Goal: Task Accomplishment & Management: Manage account settings

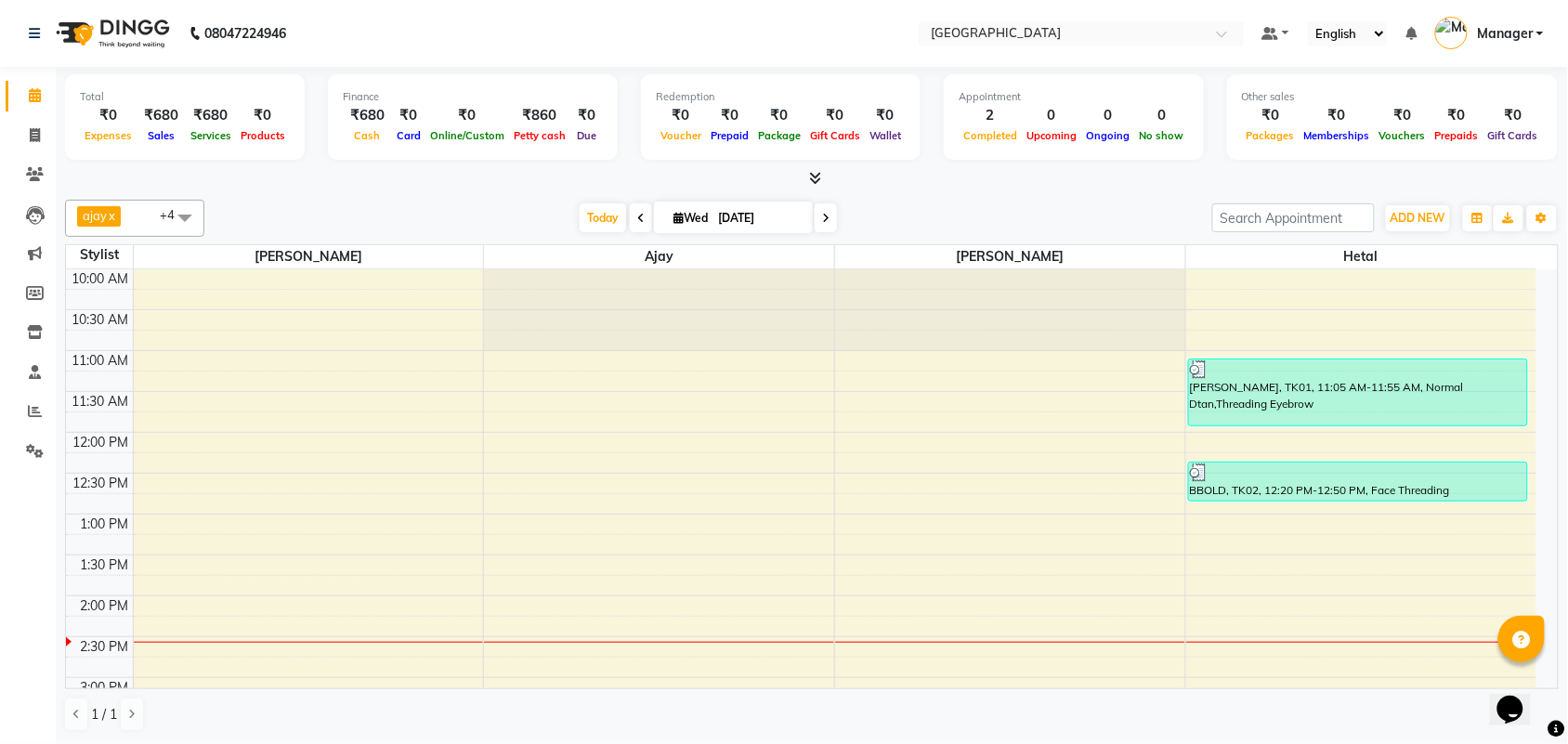
scroll to position [332, 0]
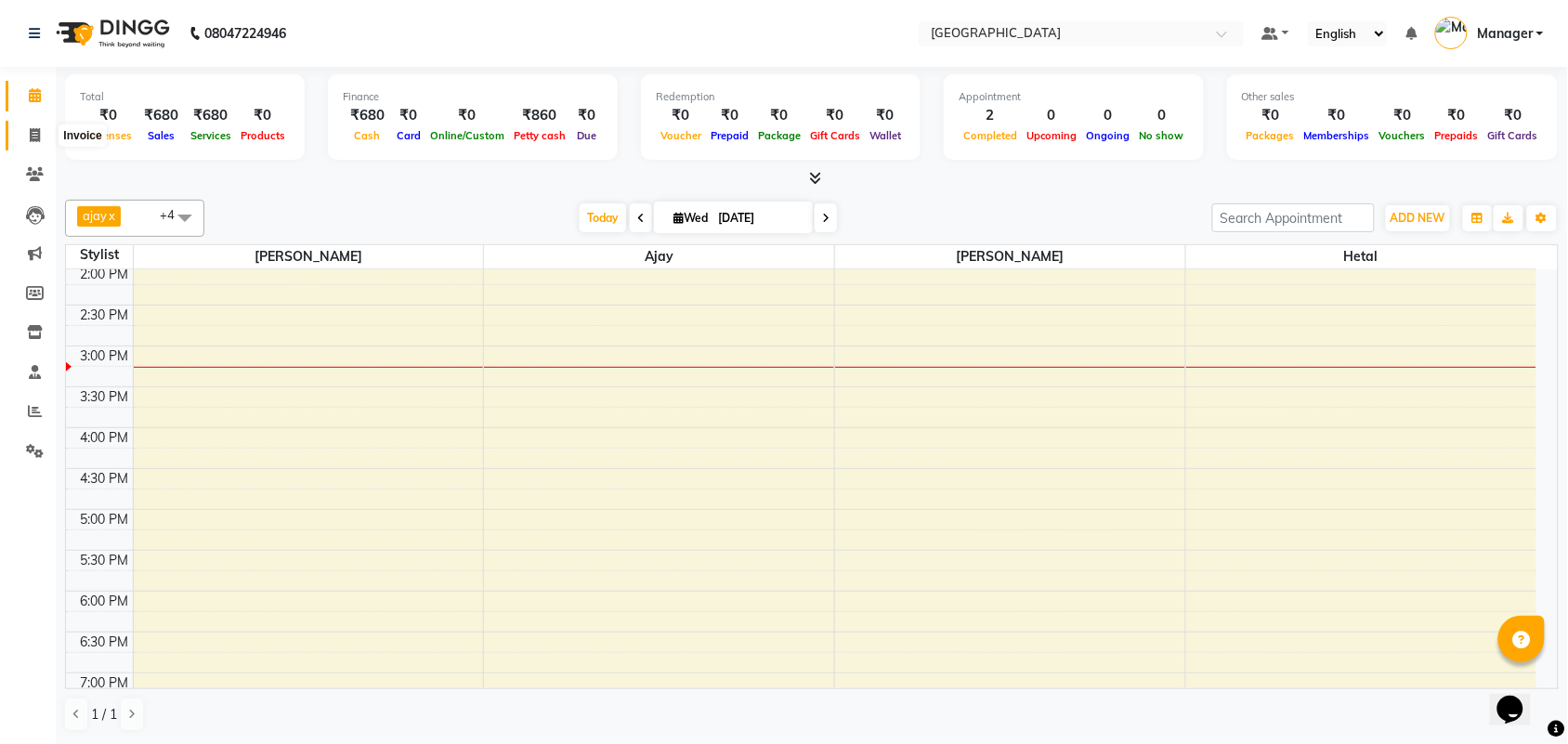
click at [29, 137] on icon at bounding box center [34, 135] width 10 height 14
select select "service"
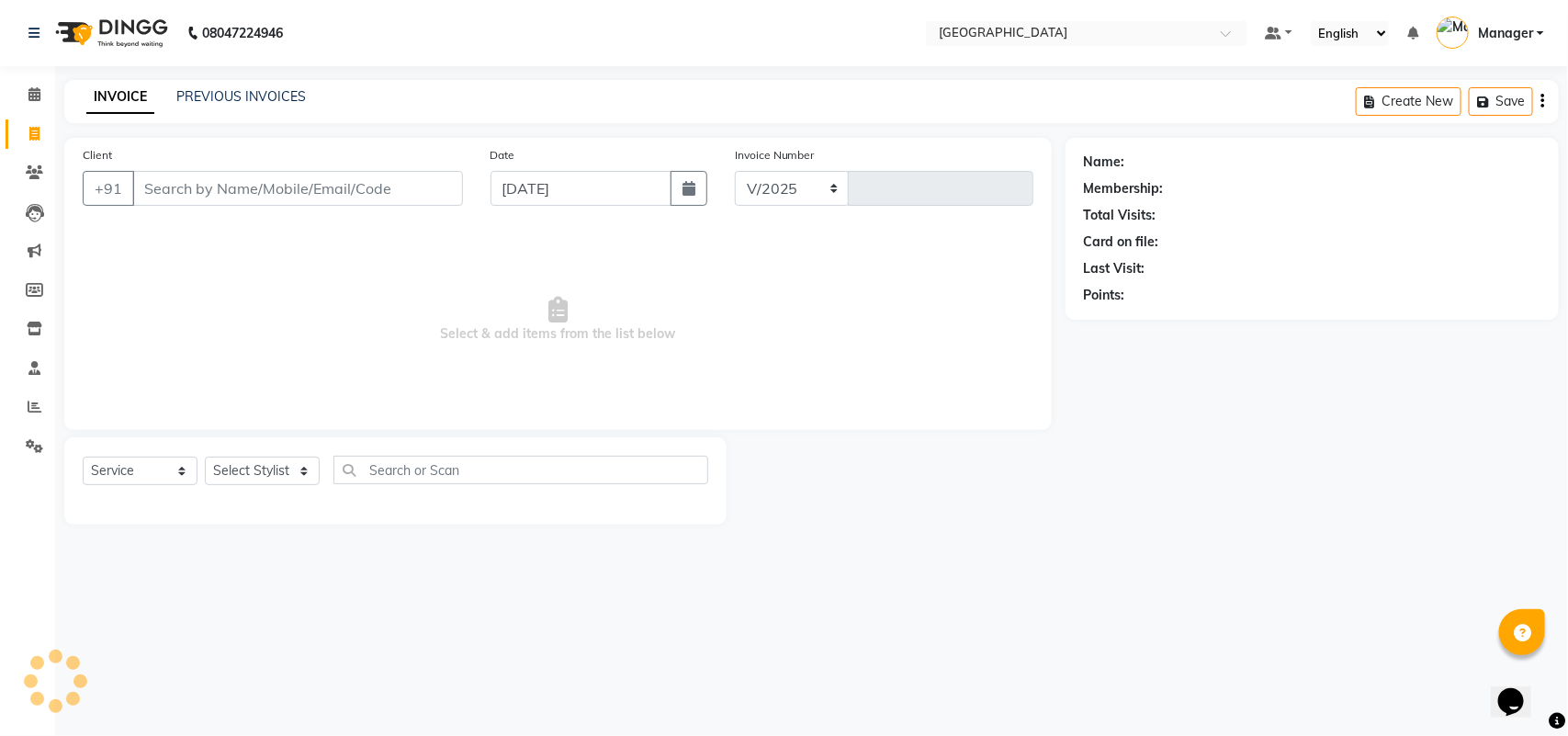
select select "7353"
type input "2424"
click at [297, 190] on input "Client" at bounding box center [297, 188] width 330 height 35
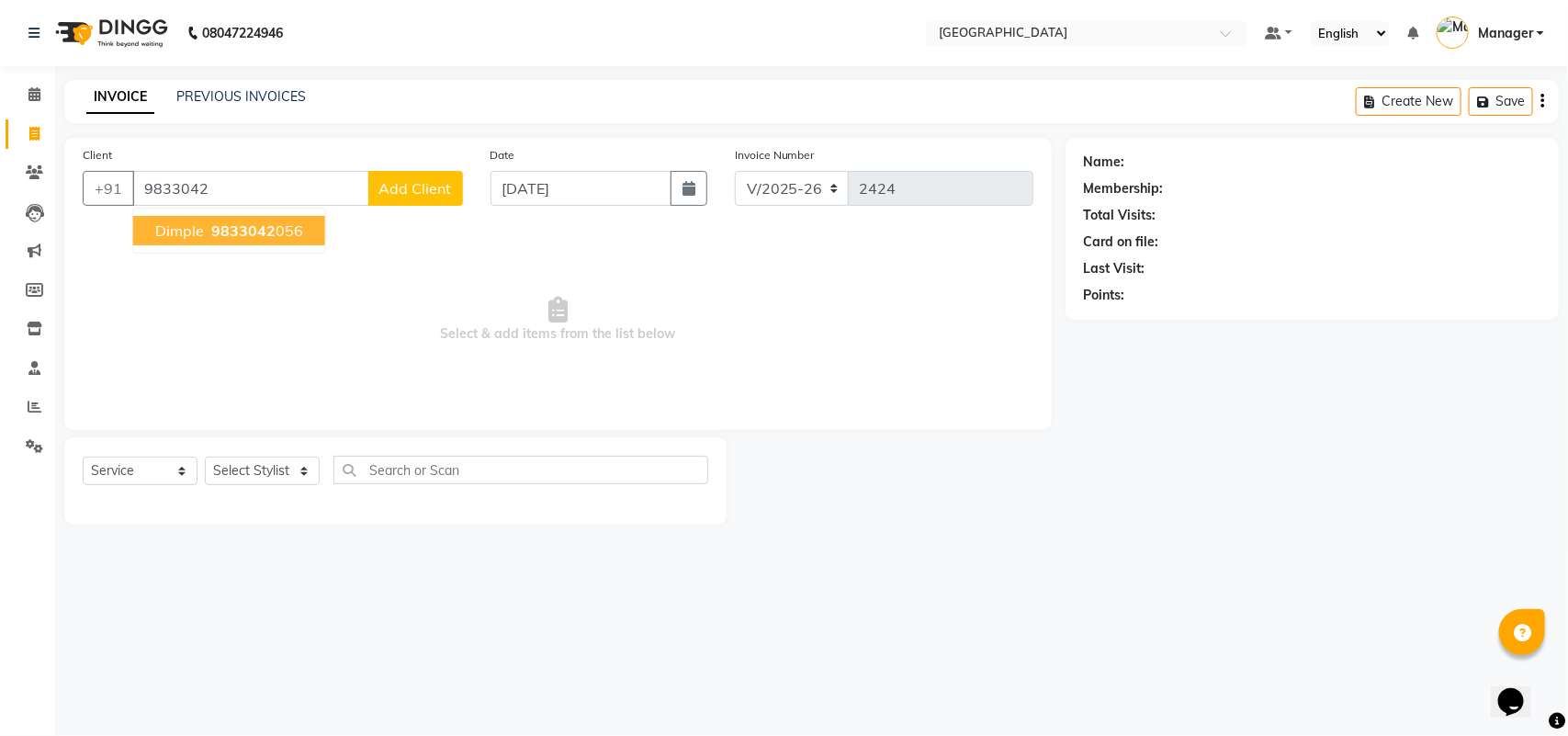
click at [267, 231] on span "9833042" at bounding box center [243, 231] width 65 height 19
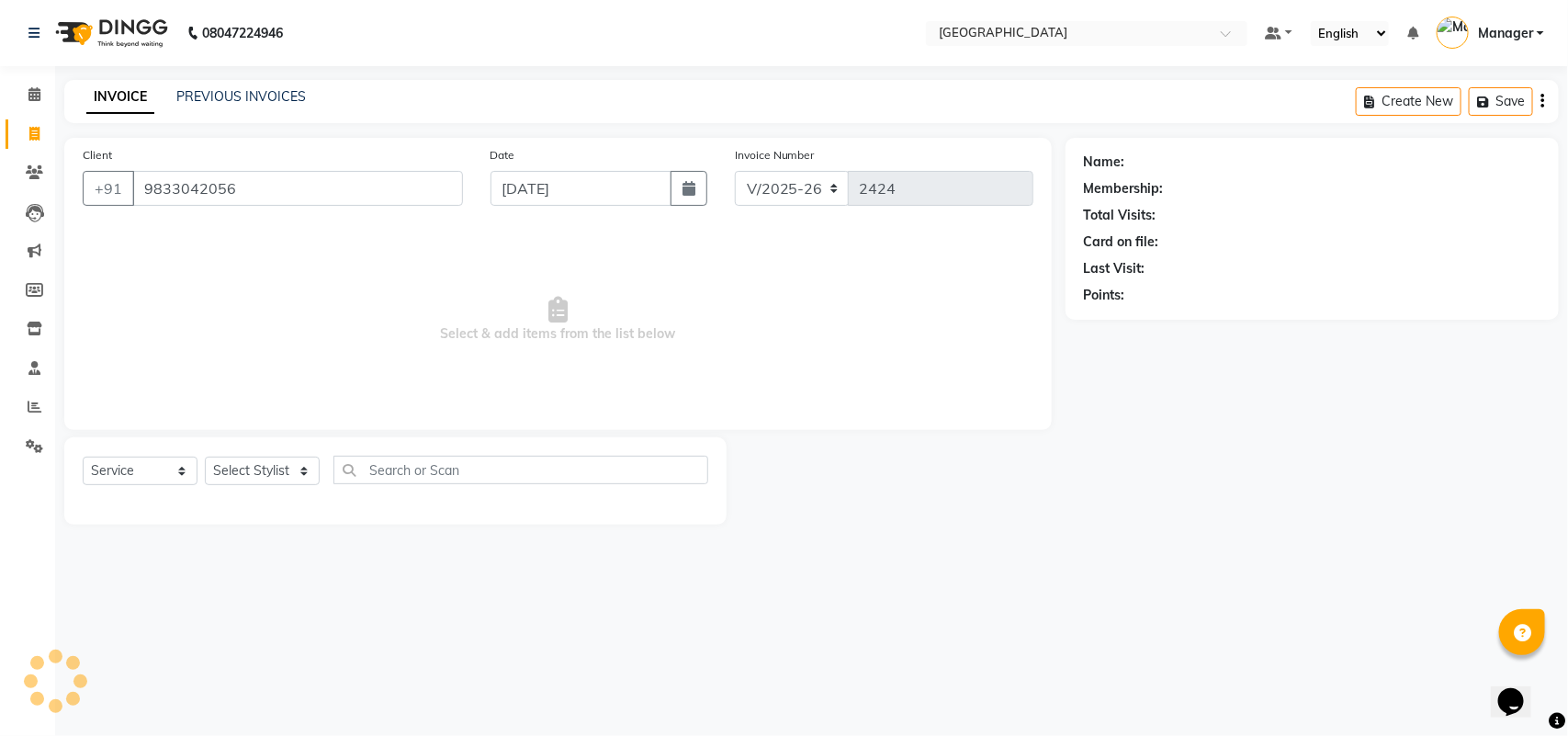
type input "9833042056"
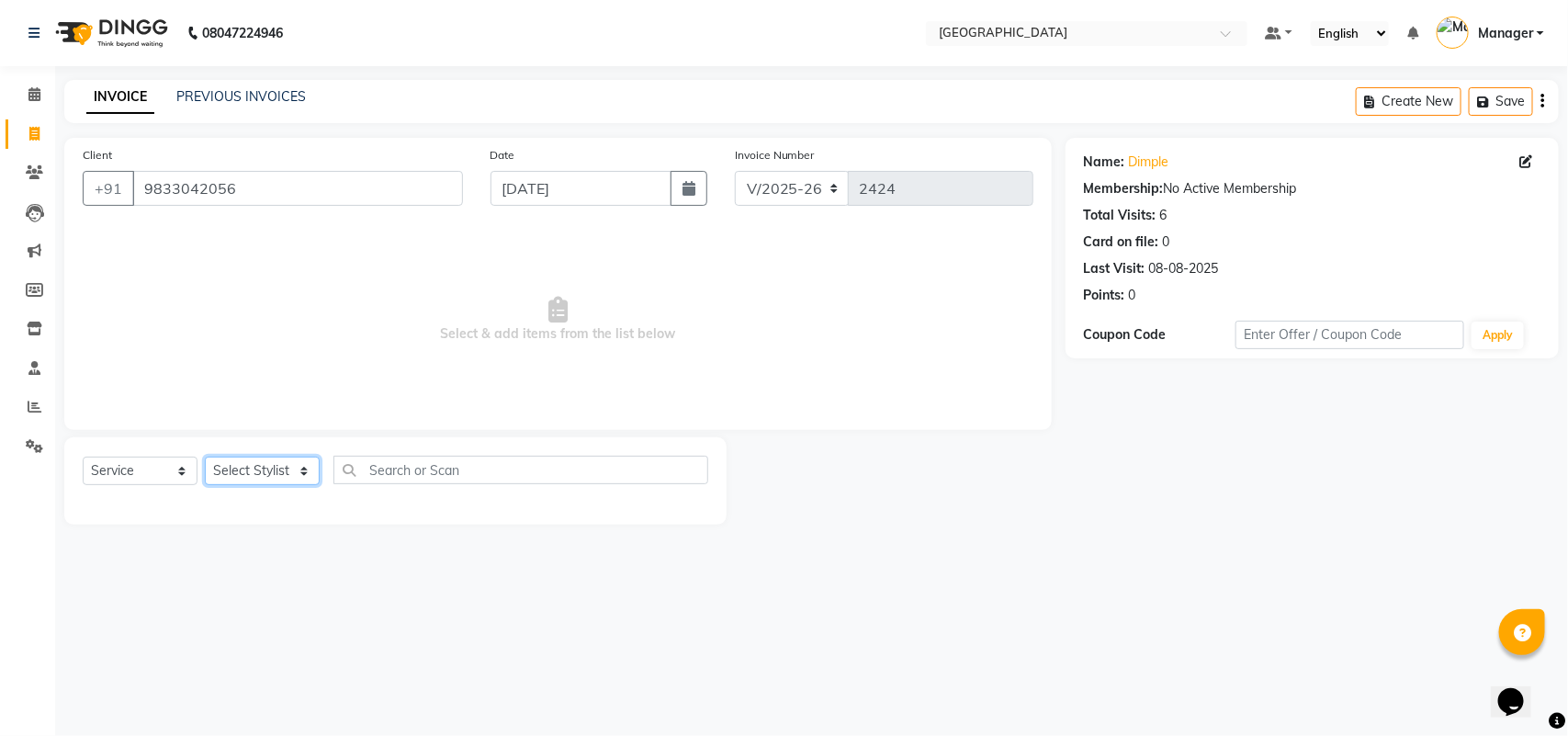
click at [279, 465] on select "Select Stylist [PERSON_NAME] [PERSON_NAME] [PERSON_NAME] [PERSON_NAME] [PERSON_…" at bounding box center [262, 471] width 114 height 28
select select "63648"
click at [205, 457] on select "Select Stylist [PERSON_NAME] [PERSON_NAME] [PERSON_NAME] [PERSON_NAME] [PERSON_…" at bounding box center [262, 471] width 114 height 28
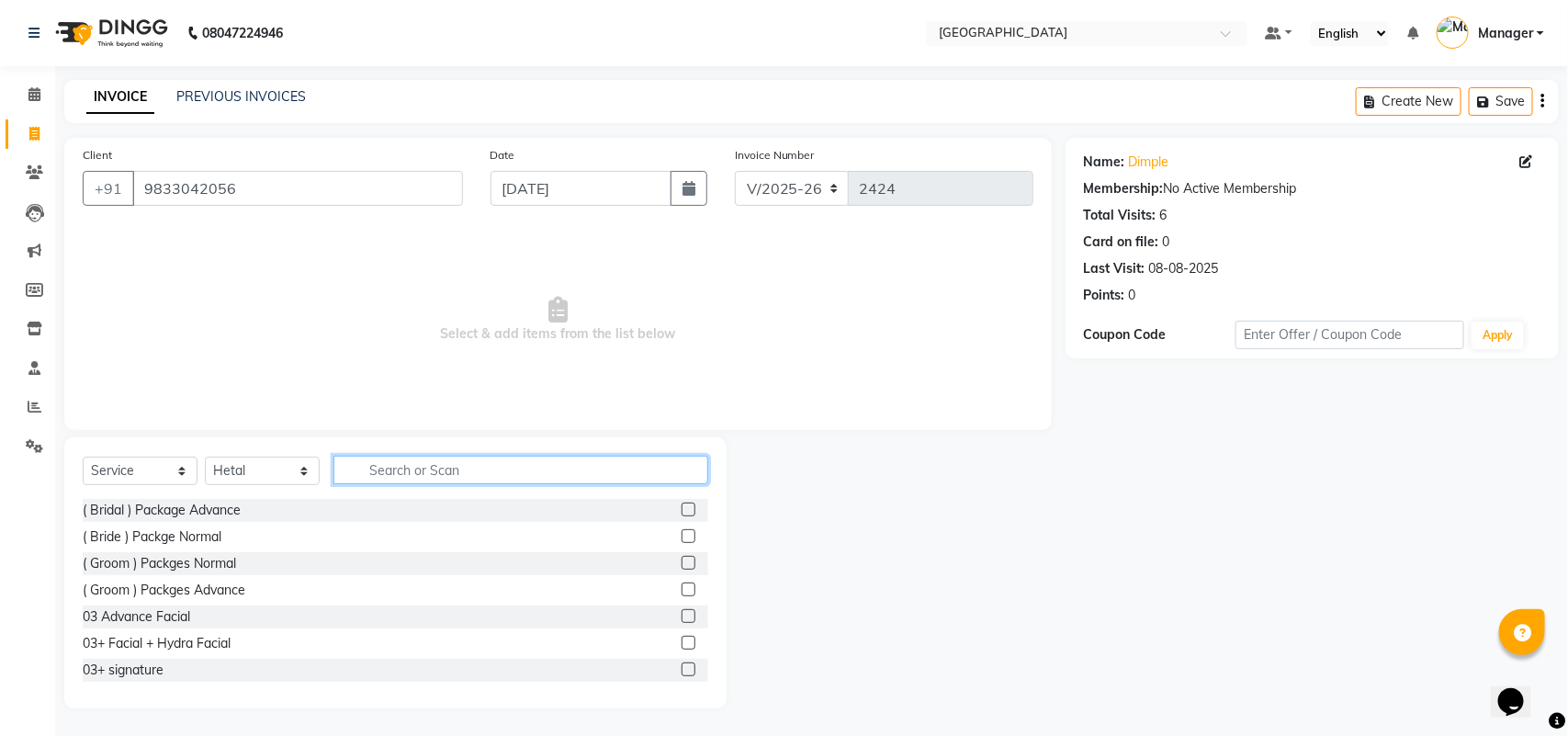
click at [397, 475] on input "text" at bounding box center [520, 470] width 374 height 28
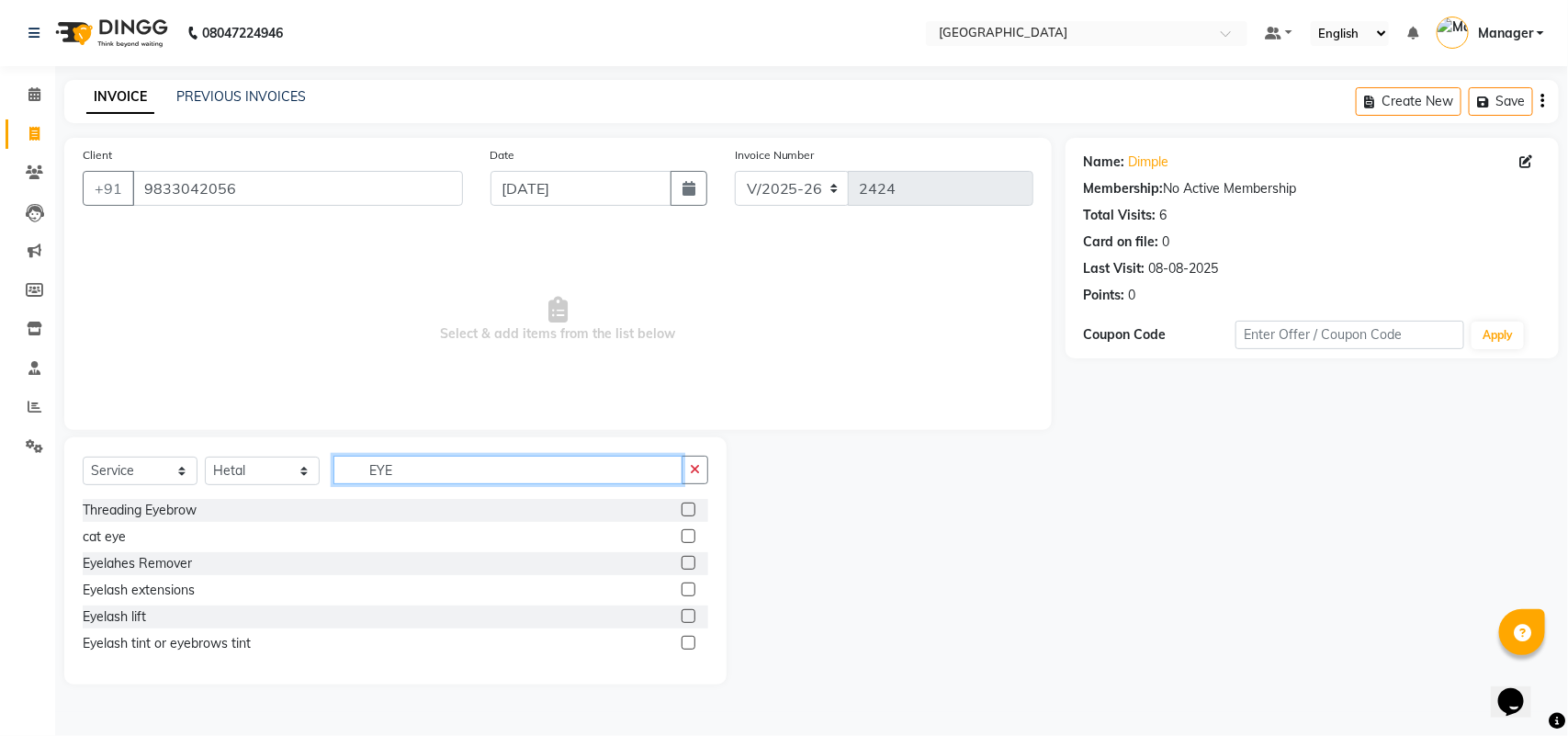
type input "EYE"
click at [689, 512] on label at bounding box center [688, 510] width 14 height 14
click at [689, 512] on input "checkbox" at bounding box center [687, 511] width 12 height 12
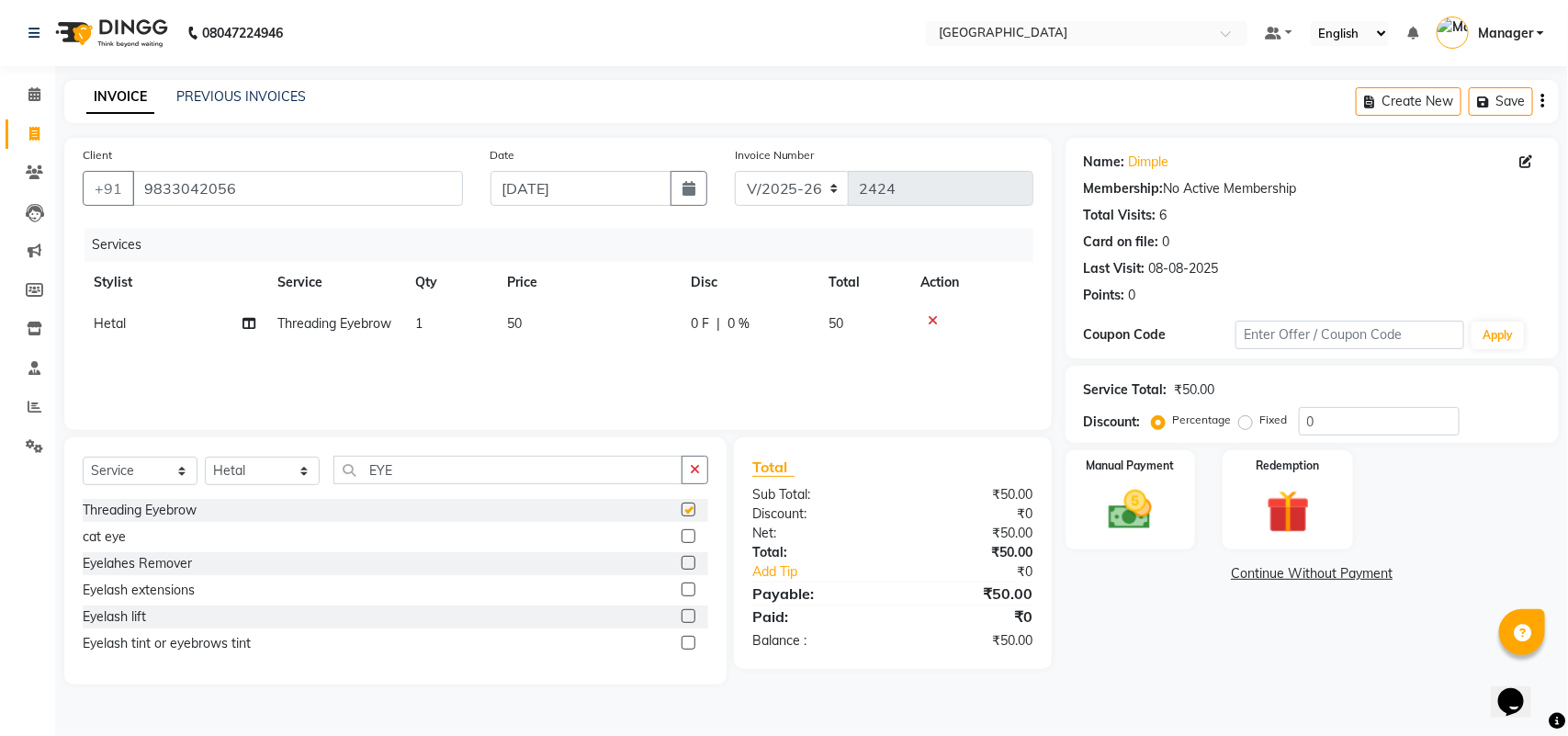
checkbox input "false"
click at [517, 317] on span "50" at bounding box center [514, 324] width 15 height 17
select select "63648"
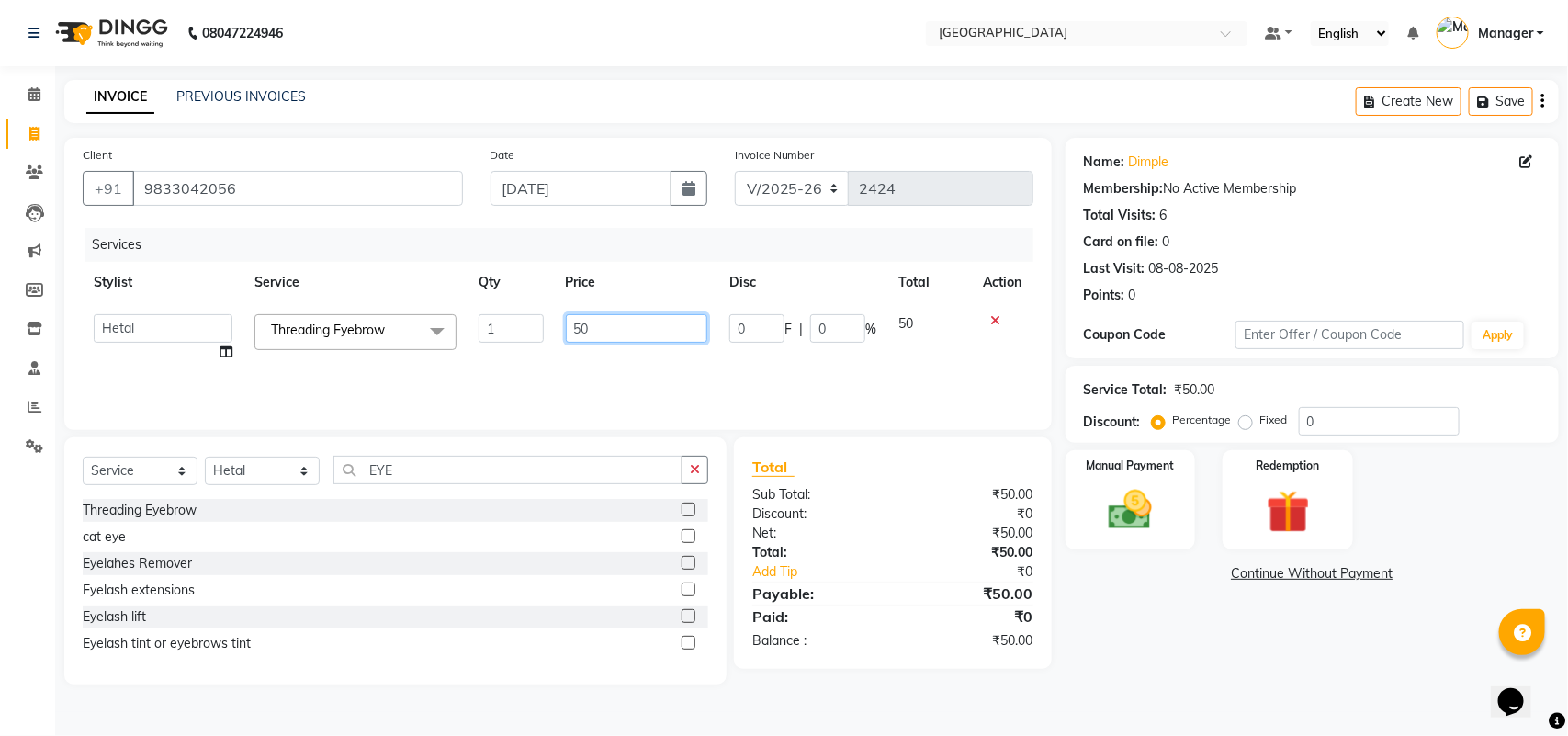
click at [586, 337] on input "50" at bounding box center [637, 329] width 143 height 28
type input "5"
type input "80"
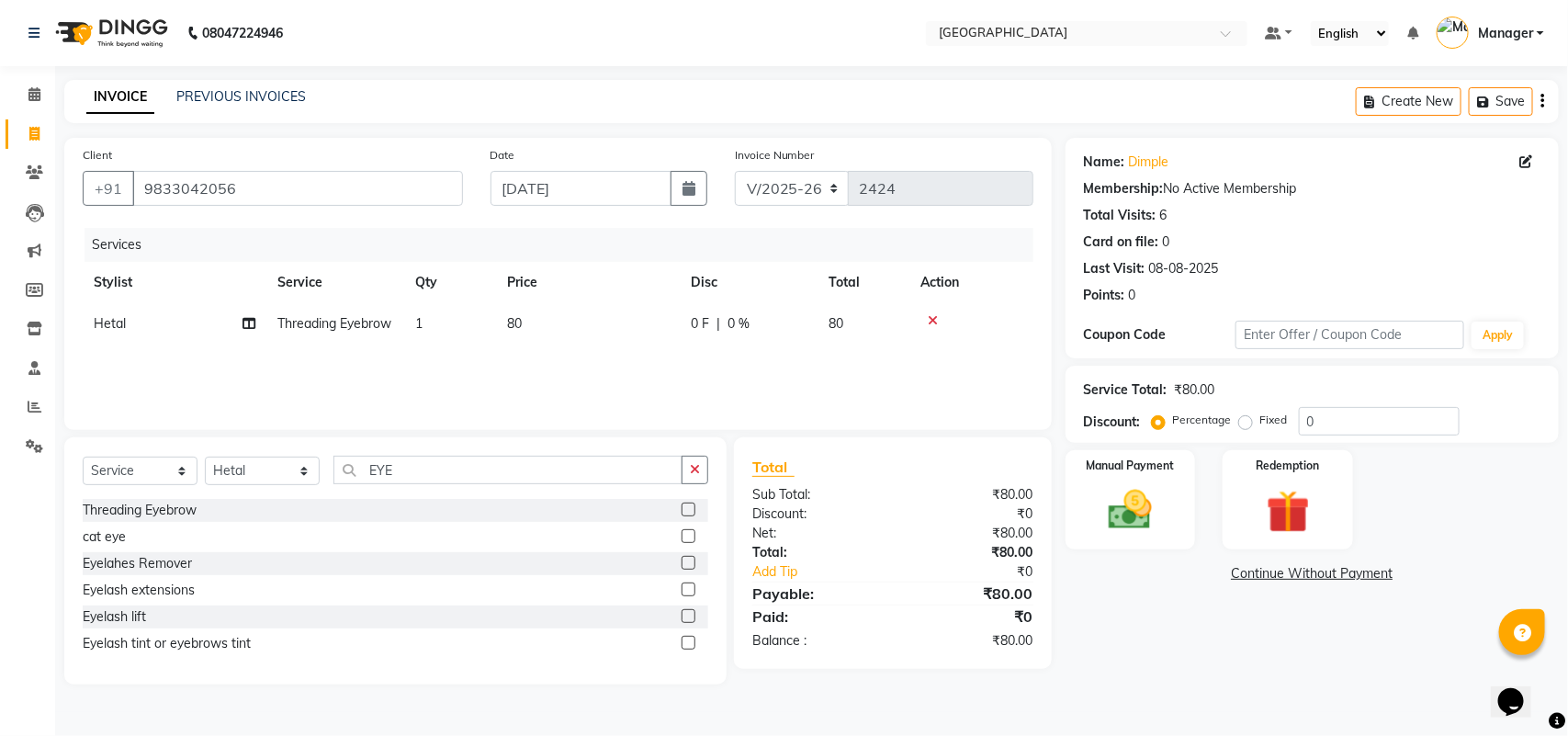
click at [625, 364] on div "Services Stylist Service Qty Price Disc Total Action [PERSON_NAME] Threading Ey…" at bounding box center [557, 320] width 951 height 184
click at [1120, 487] on img at bounding box center [1130, 510] width 72 height 52
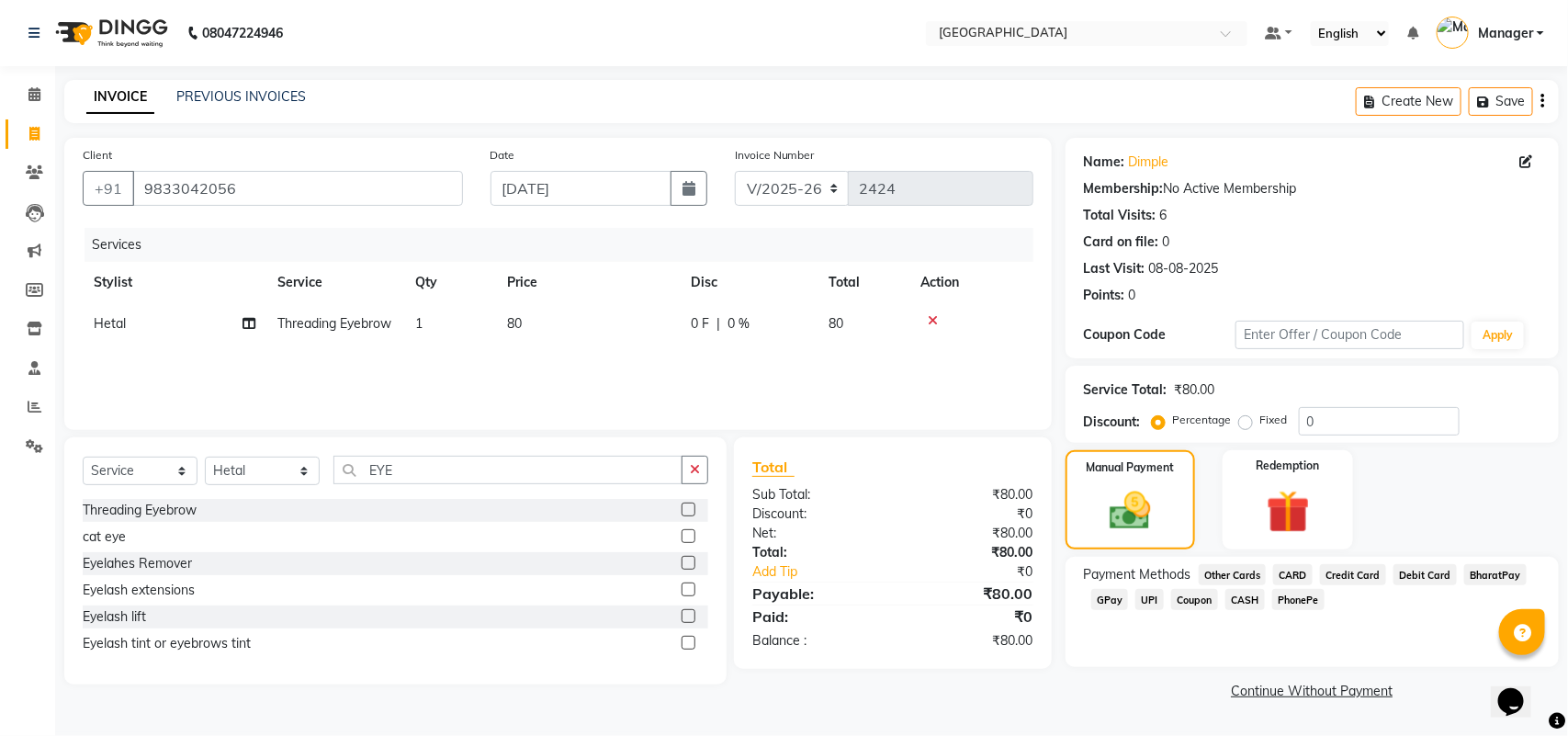
click at [1241, 598] on span "CASH" at bounding box center [1245, 600] width 39 height 22
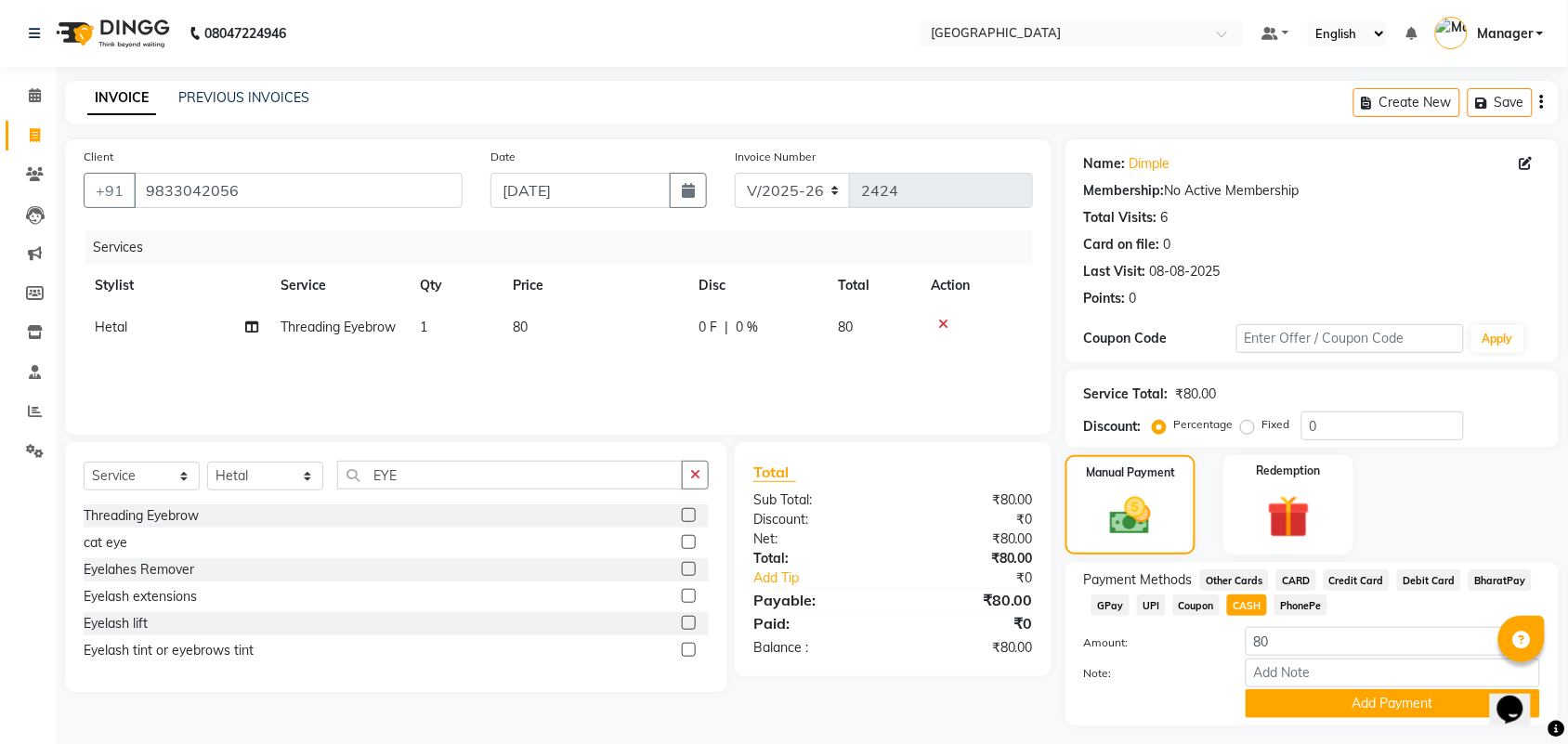
scroll to position [46, 0]
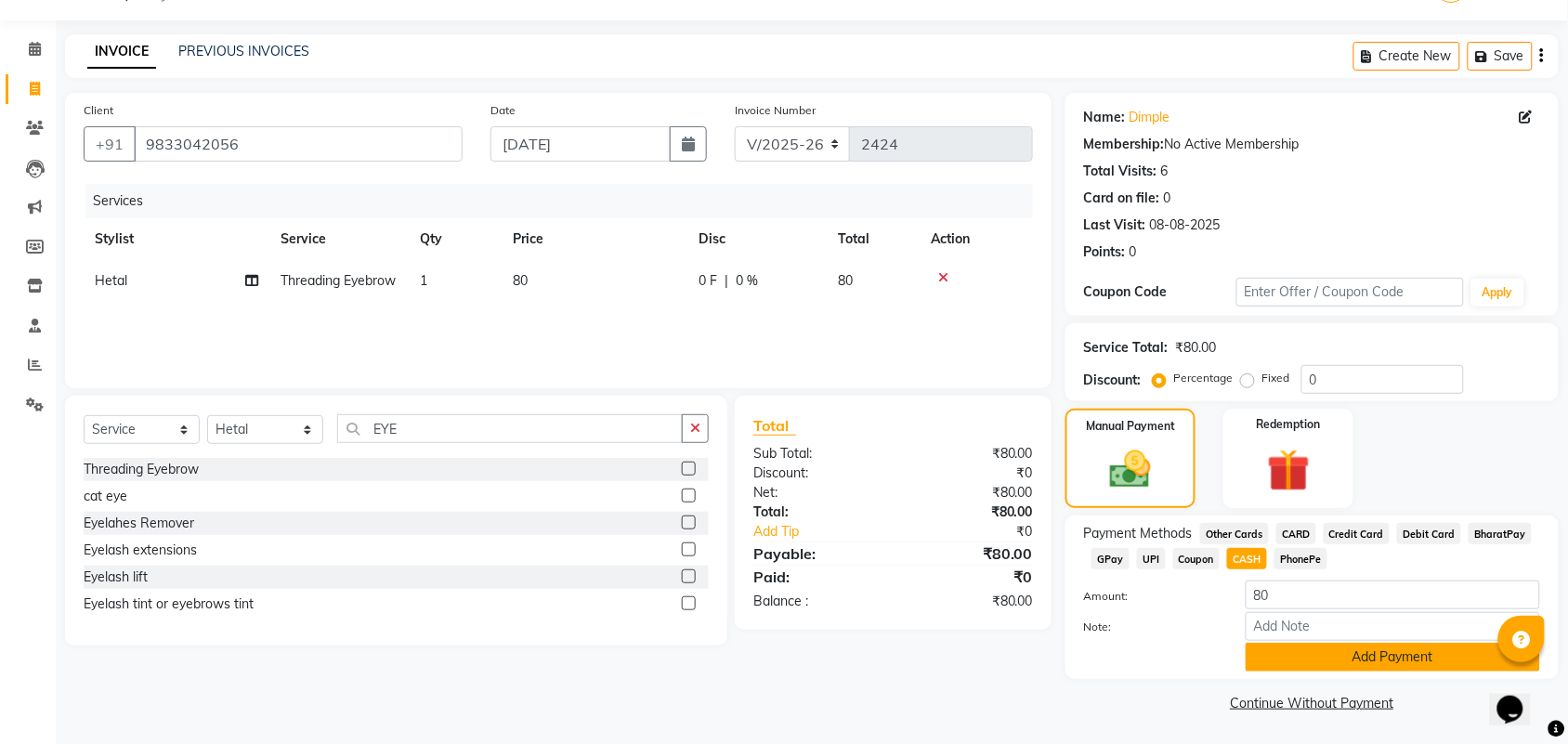
click at [1292, 648] on button "Add Payment" at bounding box center [1393, 658] width 294 height 28
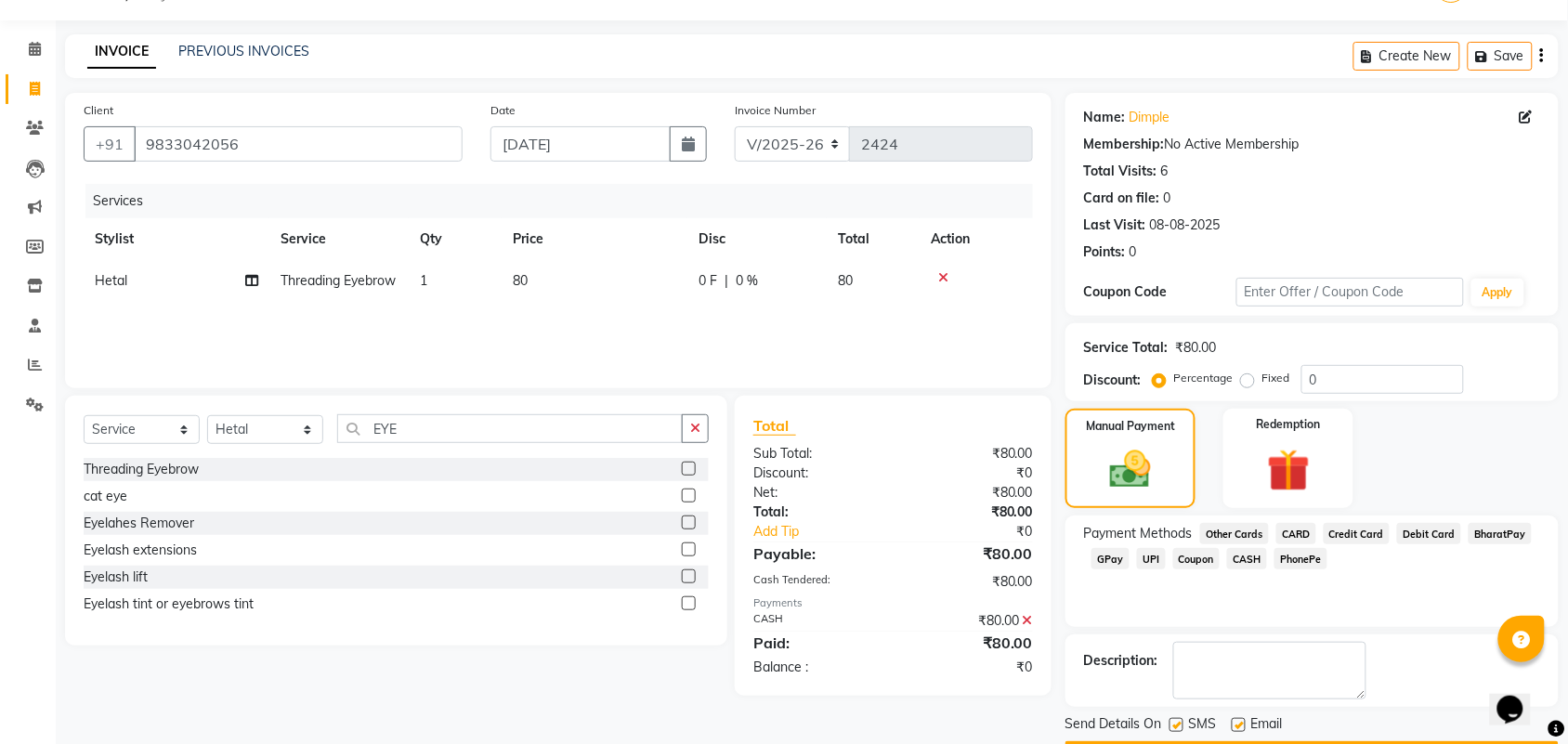
scroll to position [101, 0]
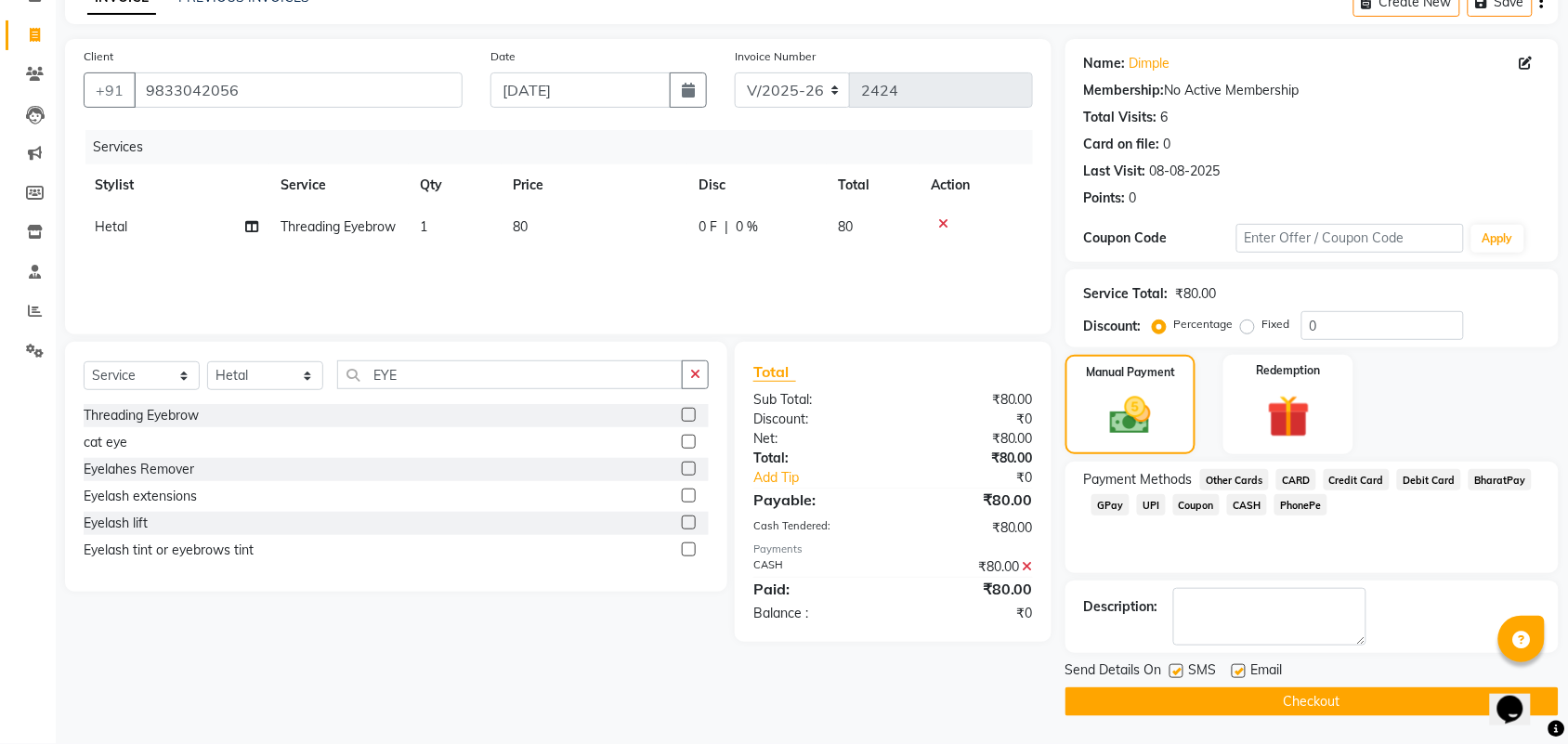
click at [1371, 698] on button "Checkout" at bounding box center [1312, 702] width 493 height 28
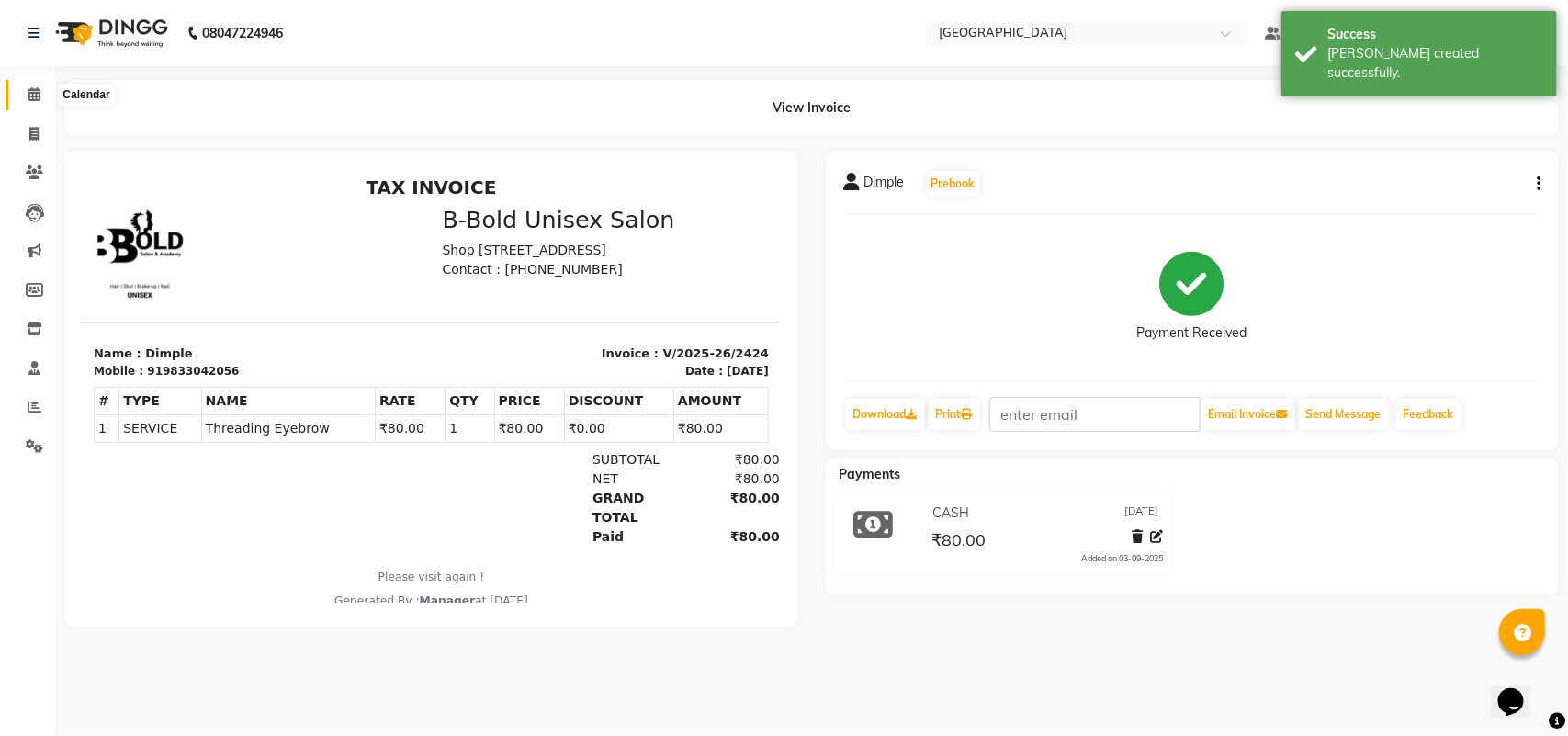
click at [25, 92] on span at bounding box center [35, 95] width 32 height 22
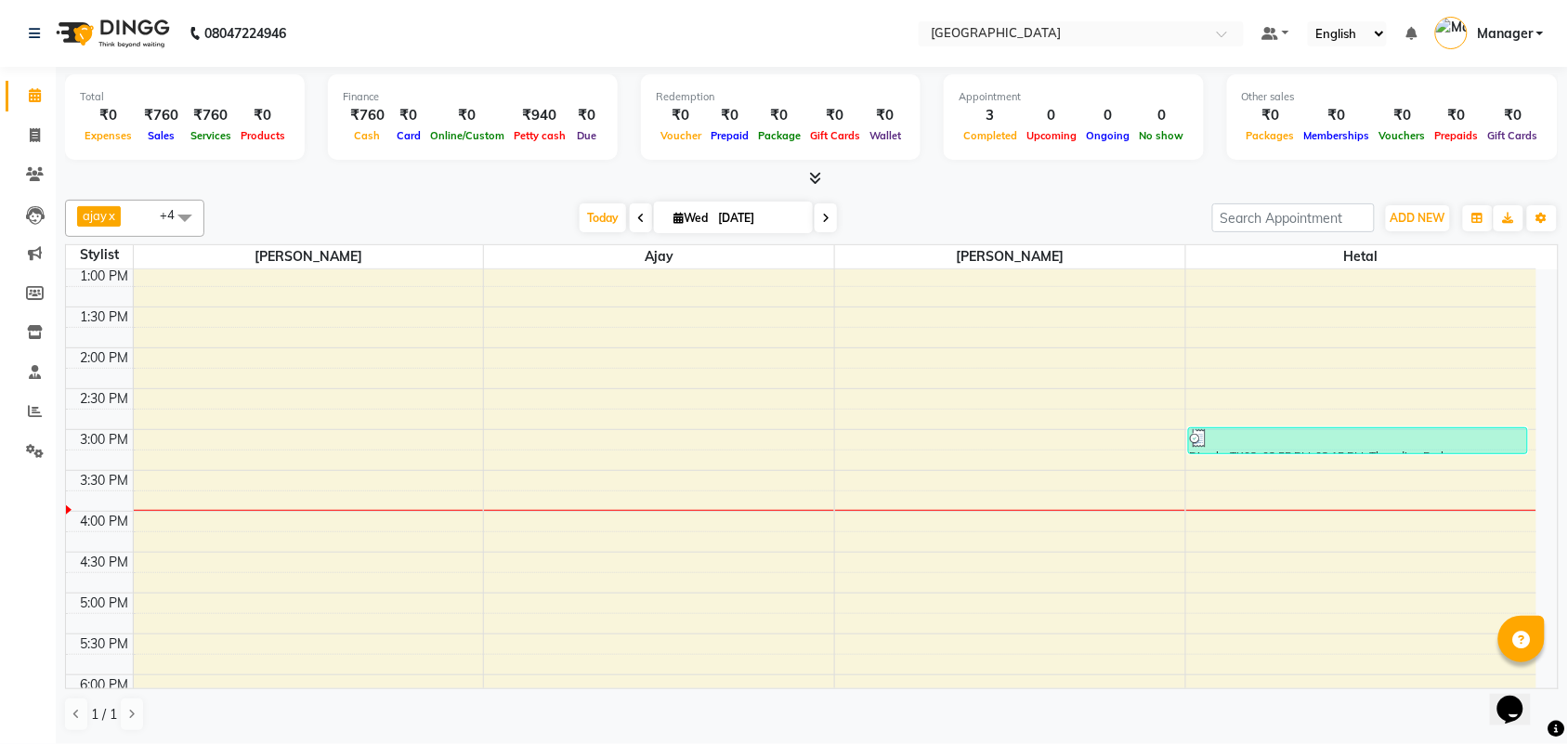
scroll to position [246, 0]
click at [611, 590] on div "10:00 AM 10:30 AM 11:00 AM 11:30 AM 12:00 PM 12:30 PM 1:00 PM 1:30 PM 2:00 PM 2…" at bounding box center [802, 553] width 1470 height 1062
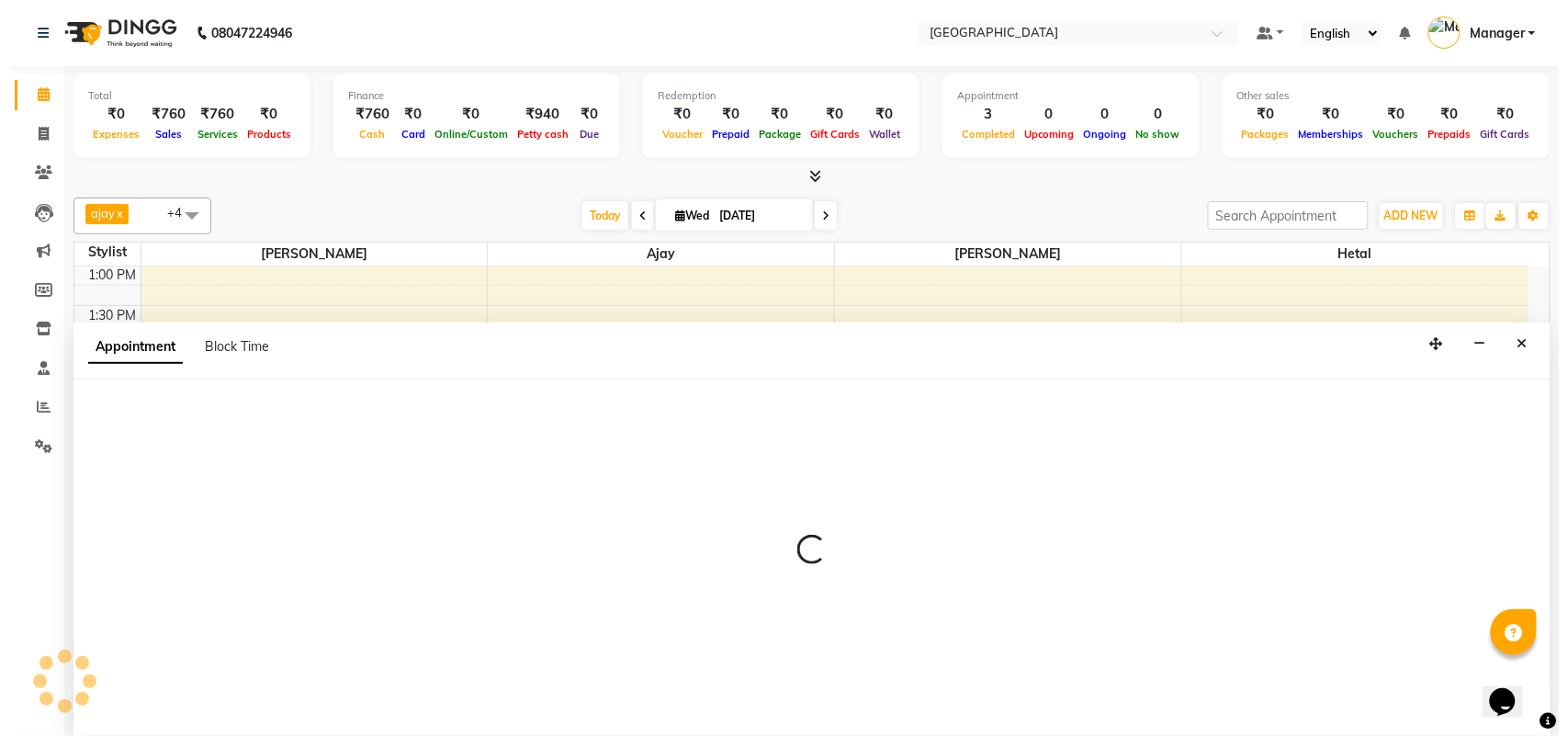
scroll to position [1, 0]
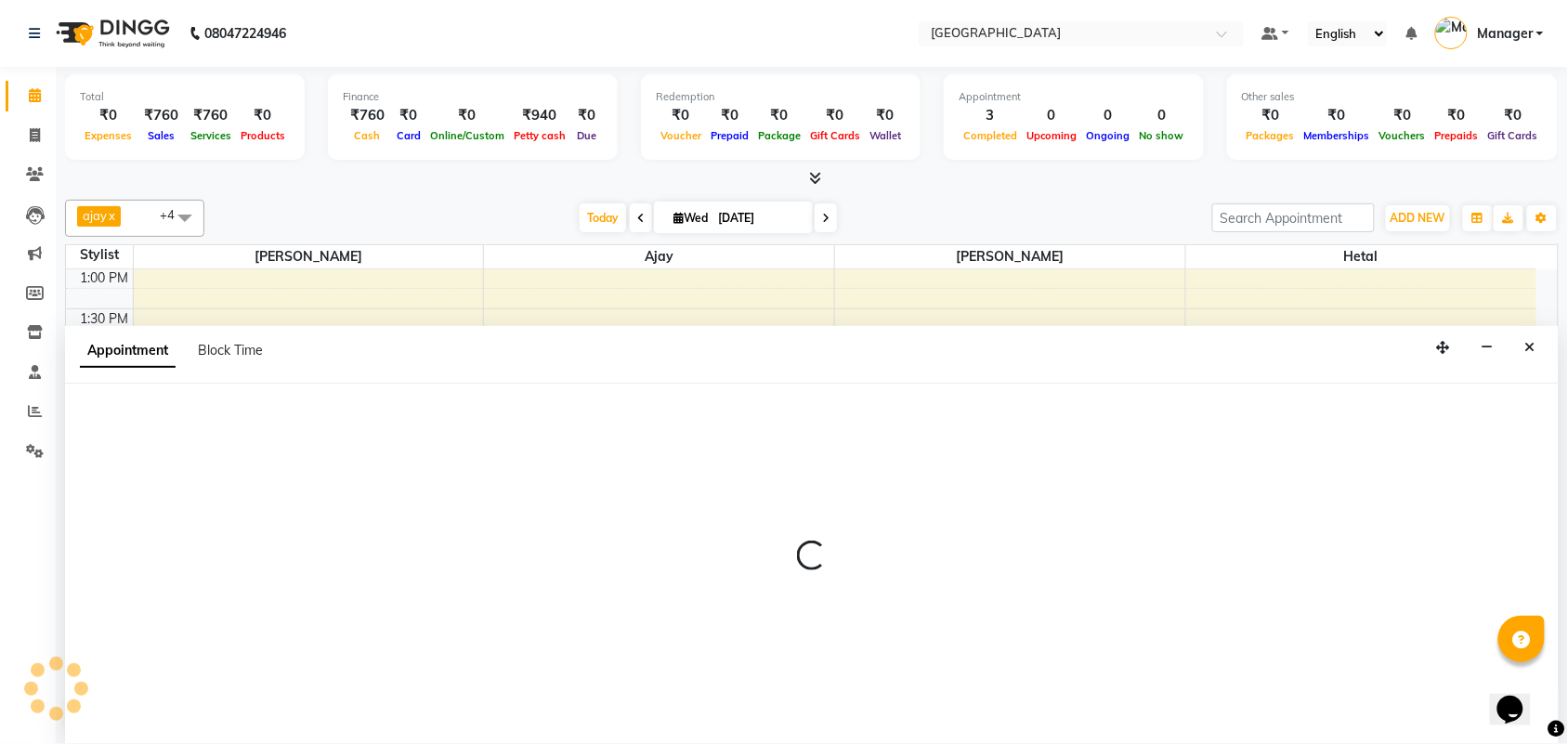
select select "86662"
select select "tentative"
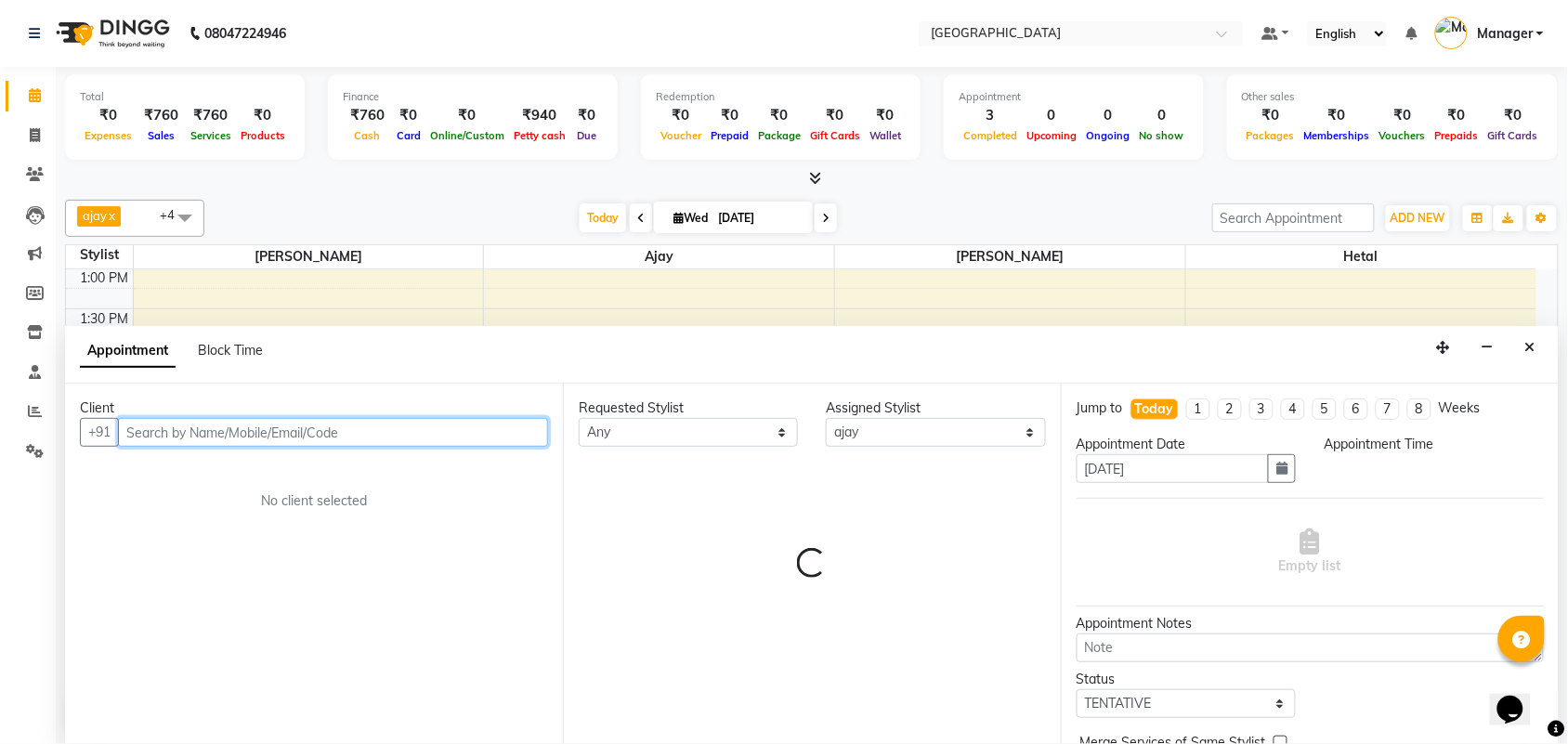
select select "1005"
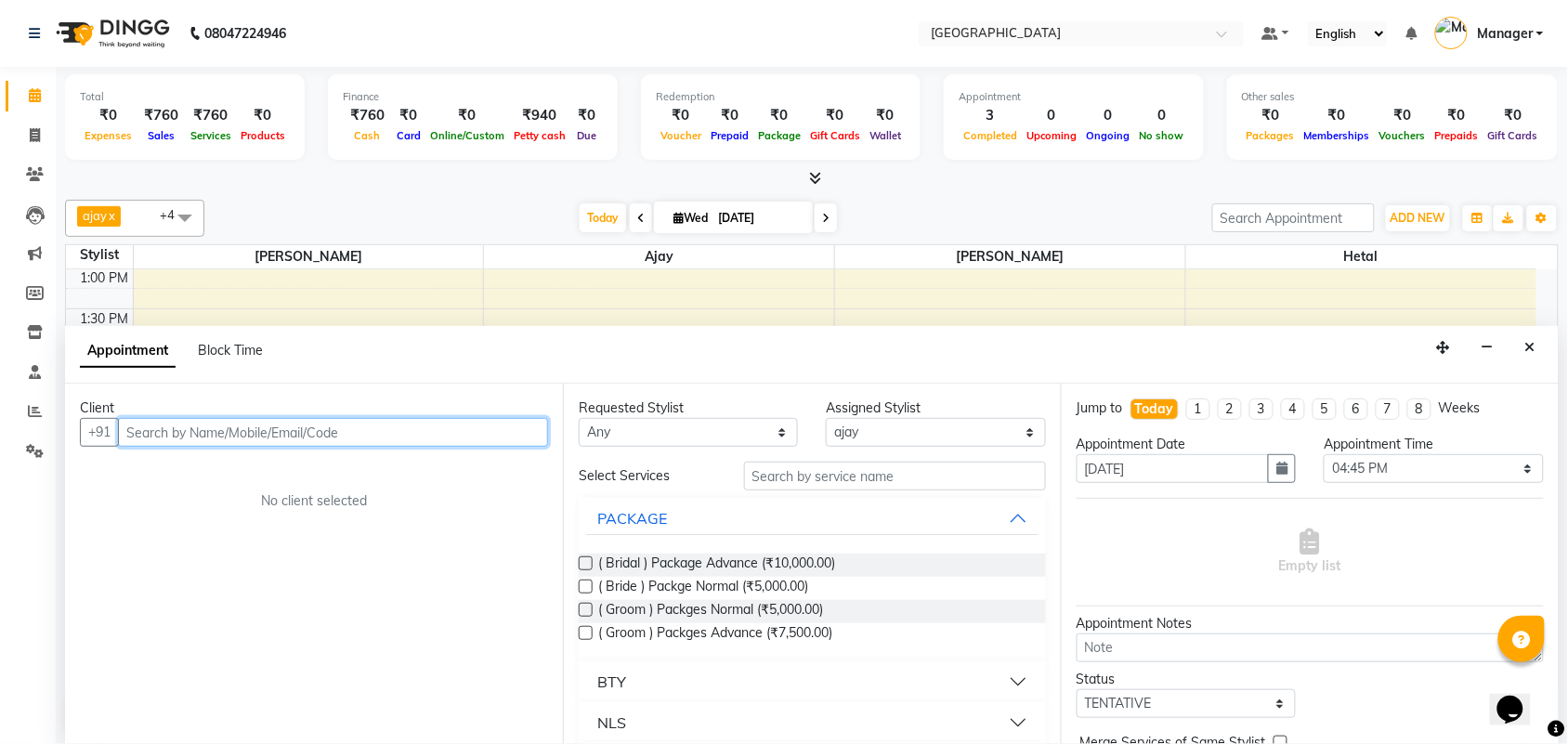
click at [418, 428] on input "text" at bounding box center [332, 433] width 430 height 28
type input "9930350978"
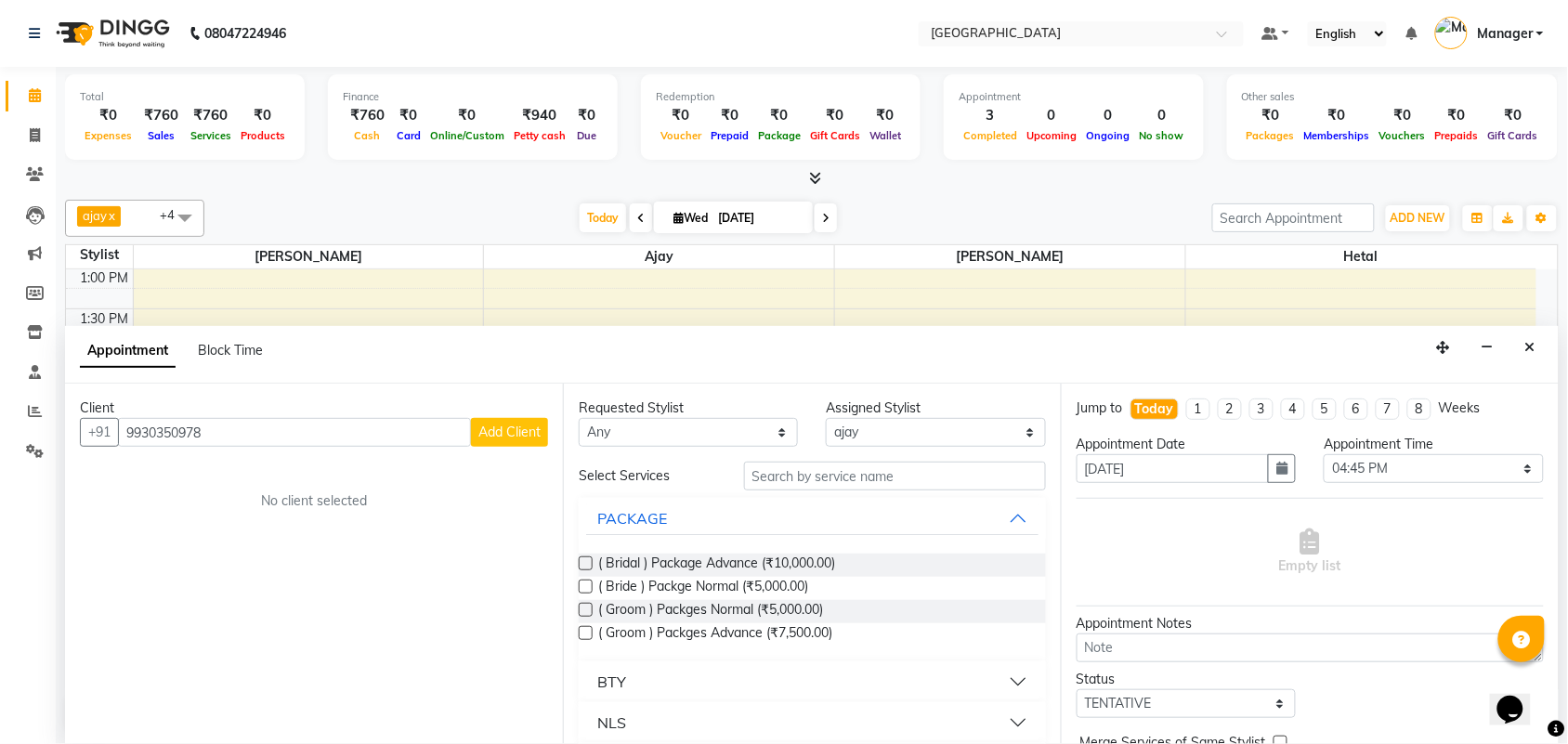
click at [526, 437] on span "Add Client" at bounding box center [509, 432] width 63 height 17
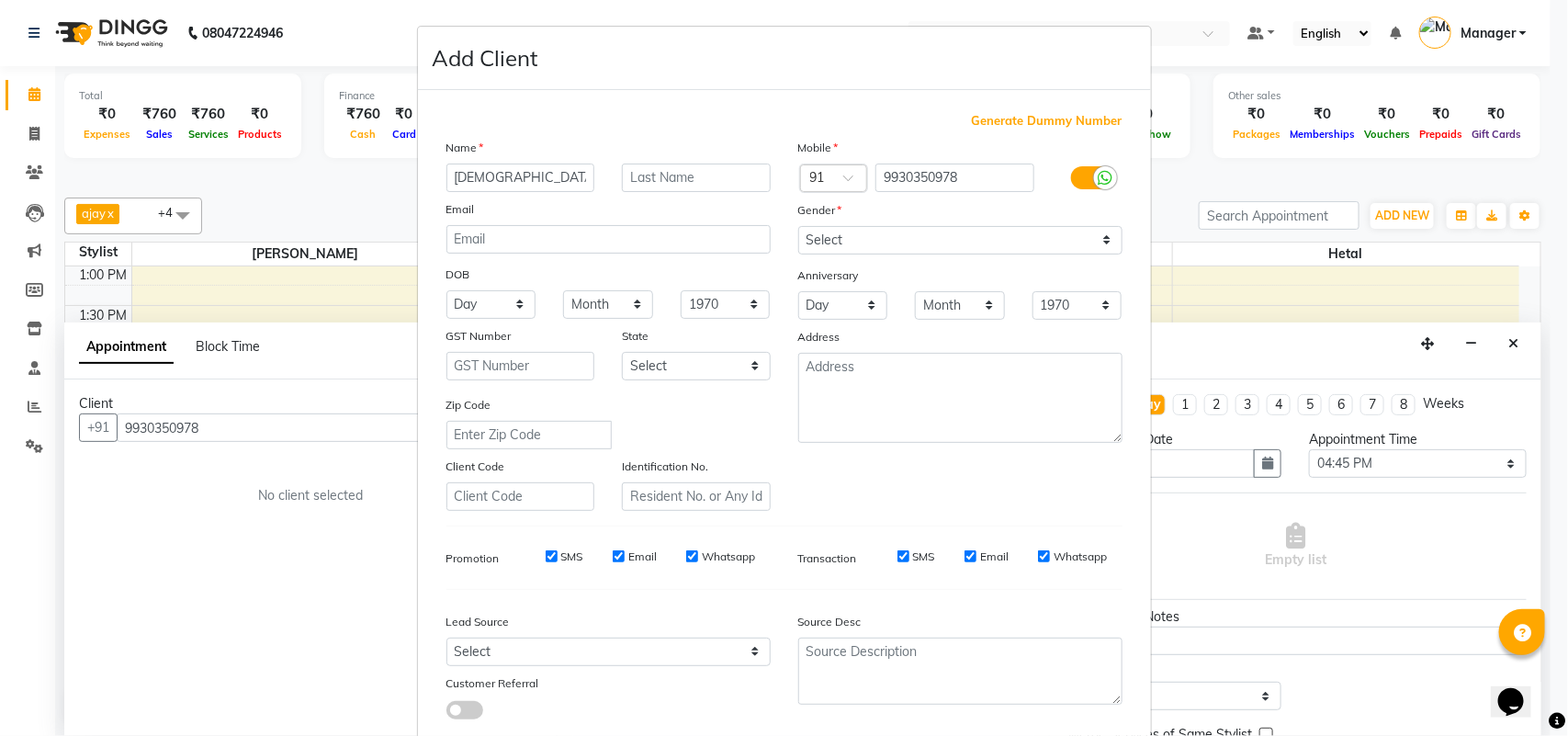
type input "[DEMOGRAPHIC_DATA]"
click at [917, 232] on select "Select [DEMOGRAPHIC_DATA] [DEMOGRAPHIC_DATA] Other Prefer Not To Say" at bounding box center [961, 240] width 325 height 28
select select "[DEMOGRAPHIC_DATA]"
click at [799, 226] on select "Select [DEMOGRAPHIC_DATA] [DEMOGRAPHIC_DATA] Other Prefer Not To Say" at bounding box center [961, 240] width 325 height 28
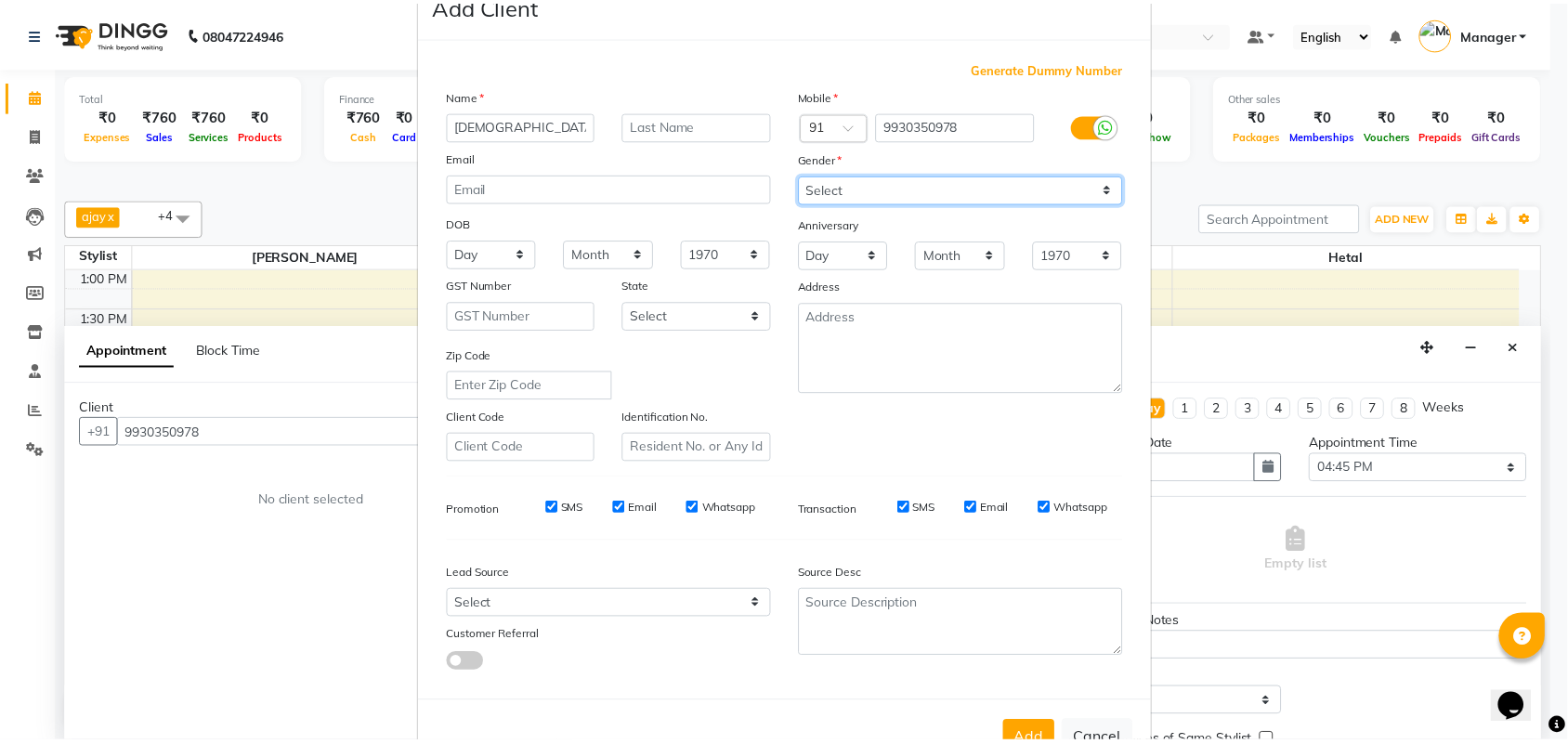
scroll to position [107, 0]
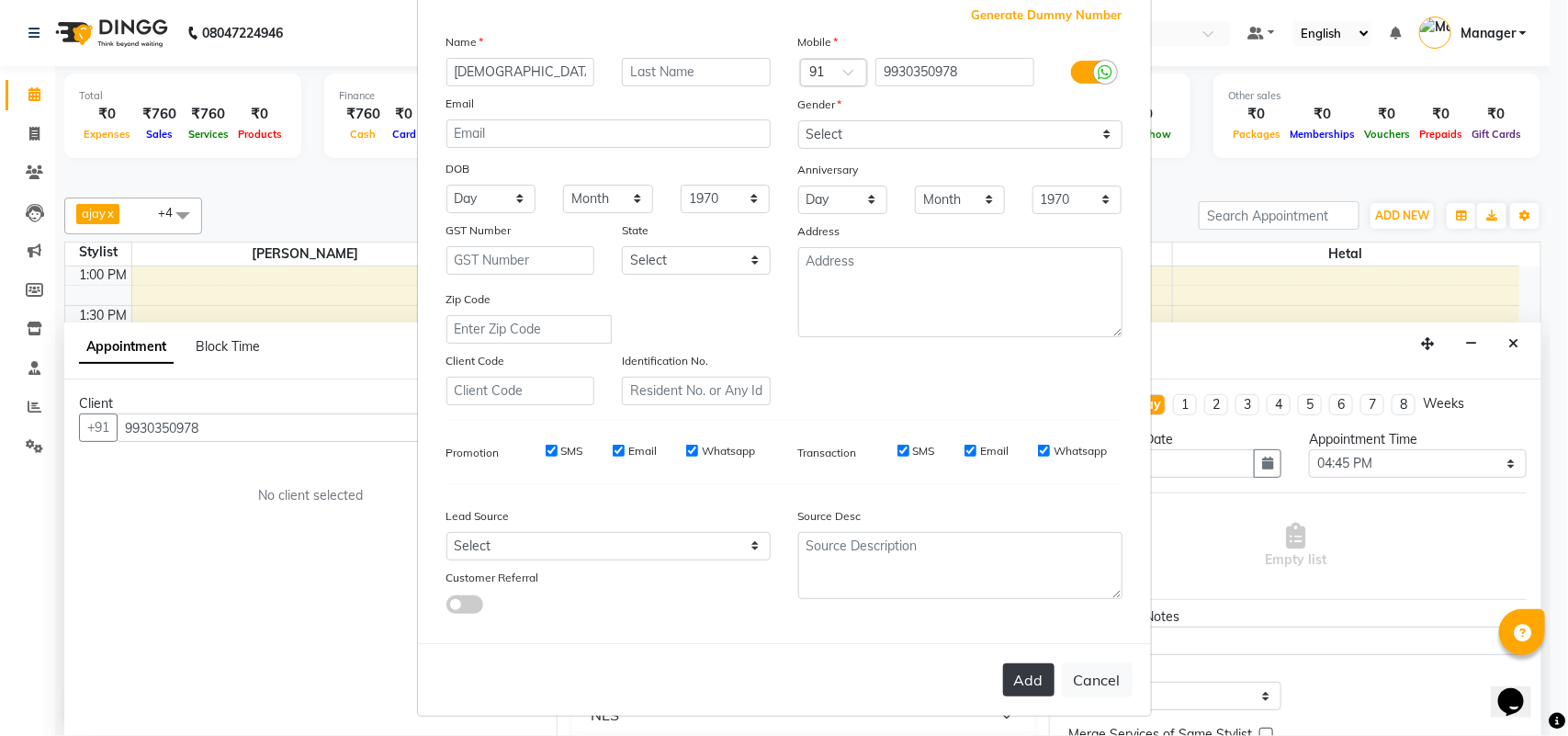
click at [1027, 678] on button "Add" at bounding box center [1028, 680] width 52 height 33
select select
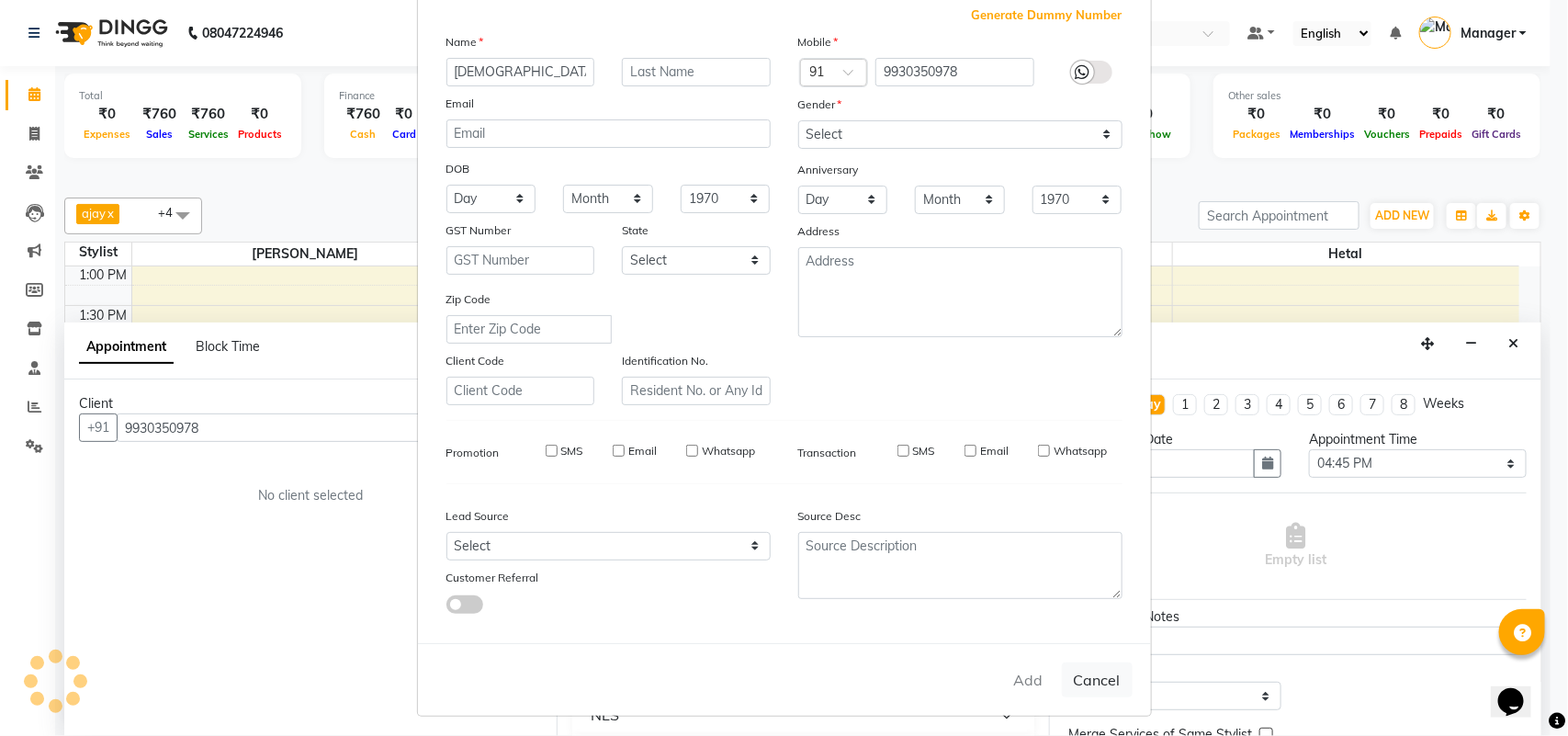
select select
checkbox input "false"
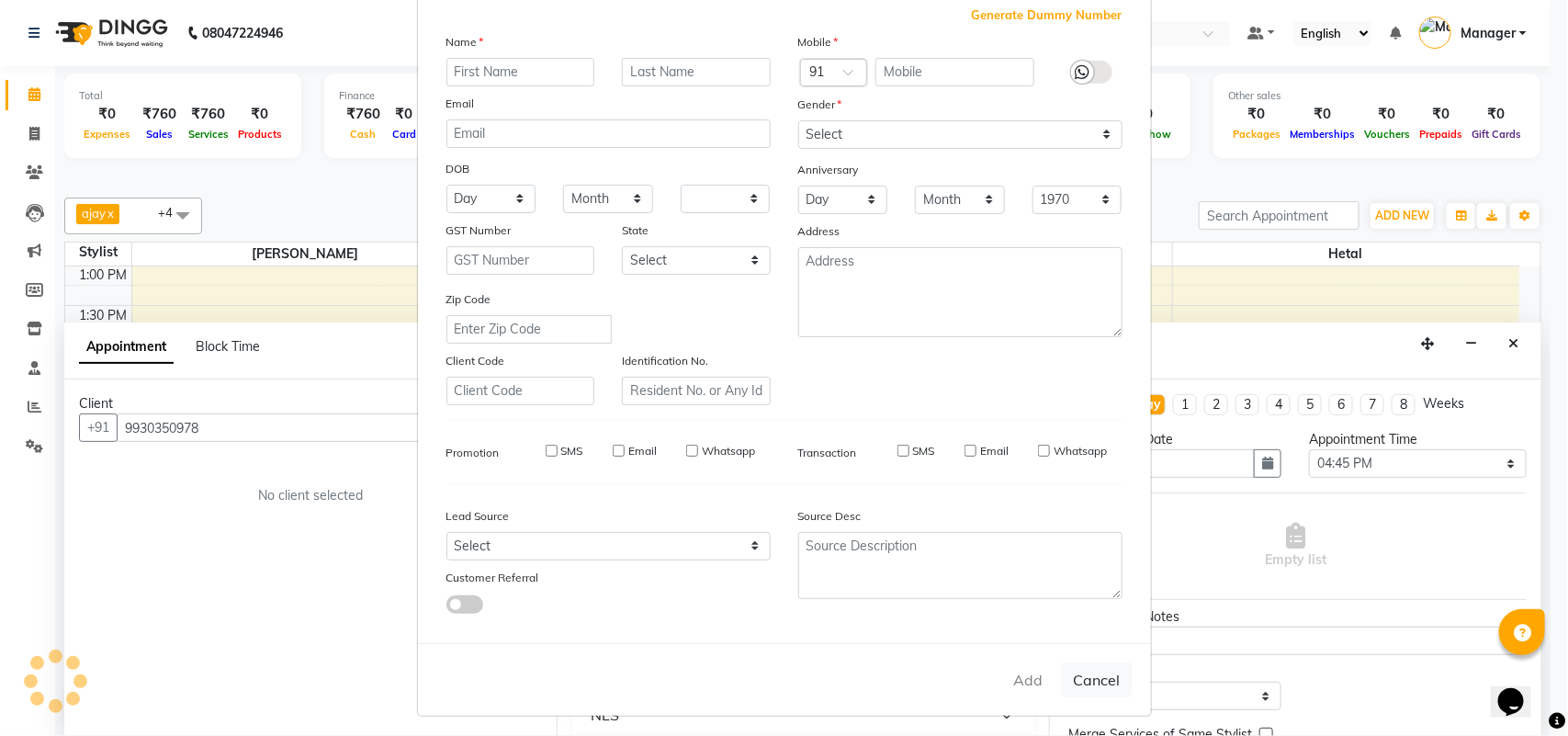
checkbox input "false"
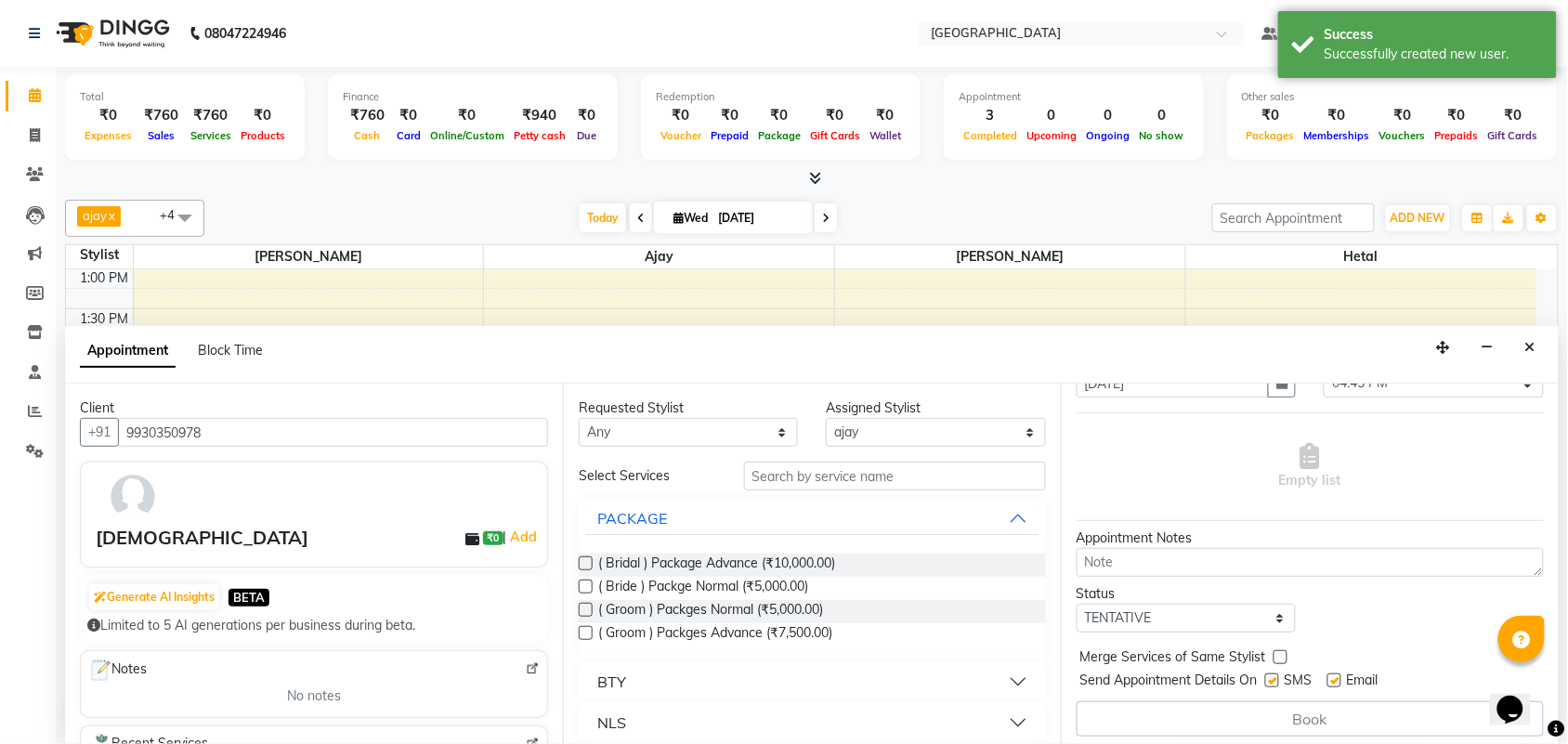
scroll to position [84, 0]
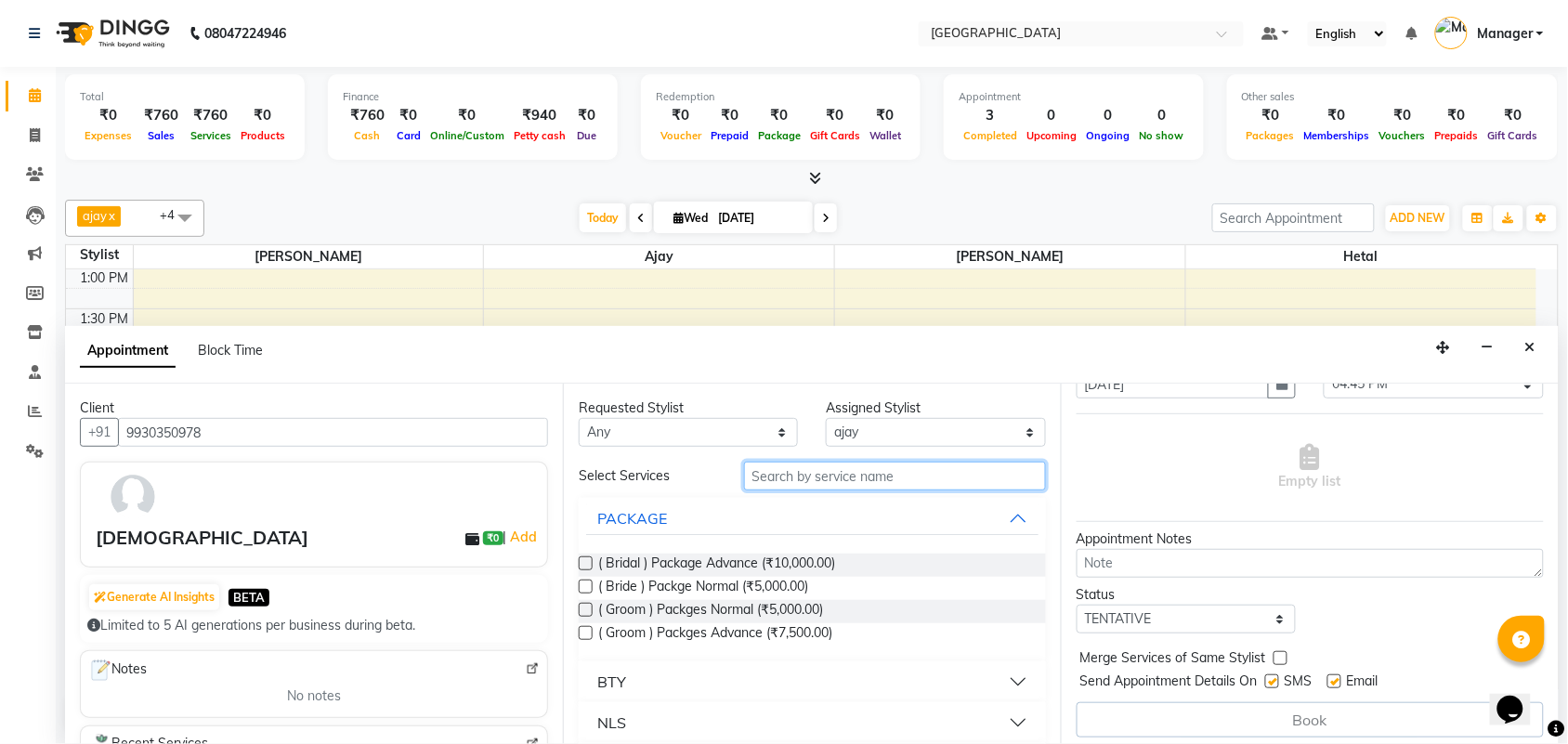
click at [871, 474] on input "text" at bounding box center [895, 476] width 302 height 28
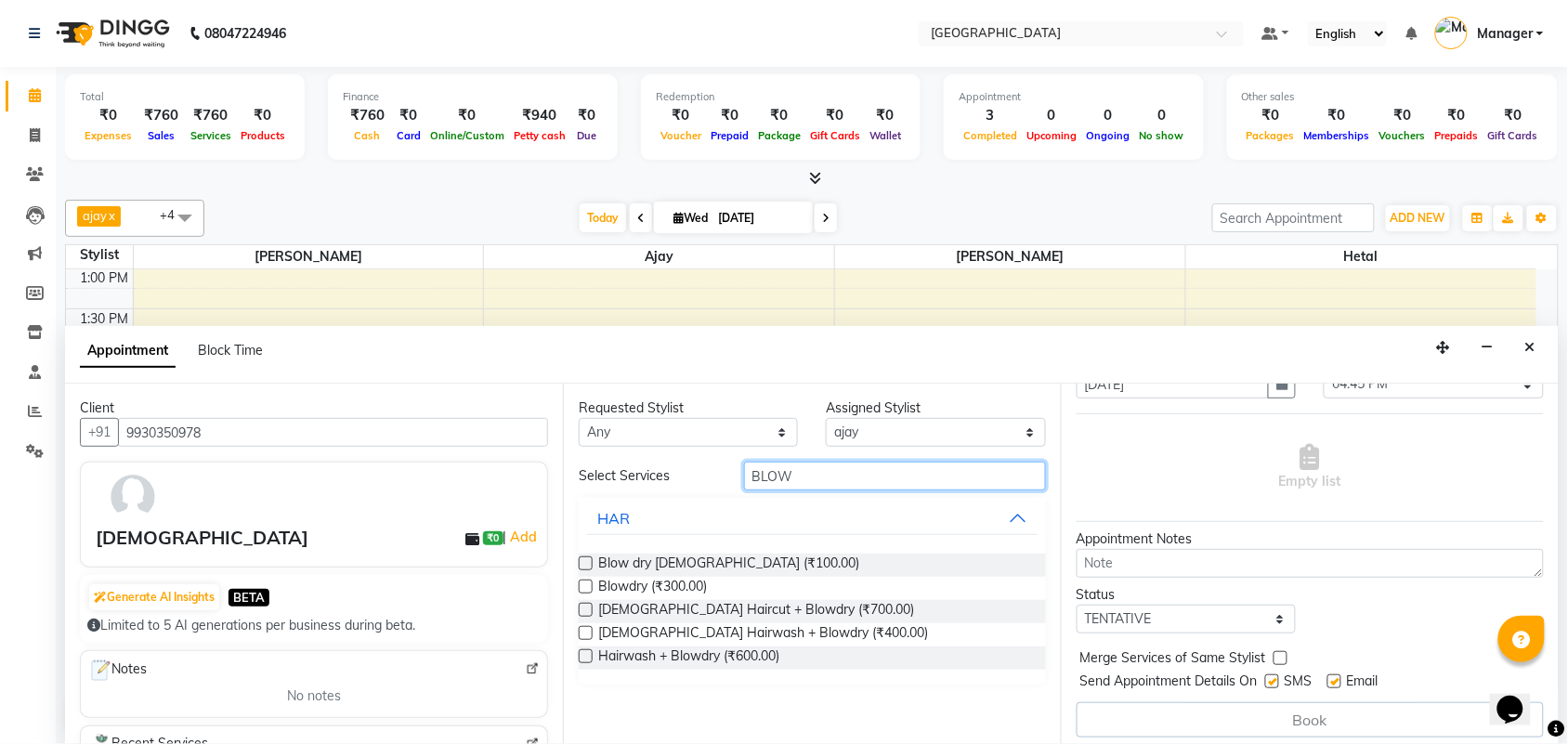
type input "BLOW"
click at [585, 587] on label at bounding box center [585, 586] width 14 height 14
click at [585, 587] on input "checkbox" at bounding box center [584, 588] width 12 height 12
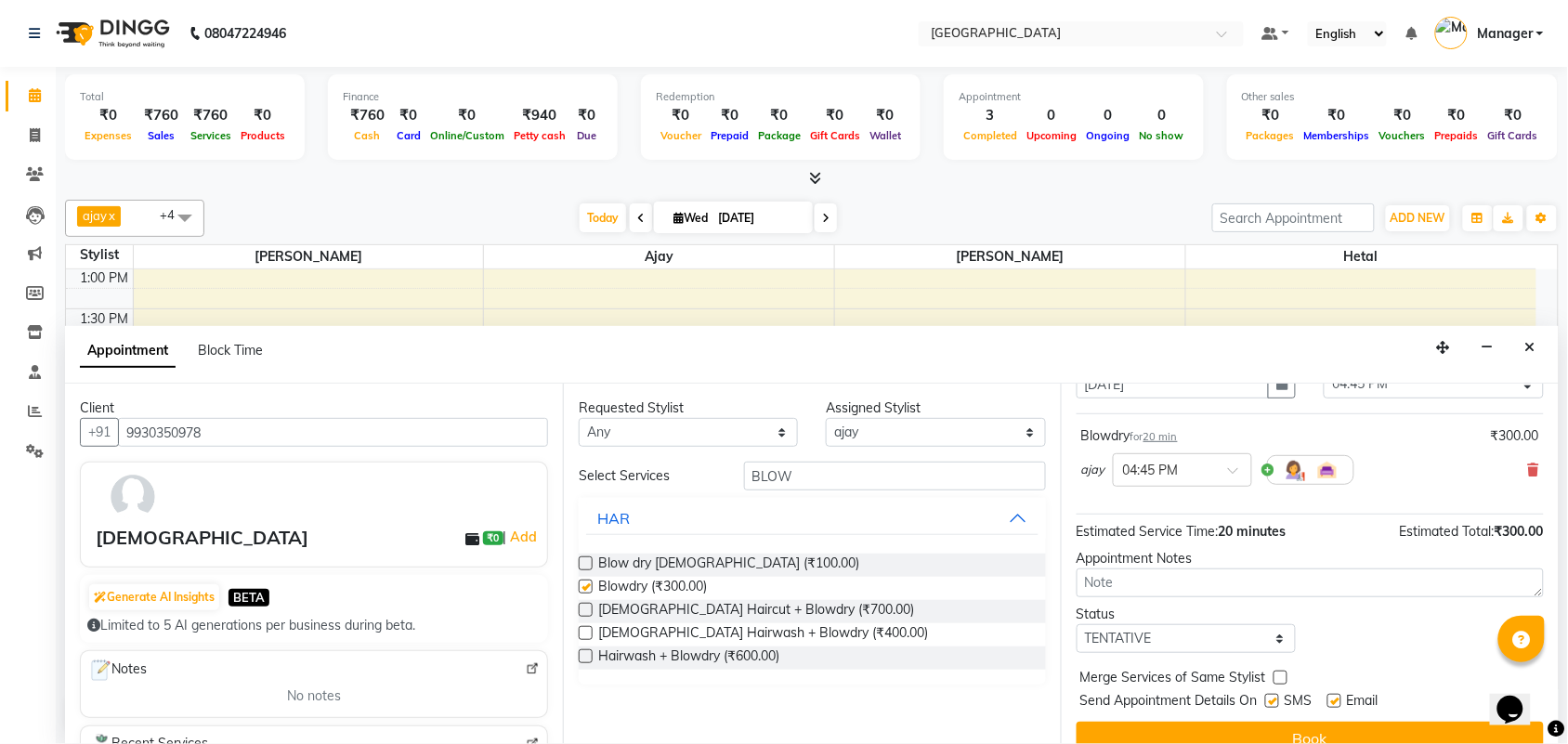
checkbox input "false"
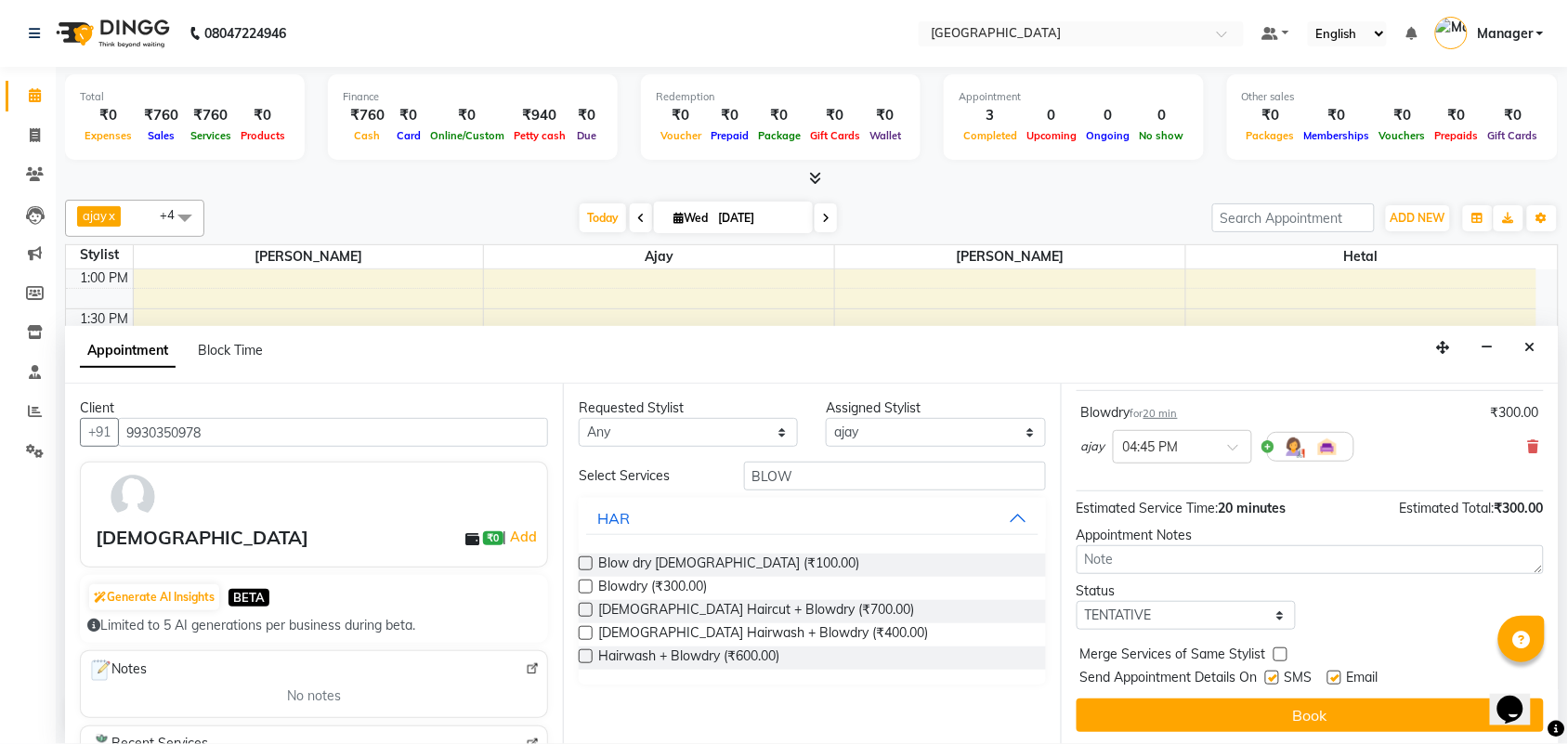
scroll to position [107, 0]
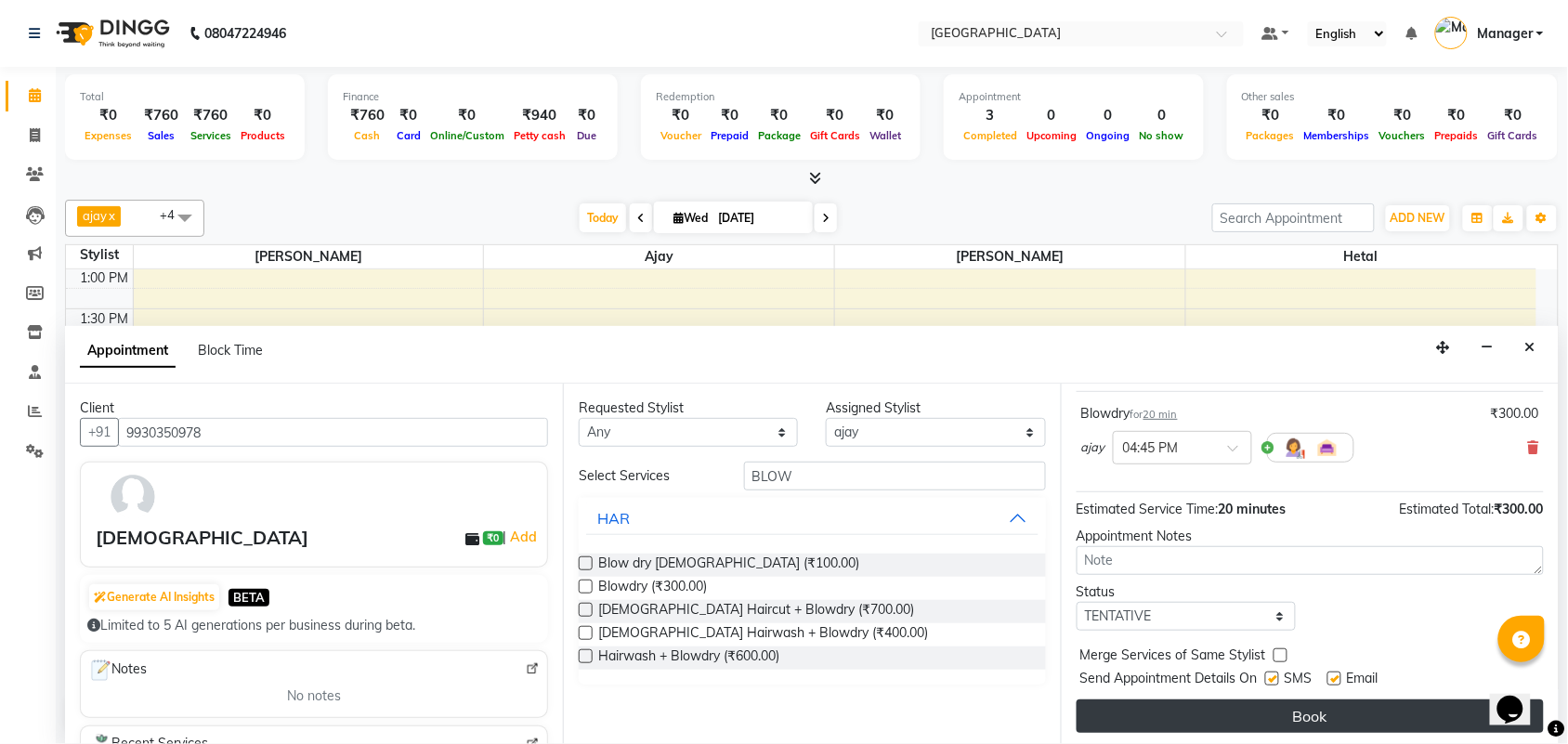
click at [1214, 720] on button "Book" at bounding box center [1310, 716] width 467 height 33
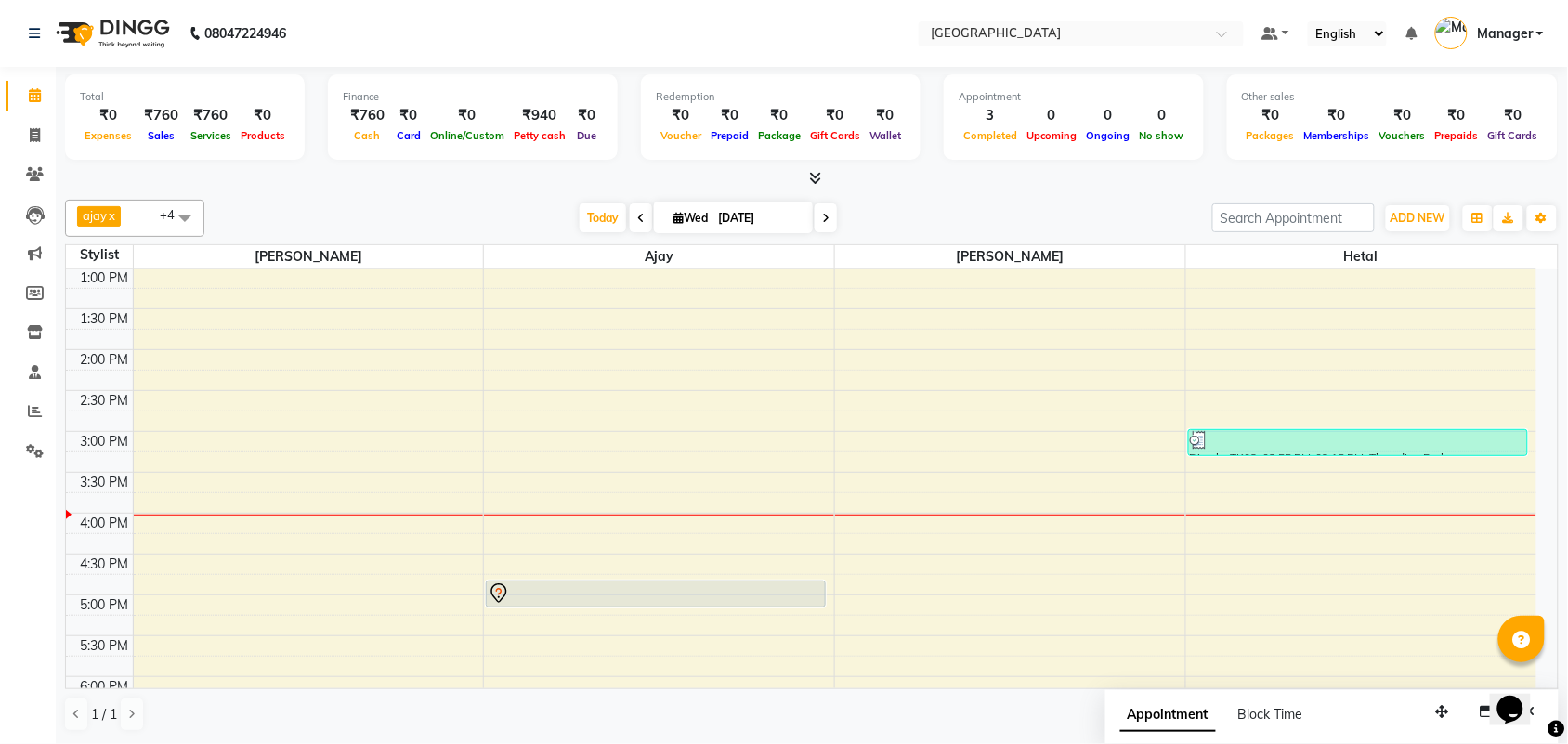
click at [182, 216] on span at bounding box center [184, 217] width 37 height 35
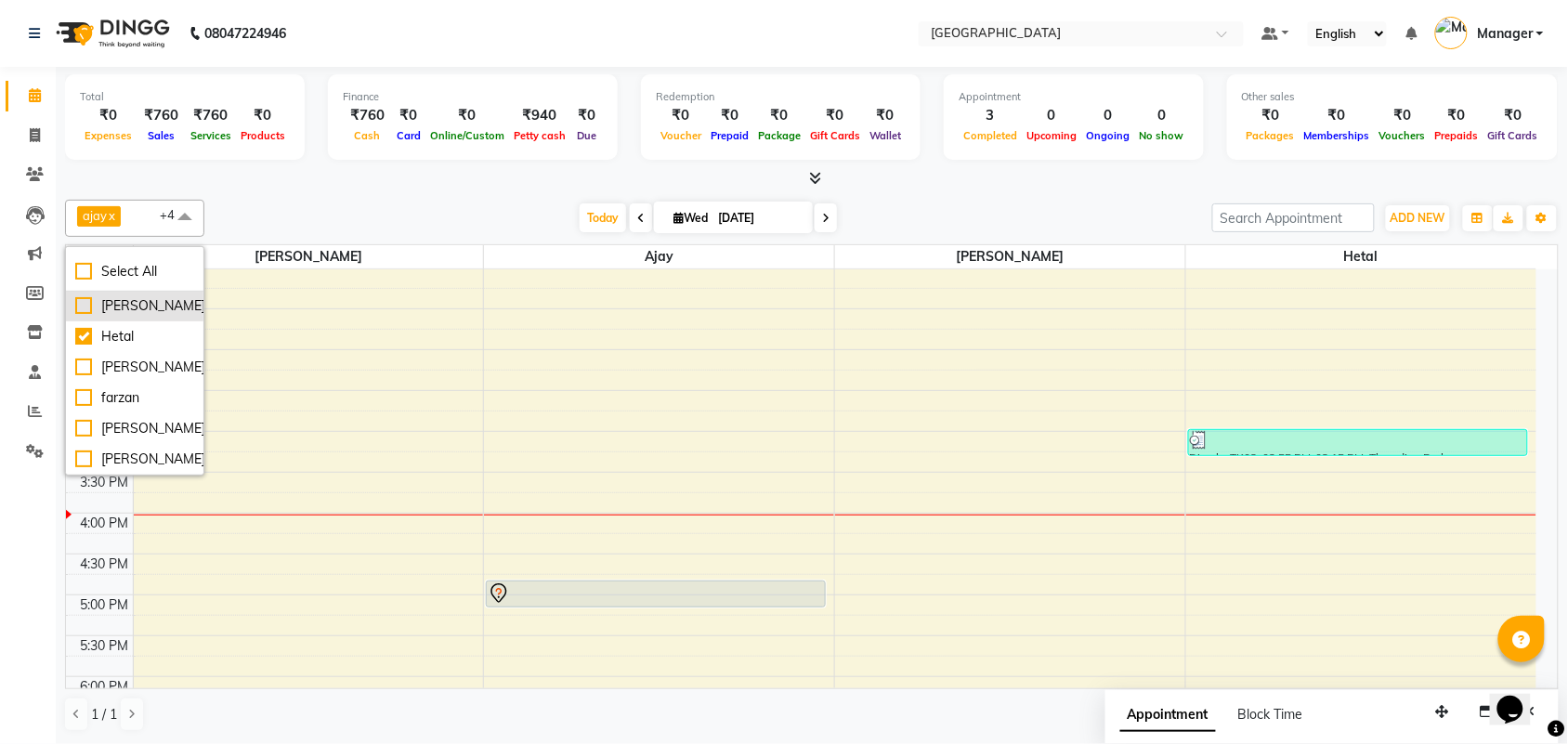
scroll to position [111, 0]
click at [83, 461] on div "[PERSON_NAME]" at bounding box center [134, 459] width 119 height 20
checkbox input "true"
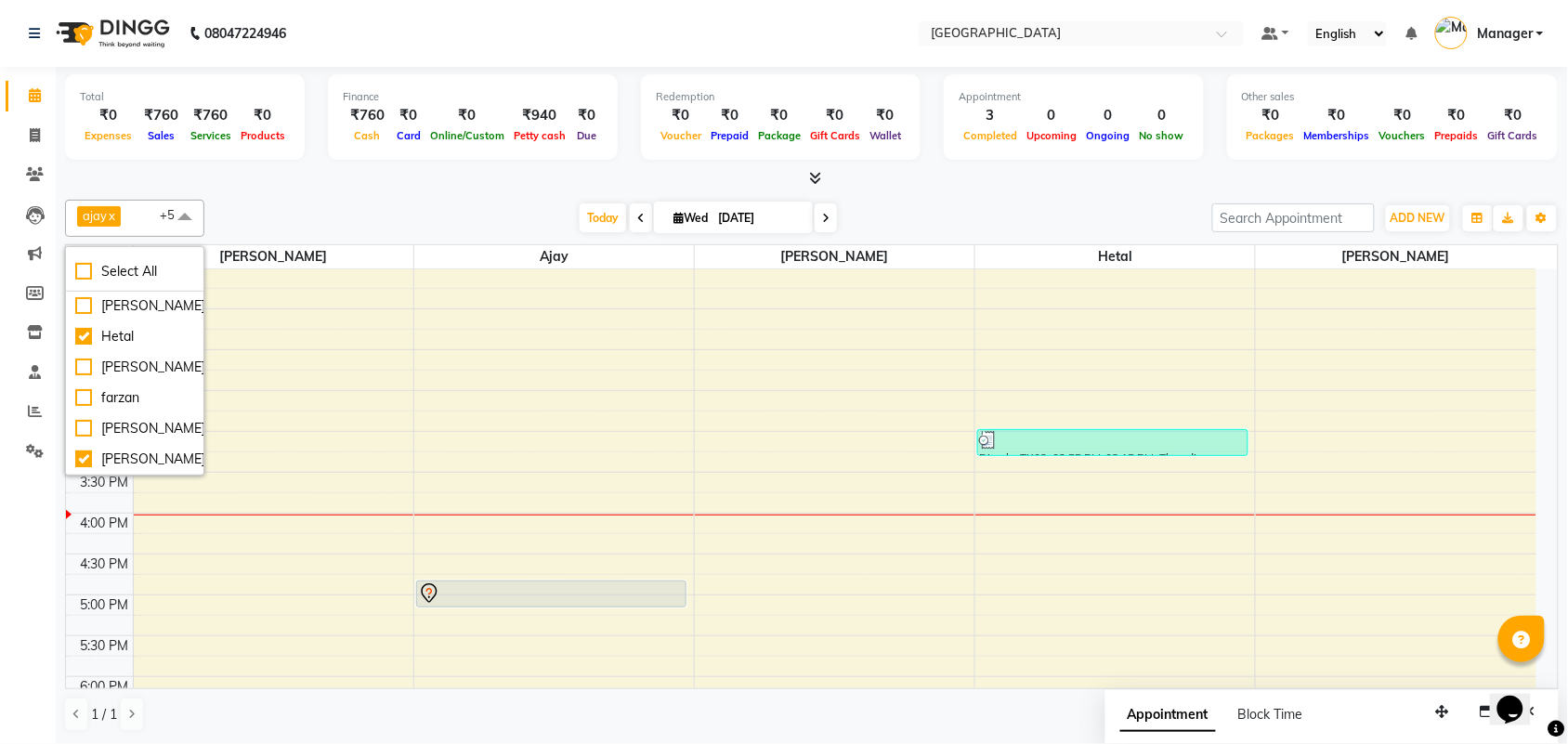
click at [1084, 207] on div "[DATE] [DATE]" at bounding box center [708, 217] width 989 height 28
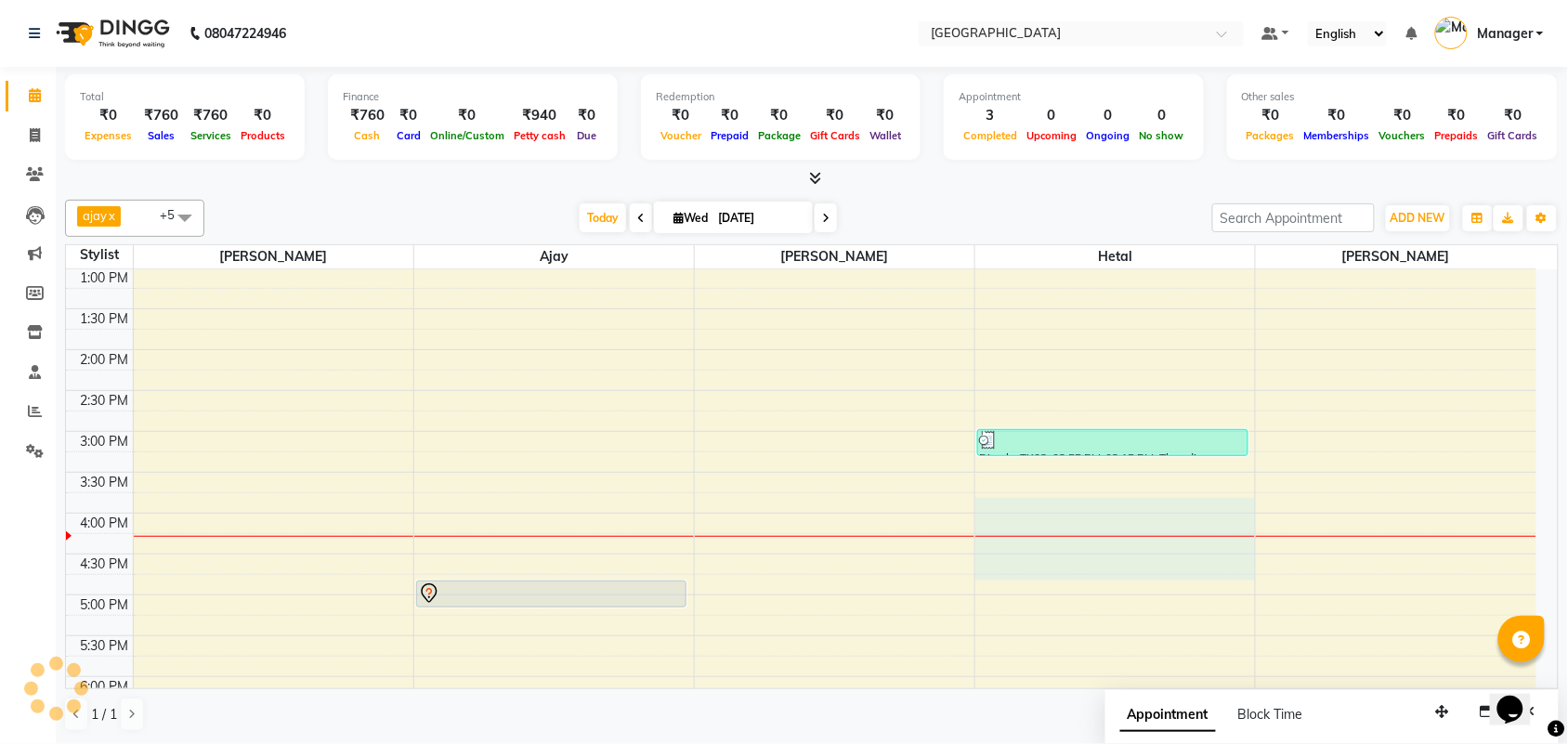
click at [1078, 419] on div "10:00 AM 10:30 AM 11:00 AM 11:30 AM 12:00 PM 12:30 PM 1:00 PM 1:30 PM 2:00 PM 2…" at bounding box center [802, 553] width 1470 height 1062
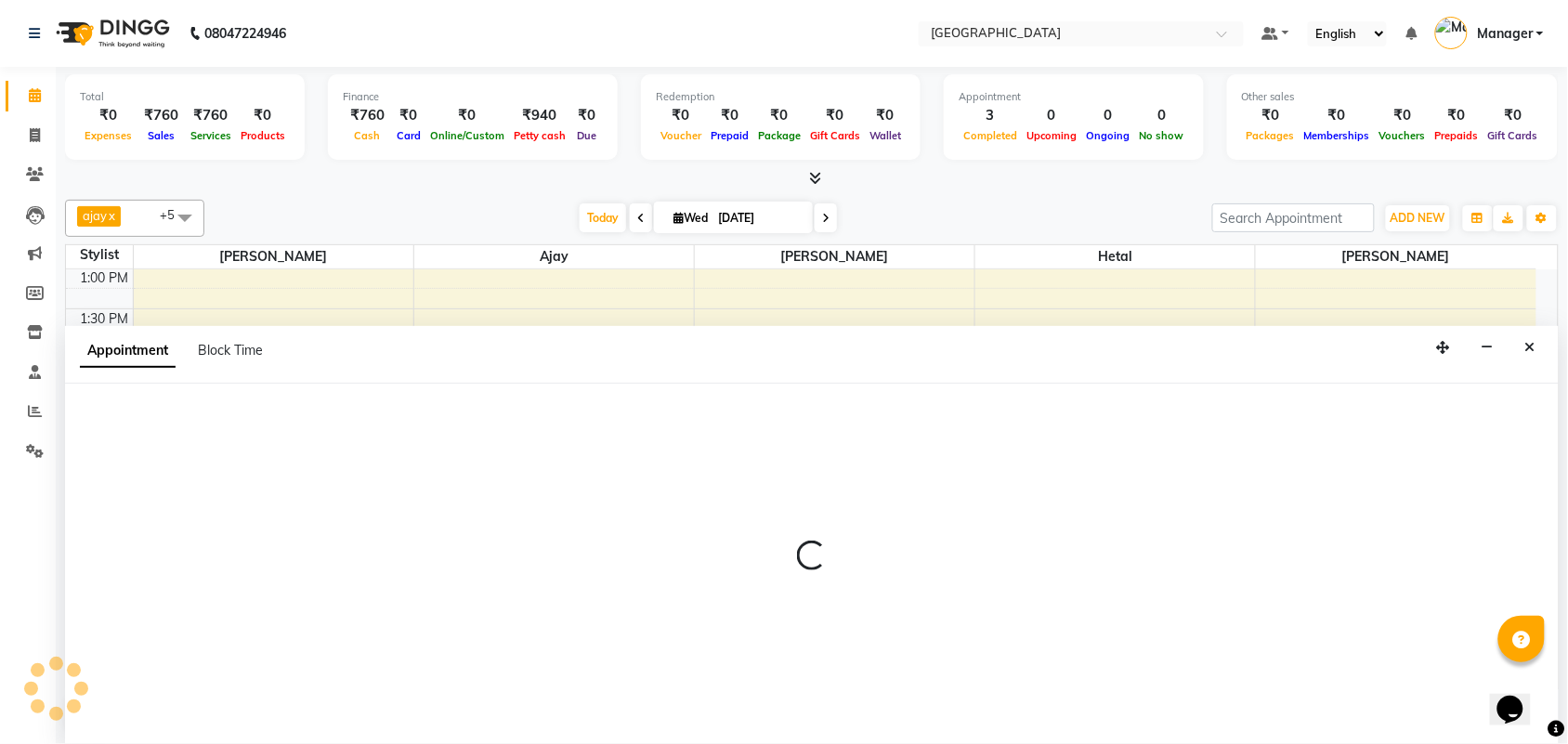
scroll to position [1, 0]
select select "63648"
select select "tentative"
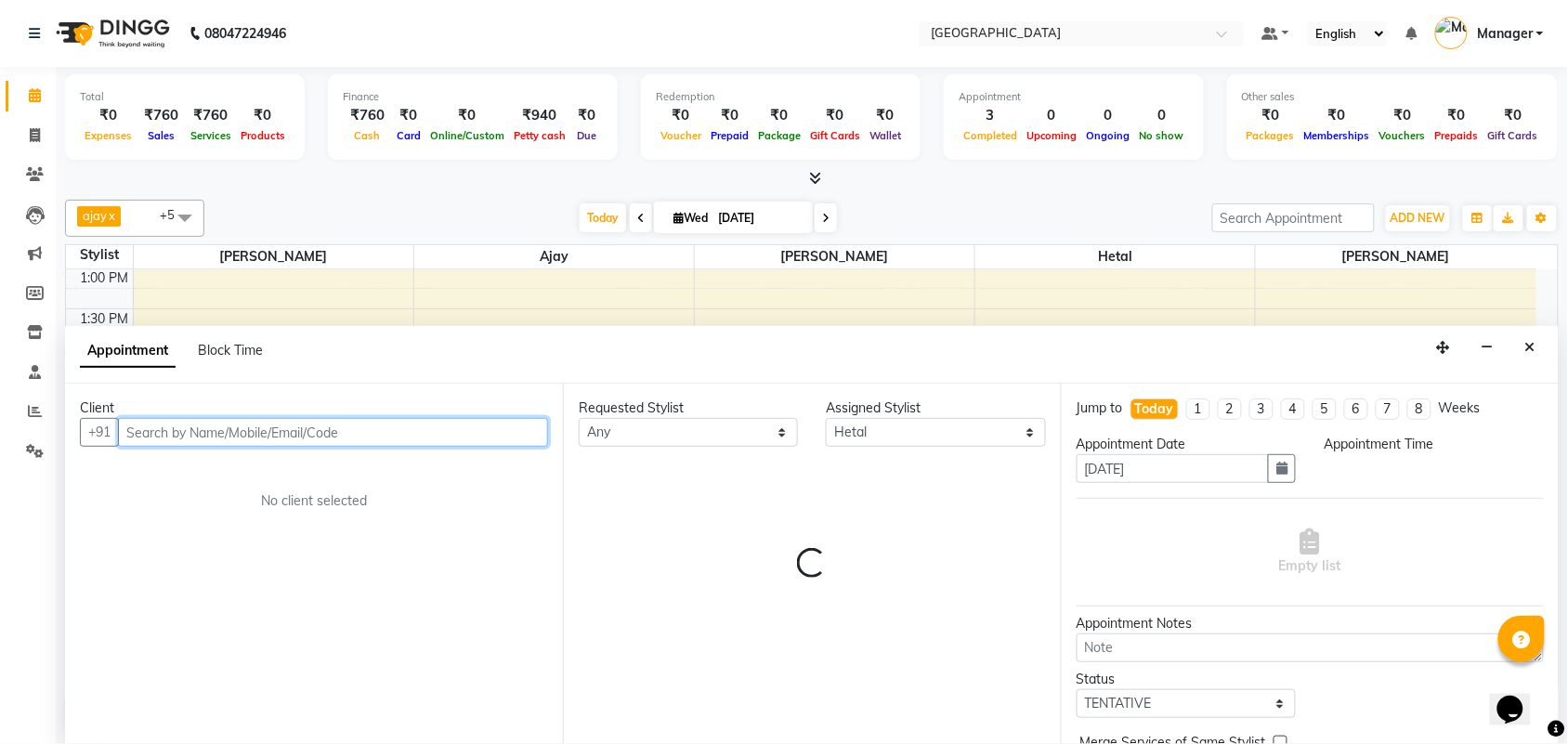
select select "885"
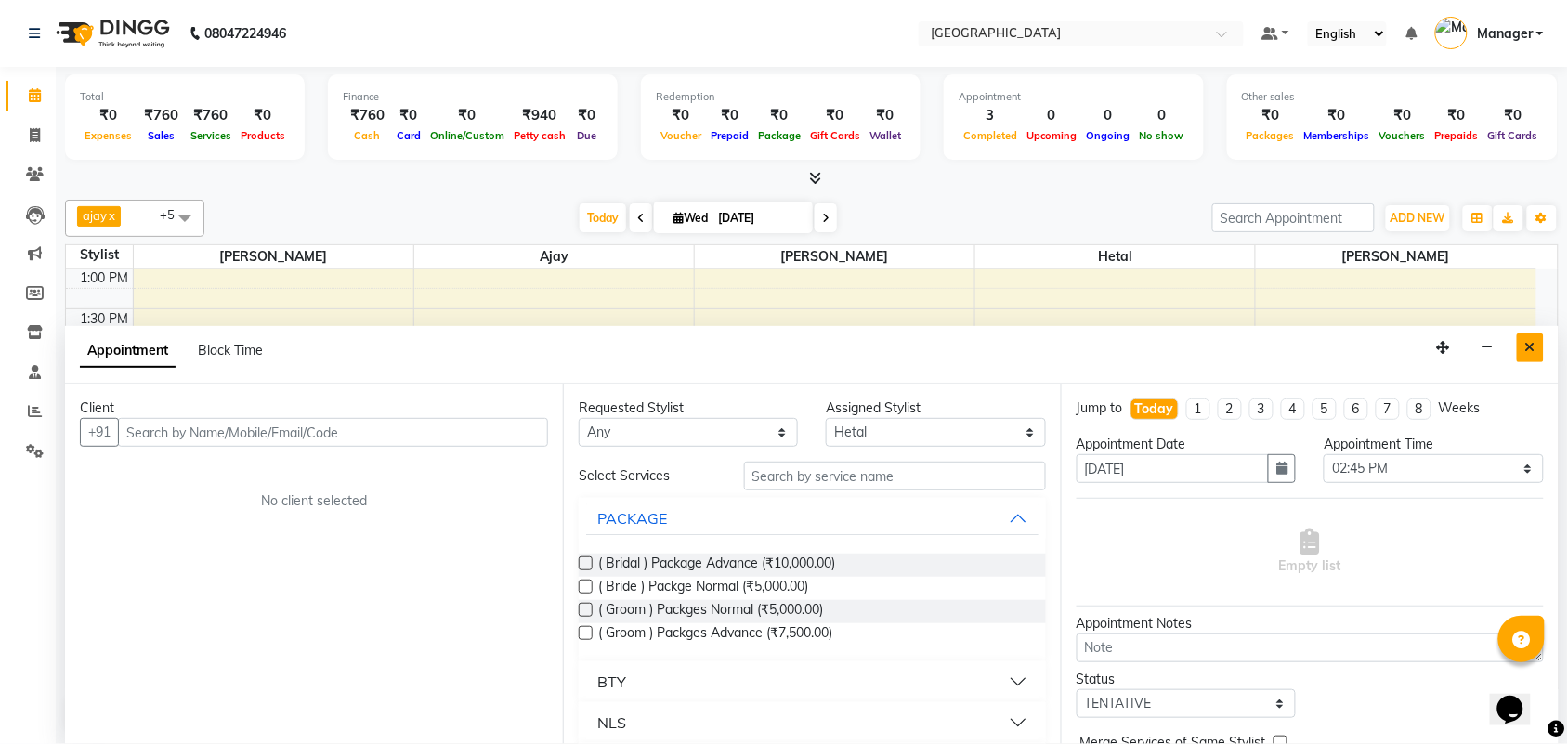
click at [1530, 344] on icon "Close" at bounding box center [1530, 347] width 10 height 13
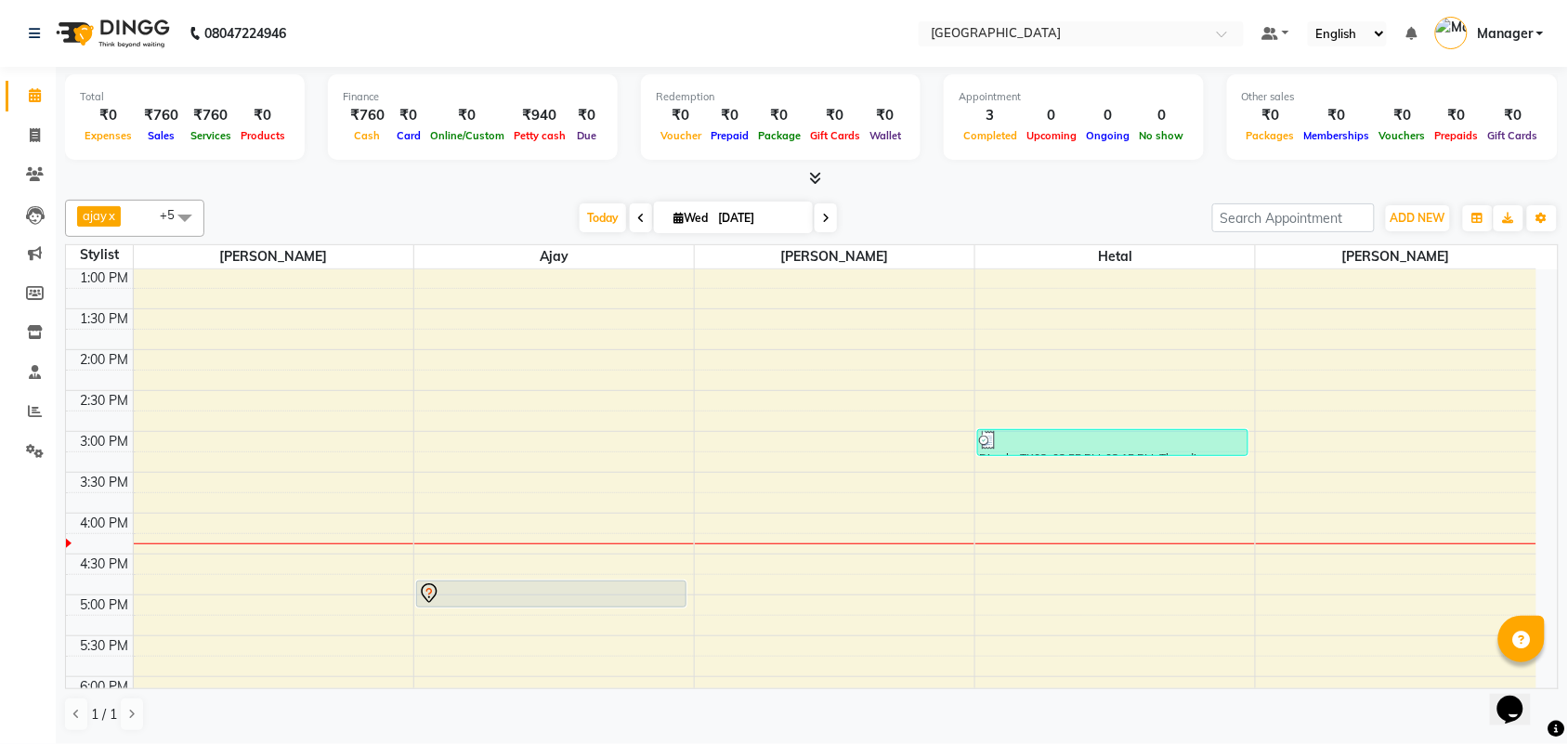
click at [638, 214] on icon at bounding box center [641, 218] width 8 height 11
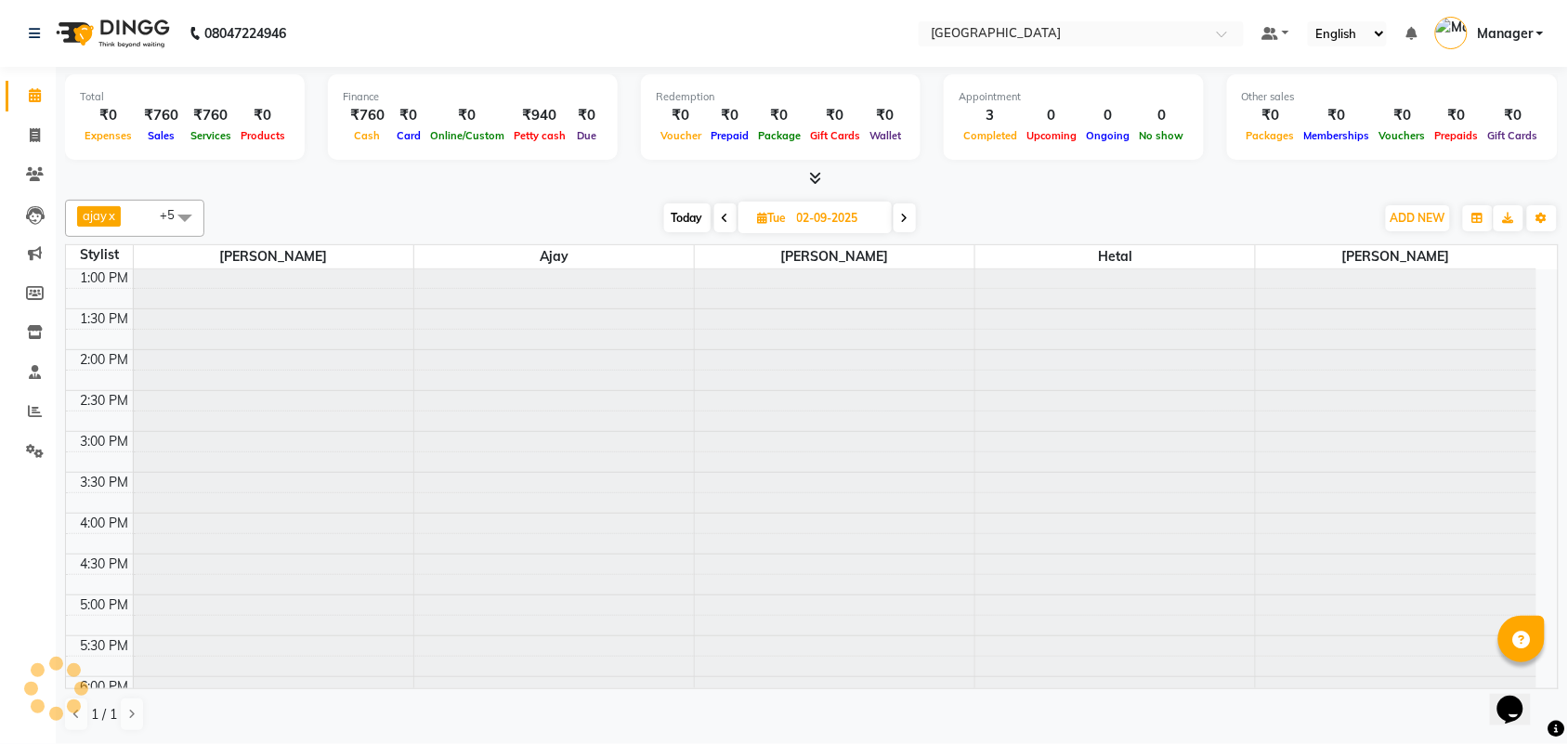
scroll to position [497, 0]
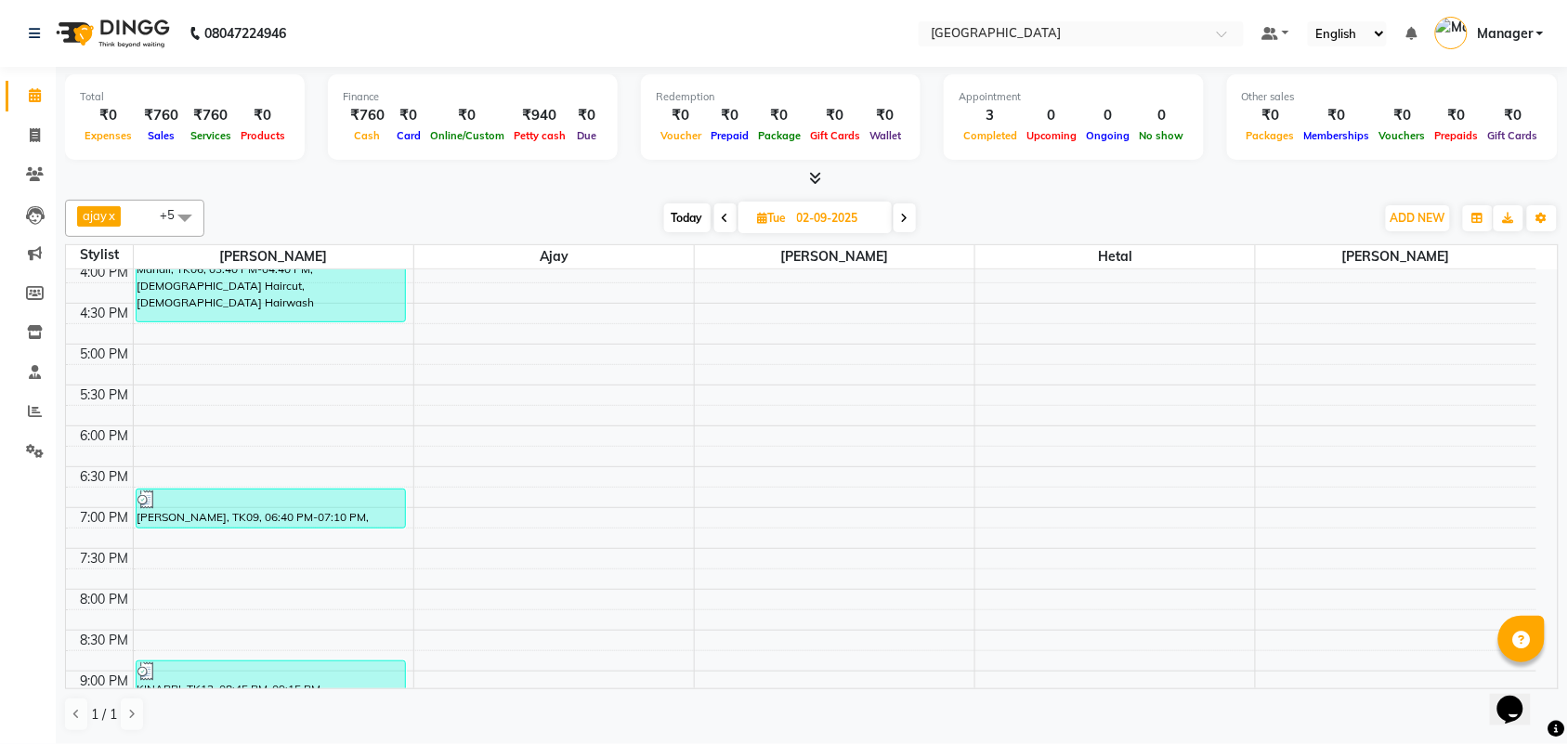
click at [725, 214] on icon at bounding box center [726, 218] width 8 height 11
type input "[DATE]"
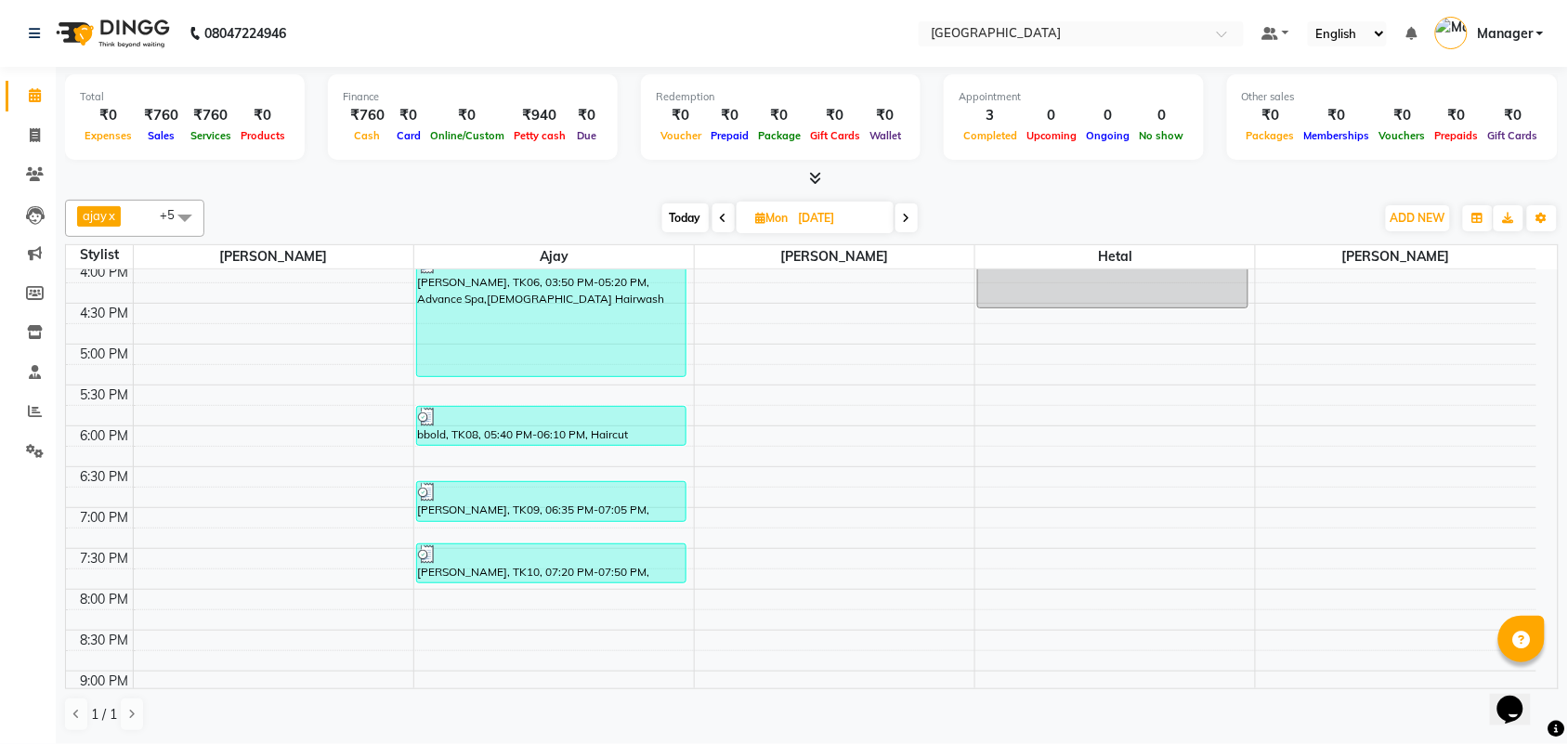
click at [184, 216] on span at bounding box center [184, 217] width 37 height 35
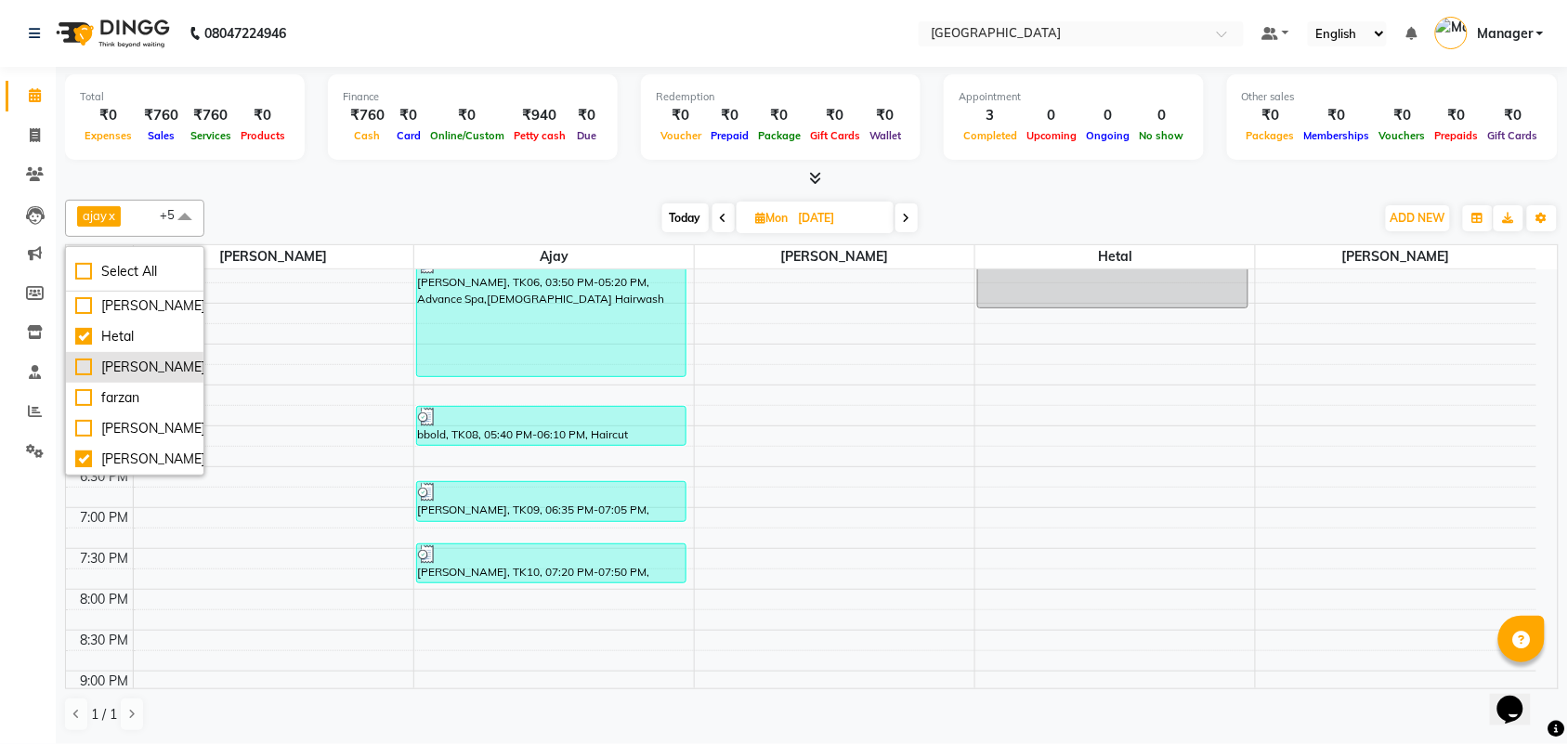
click at [86, 369] on div "[PERSON_NAME]" at bounding box center [134, 367] width 119 height 20
checkbox input "true"
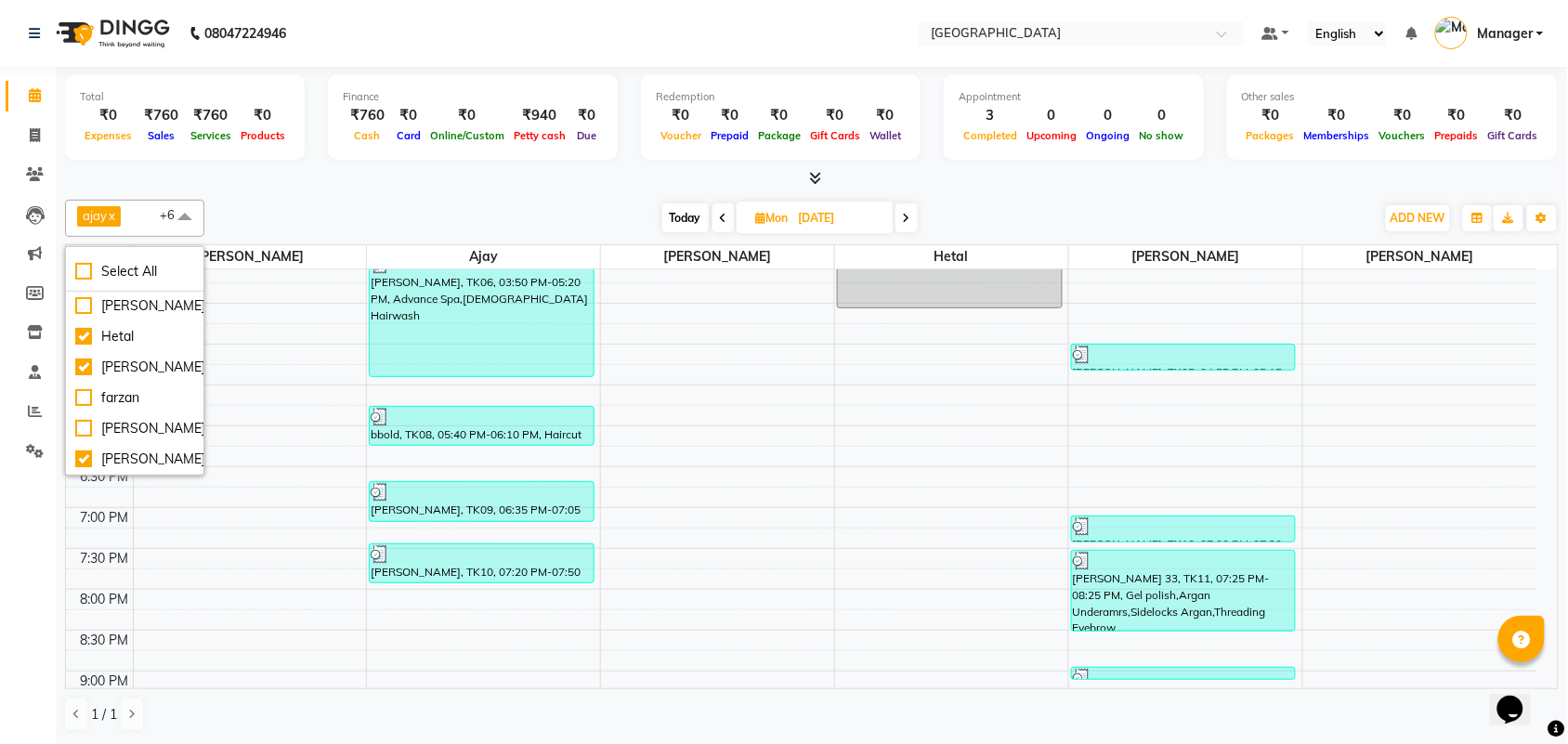
click at [611, 195] on div "ajay x [PERSON_NAME] x [PERSON_NAME] x [PERSON_NAME] x [PERSON_NAME] x [PERSON_…" at bounding box center [812, 466] width 1493 height 548
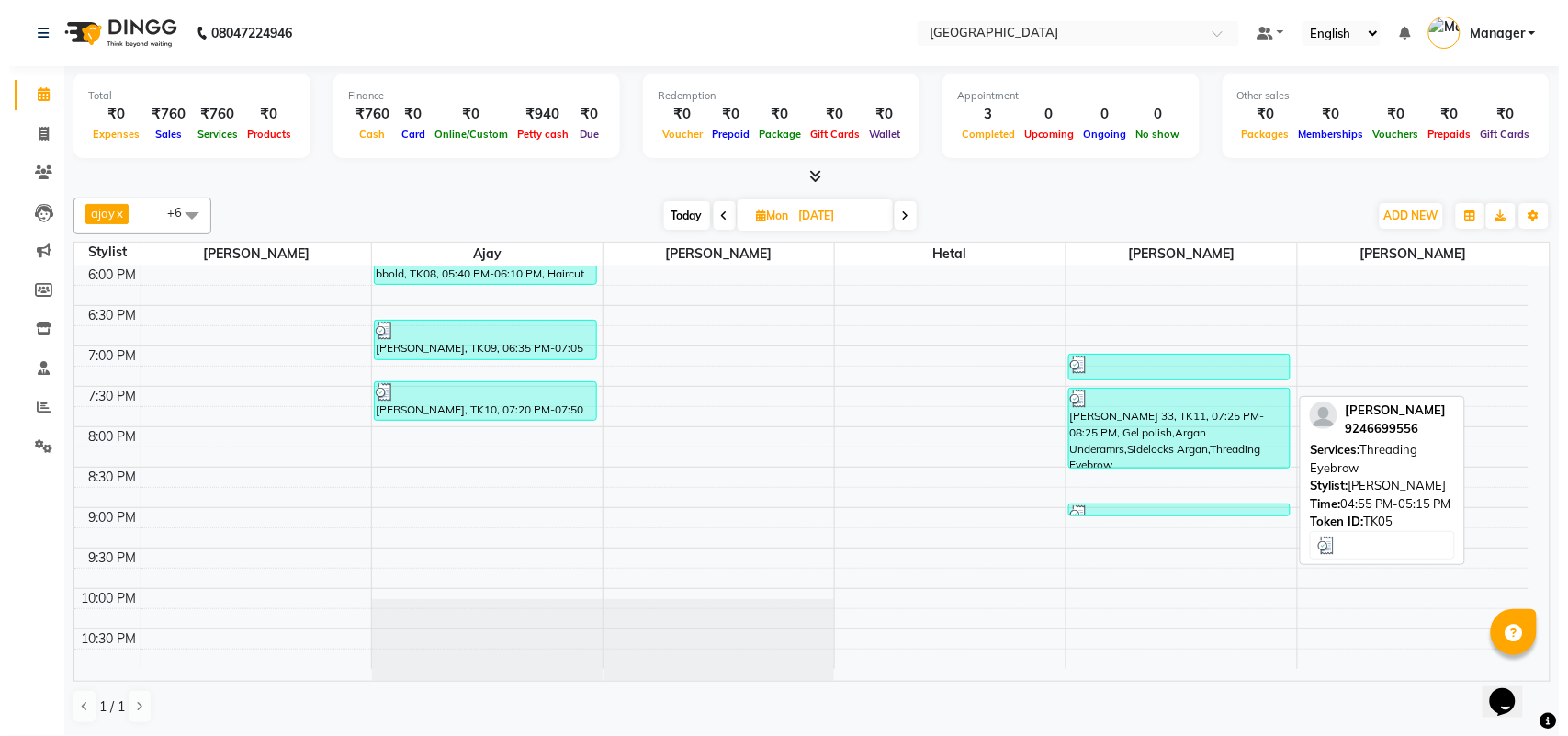
scroll to position [646, 0]
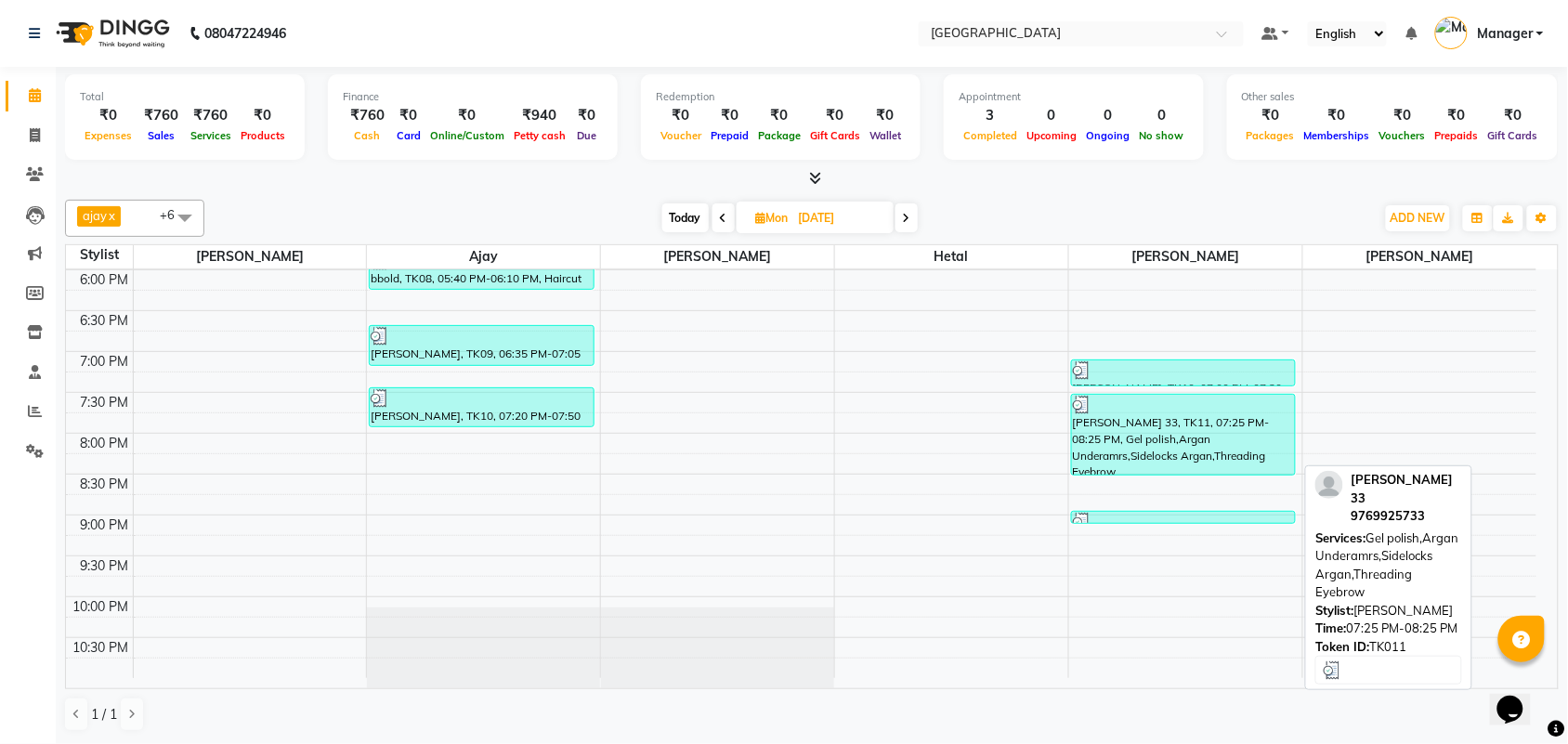
click at [1200, 441] on div "[PERSON_NAME] 33, TK11, 07:25 PM-08:25 PM, Gel polish,Argan Underamrs,Sidelocks…" at bounding box center [1184, 435] width 224 height 80
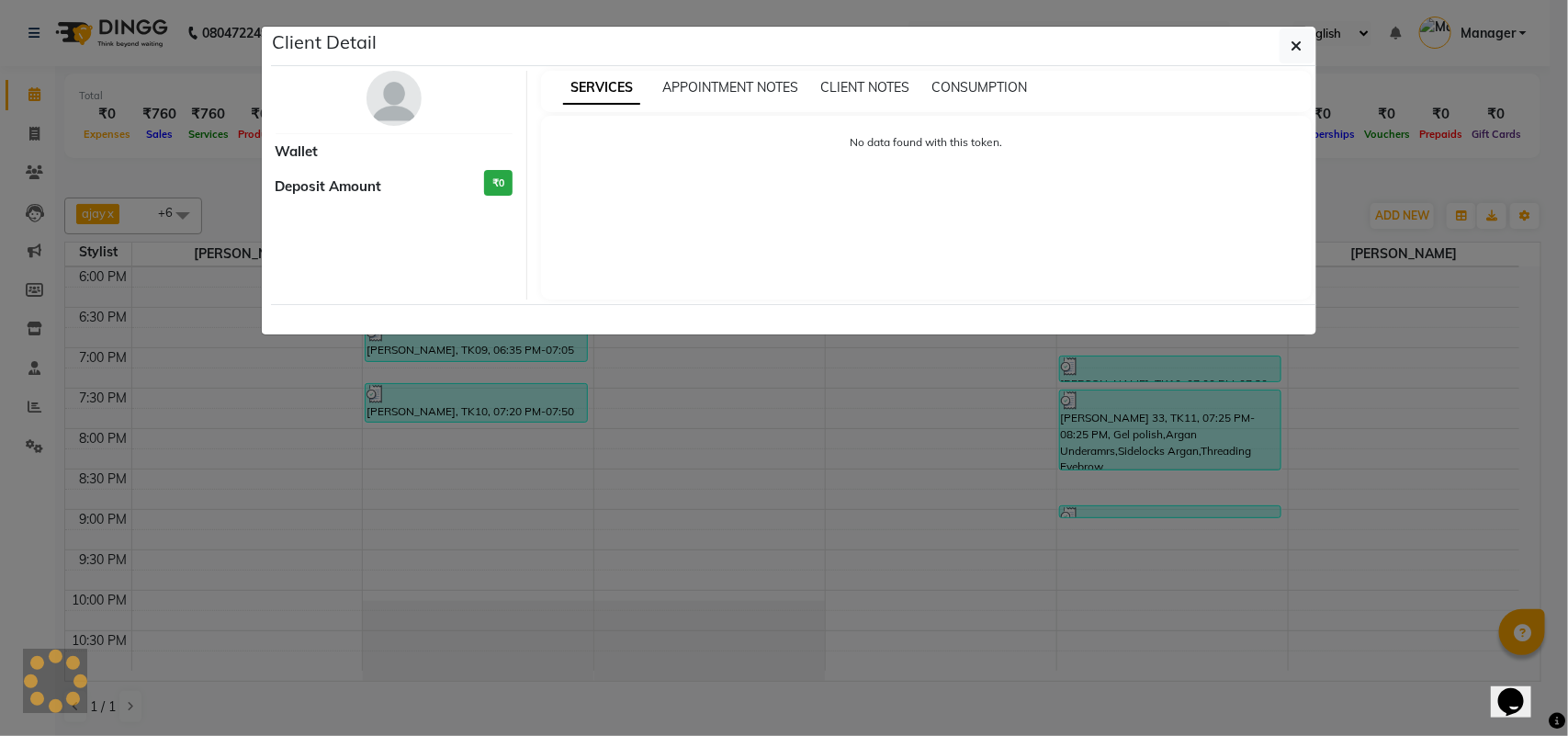
select select "3"
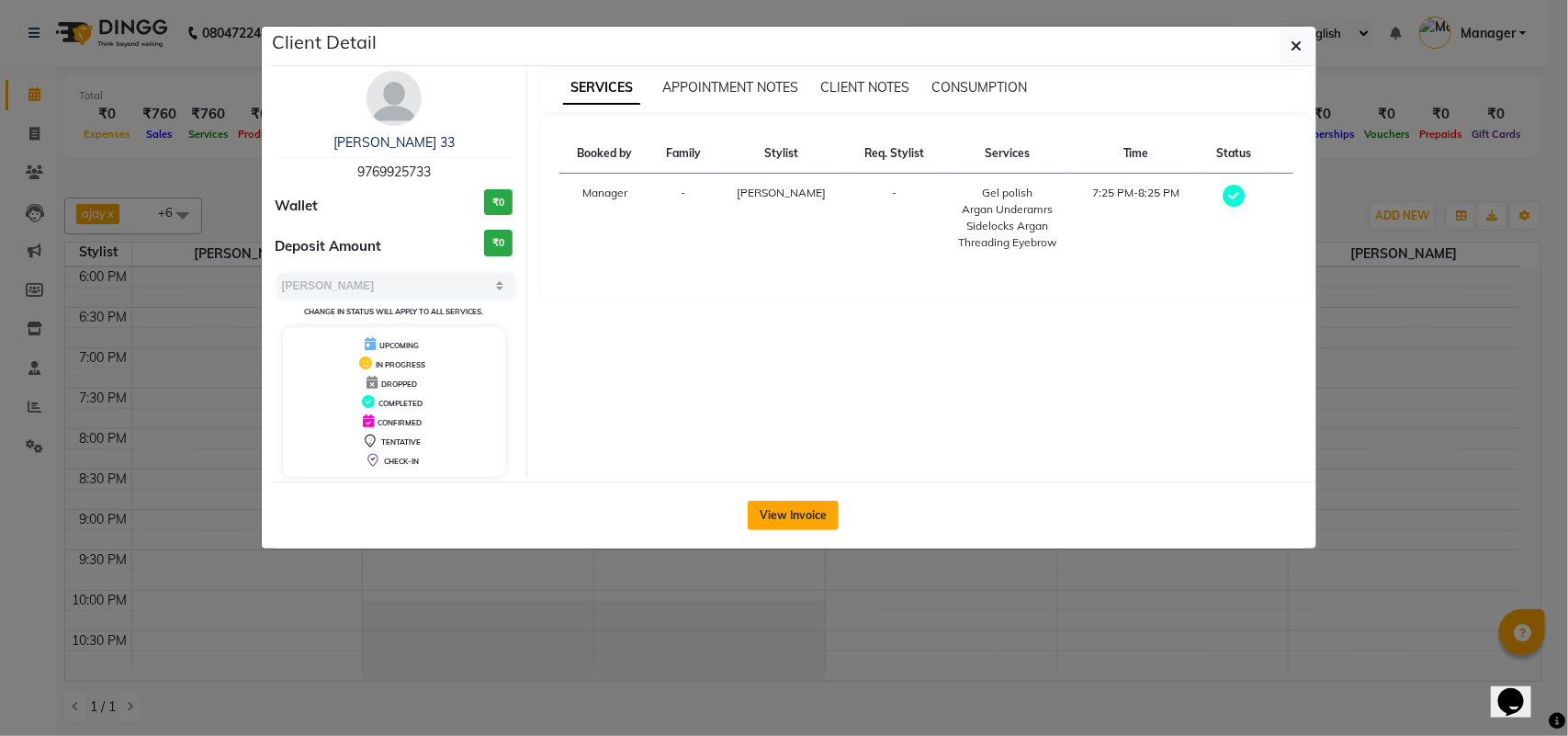
click at [778, 513] on button "View Invoice" at bounding box center [793, 515] width 91 height 29
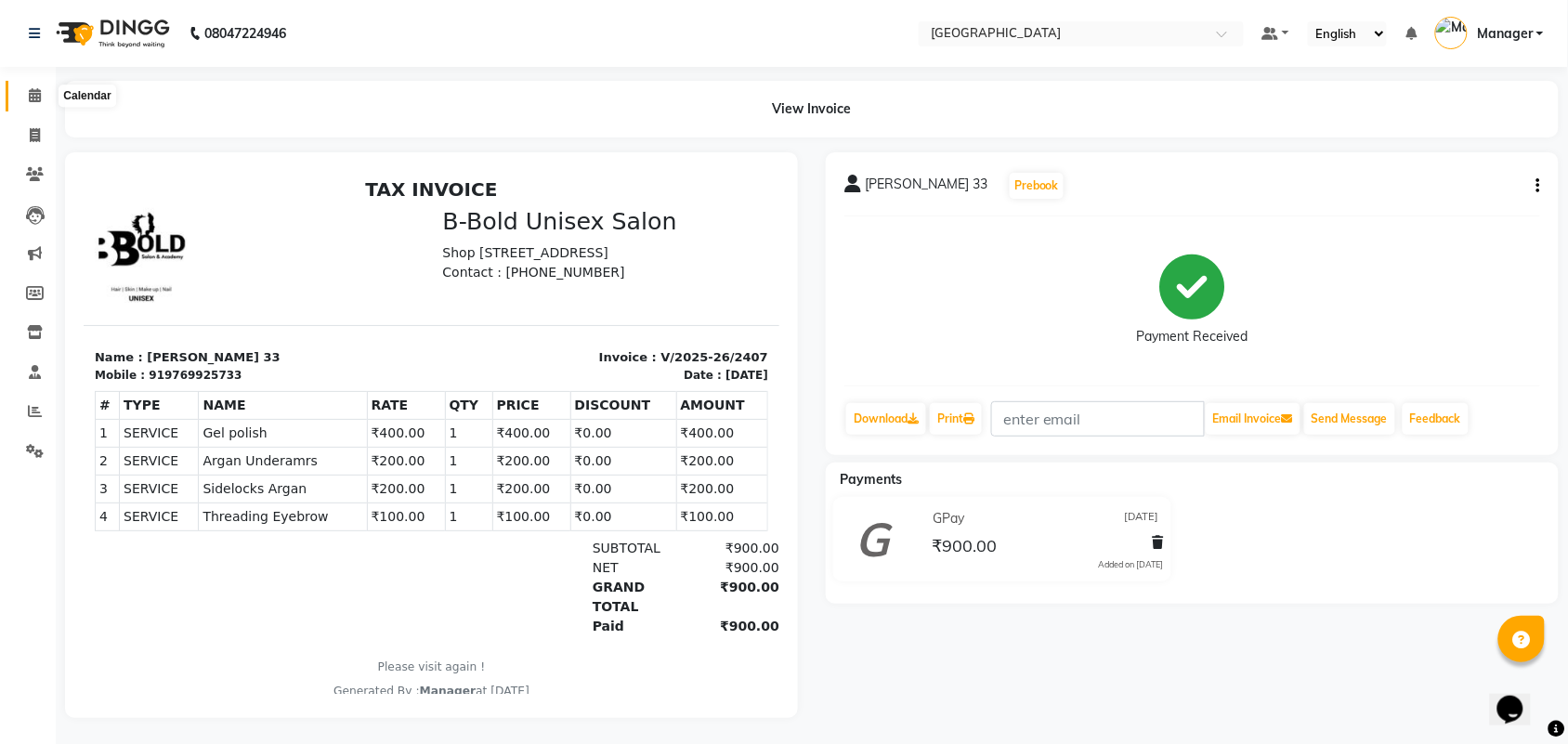
click at [28, 98] on icon at bounding box center [34, 95] width 12 height 14
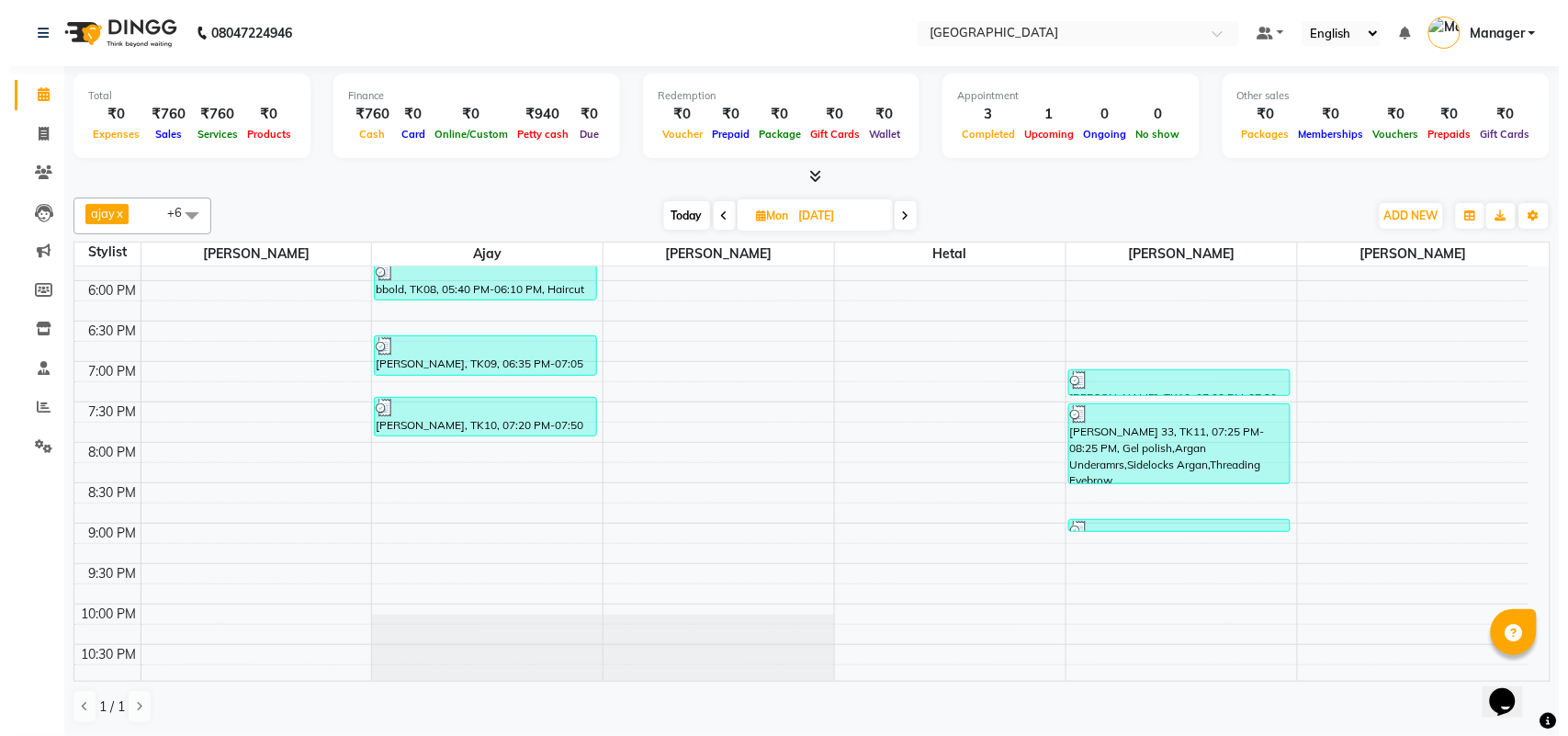
scroll to position [649, 0]
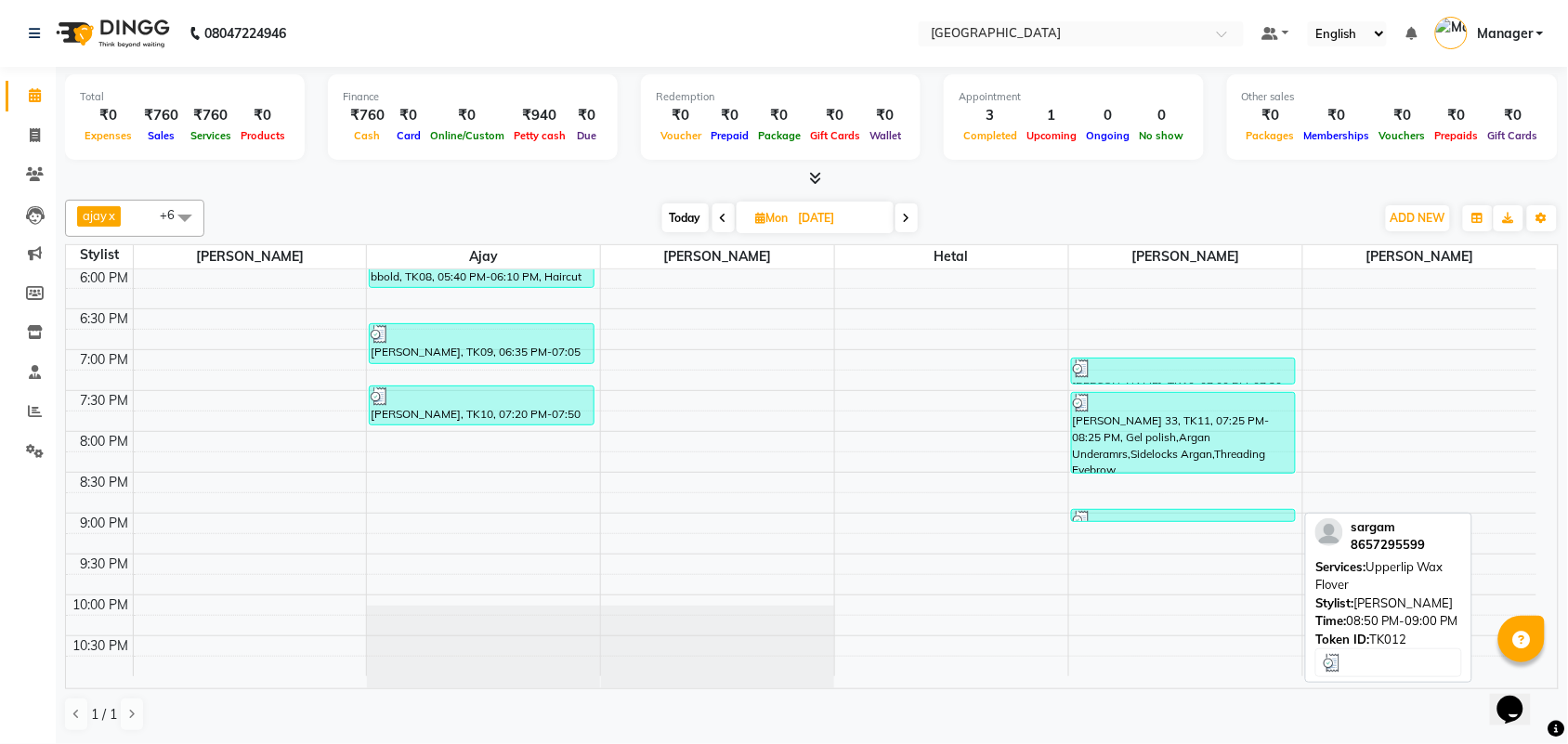
click at [1171, 512] on div at bounding box center [1184, 521] width 222 height 19
select select "3"
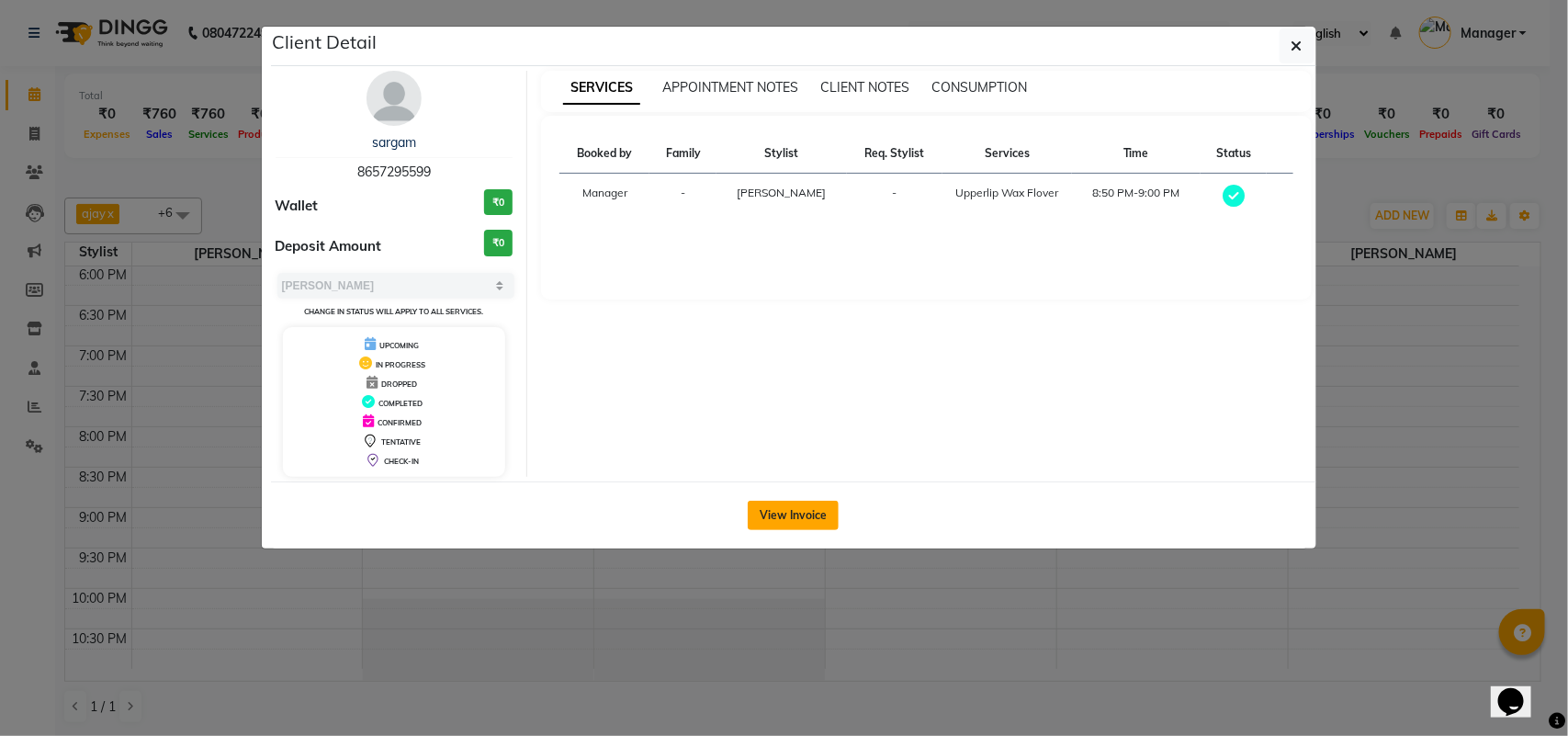
click at [814, 506] on button "View Invoice" at bounding box center [793, 515] width 91 height 29
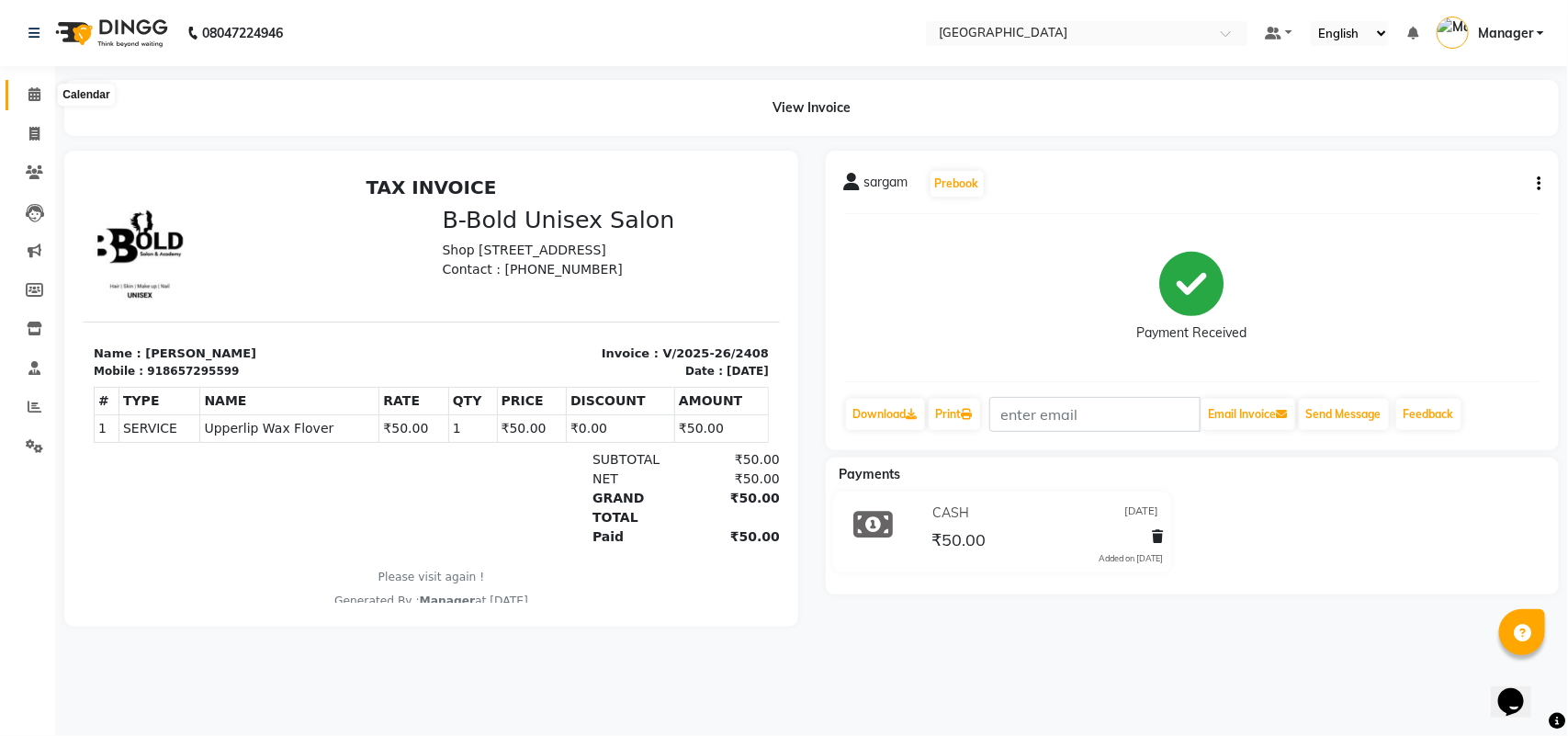
click at [33, 92] on icon at bounding box center [34, 94] width 12 height 14
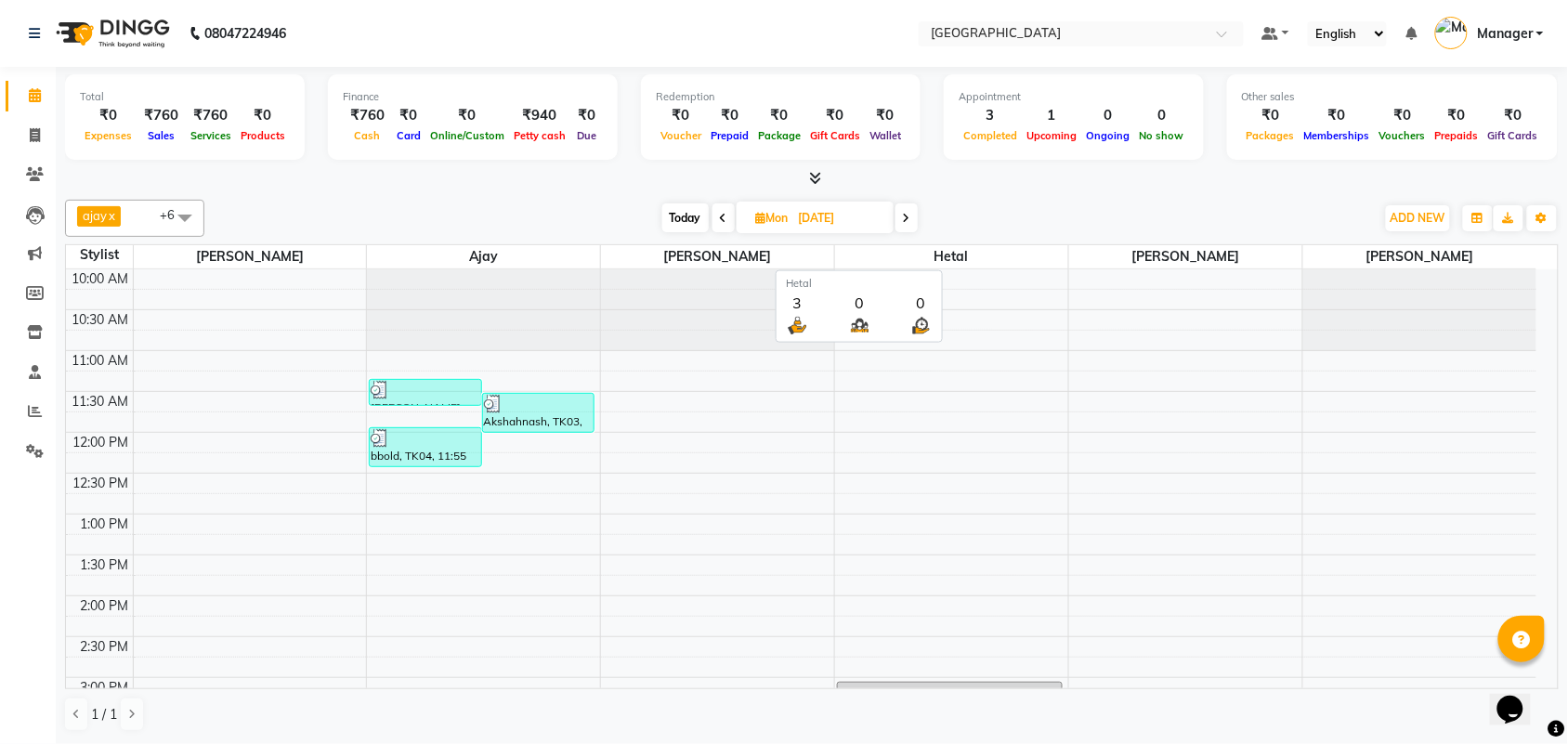
scroll to position [497, 0]
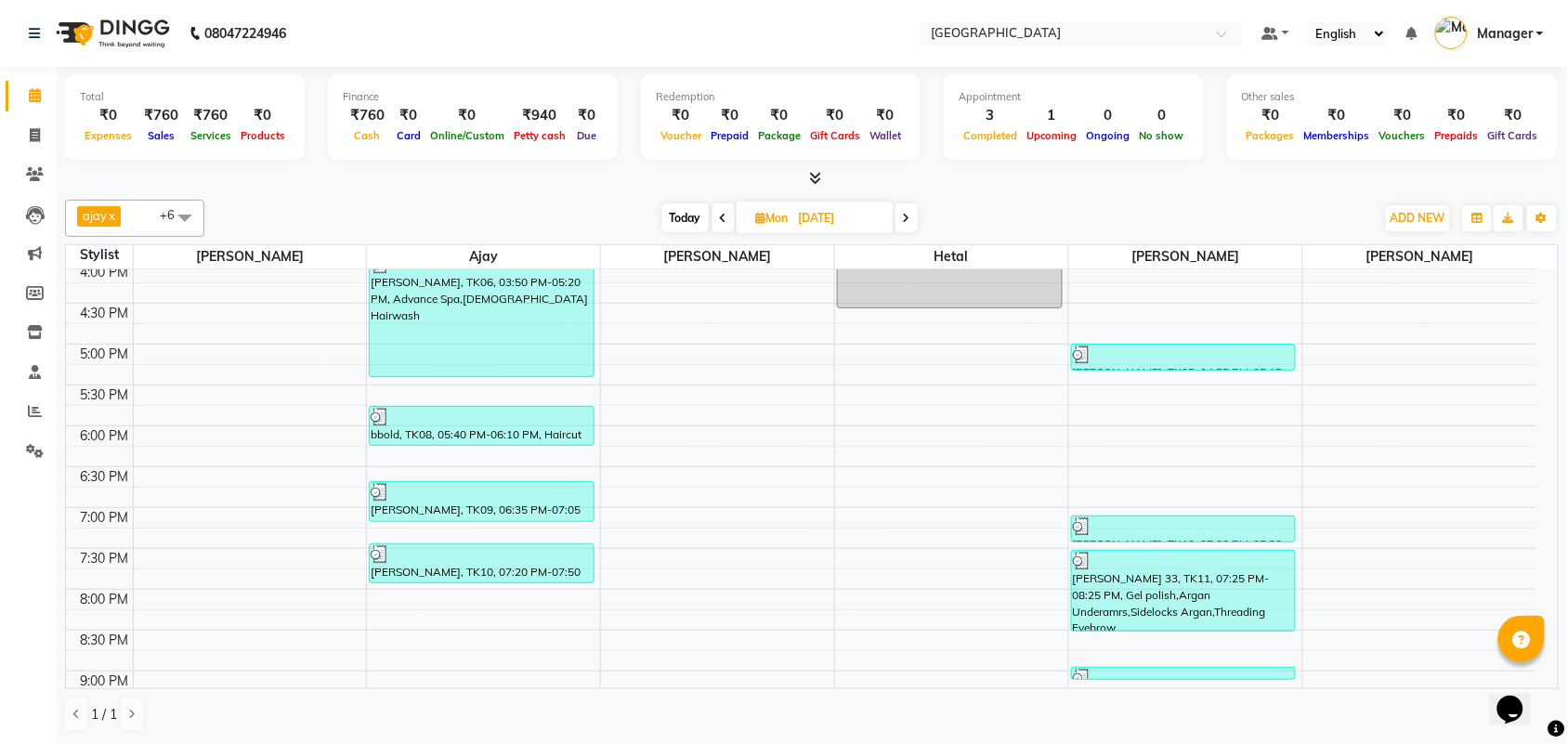
click at [909, 223] on icon at bounding box center [907, 218] width 8 height 11
type input "02-09-2025"
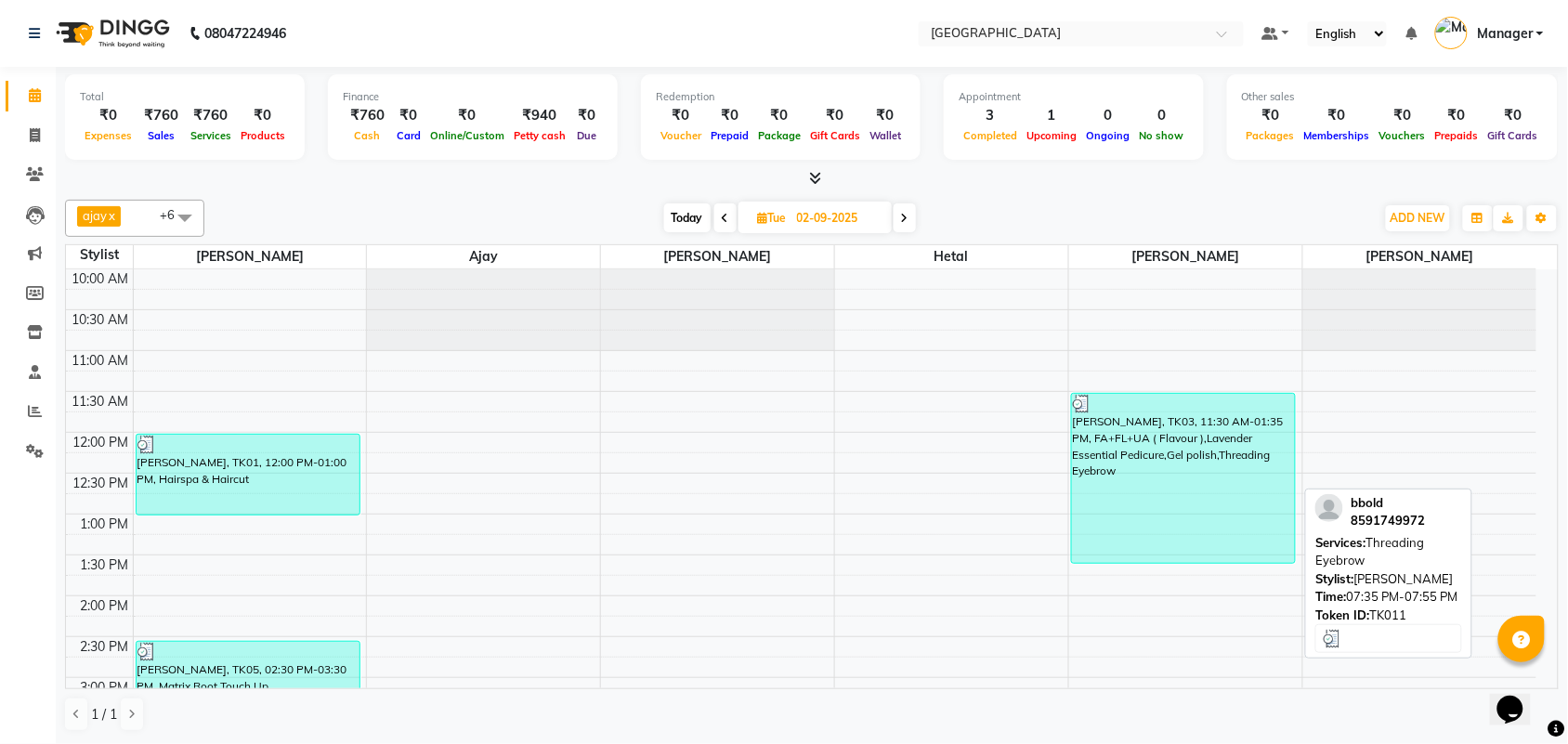
scroll to position [2, 0]
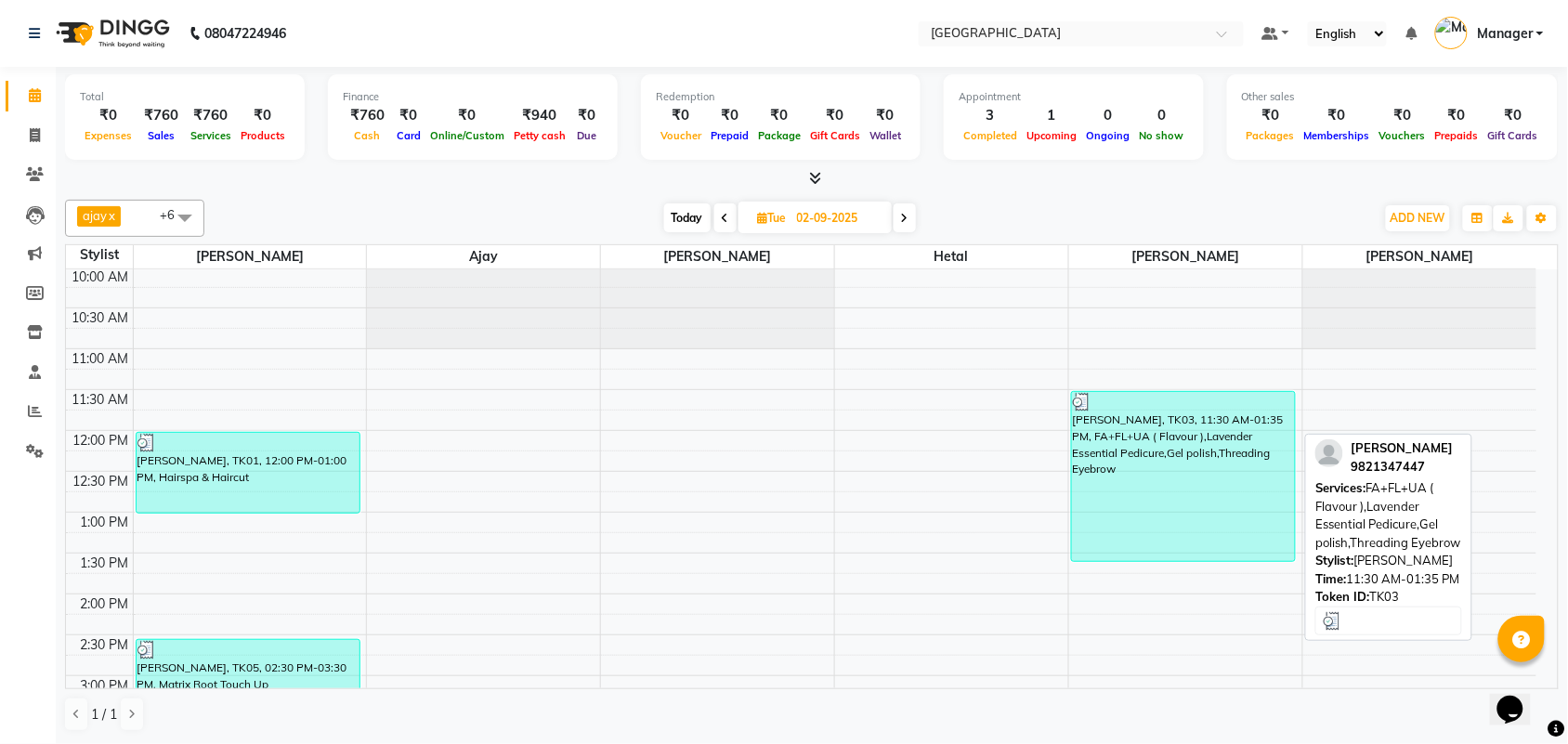
click at [1163, 478] on div "[PERSON_NAME], TK03, 11:30 AM-01:35 PM, FA+FL+UA ( Flavour ),Lavender Essential…" at bounding box center [1184, 476] width 224 height 169
select select "3"
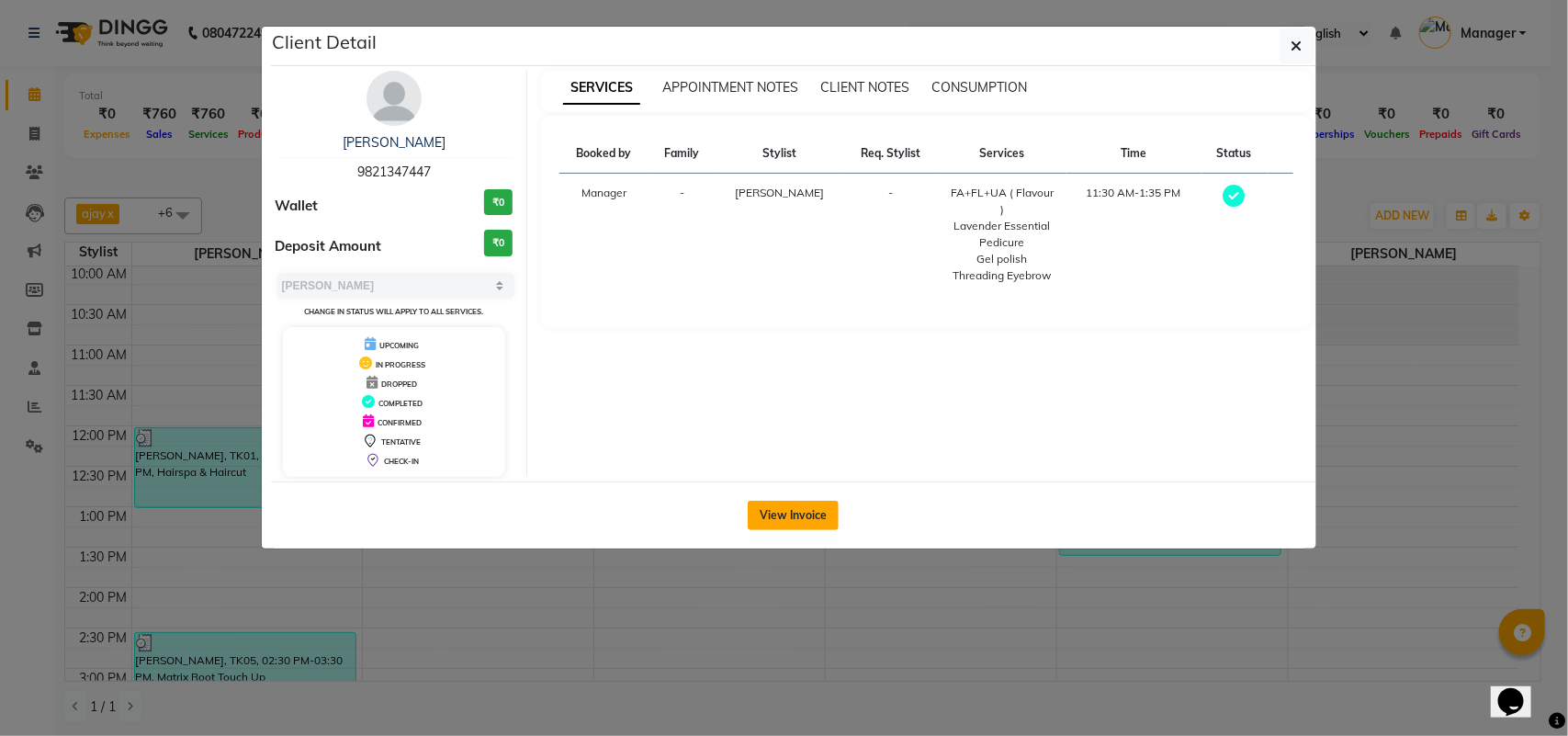
click at [807, 514] on button "View Invoice" at bounding box center [793, 515] width 91 height 29
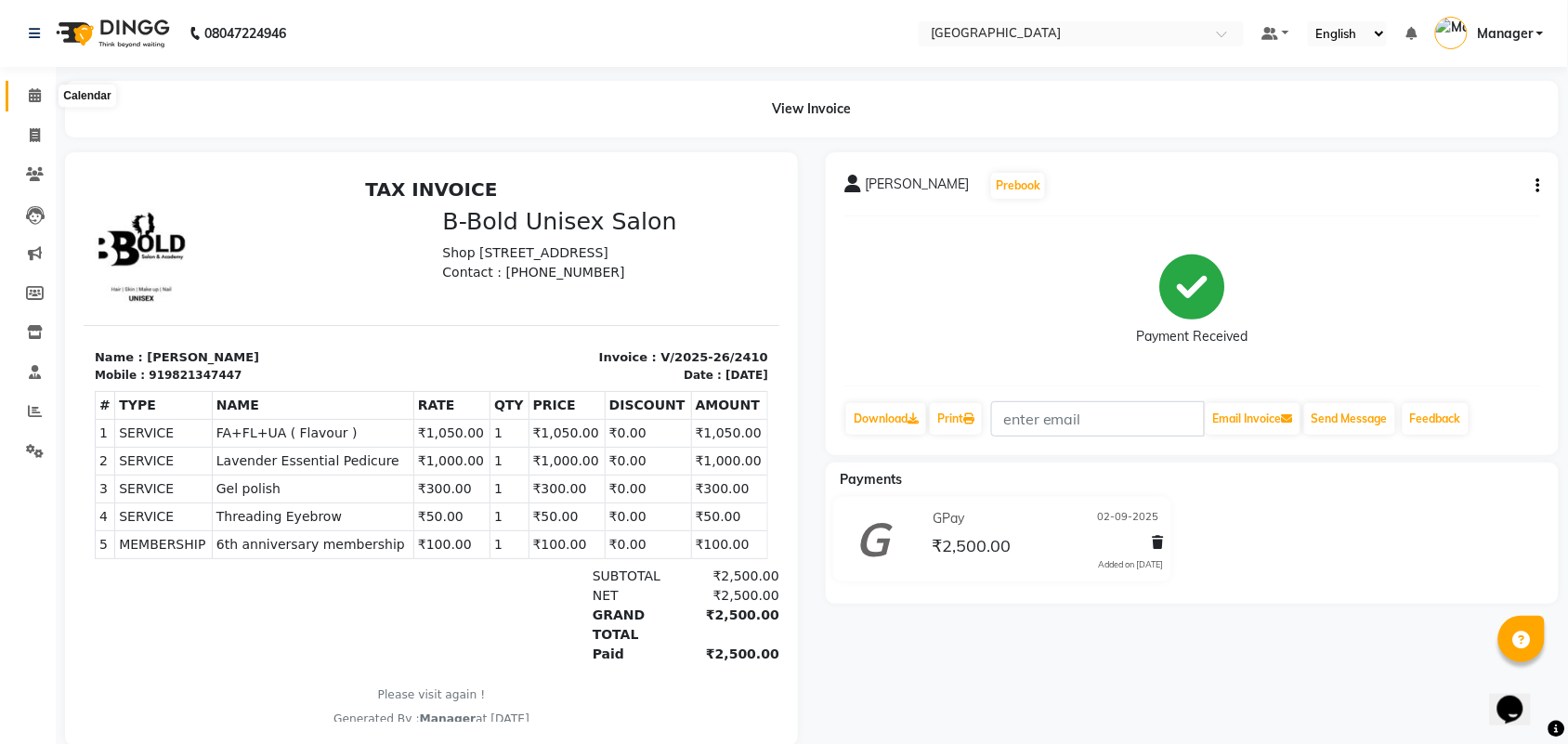
click at [29, 96] on icon at bounding box center [34, 95] width 12 height 14
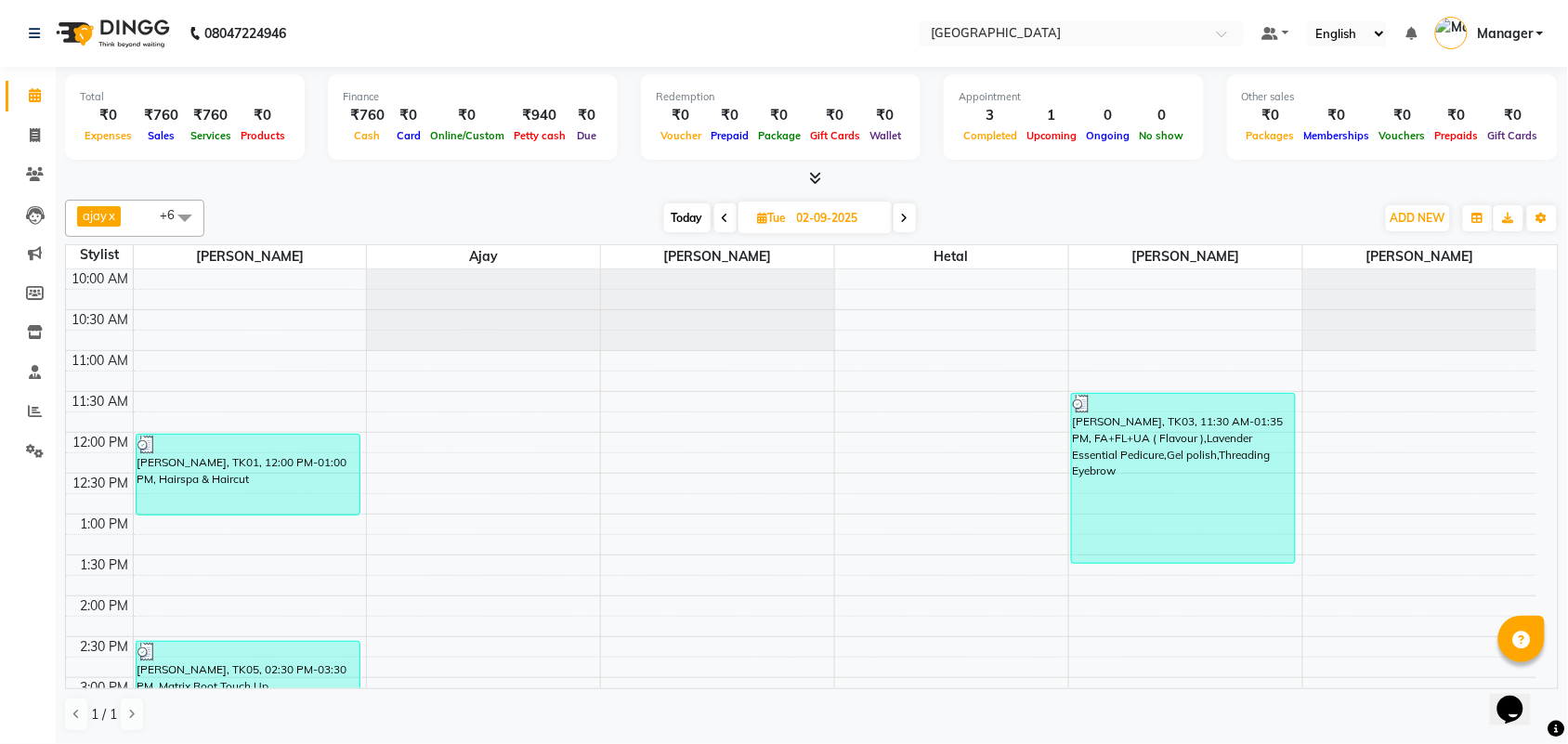
click at [904, 224] on icon at bounding box center [905, 218] width 8 height 11
type input "[DATE]"
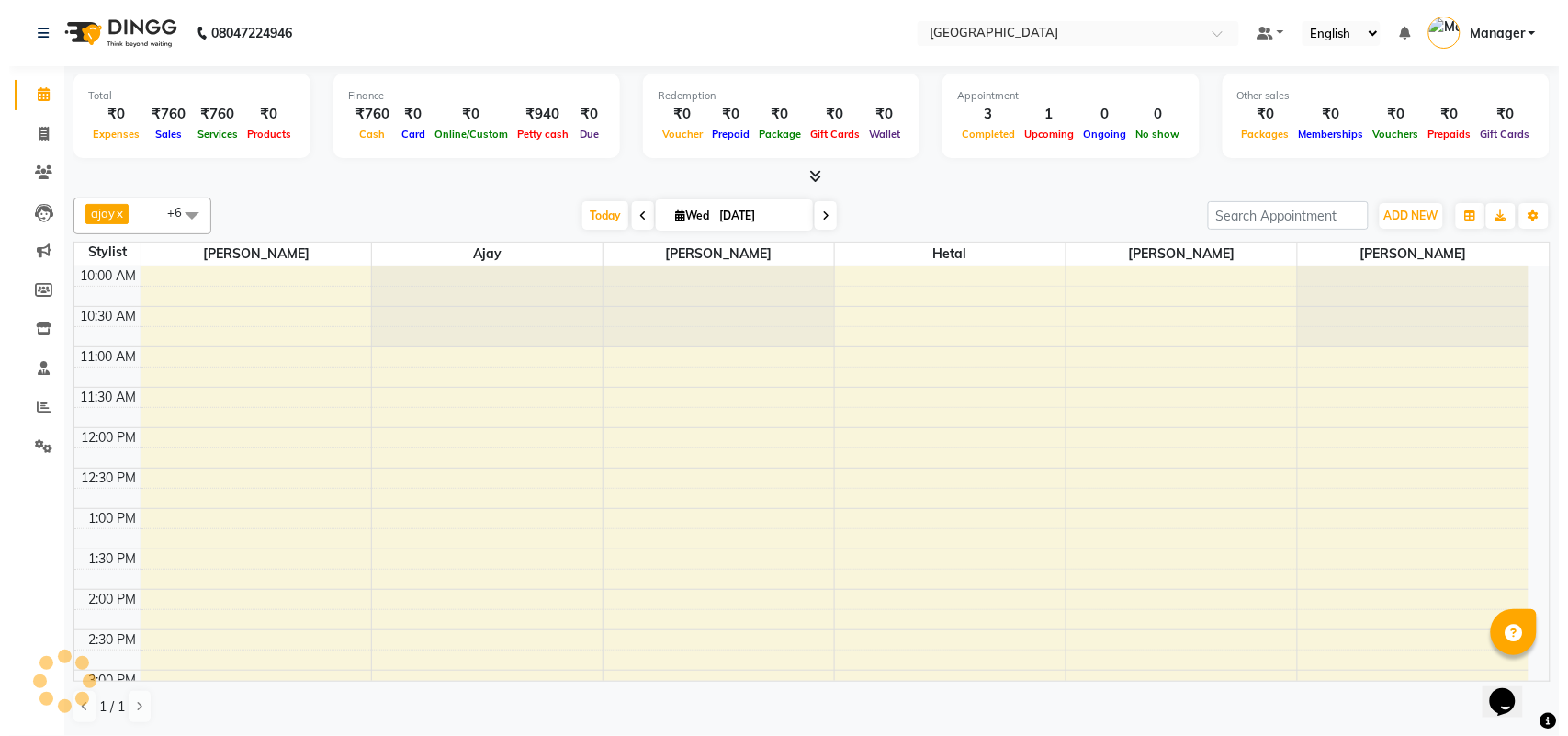
scroll to position [492, 0]
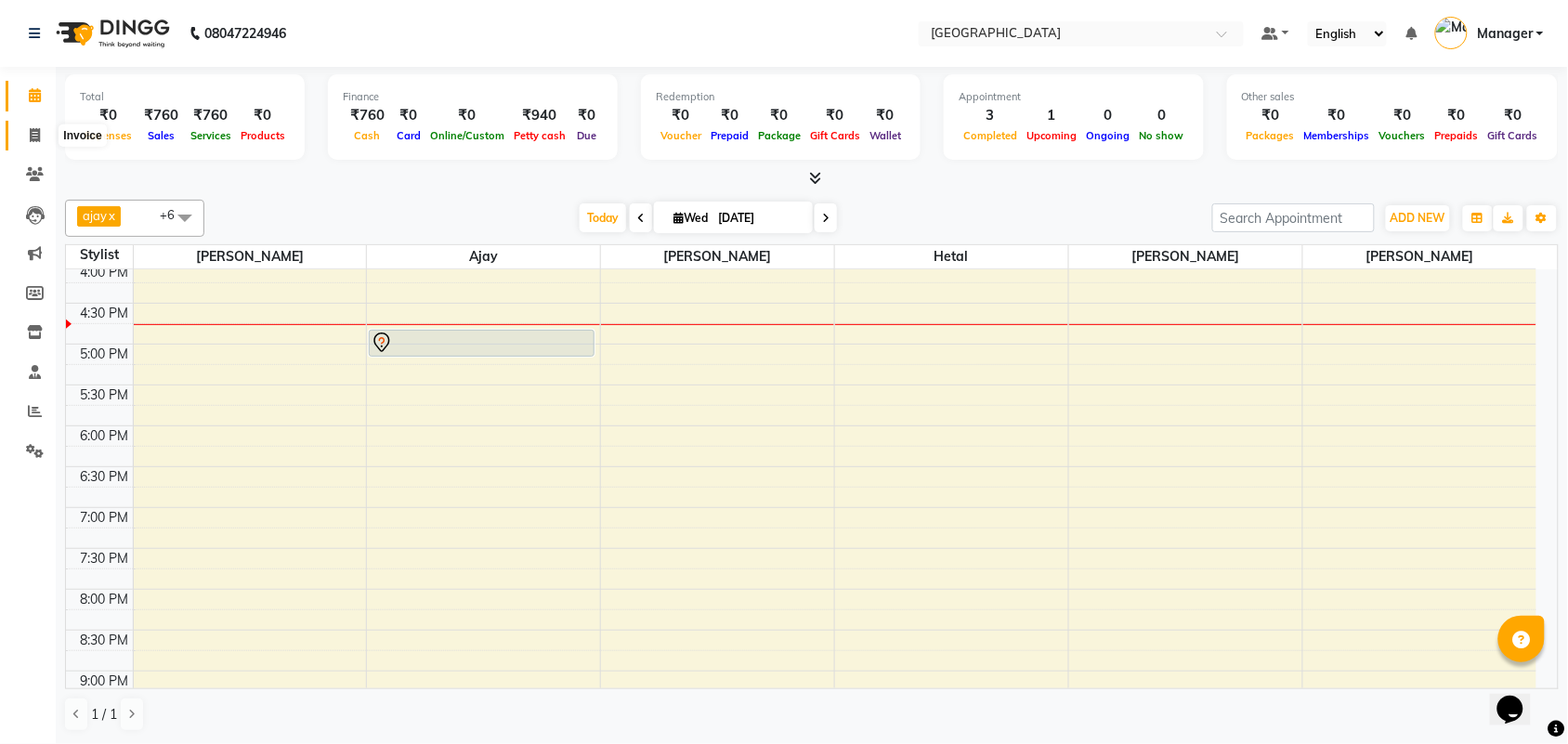
click at [42, 138] on span at bounding box center [35, 136] width 32 height 22
select select "service"
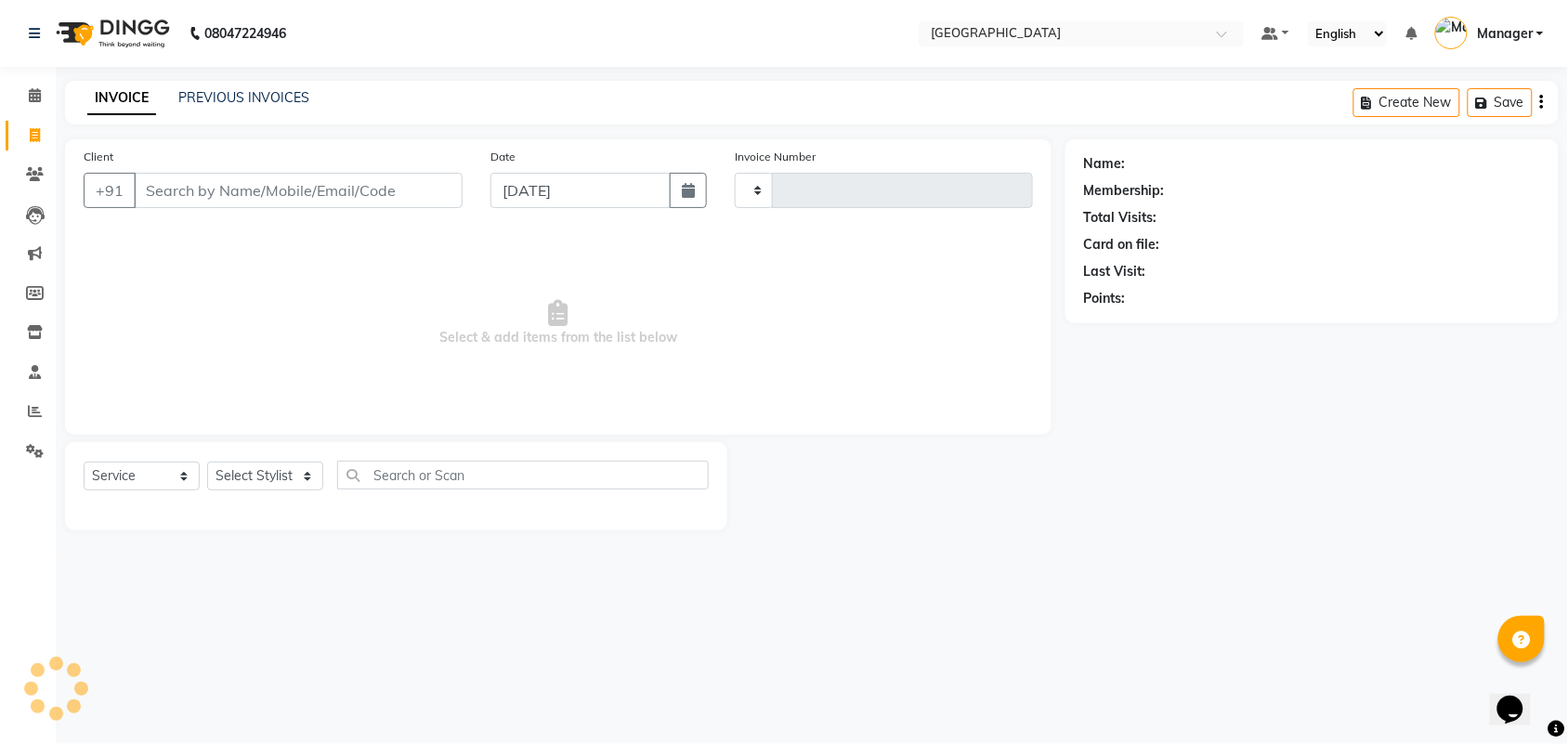
type input "9"
select select "7353"
type input "2425"
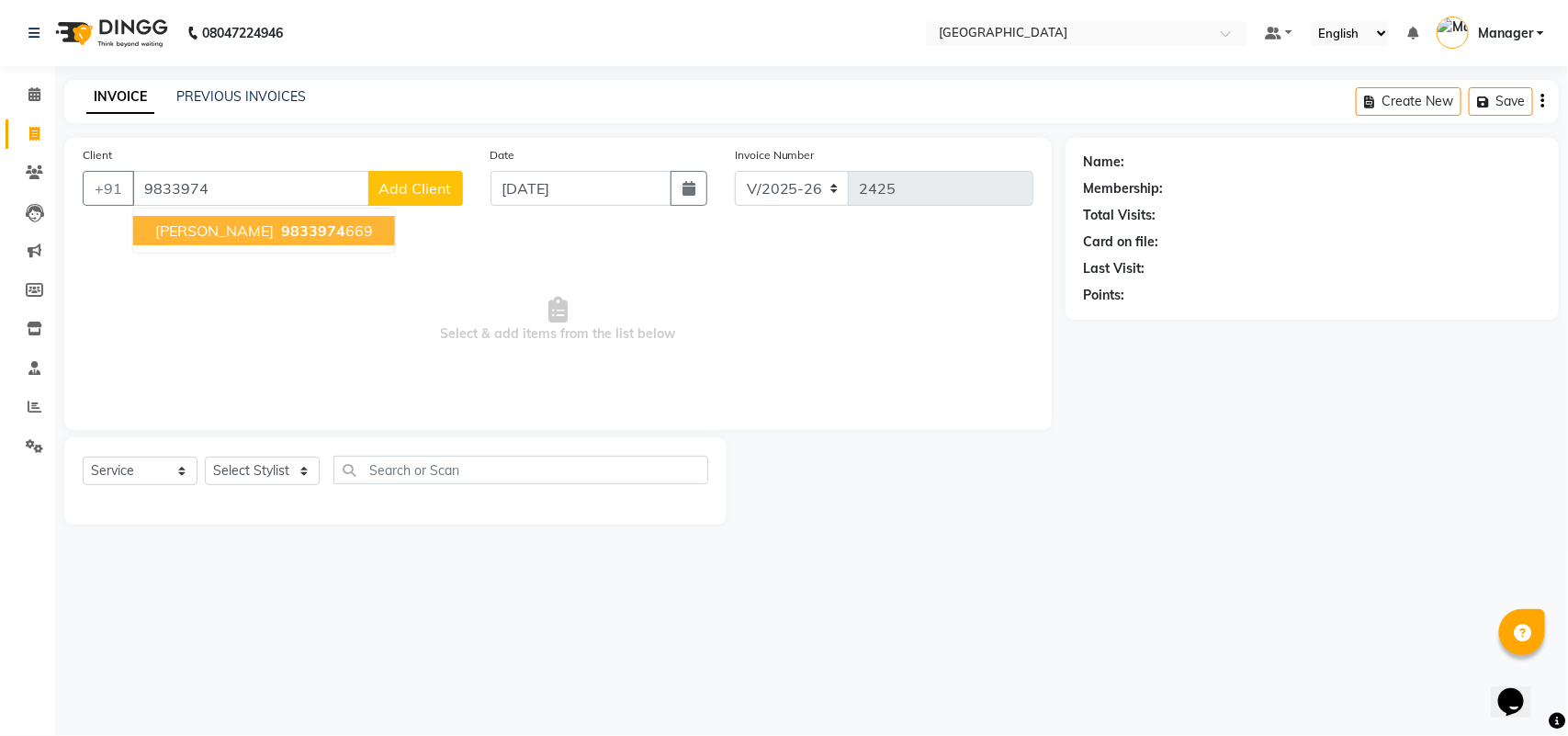
click at [203, 227] on span "[PERSON_NAME]" at bounding box center [214, 231] width 118 height 19
type input "9833974669"
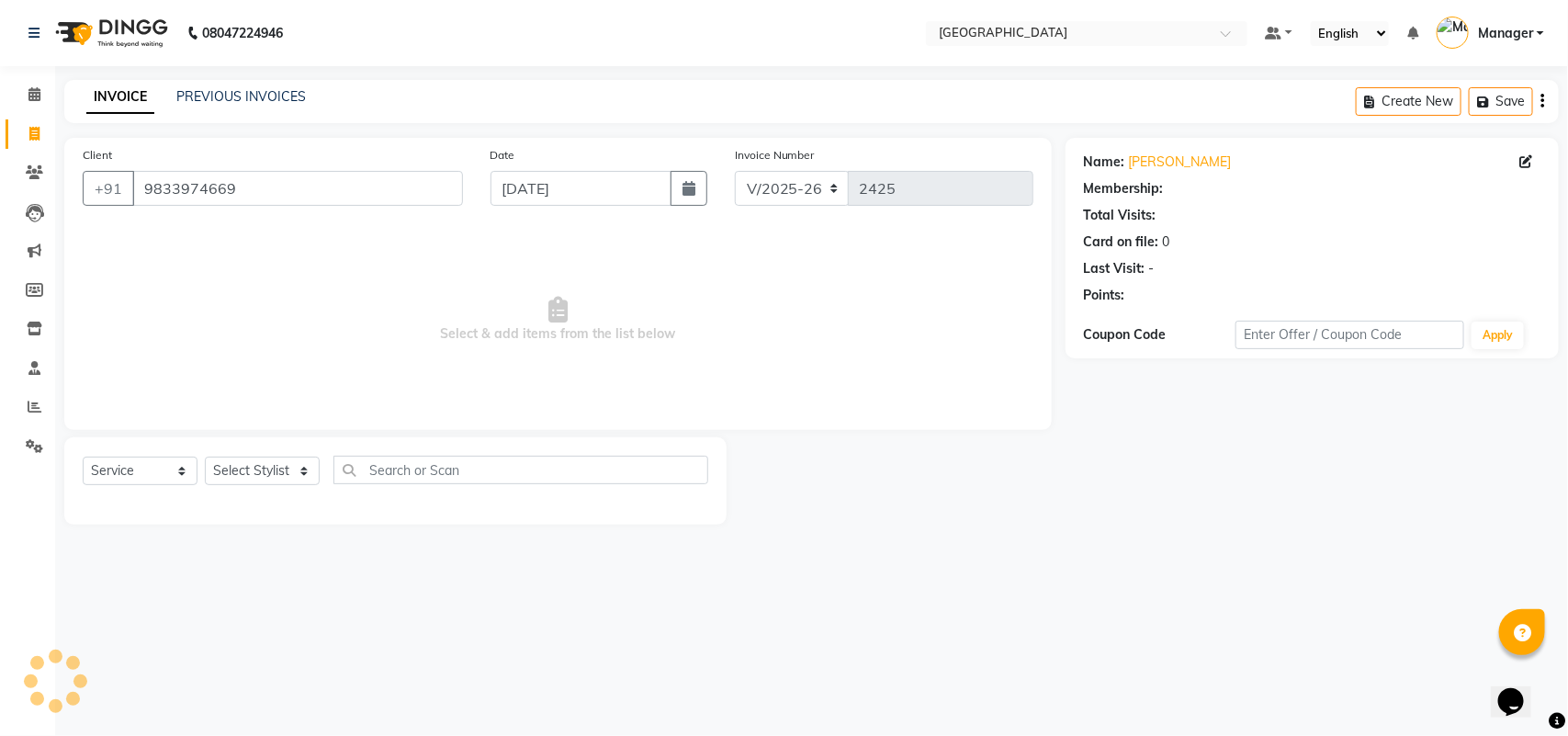
select select "1: Object"
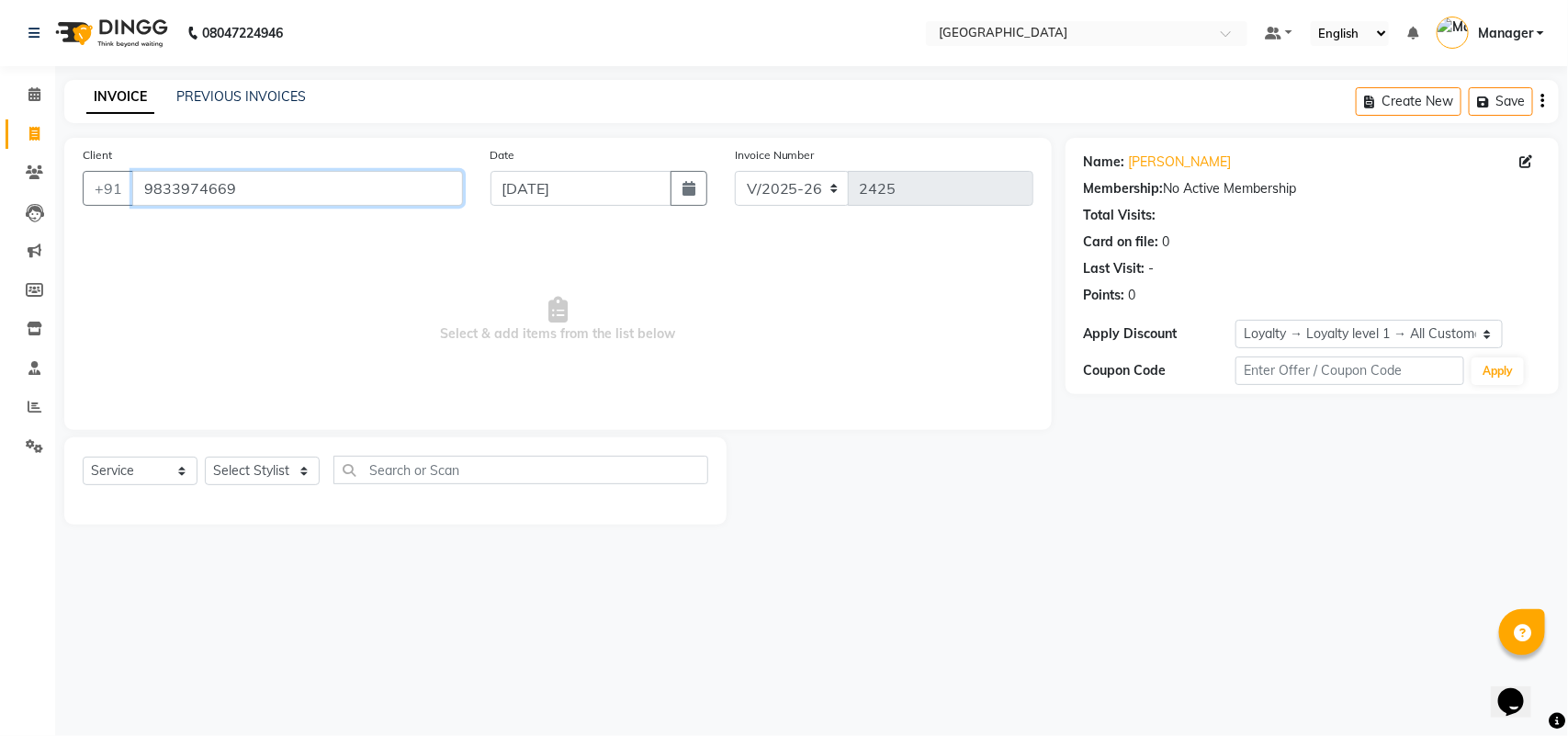
click at [243, 187] on input "9833974669" at bounding box center [297, 188] width 330 height 35
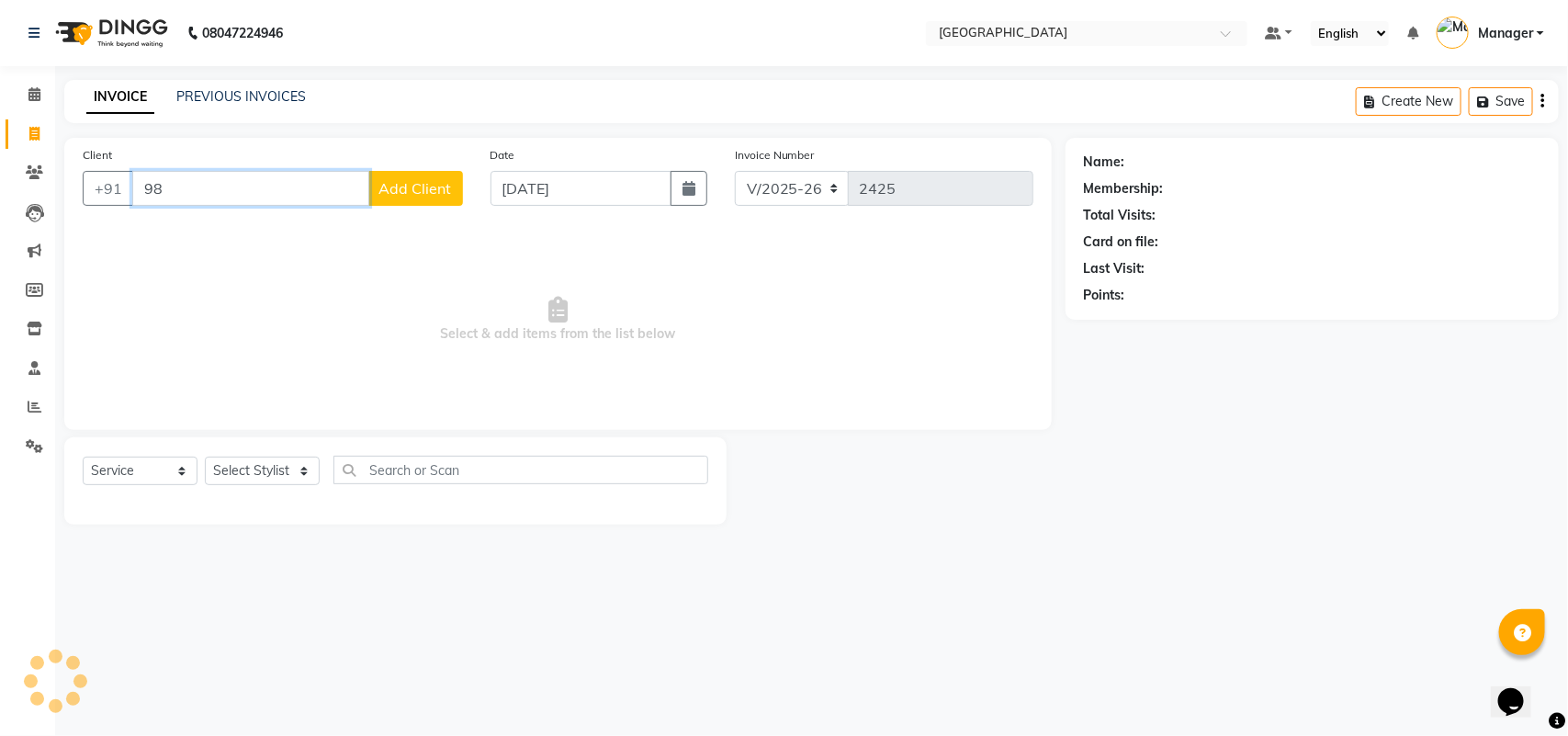
type input "9"
type input "9833974766"
click at [407, 186] on span "Add Client" at bounding box center [415, 189] width 72 height 19
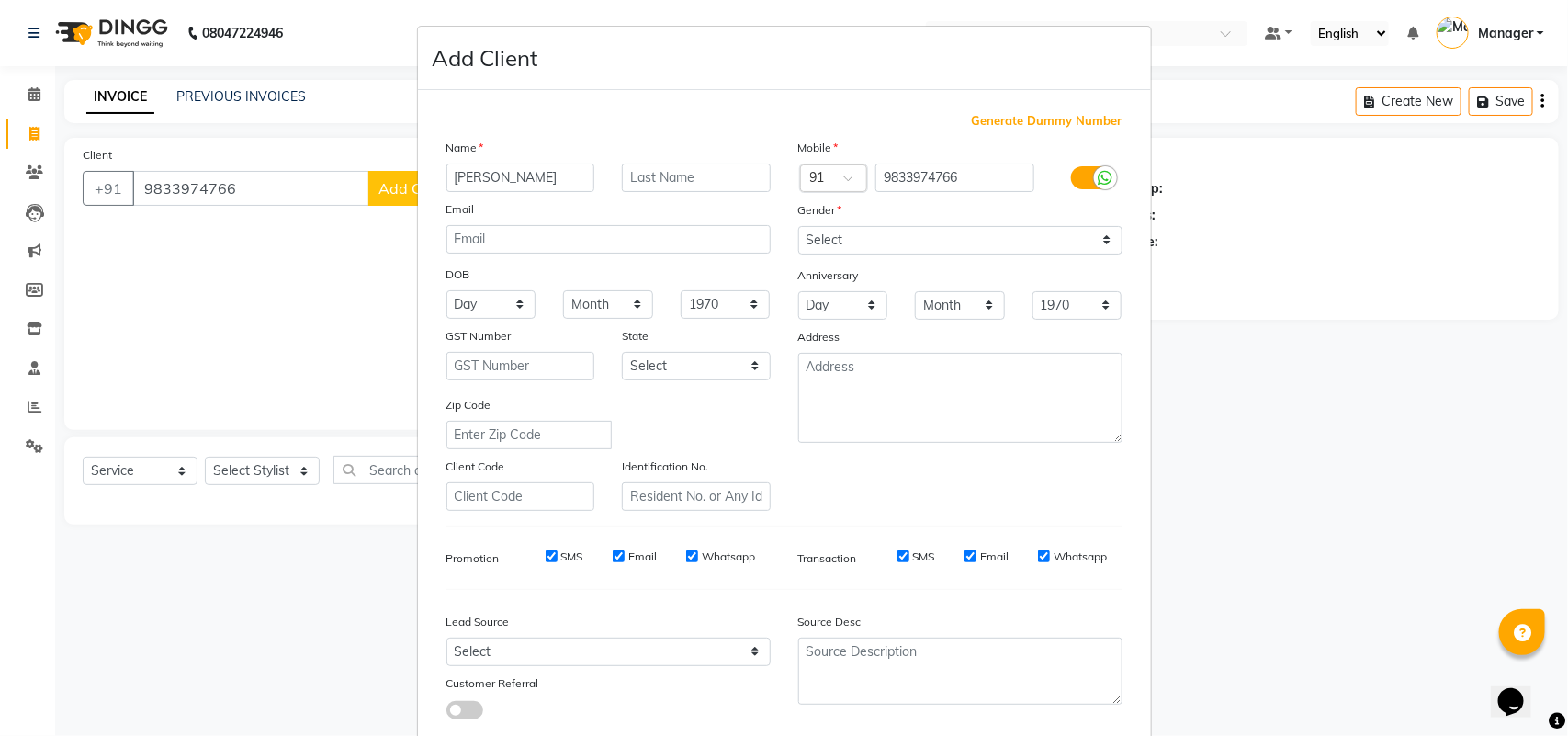
type input "[PERSON_NAME]"
click at [893, 239] on select "Select [DEMOGRAPHIC_DATA] [DEMOGRAPHIC_DATA] Other Prefer Not To Say" at bounding box center [961, 240] width 325 height 28
select select "[DEMOGRAPHIC_DATA]"
click at [799, 226] on select "Select [DEMOGRAPHIC_DATA] [DEMOGRAPHIC_DATA] Other Prefer Not To Say" at bounding box center [961, 240] width 325 height 28
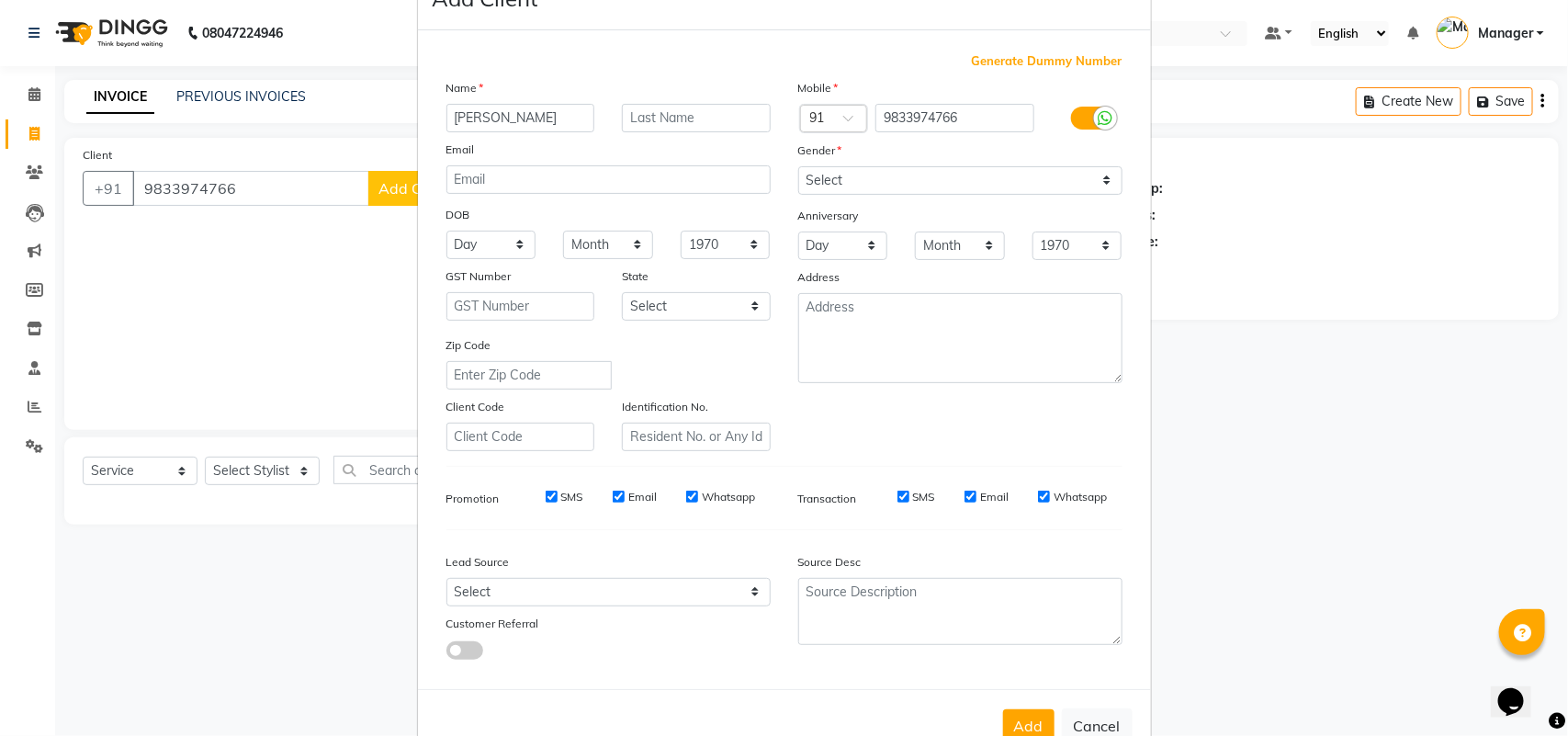
scroll to position [106, 0]
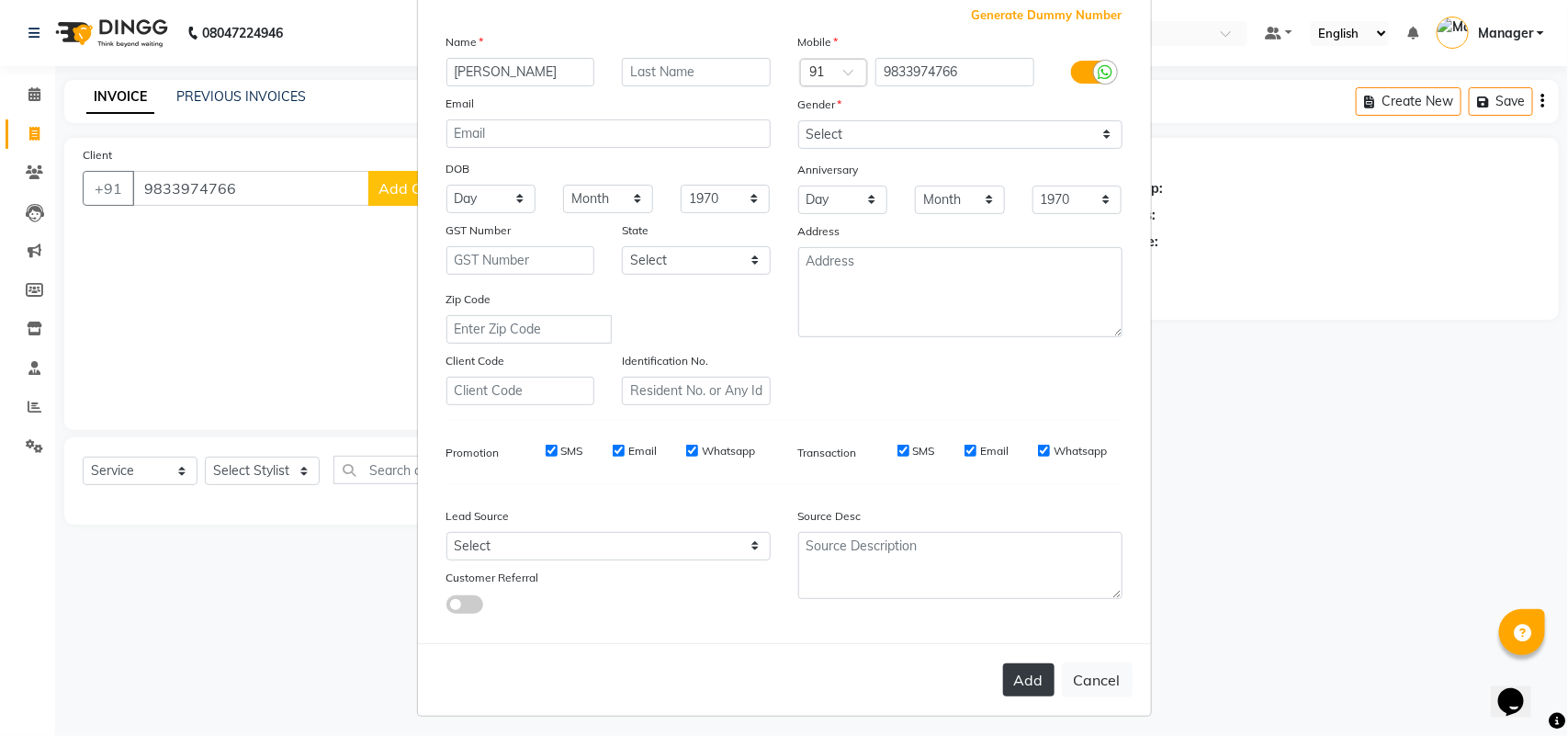
click at [1038, 664] on button "Add" at bounding box center [1028, 680] width 52 height 33
select select
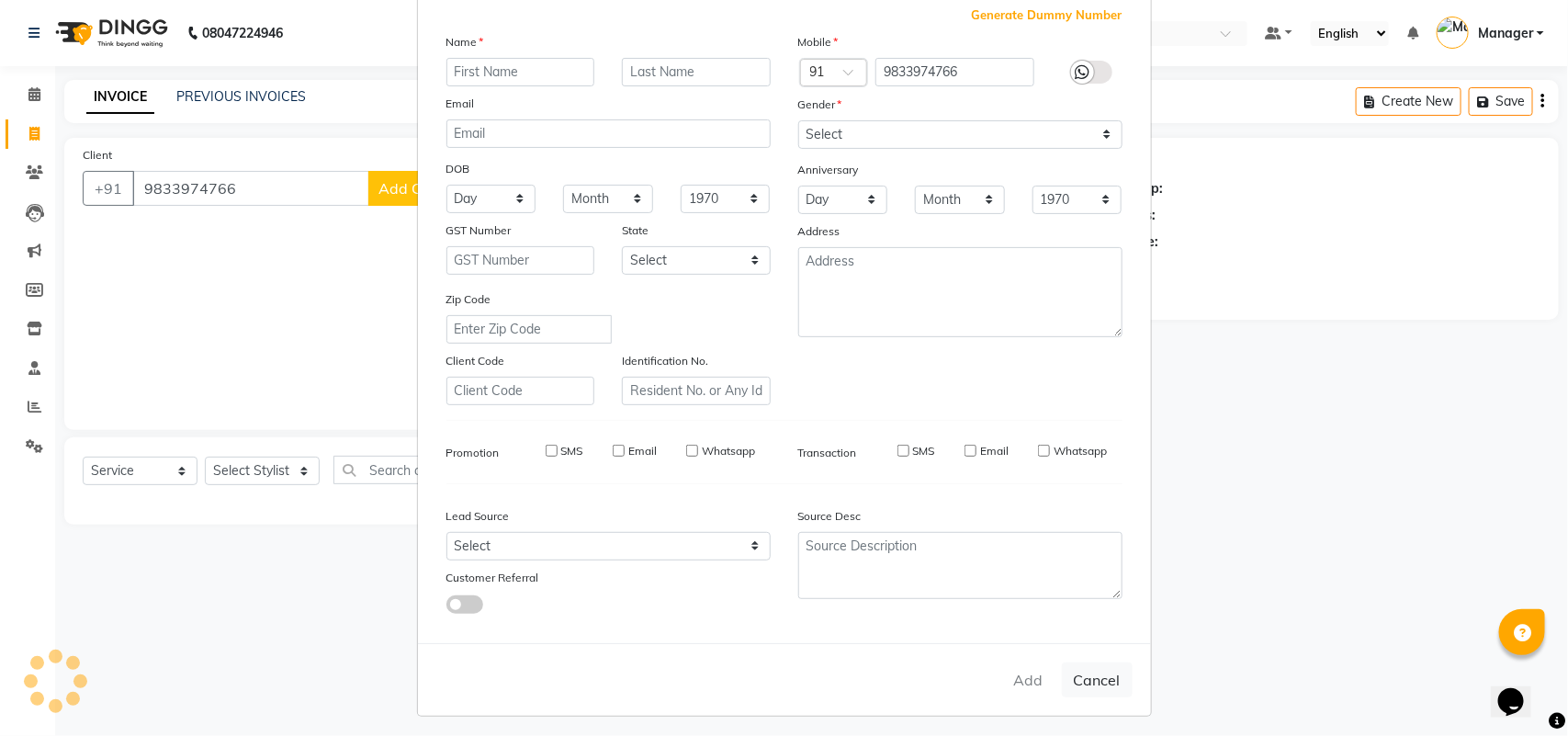
select select
checkbox input "false"
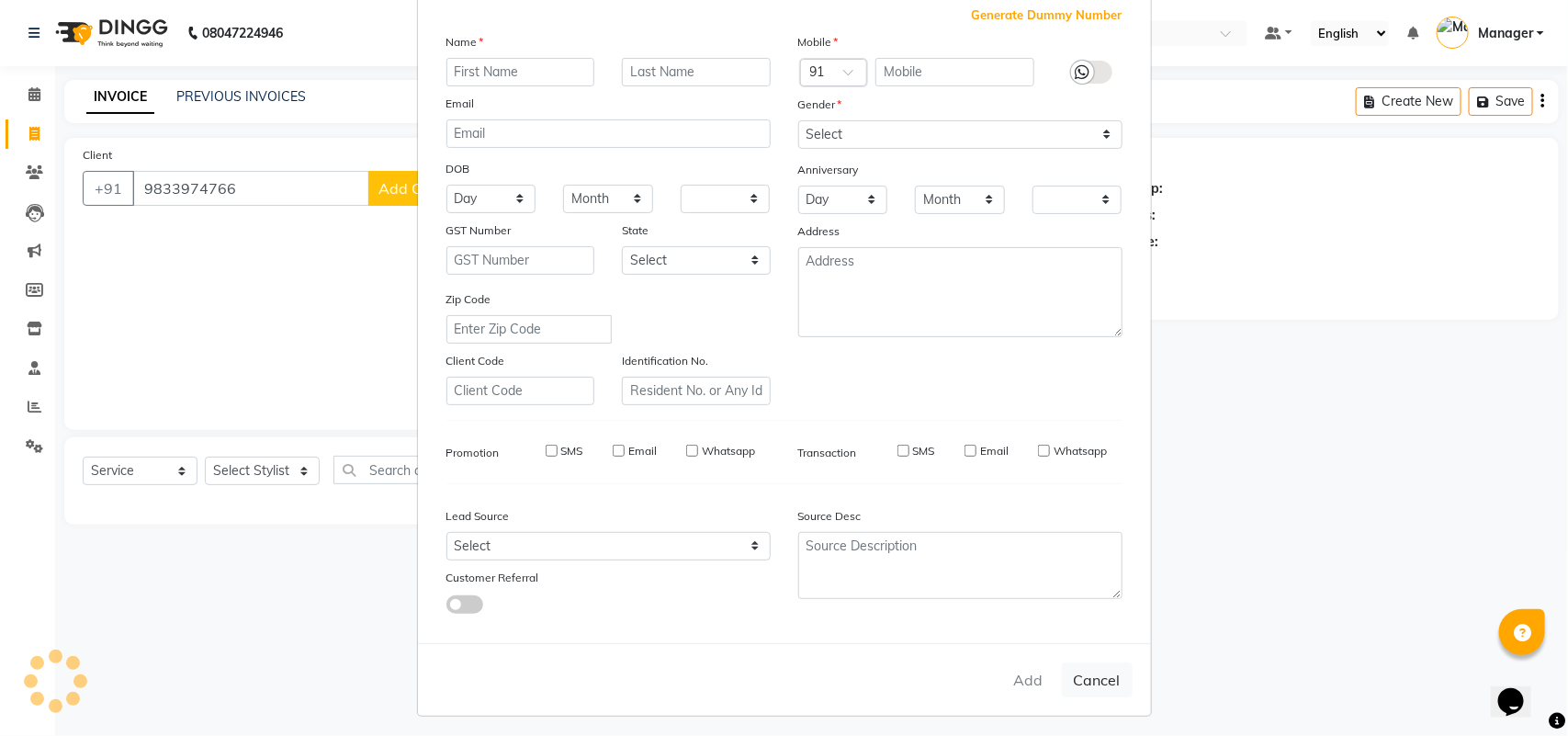
checkbox input "false"
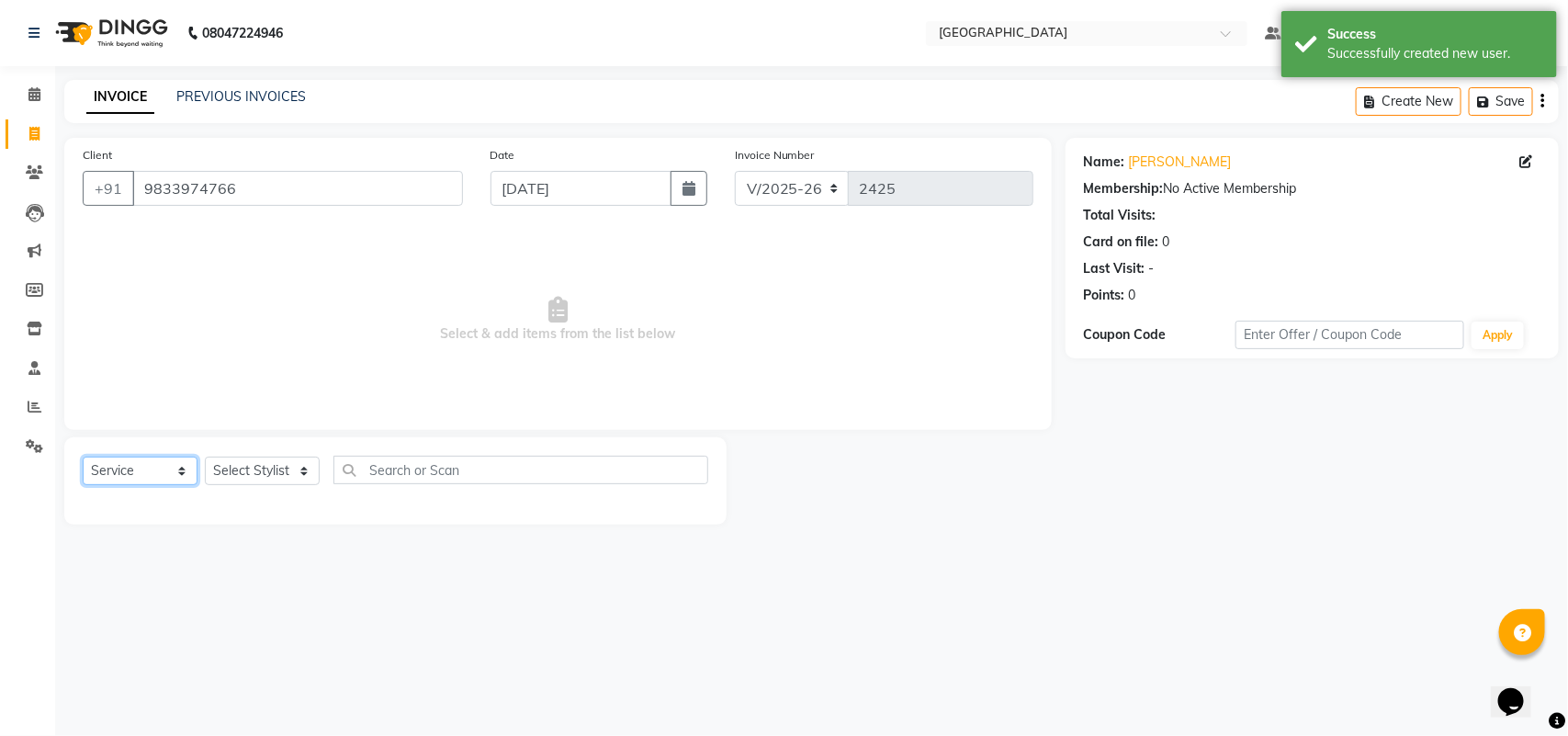
click at [121, 470] on select "Select Service Product Membership Package Voucher Prepaid Gift Card" at bounding box center [140, 471] width 114 height 28
click at [83, 457] on select "Select Service Product Membership Package Voucher Prepaid Gift Card" at bounding box center [140, 471] width 114 height 28
click at [241, 473] on select "Select Stylist [PERSON_NAME] [PERSON_NAME] [PERSON_NAME] [PERSON_NAME] [PERSON_…" at bounding box center [262, 471] width 114 height 28
select select "63645"
click at [205, 457] on select "Select Stylist [PERSON_NAME] [PERSON_NAME] [PERSON_NAME] [PERSON_NAME] [PERSON_…" at bounding box center [262, 471] width 114 height 28
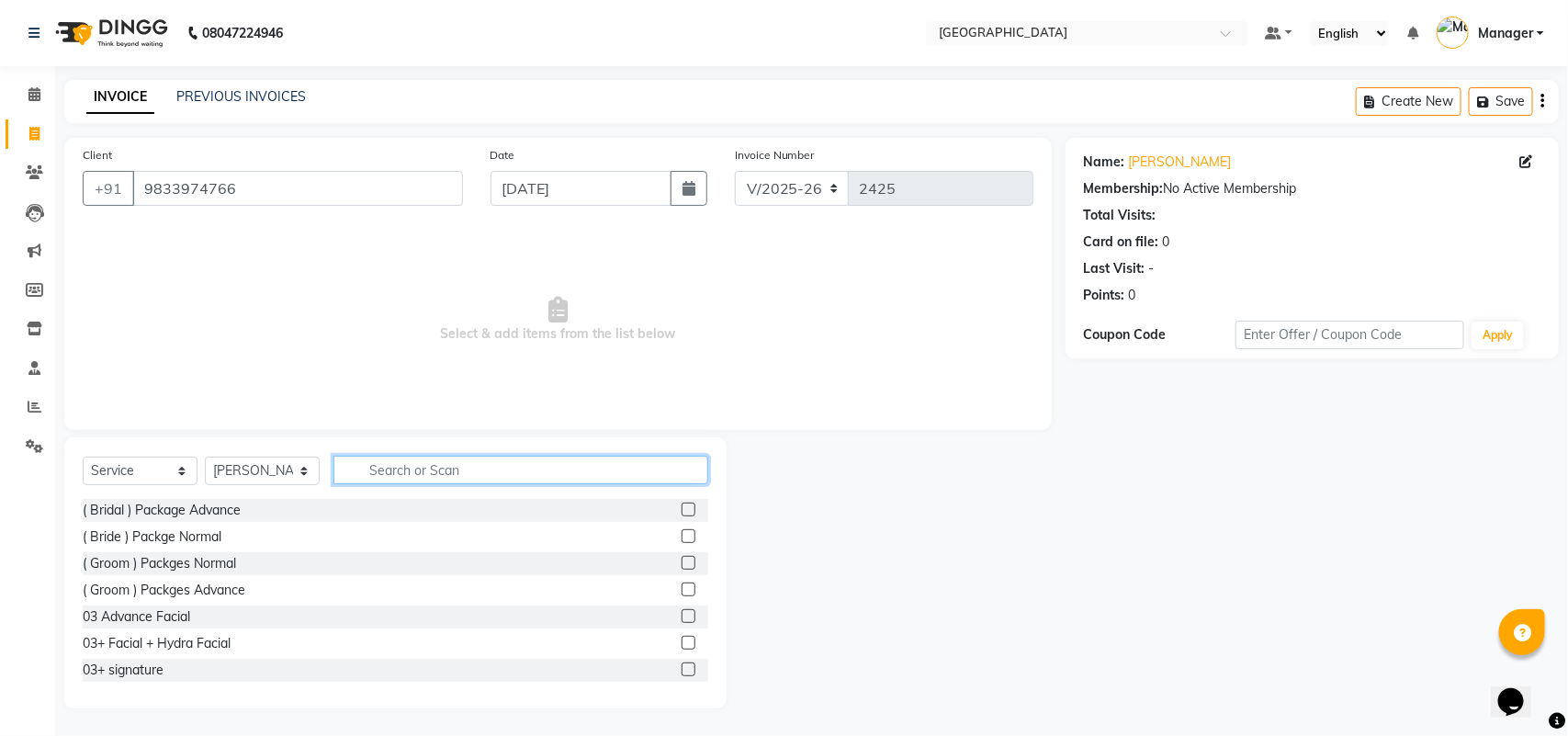
click at [466, 478] on input "text" at bounding box center [520, 470] width 374 height 28
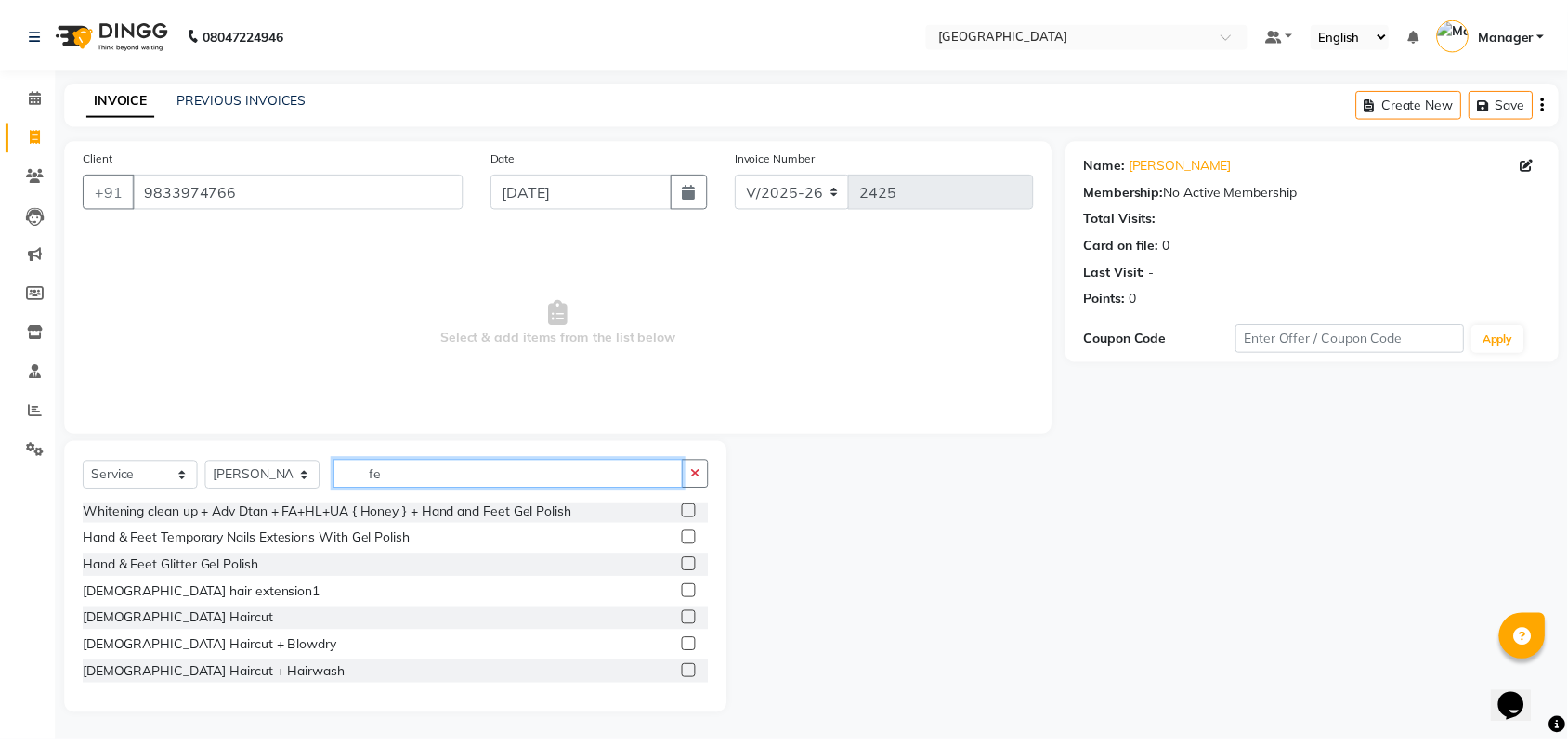
scroll to position [186, 0]
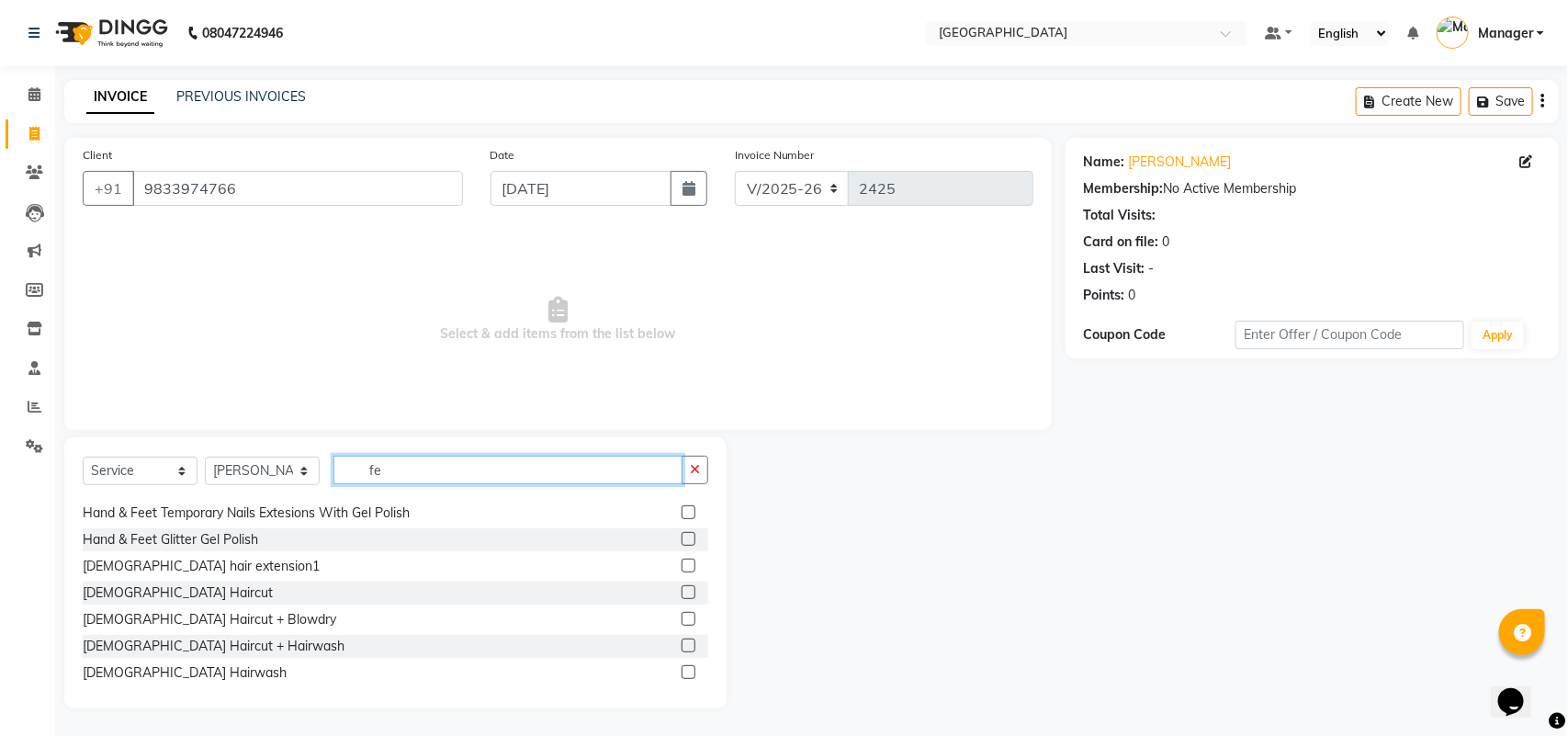
type input "fe"
click at [681, 598] on label at bounding box center [688, 592] width 14 height 14
click at [681, 598] on input "checkbox" at bounding box center [687, 593] width 12 height 12
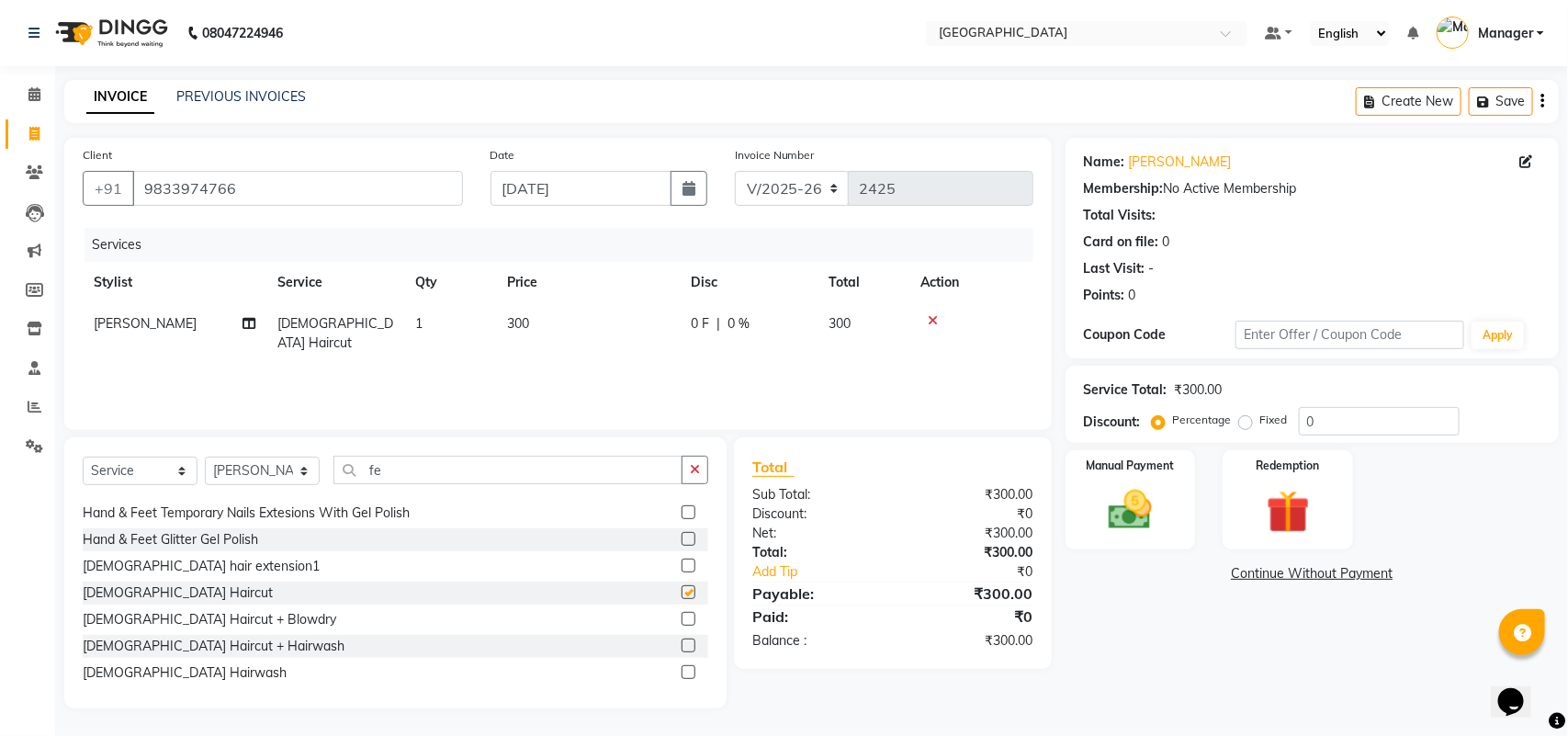
checkbox input "false"
click at [534, 332] on td "300" at bounding box center [588, 333] width 184 height 61
select select "63645"
click at [586, 311] on td "300" at bounding box center [588, 333] width 184 height 61
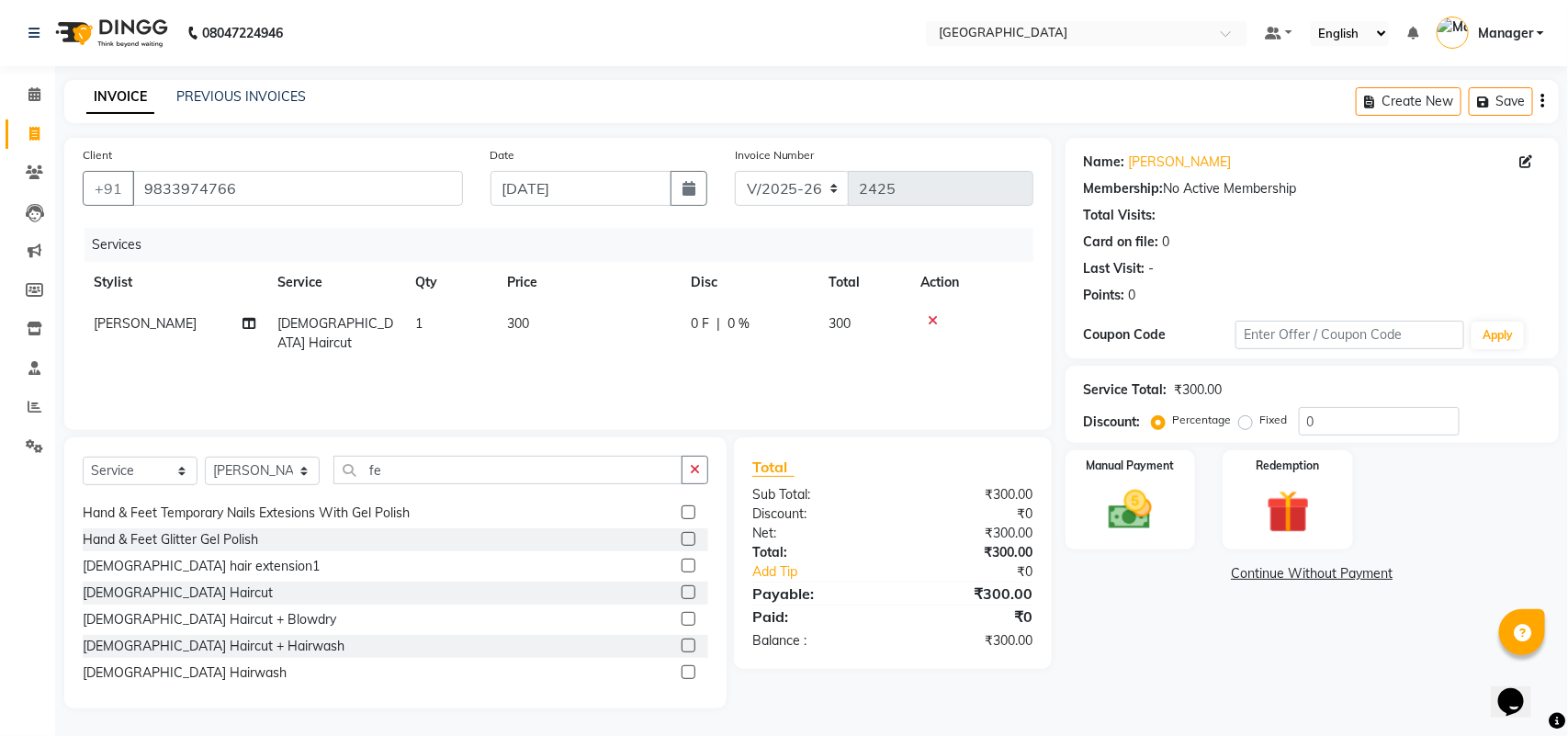
select select "63645"
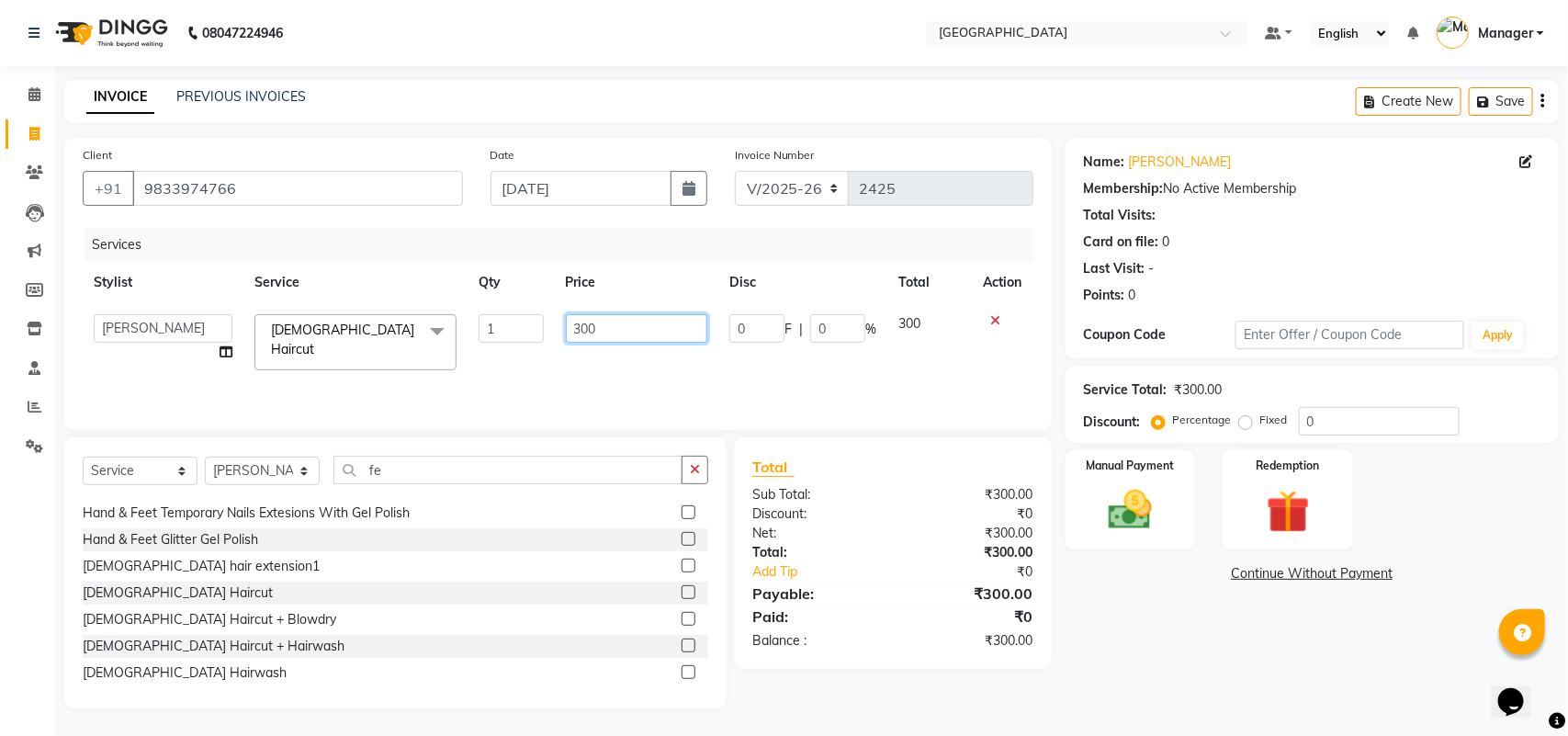
click at [585, 314] on input "300" at bounding box center [637, 329] width 143 height 28
type input "2"
type input "200"
click at [623, 317] on input "200" at bounding box center [637, 329] width 143 height 28
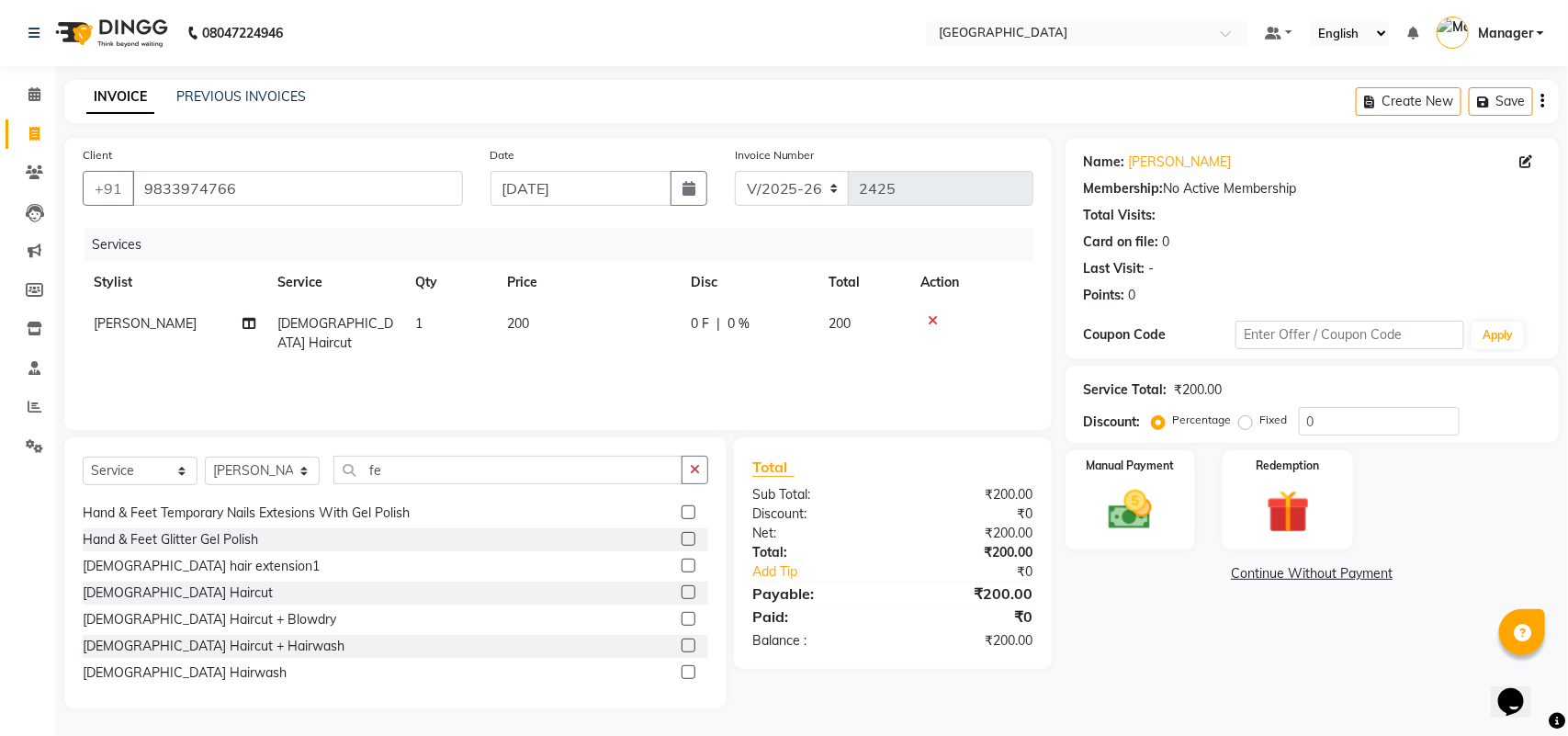
drag, startPoint x: 730, startPoint y: 422, endPoint x: 653, endPoint y: 376, distance: 89.7
click at [653, 376] on div "Services Stylist Service Qty Price Disc Total Action Nadeem [DEMOGRAPHIC_DATA] …" at bounding box center [557, 320] width 951 height 184
click at [1171, 527] on div "Manual Payment" at bounding box center [1131, 500] width 136 height 104
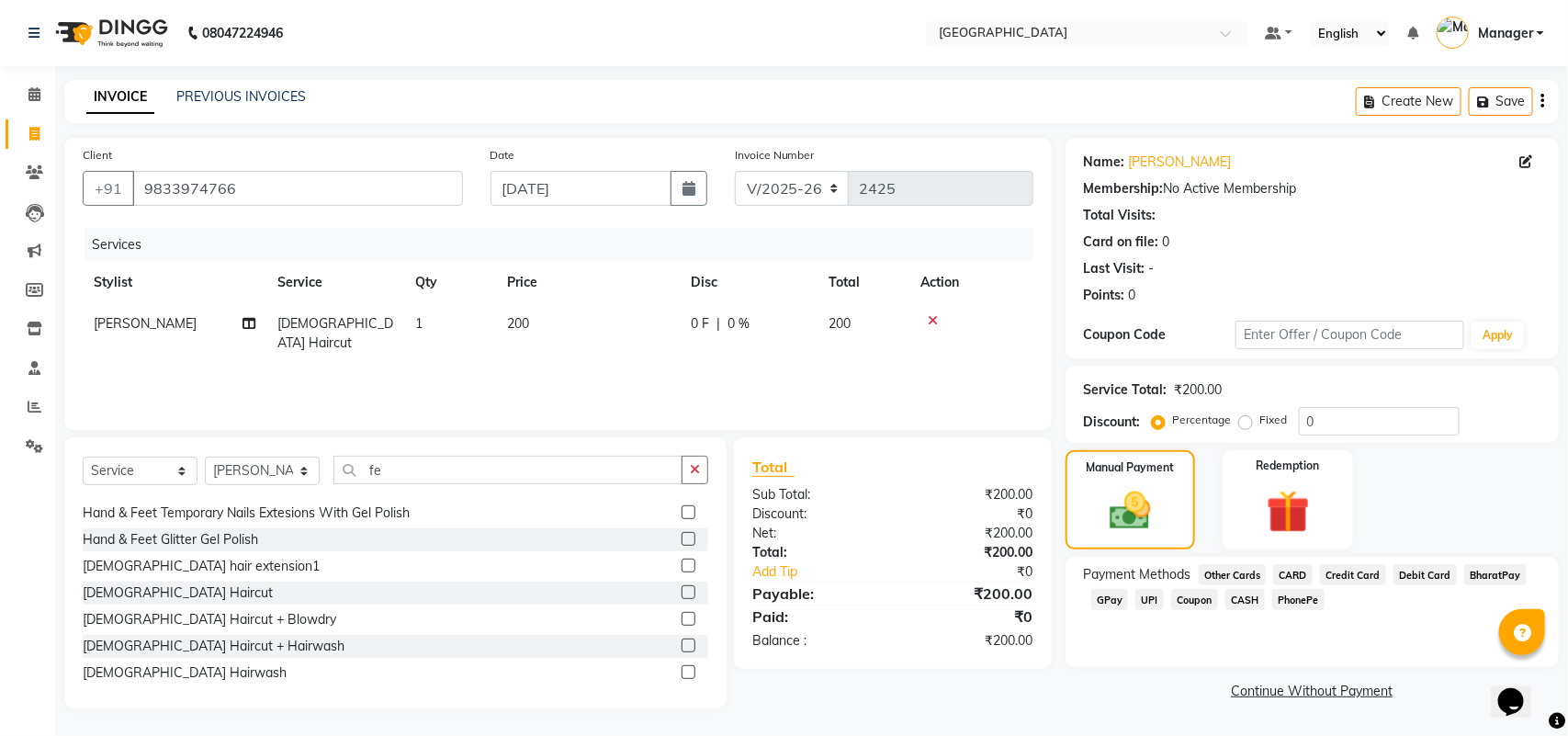
click at [1550, 663] on div "Name: [PERSON_NAME] Membership: No Active Membership Total Visits: Card on file…" at bounding box center [1319, 423] width 507 height 571
click at [1246, 591] on span "CASH" at bounding box center [1245, 600] width 39 height 22
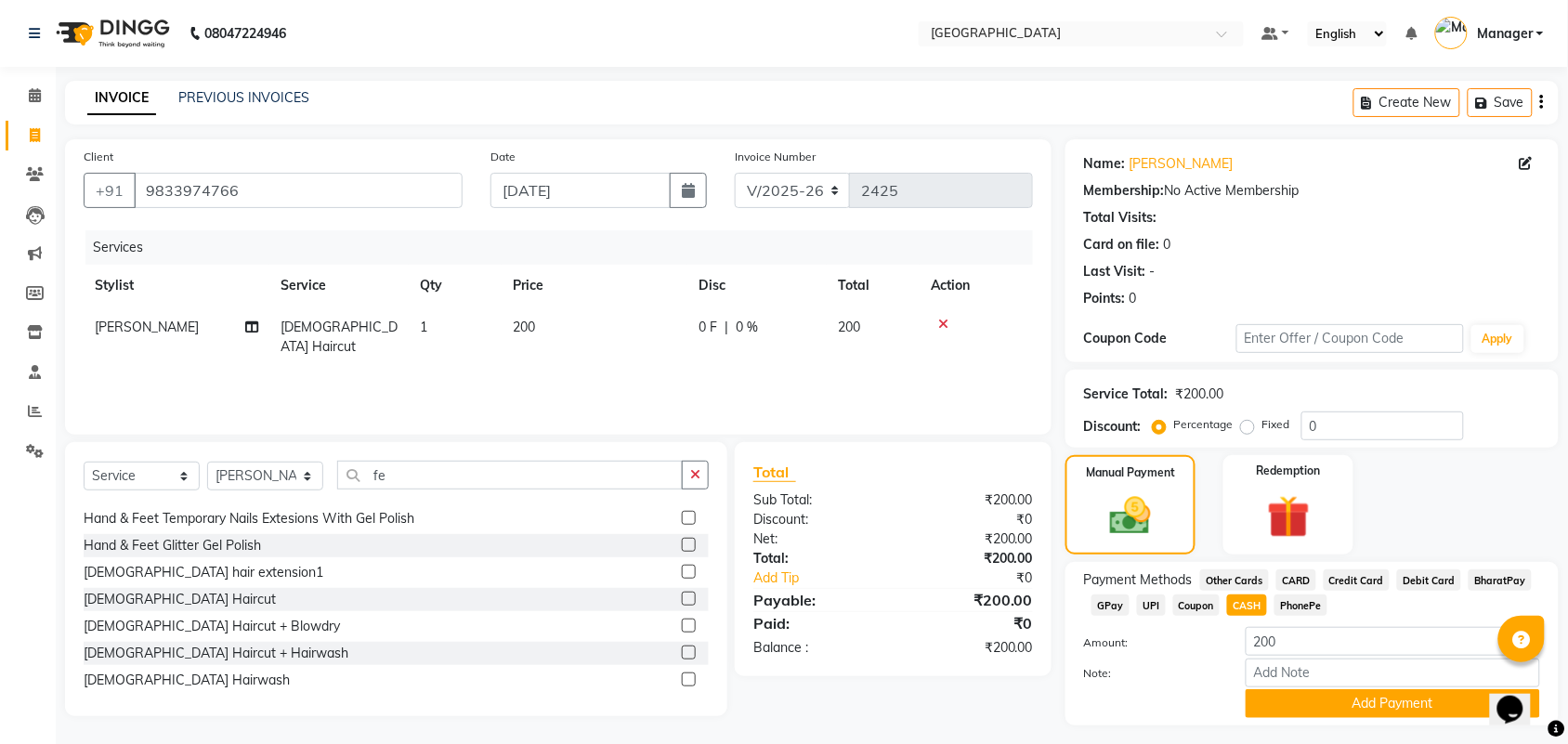
scroll to position [46, 0]
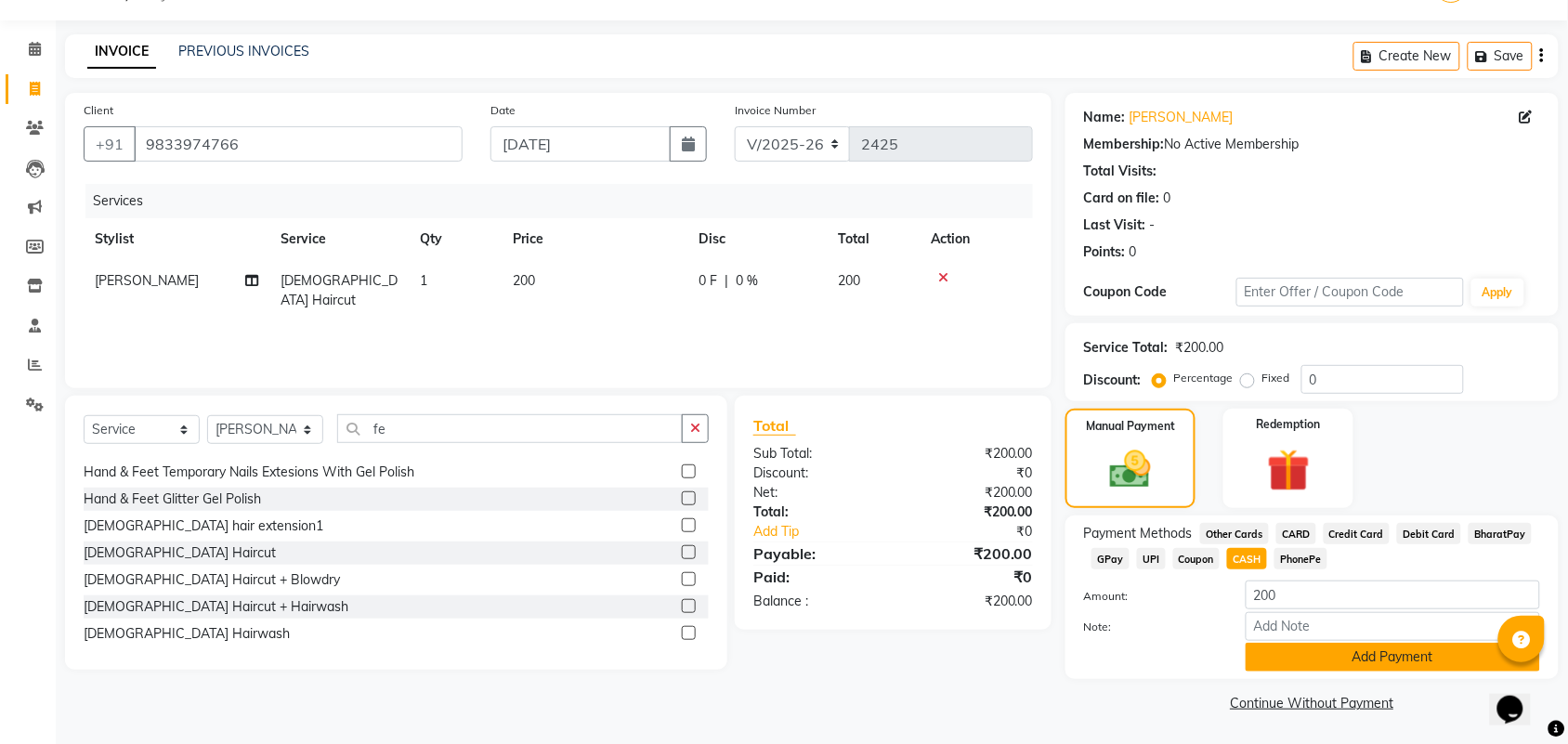
click at [1424, 665] on button "Add Payment" at bounding box center [1393, 658] width 294 height 28
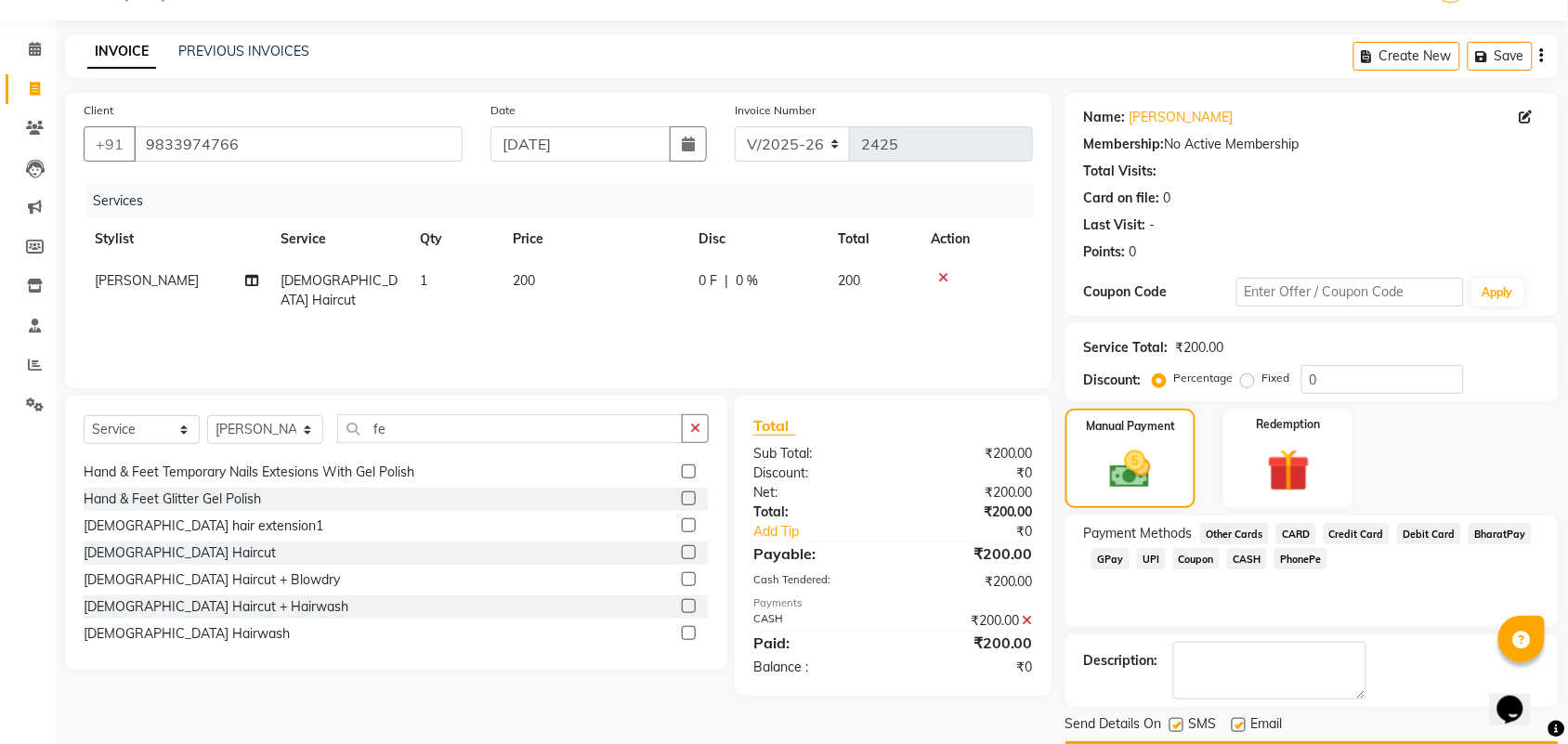
scroll to position [93, 0]
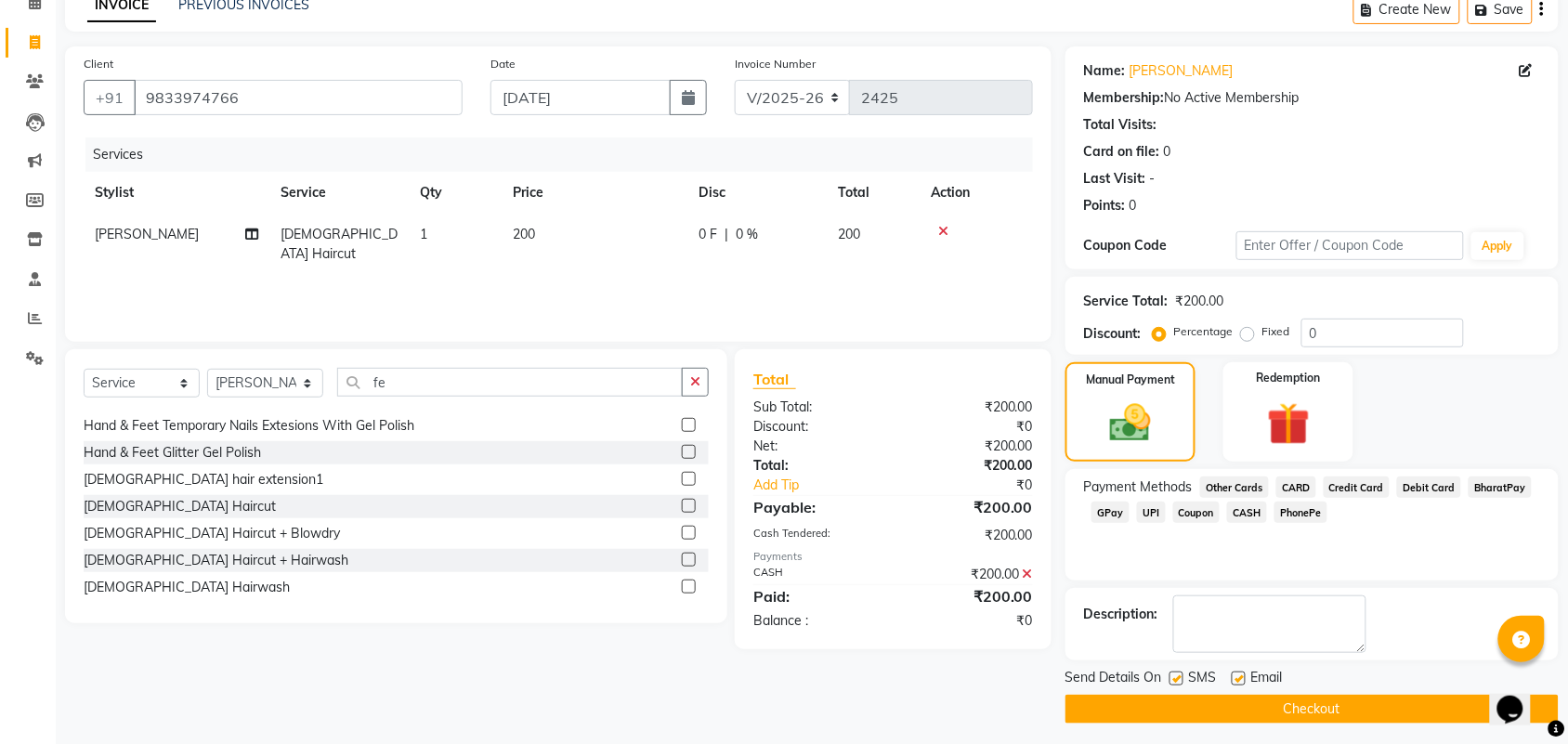
click at [1367, 704] on button "Checkout" at bounding box center [1312, 709] width 493 height 28
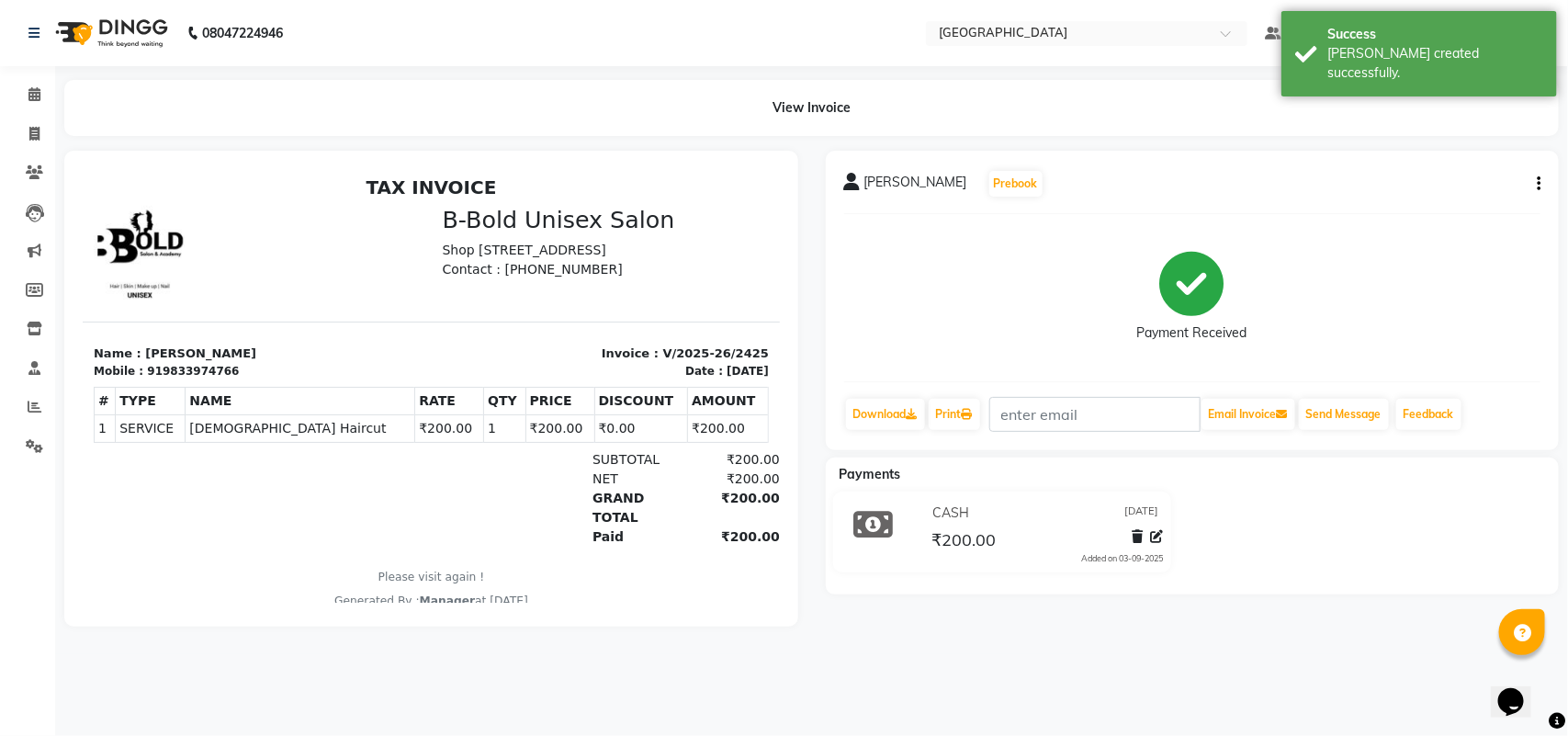
click at [21, 111] on li "Calendar" at bounding box center [27, 95] width 55 height 39
click at [28, 102] on span at bounding box center [35, 95] width 32 height 22
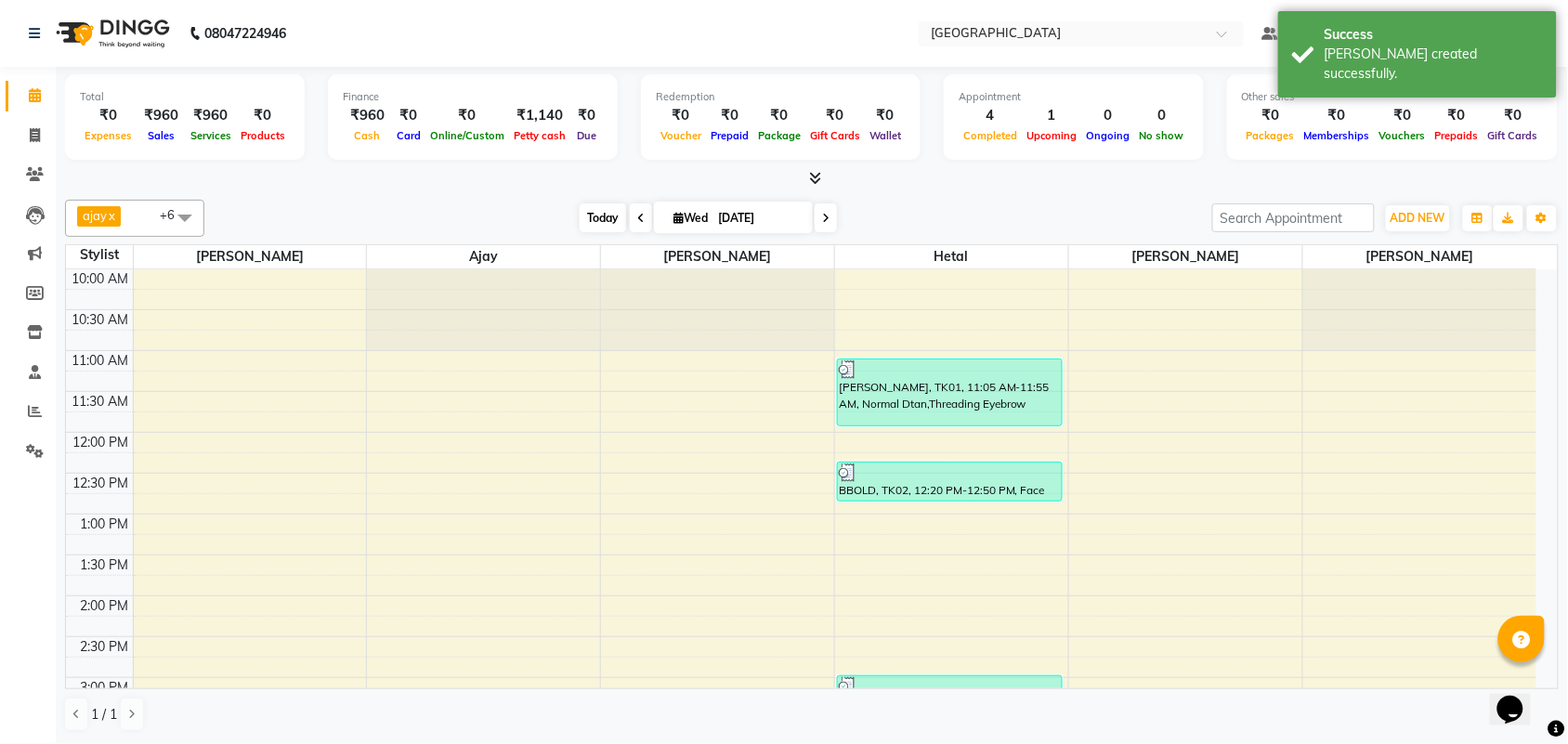
click at [580, 220] on span "Today" at bounding box center [602, 217] width 46 height 28
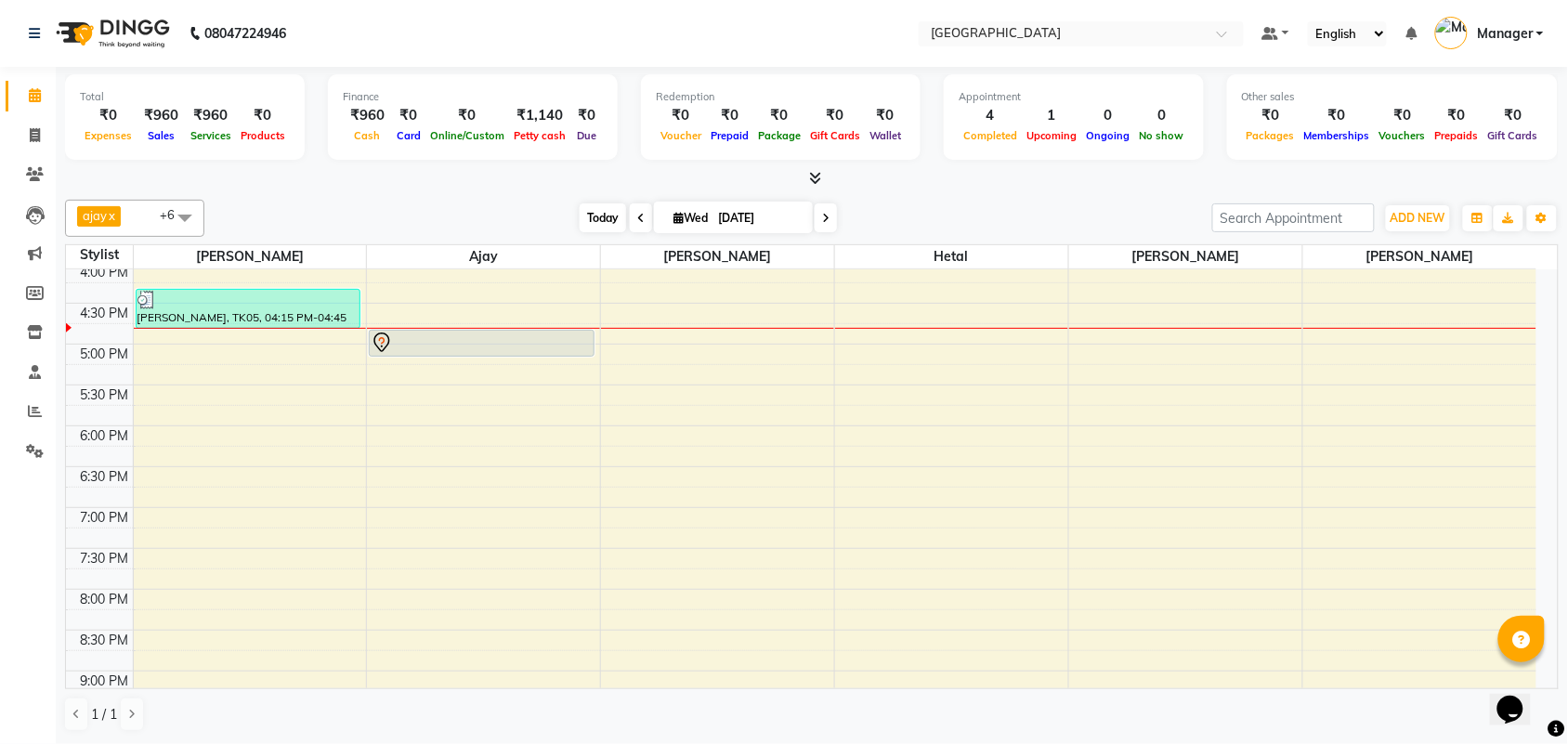
click at [600, 220] on span "Today" at bounding box center [602, 217] width 46 height 28
click at [611, 210] on span "Today" at bounding box center [602, 217] width 46 height 28
click at [479, 209] on div "[DATE] [DATE]" at bounding box center [708, 217] width 989 height 28
click at [604, 218] on span "Today" at bounding box center [602, 217] width 46 height 28
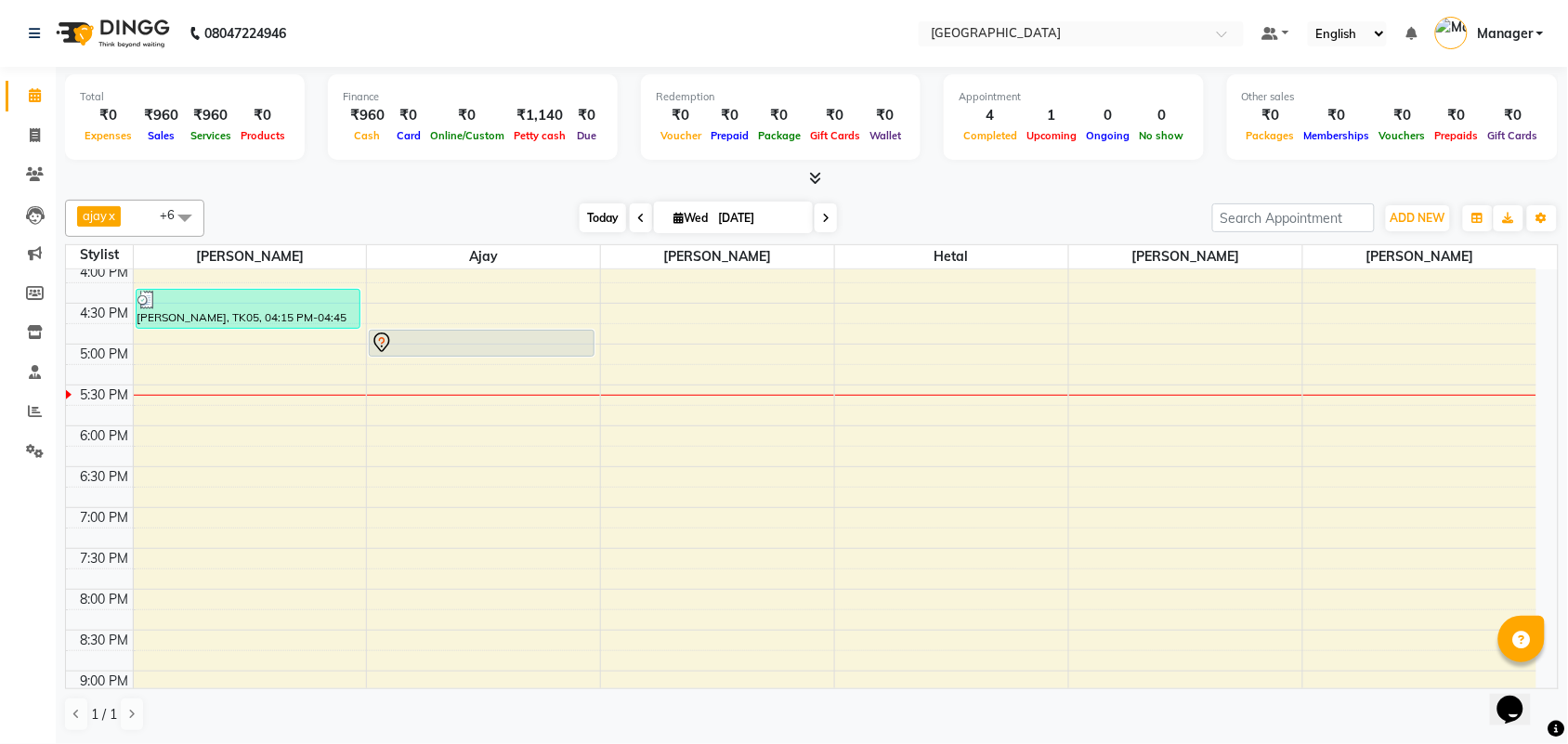
click at [590, 228] on span "Today" at bounding box center [602, 217] width 46 height 28
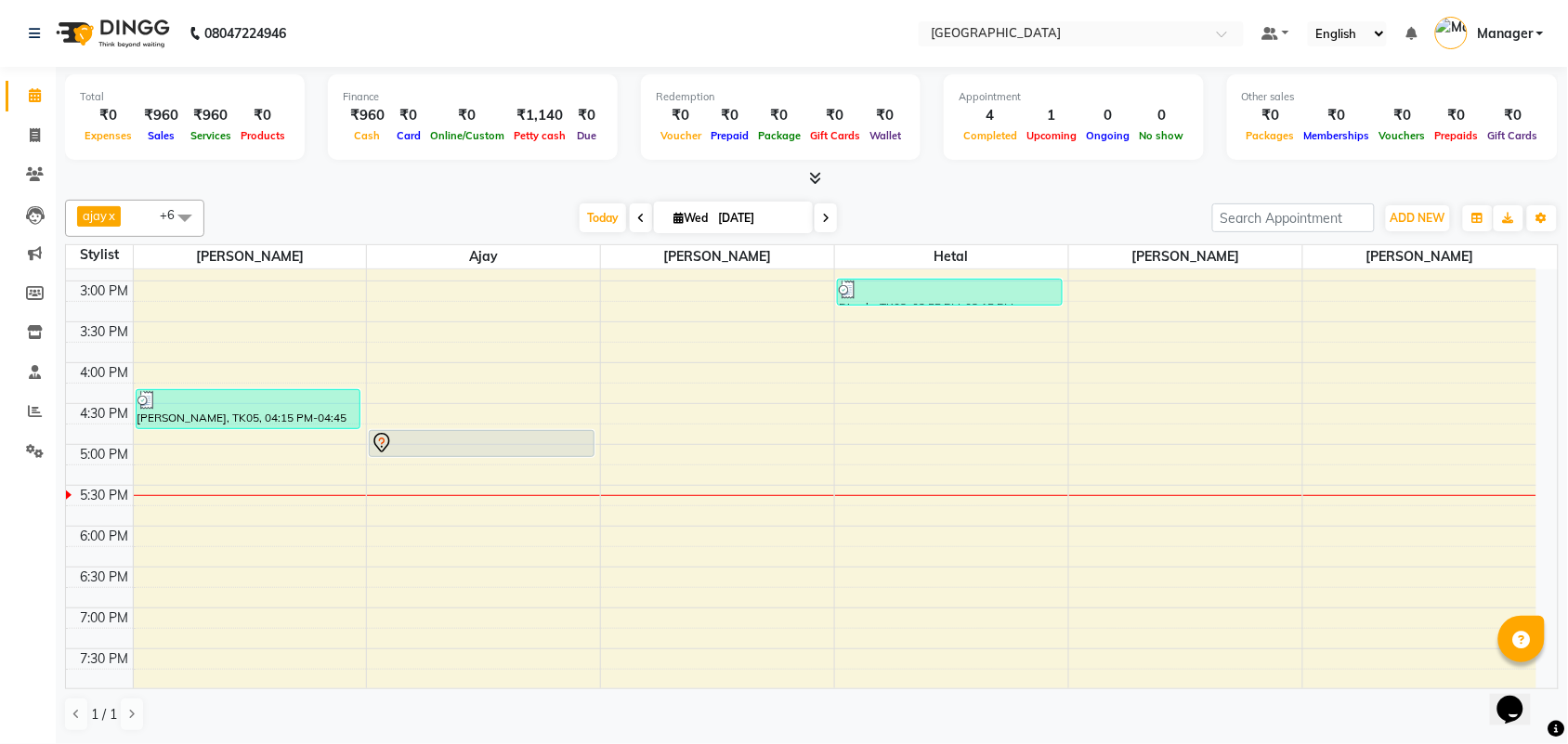
scroll to position [393, 0]
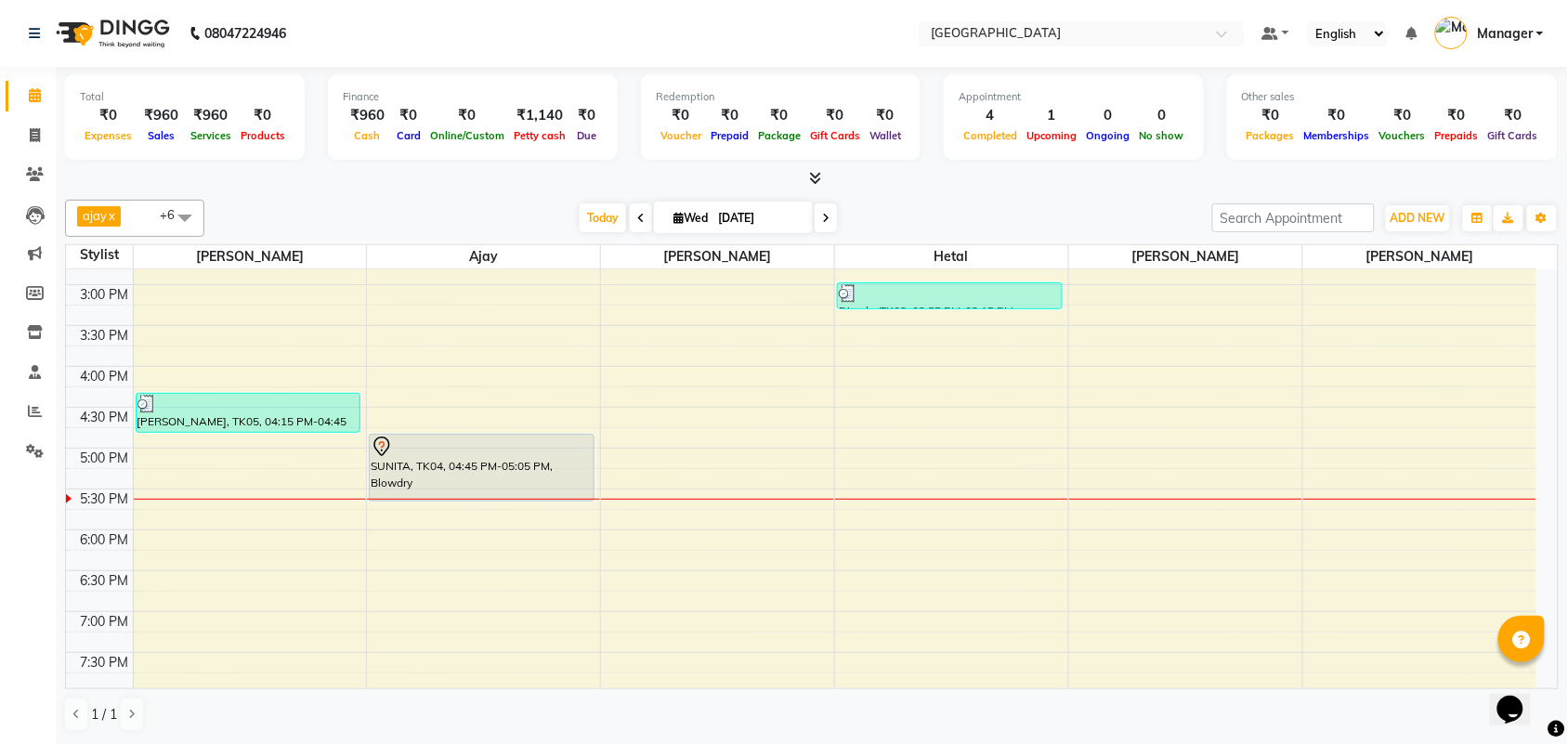
drag, startPoint x: 513, startPoint y: 457, endPoint x: 507, endPoint y: 502, distance: 45.4
click at [507, 502] on div "SUNITA, TK04, 04:45 PM-05:05 PM, Blowdry SUNITA, TK04, 04:45 PM-05:05 PM, Blowd…" at bounding box center [484, 407] width 233 height 1062
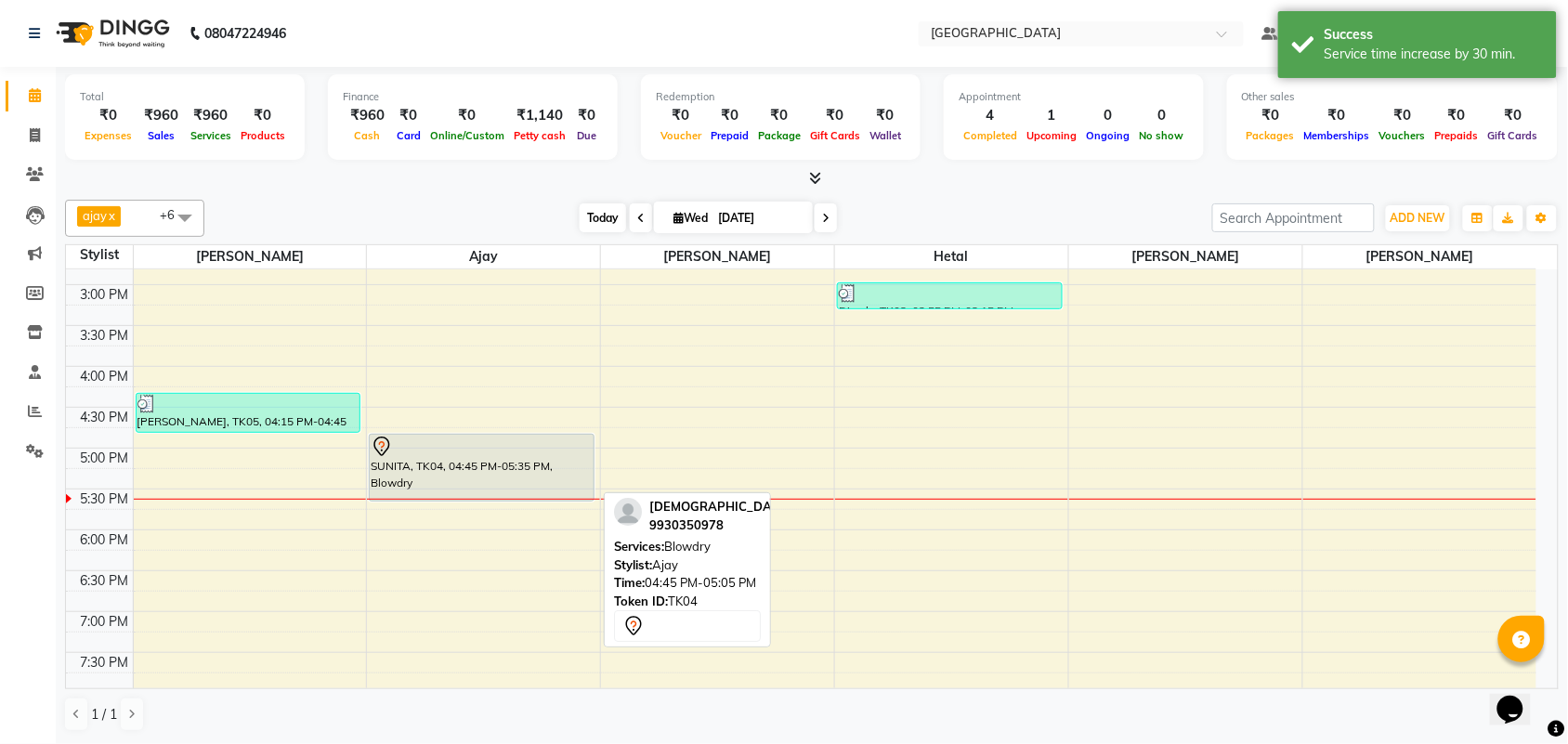
click at [598, 223] on span "Today" at bounding box center [602, 217] width 46 height 28
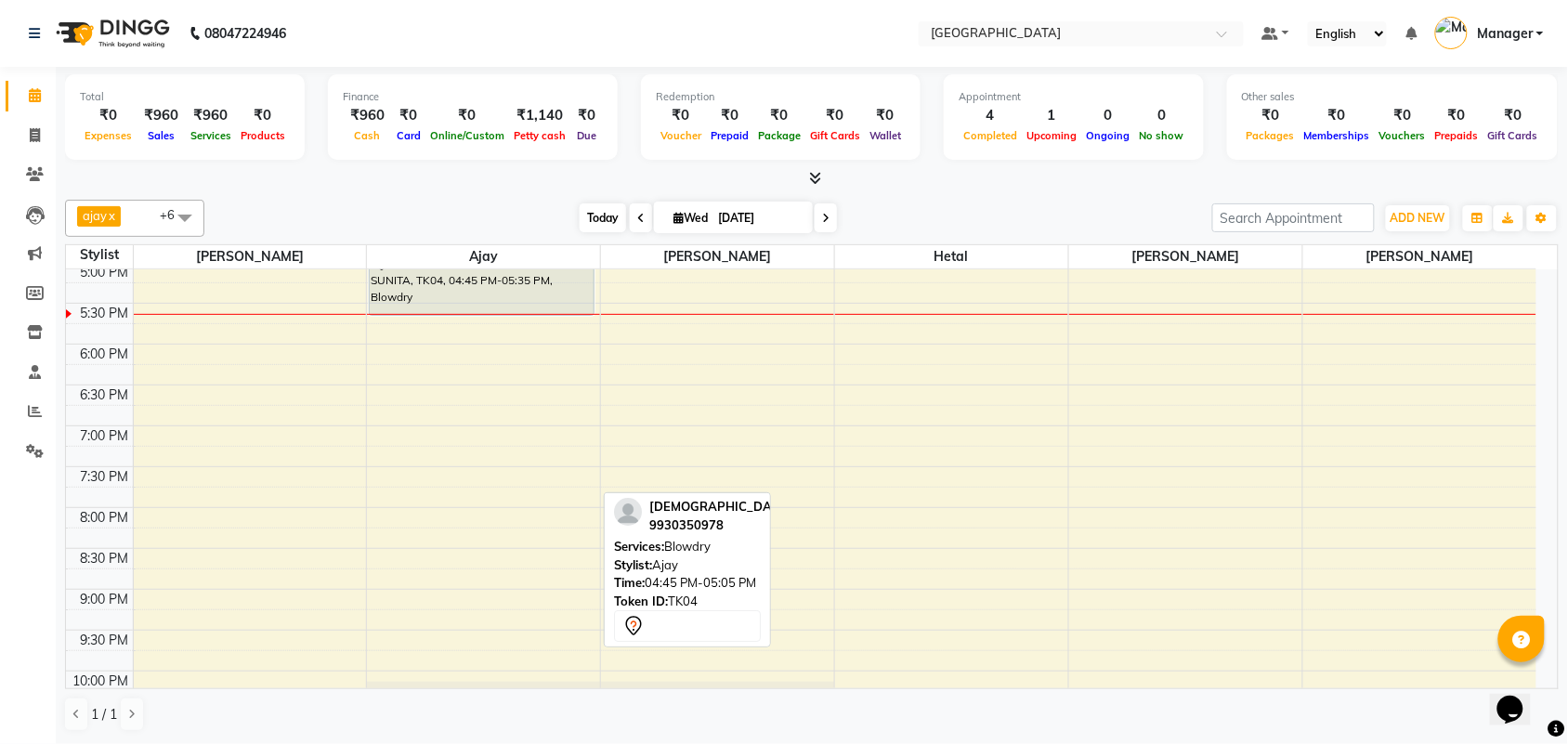
click at [598, 219] on span "Today" at bounding box center [602, 217] width 46 height 28
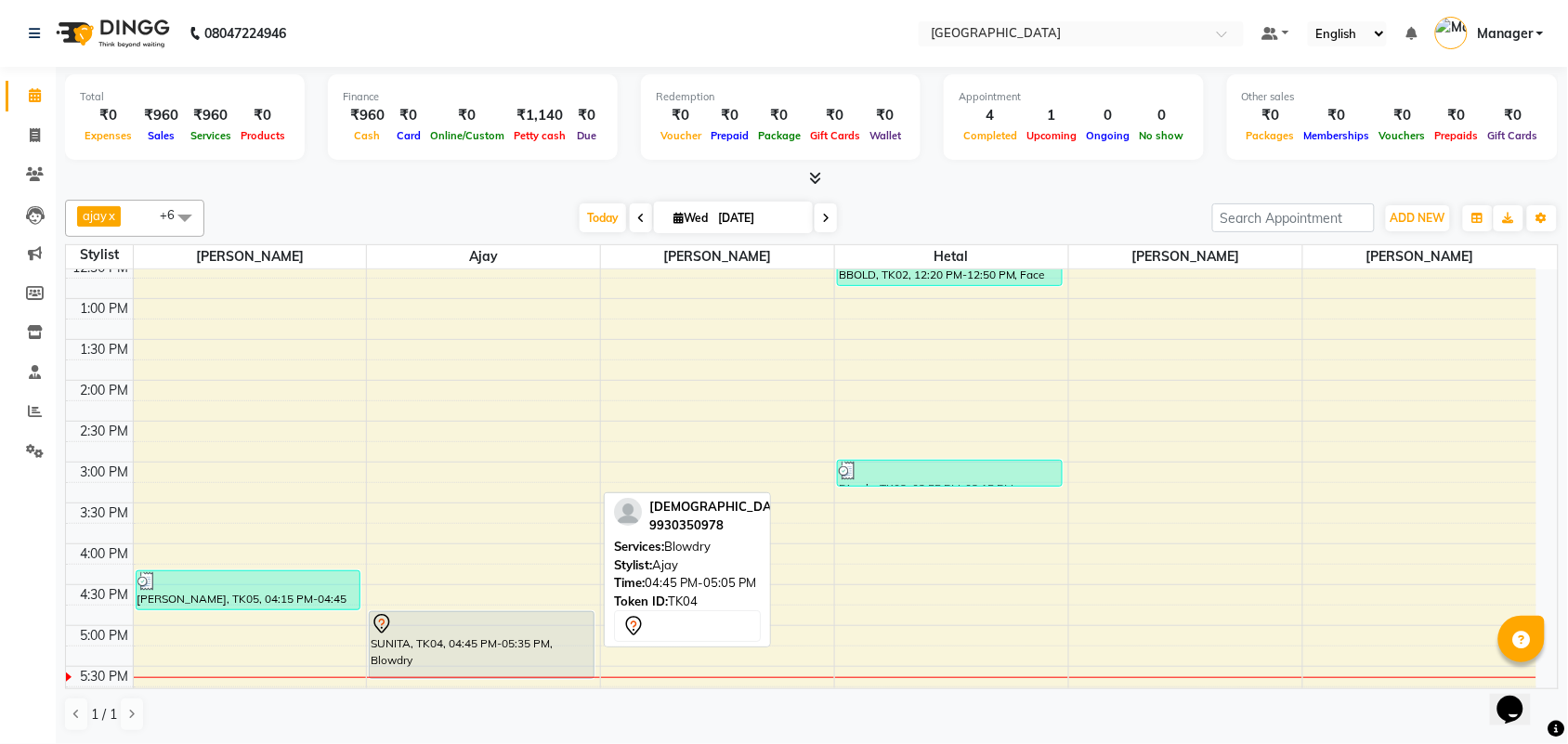
scroll to position [207, 0]
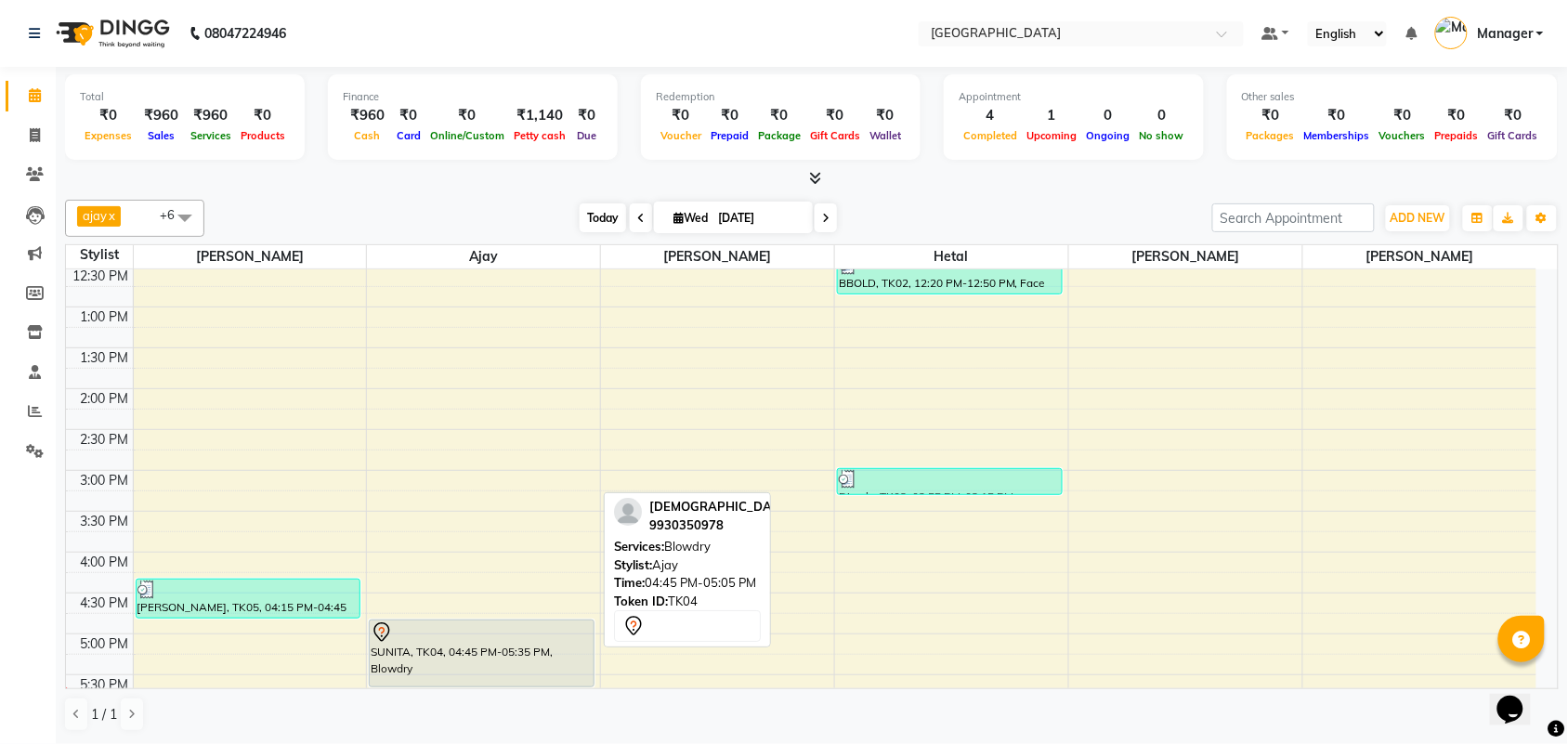
click at [585, 214] on span "Today" at bounding box center [602, 217] width 46 height 28
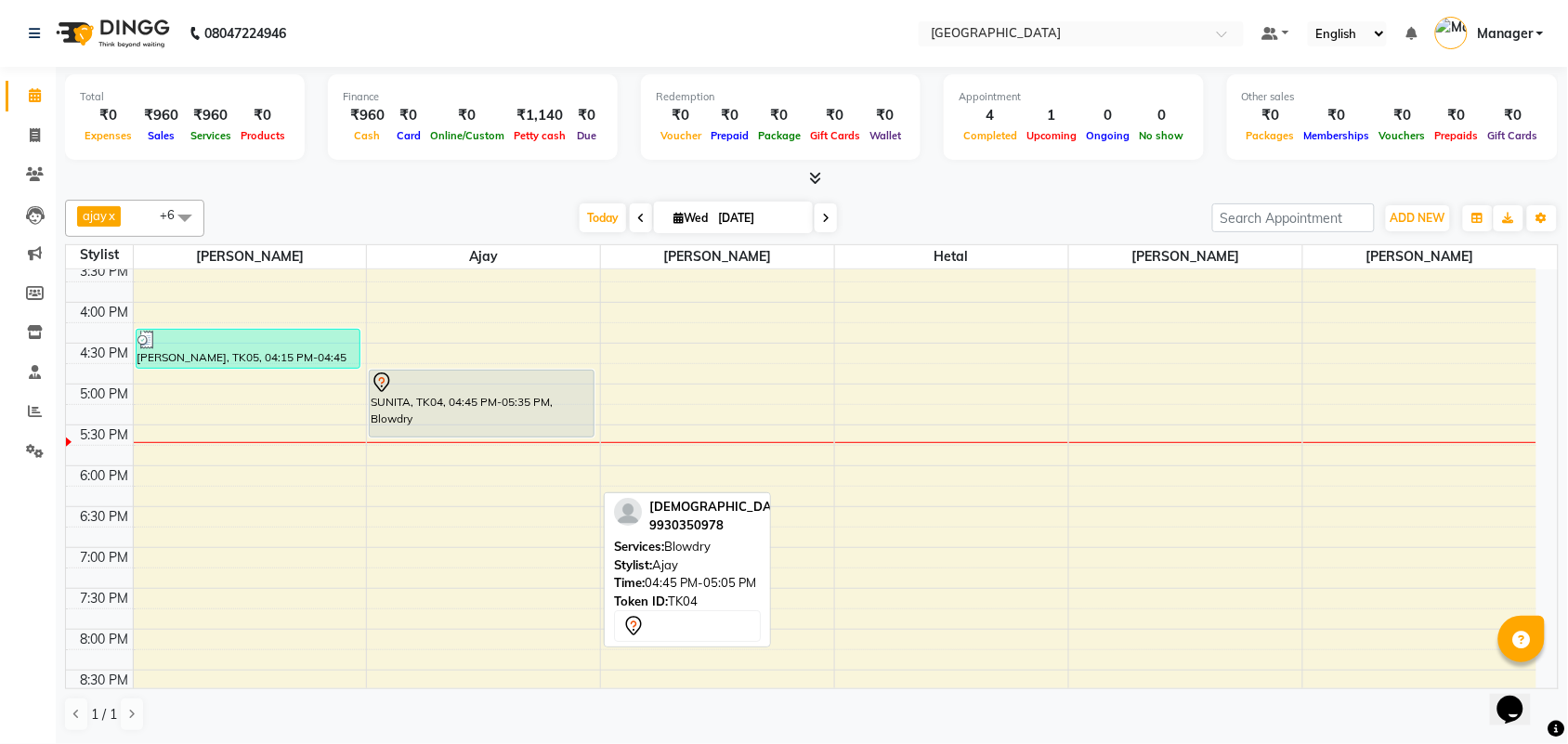
scroll to position [451, 0]
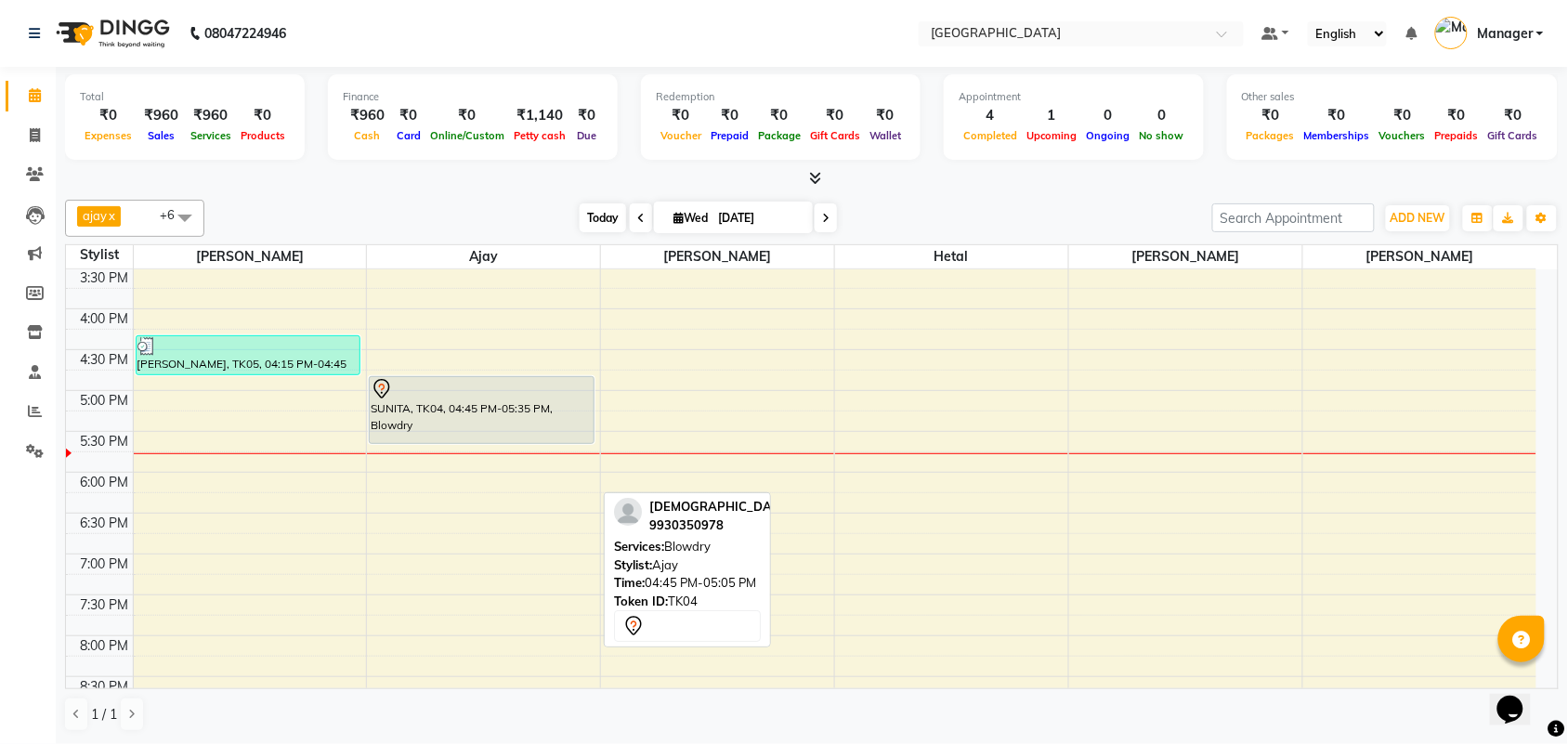
click at [588, 218] on span "Today" at bounding box center [602, 217] width 46 height 28
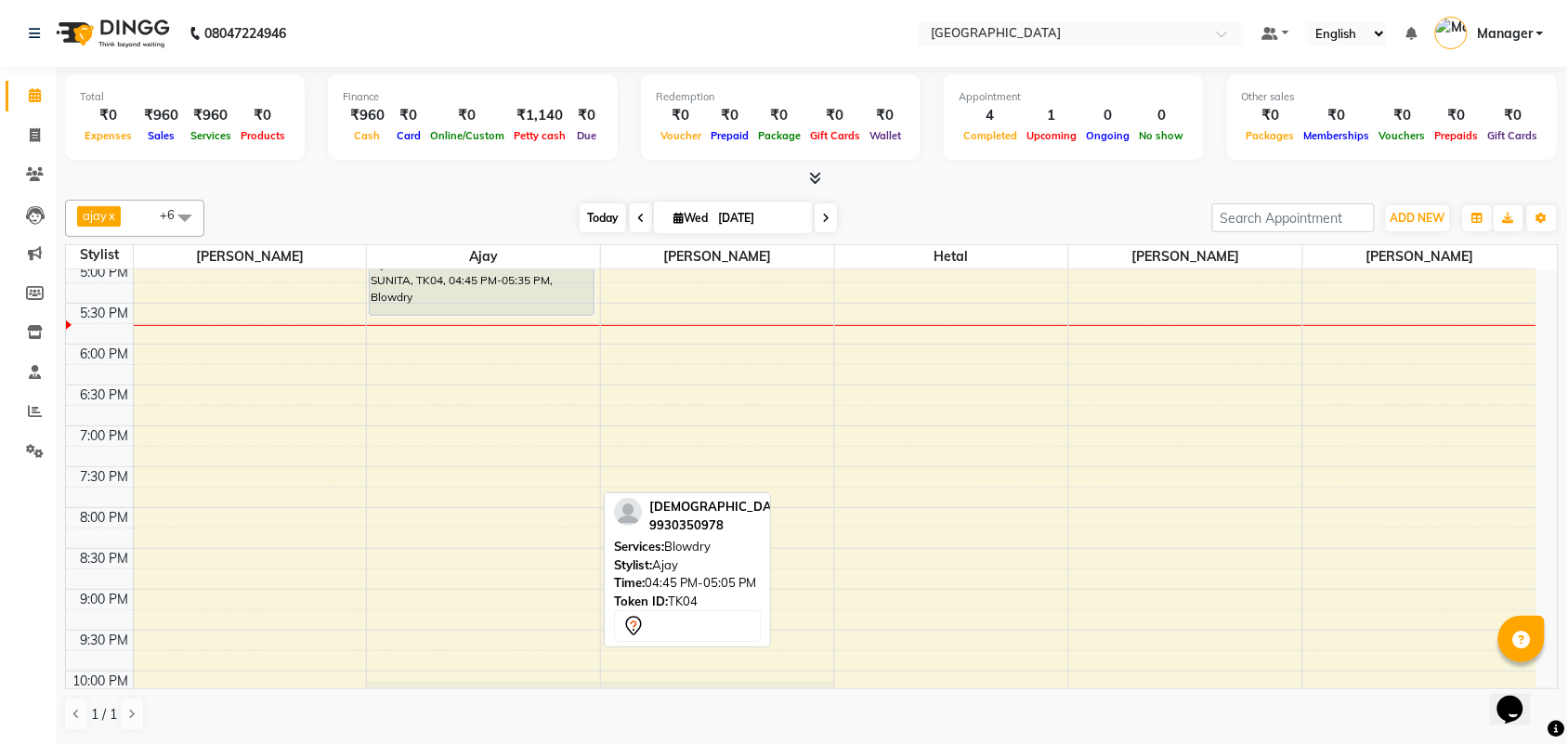
click at [588, 218] on span "Today" at bounding box center [602, 217] width 46 height 28
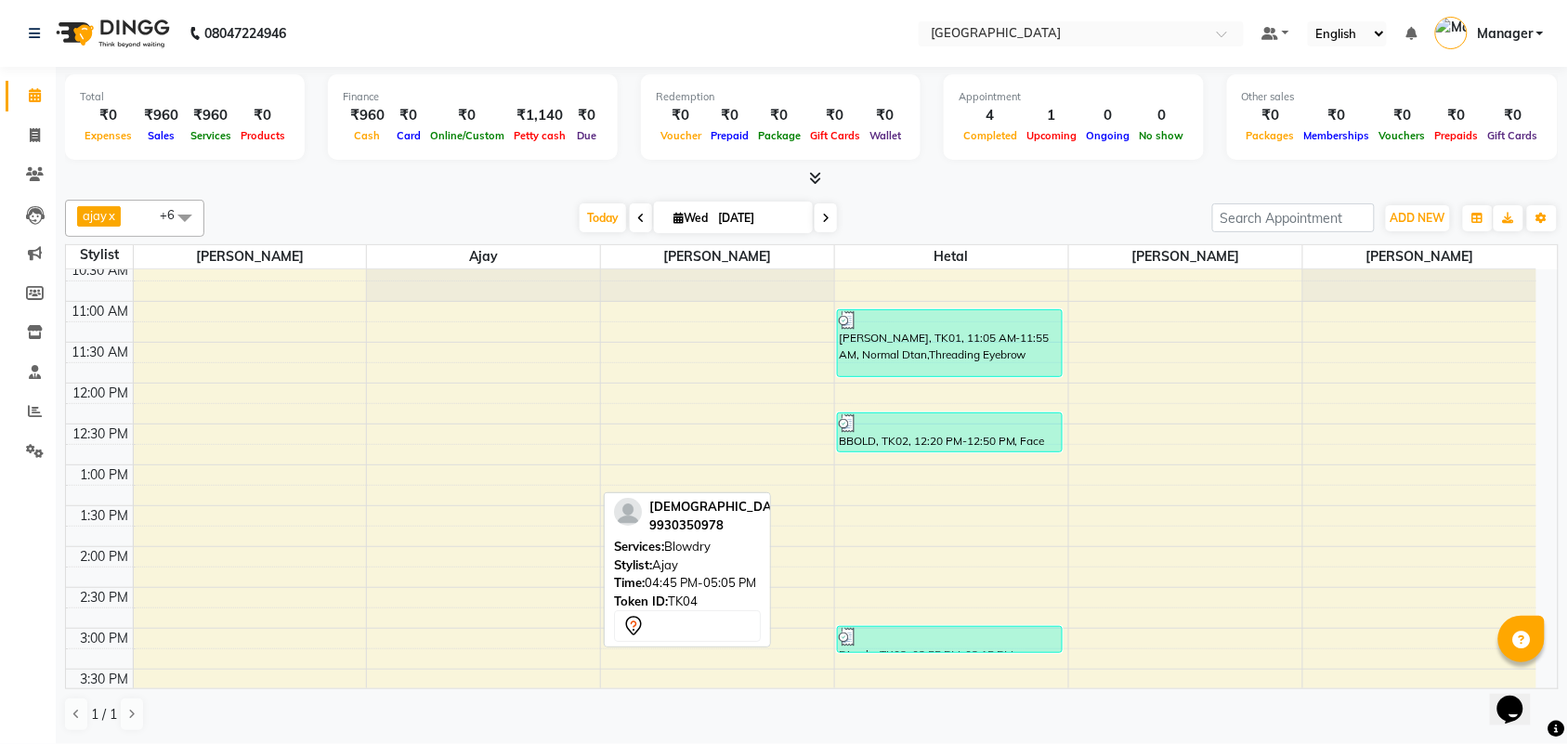
scroll to position [0, 0]
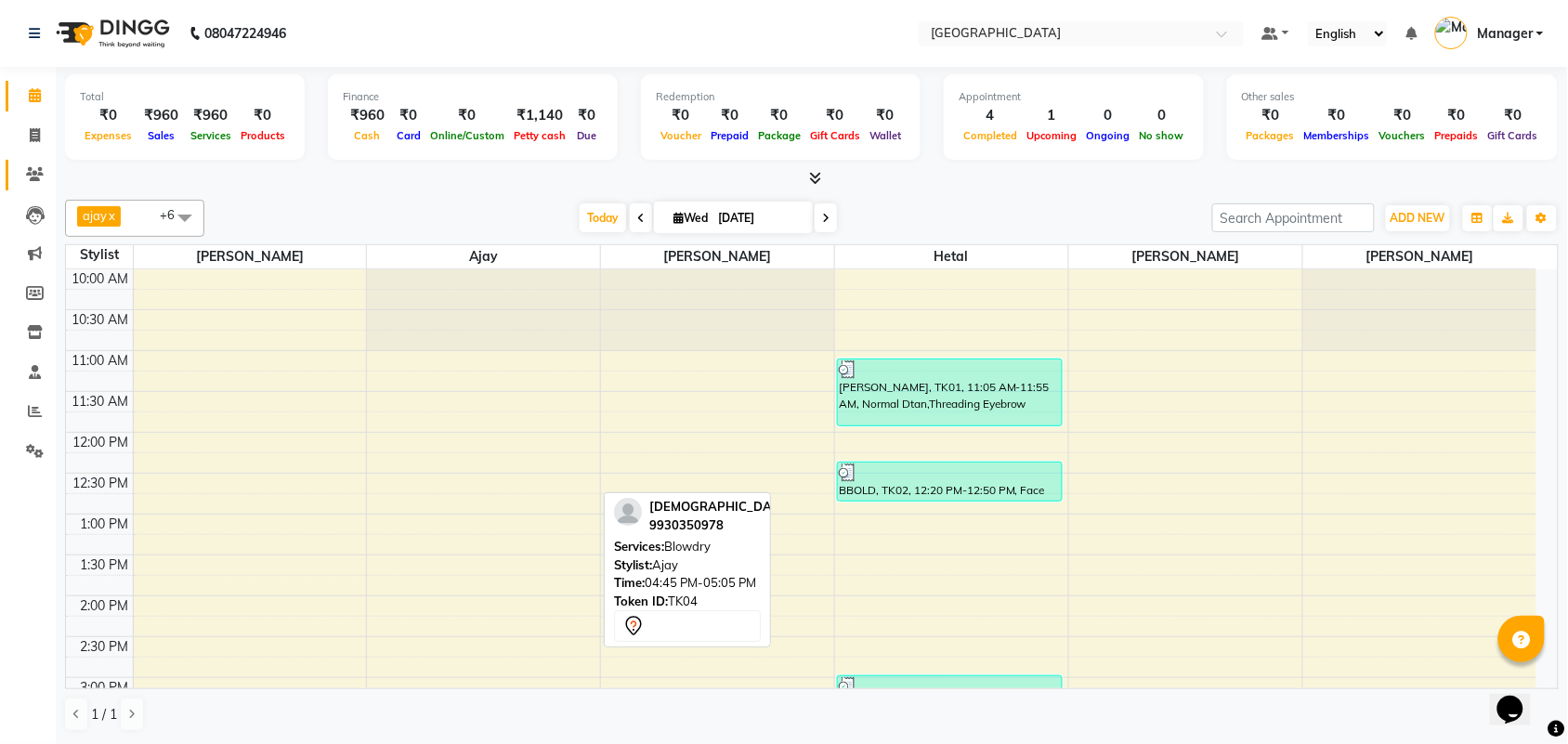
click at [28, 189] on link "Clients" at bounding box center [28, 175] width 45 height 30
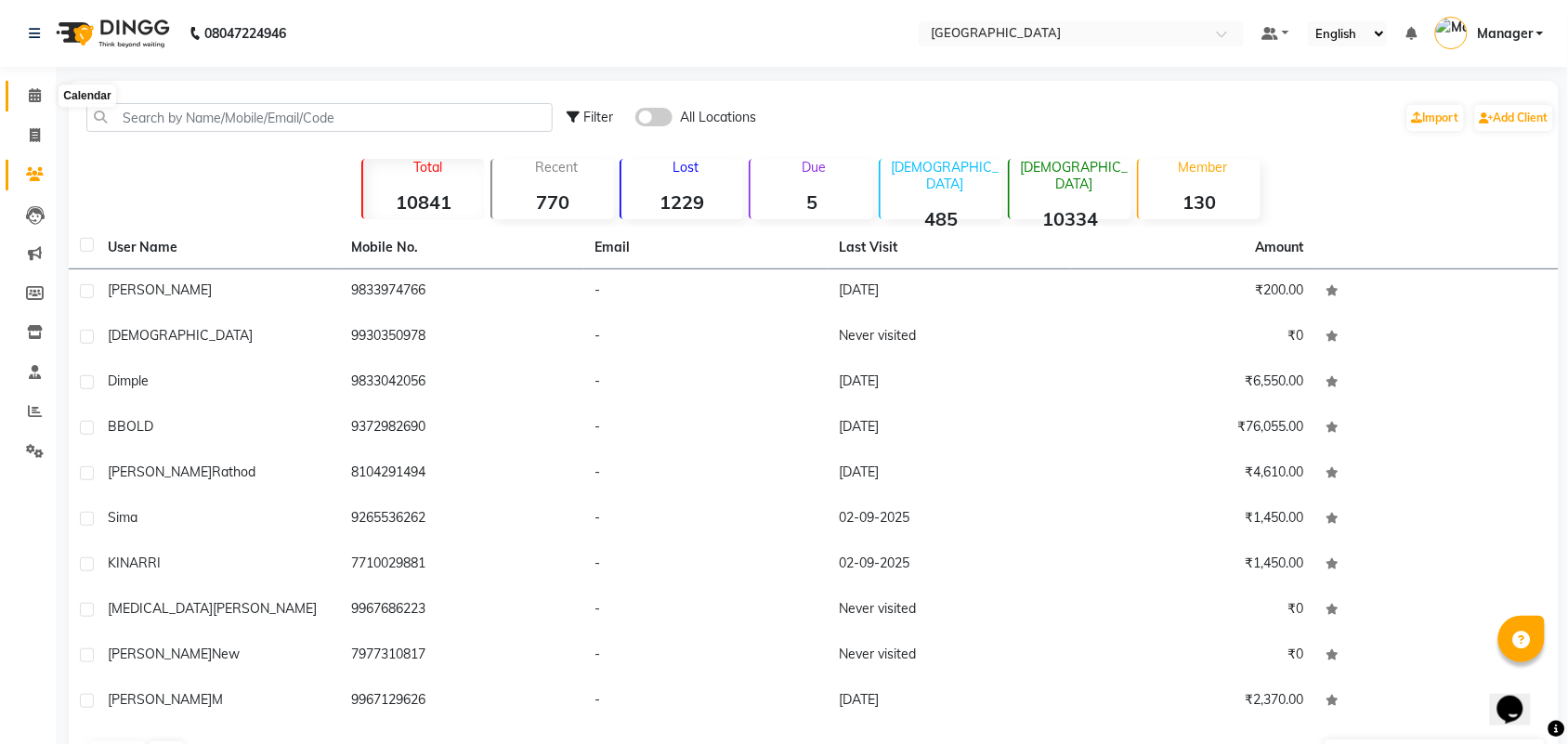
click at [29, 90] on icon at bounding box center [34, 95] width 12 height 14
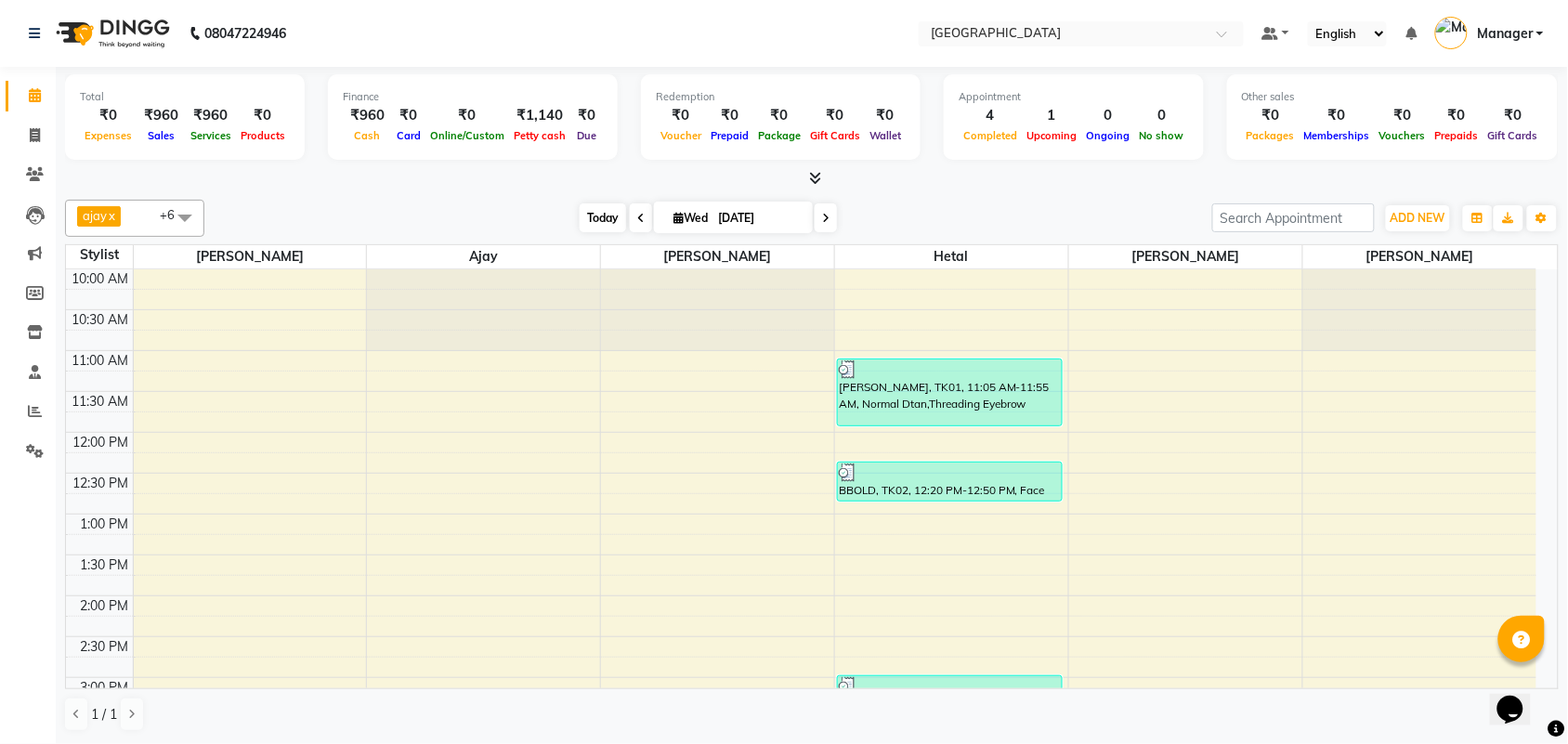
click at [613, 229] on span "Today" at bounding box center [602, 217] width 46 height 28
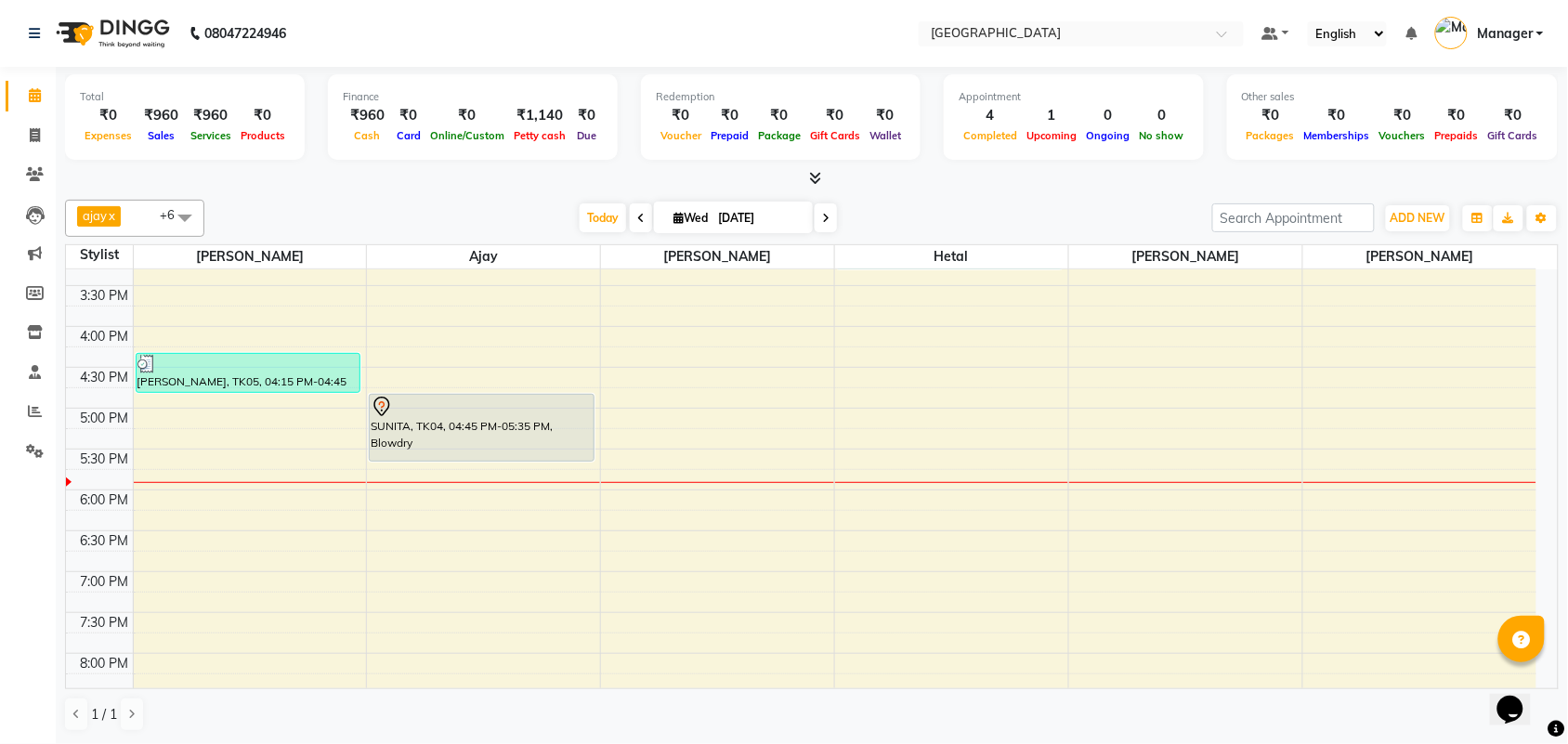
scroll to position [479, 0]
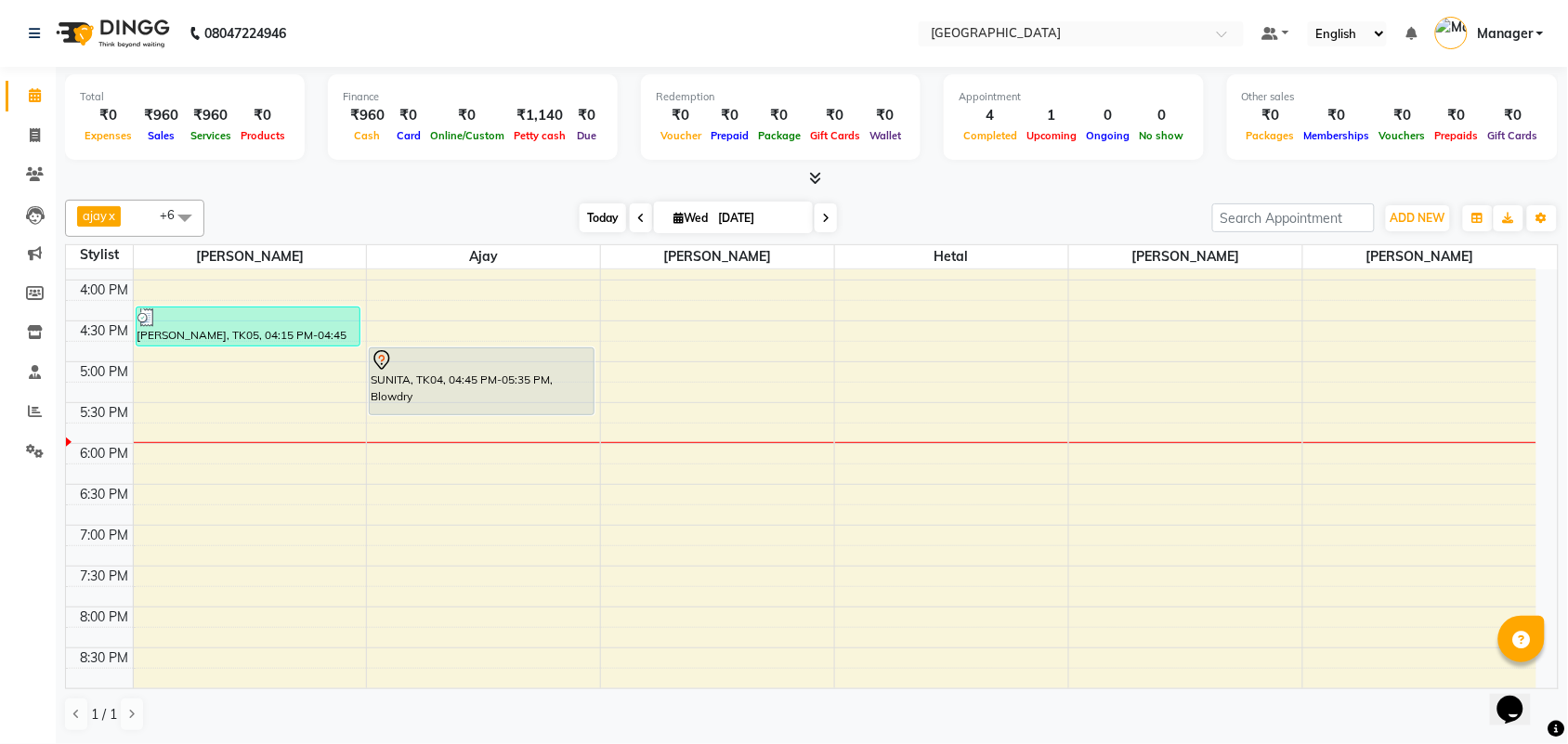
click at [611, 231] on span "Today" at bounding box center [602, 217] width 46 height 28
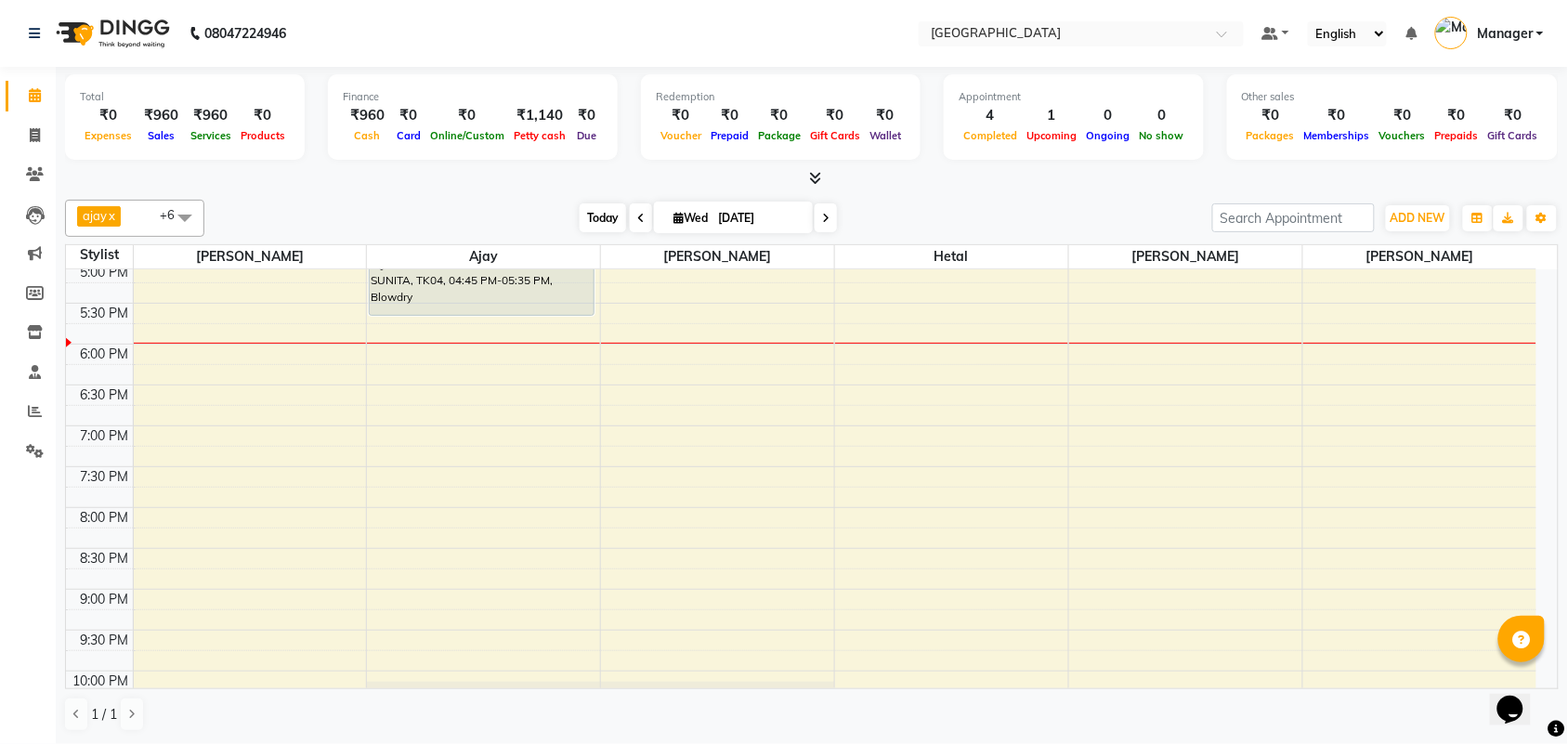
click at [600, 225] on span "Today" at bounding box center [602, 217] width 46 height 28
click at [583, 221] on span "Today" at bounding box center [602, 217] width 46 height 28
click at [597, 224] on span "Today" at bounding box center [602, 217] width 46 height 28
click at [608, 228] on span "Today" at bounding box center [602, 217] width 46 height 28
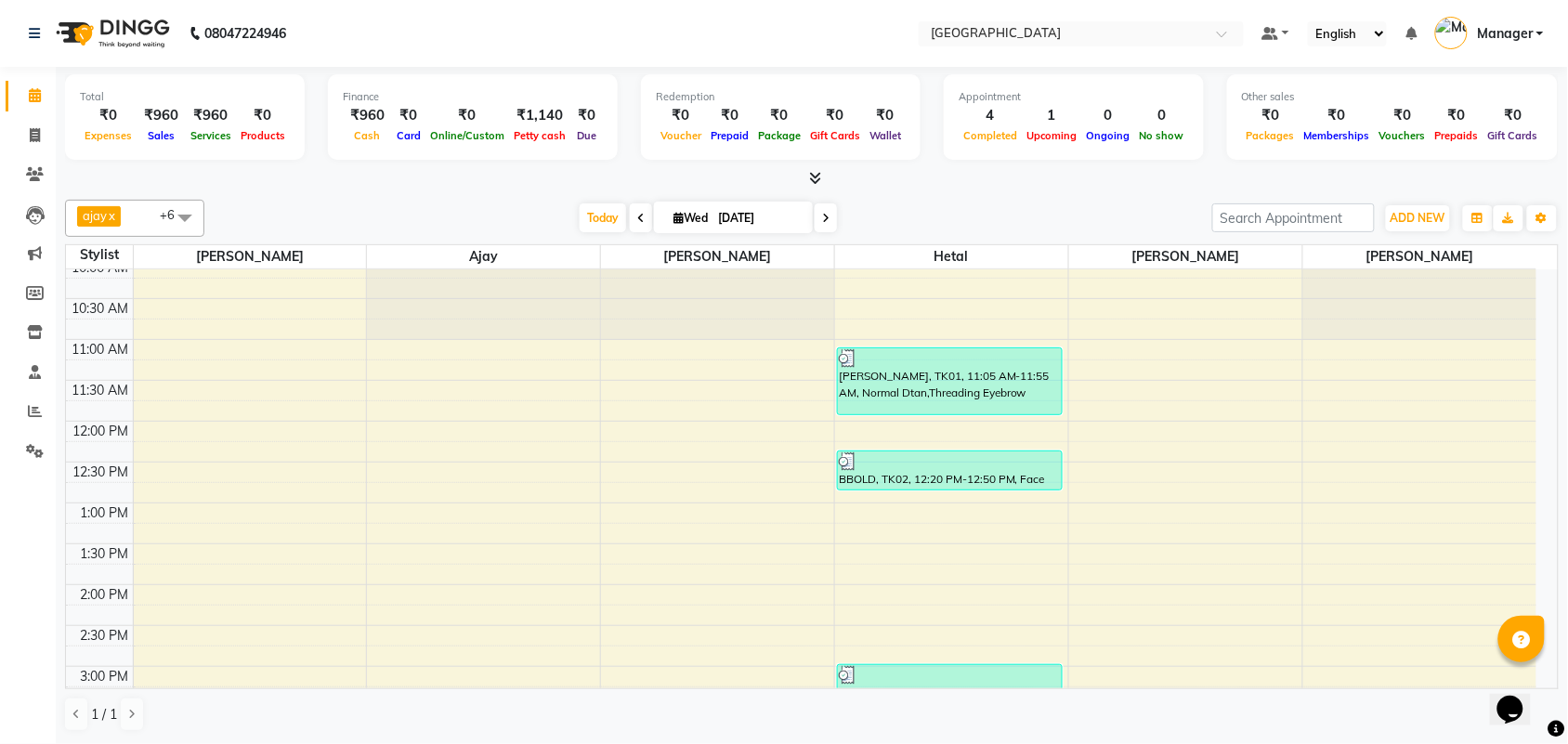
scroll to position [0, 0]
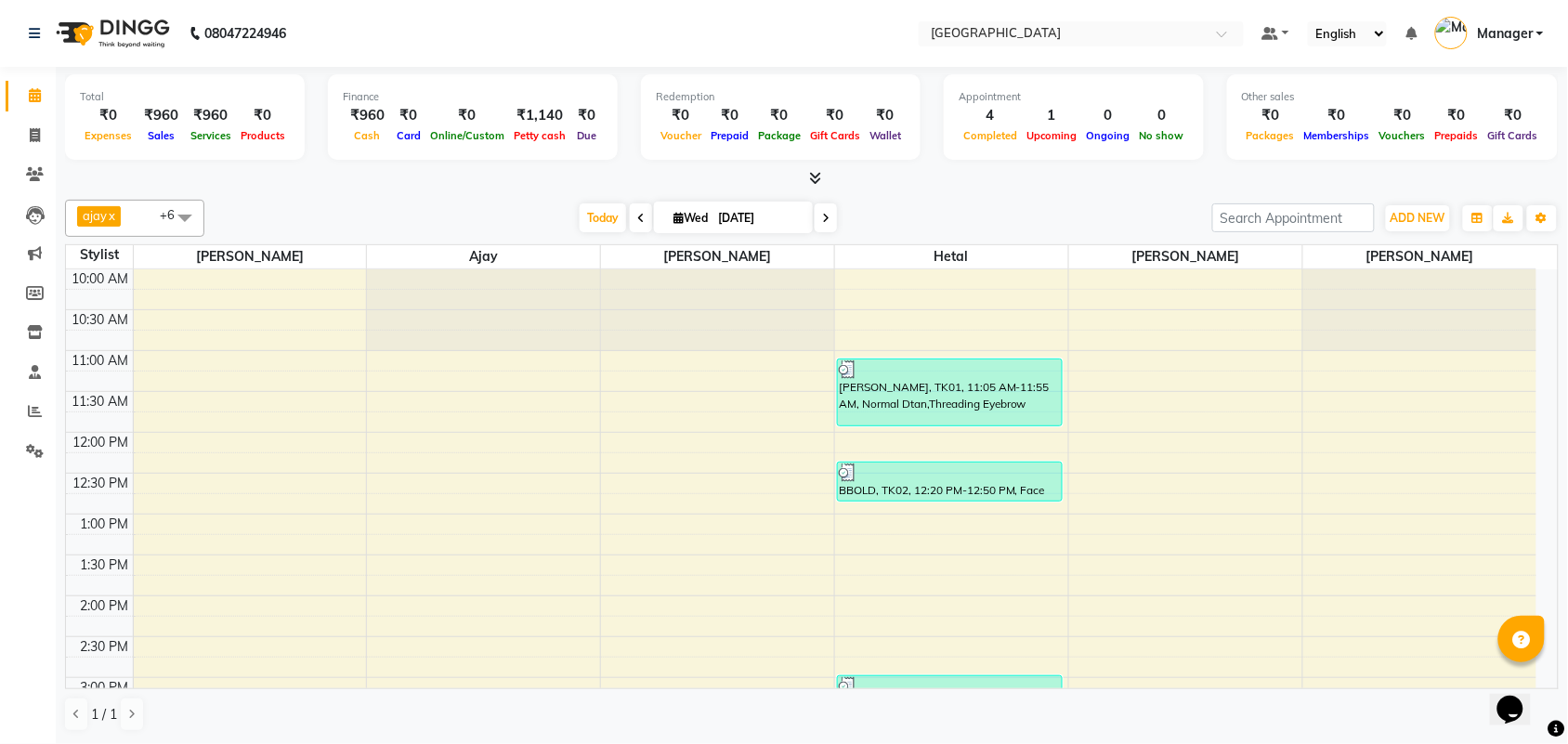
click at [175, 218] on span at bounding box center [184, 217] width 37 height 35
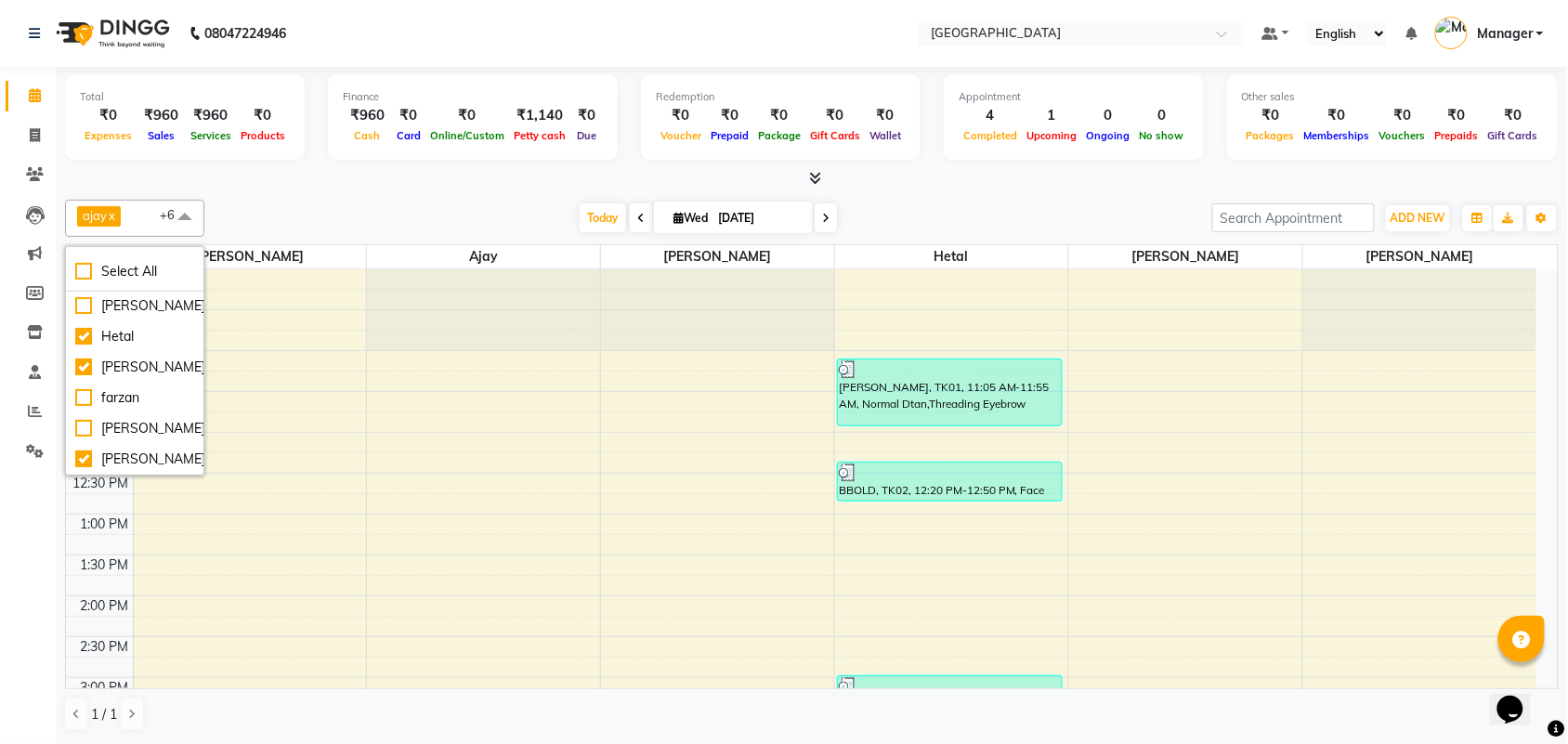
scroll to position [111, 0]
click at [81, 374] on div "[PERSON_NAME]" at bounding box center [134, 367] width 119 height 20
checkbox input "false"
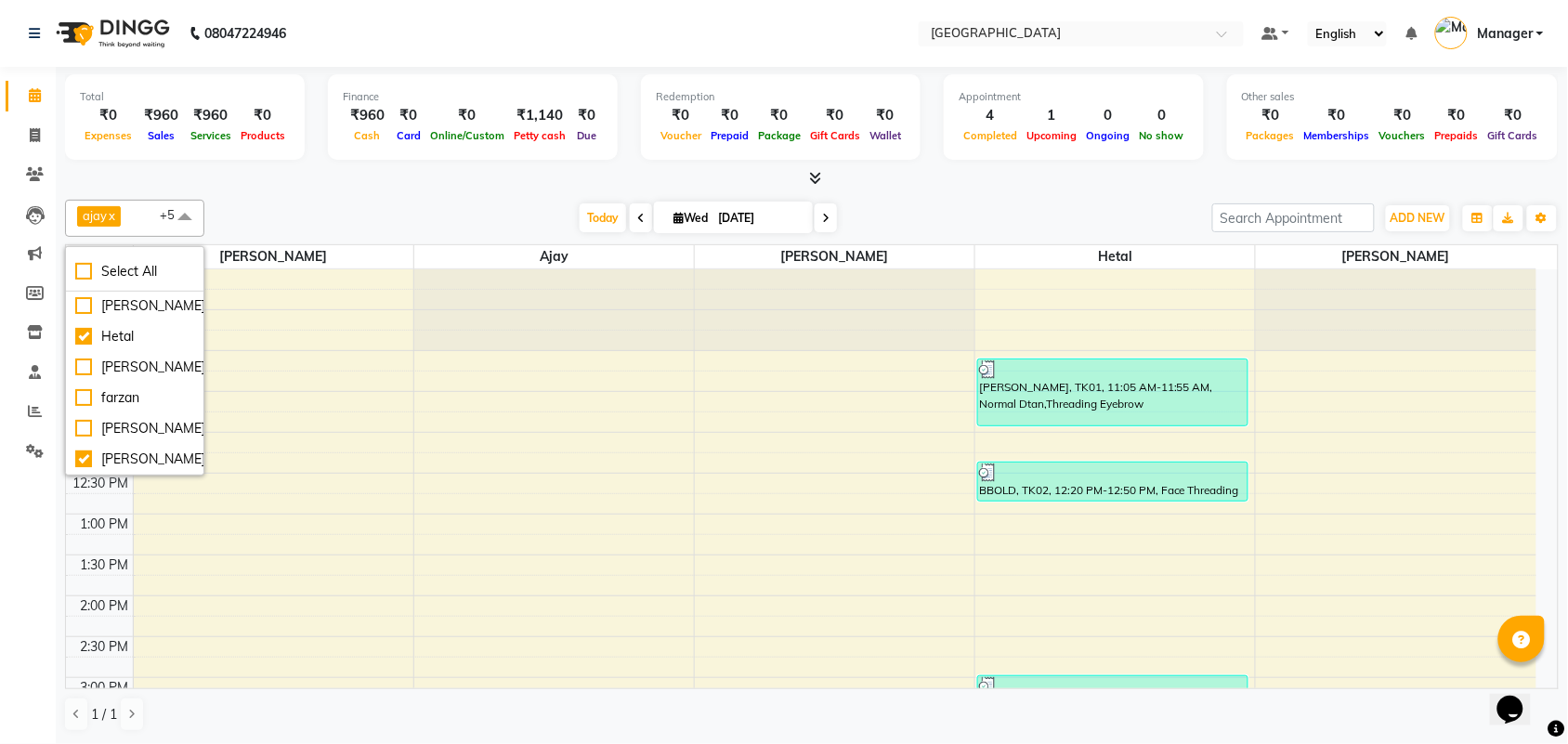
click at [314, 224] on div "[DATE] [DATE]" at bounding box center [708, 217] width 989 height 28
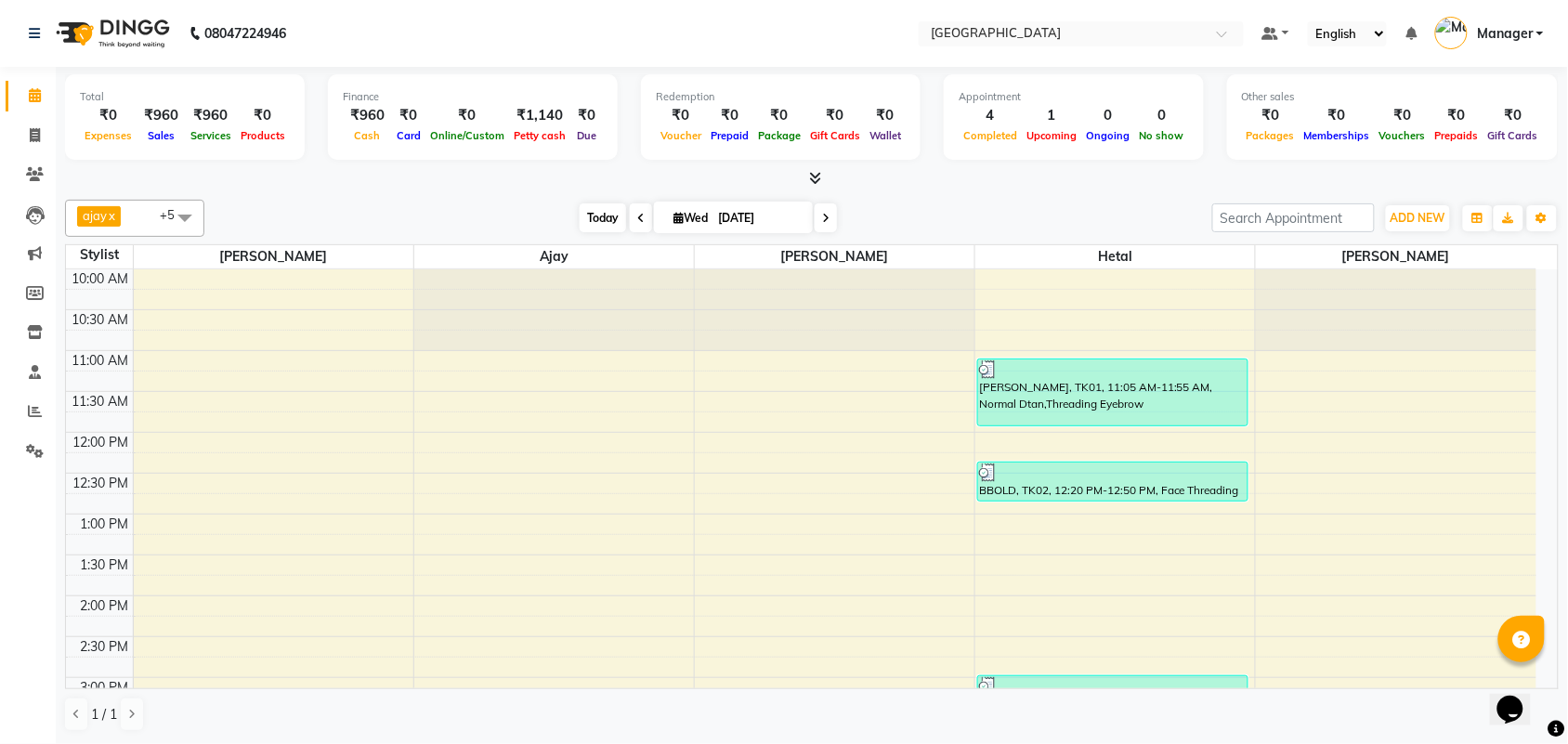
click at [593, 214] on span "Today" at bounding box center [602, 217] width 46 height 28
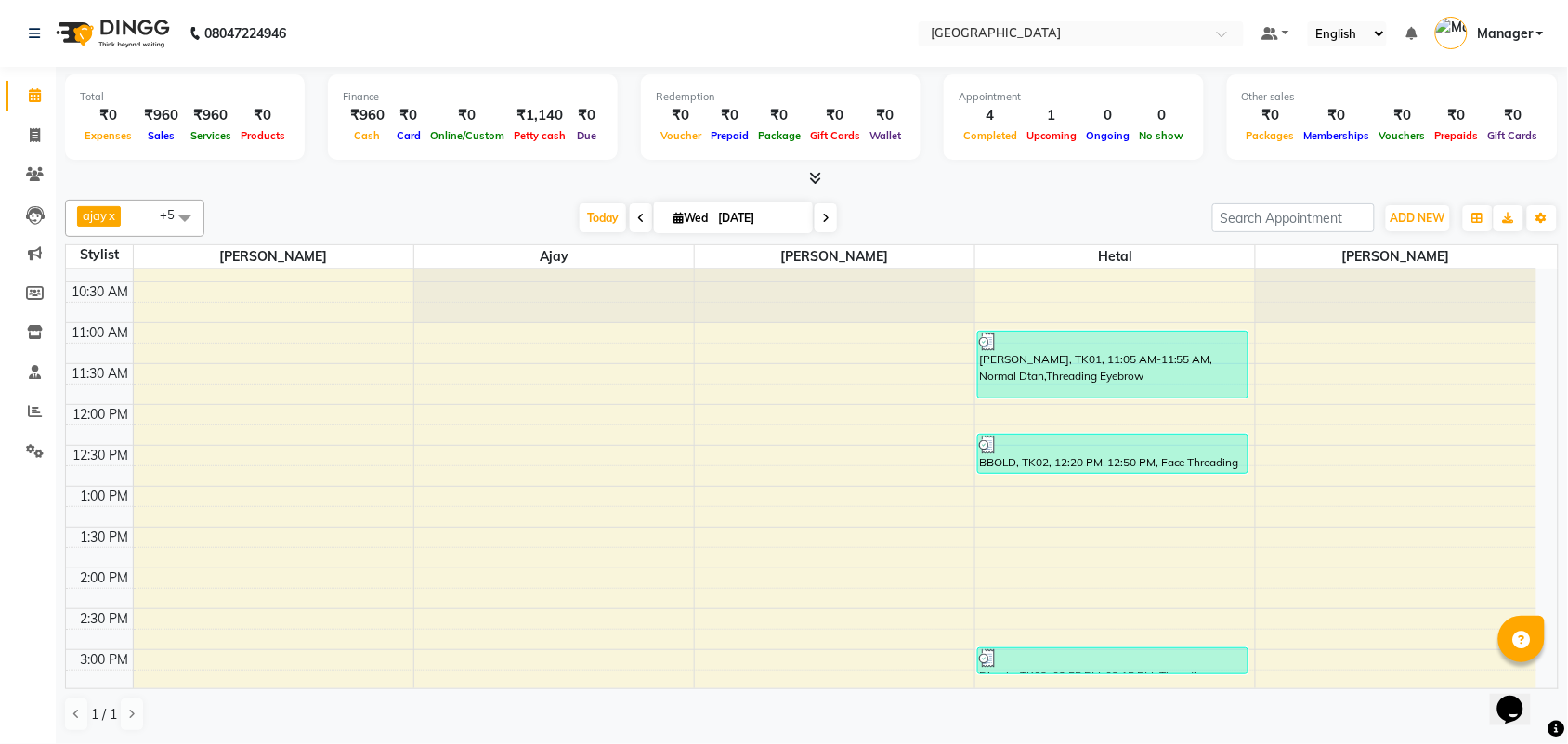
scroll to position [0, 0]
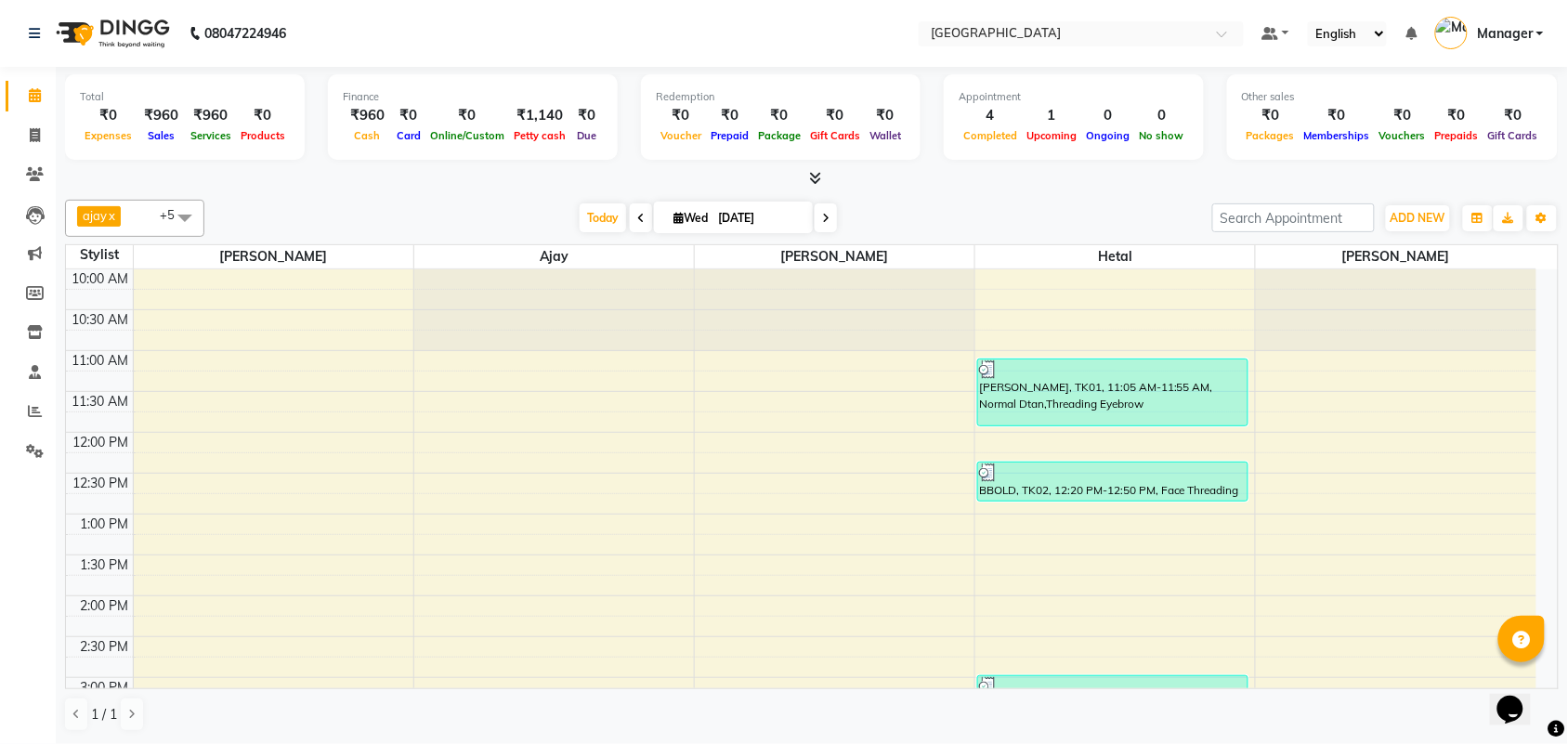
click at [1540, 677] on div "Opens Chat This icon Opens the chat window." at bounding box center [1518, 677] width 45 height 0
drag, startPoint x: 1544, startPoint y: 674, endPoint x: 3043, endPoint y: 1348, distance: 1643.6
click at [1548, 679] on html "Opens Chat This icon Opens the chat window." at bounding box center [1518, 697] width 60 height 56
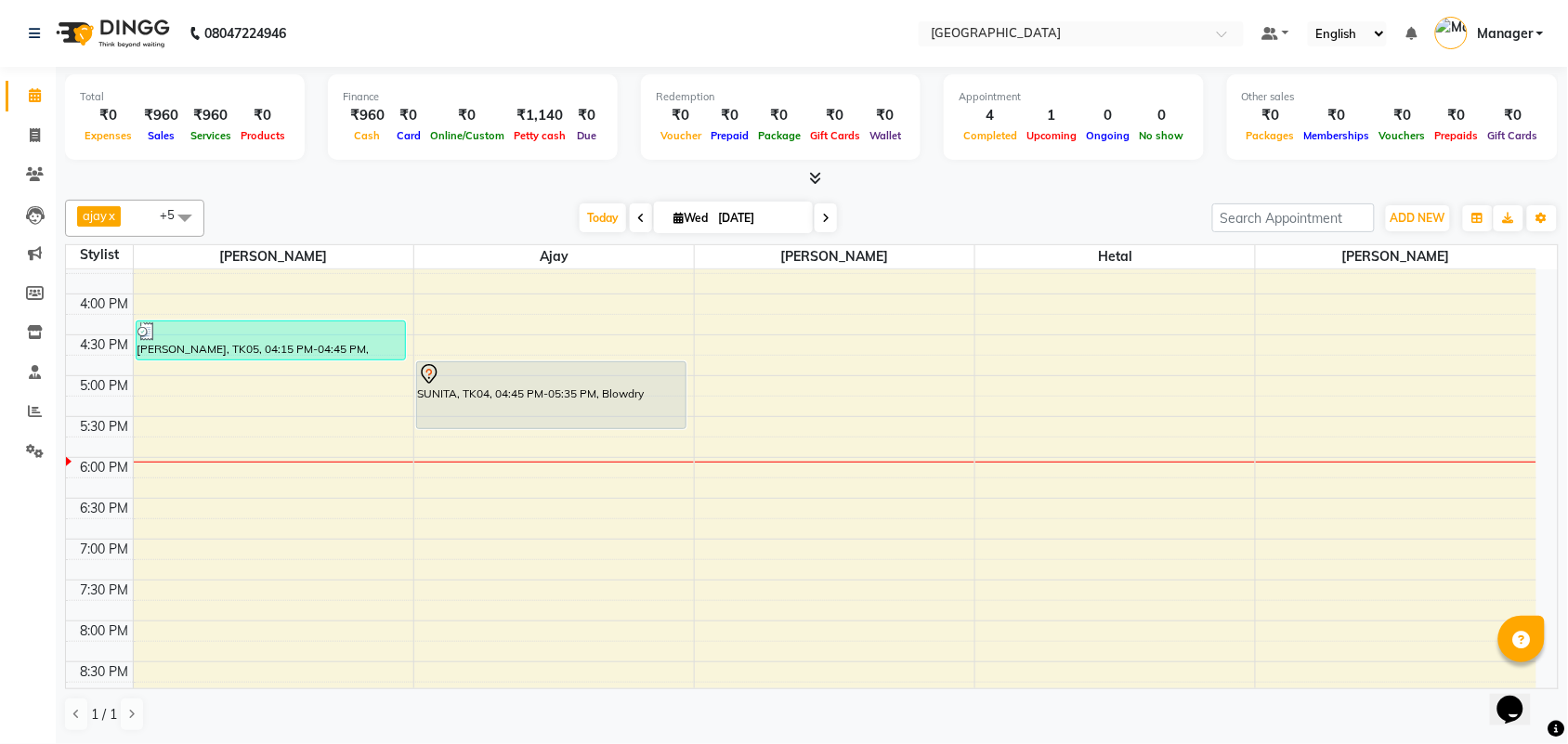
scroll to position [512, 0]
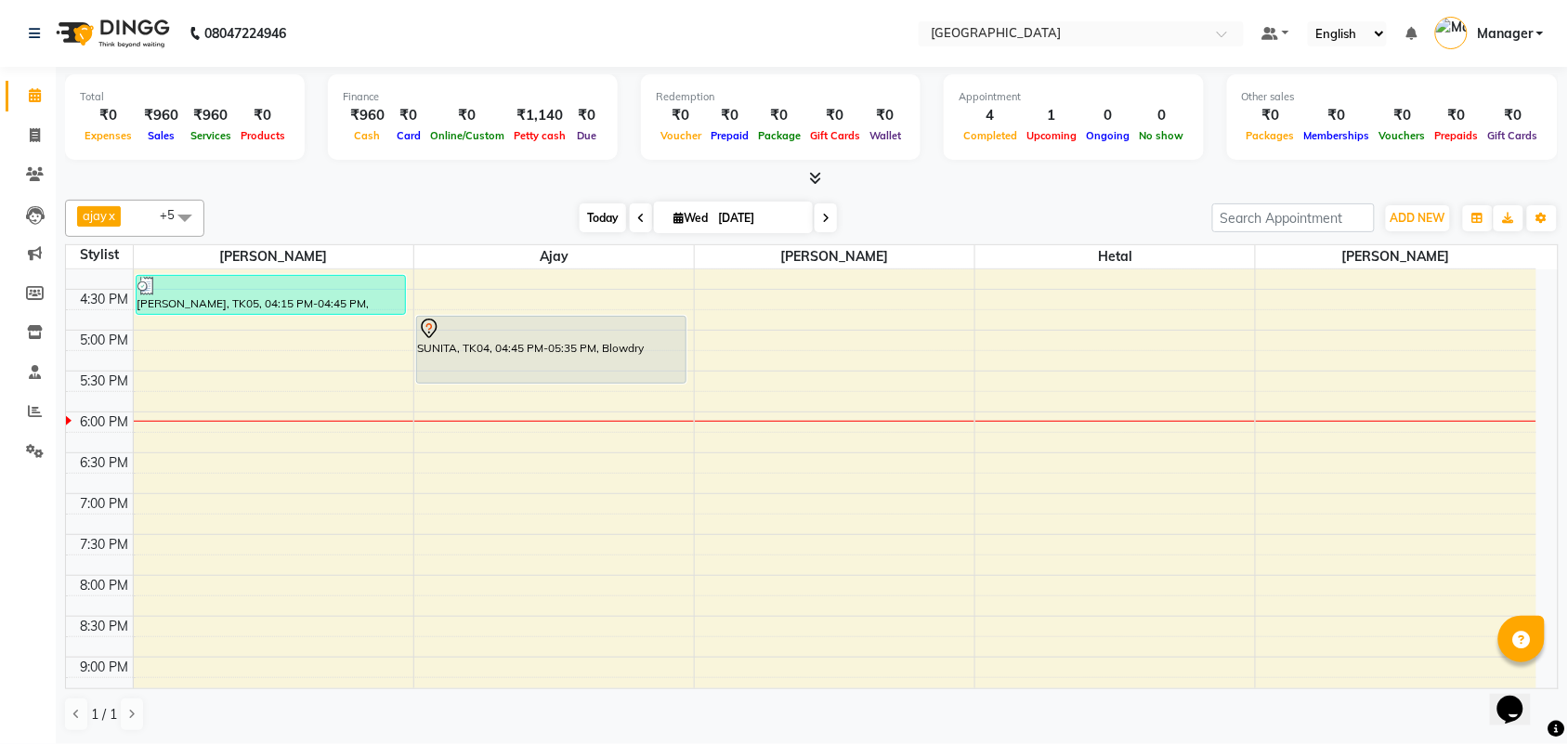
click at [600, 219] on span "Today" at bounding box center [602, 217] width 46 height 28
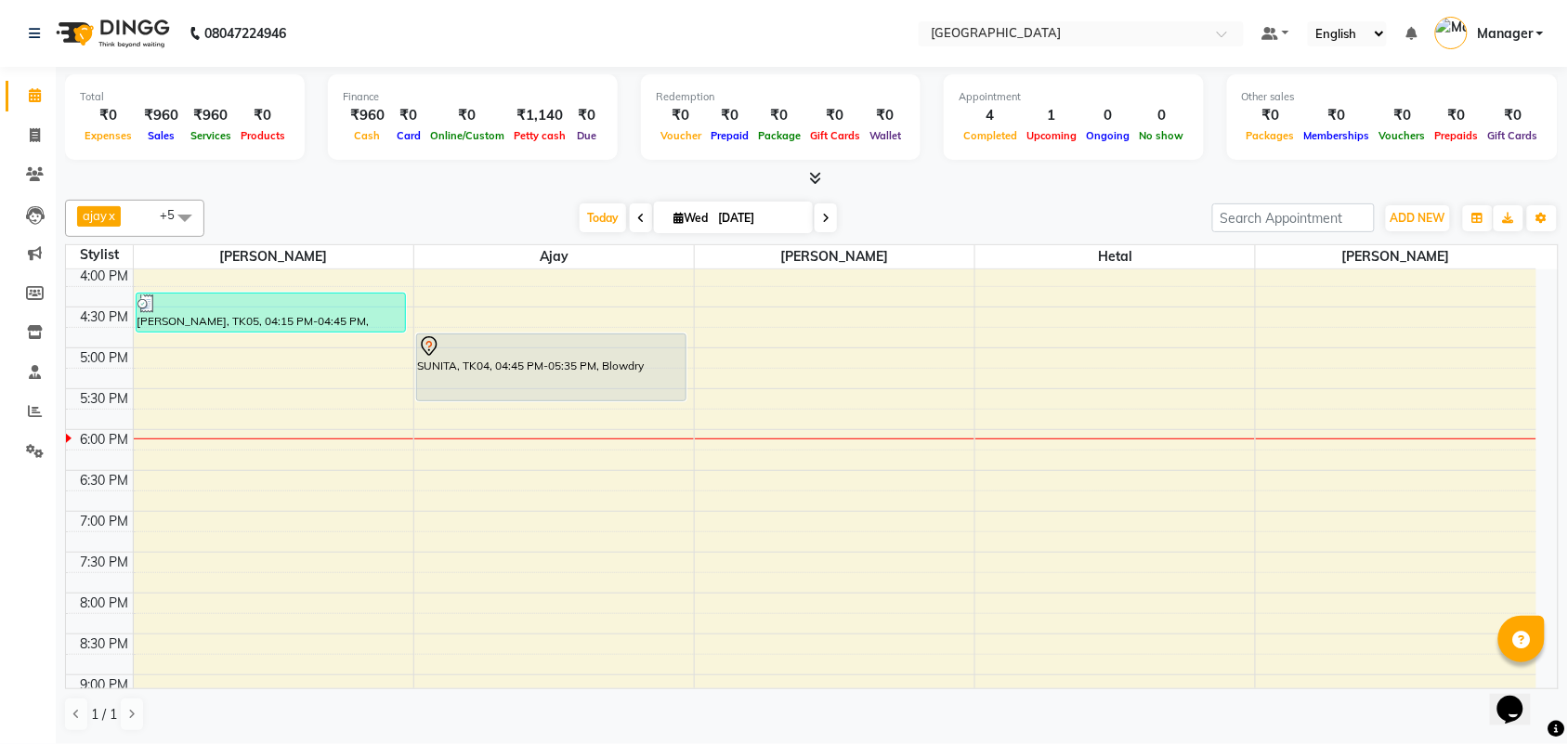
scroll to position [502, 0]
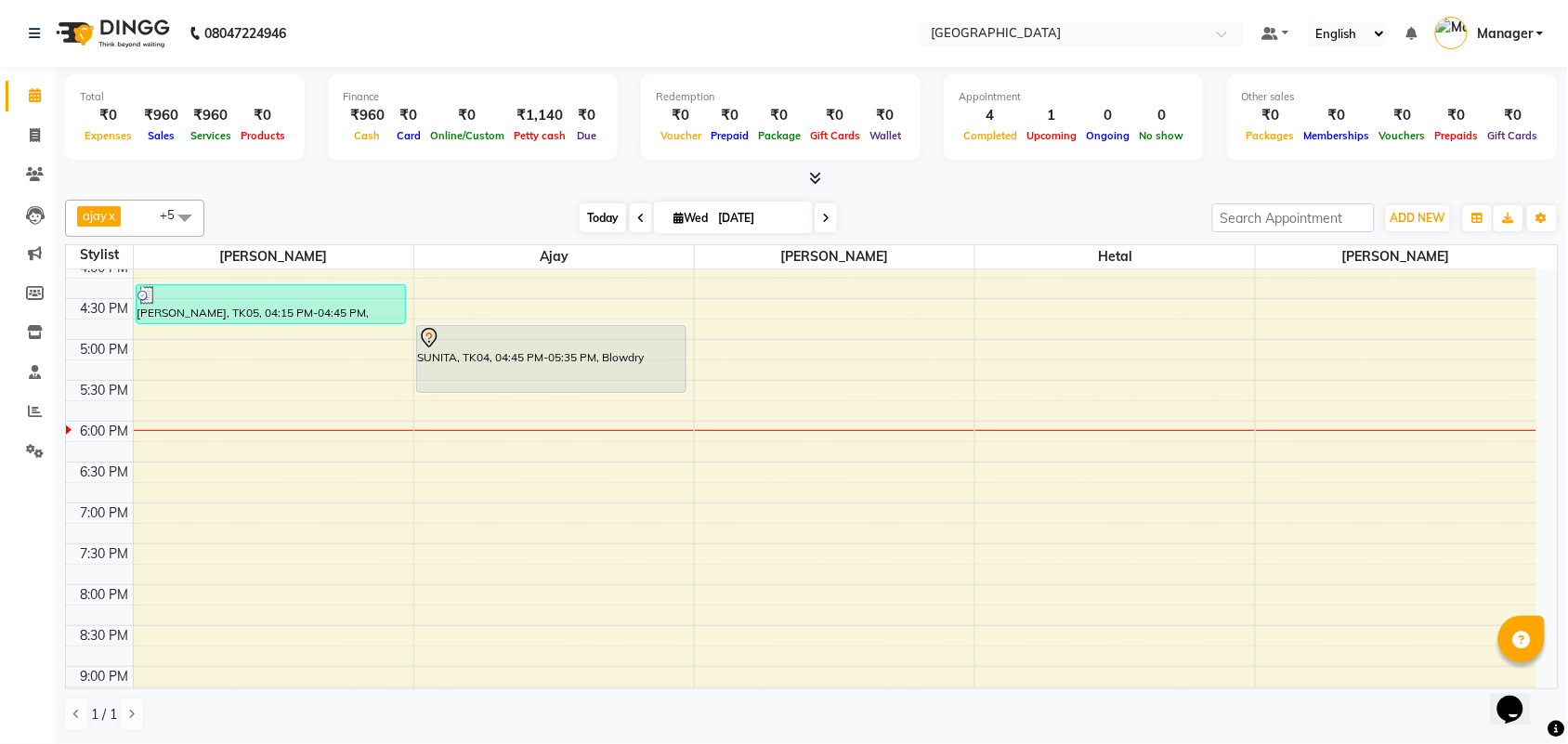
click at [616, 206] on span "Today" at bounding box center [602, 217] width 46 height 28
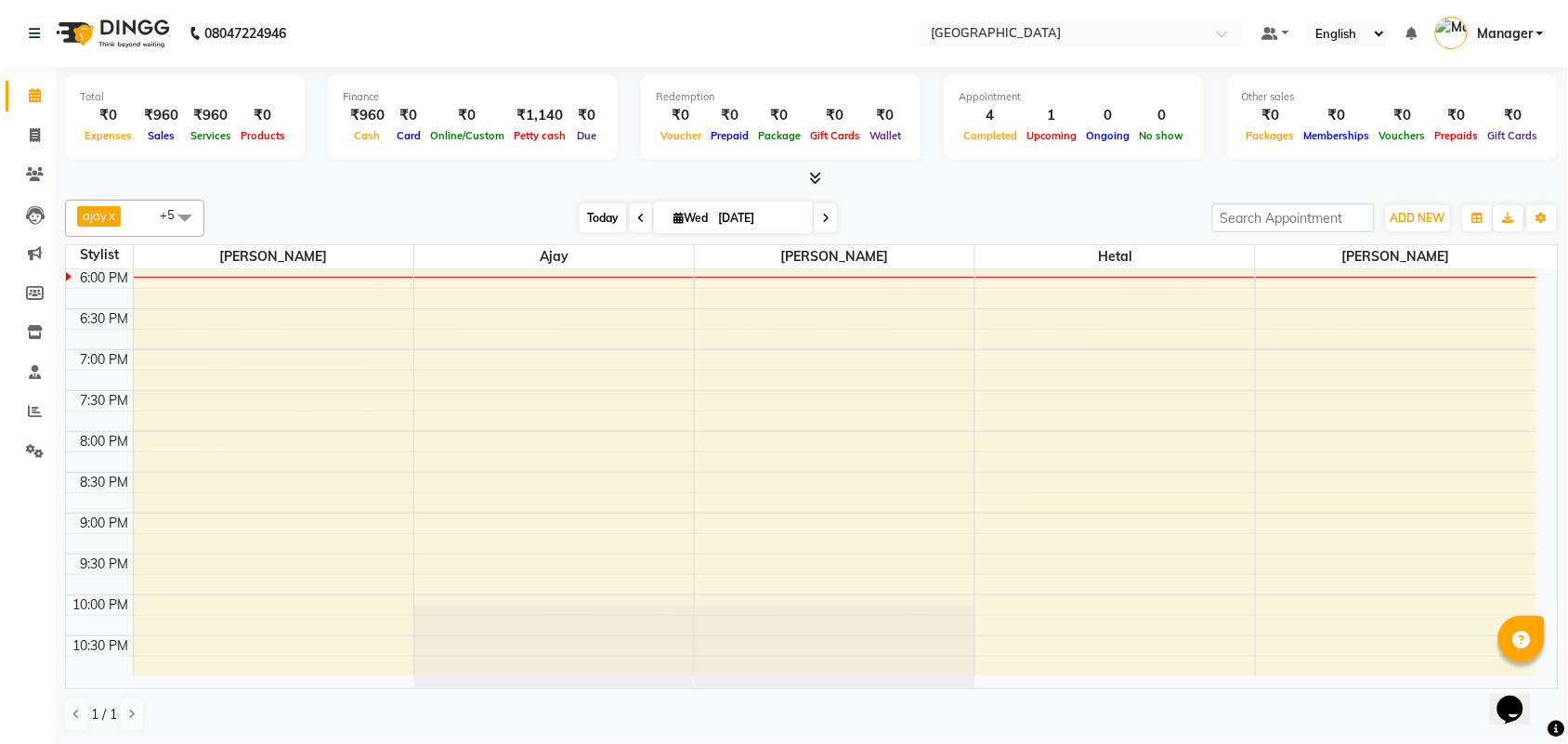
click at [616, 206] on span "Today" at bounding box center [602, 217] width 46 height 28
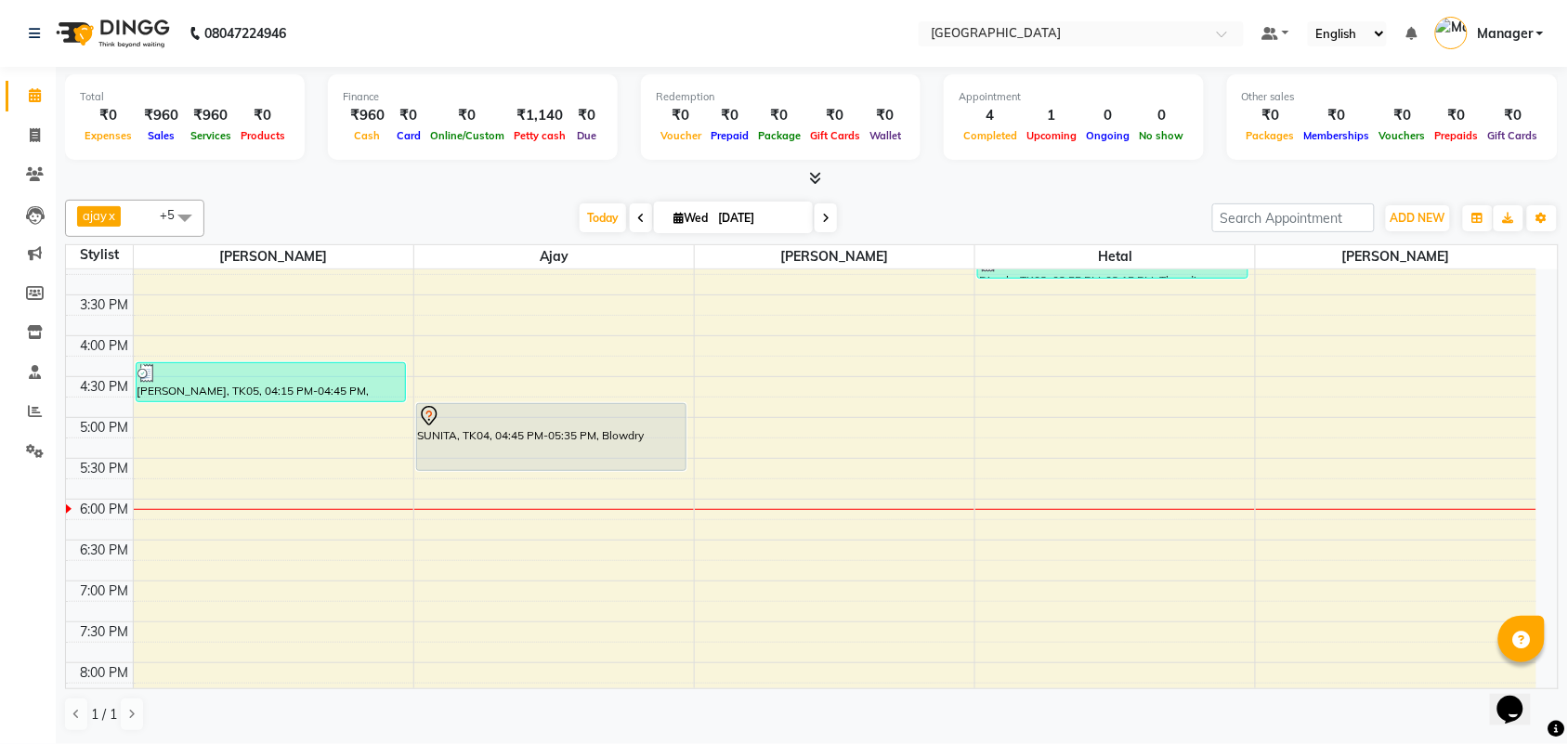
scroll to position [378, 0]
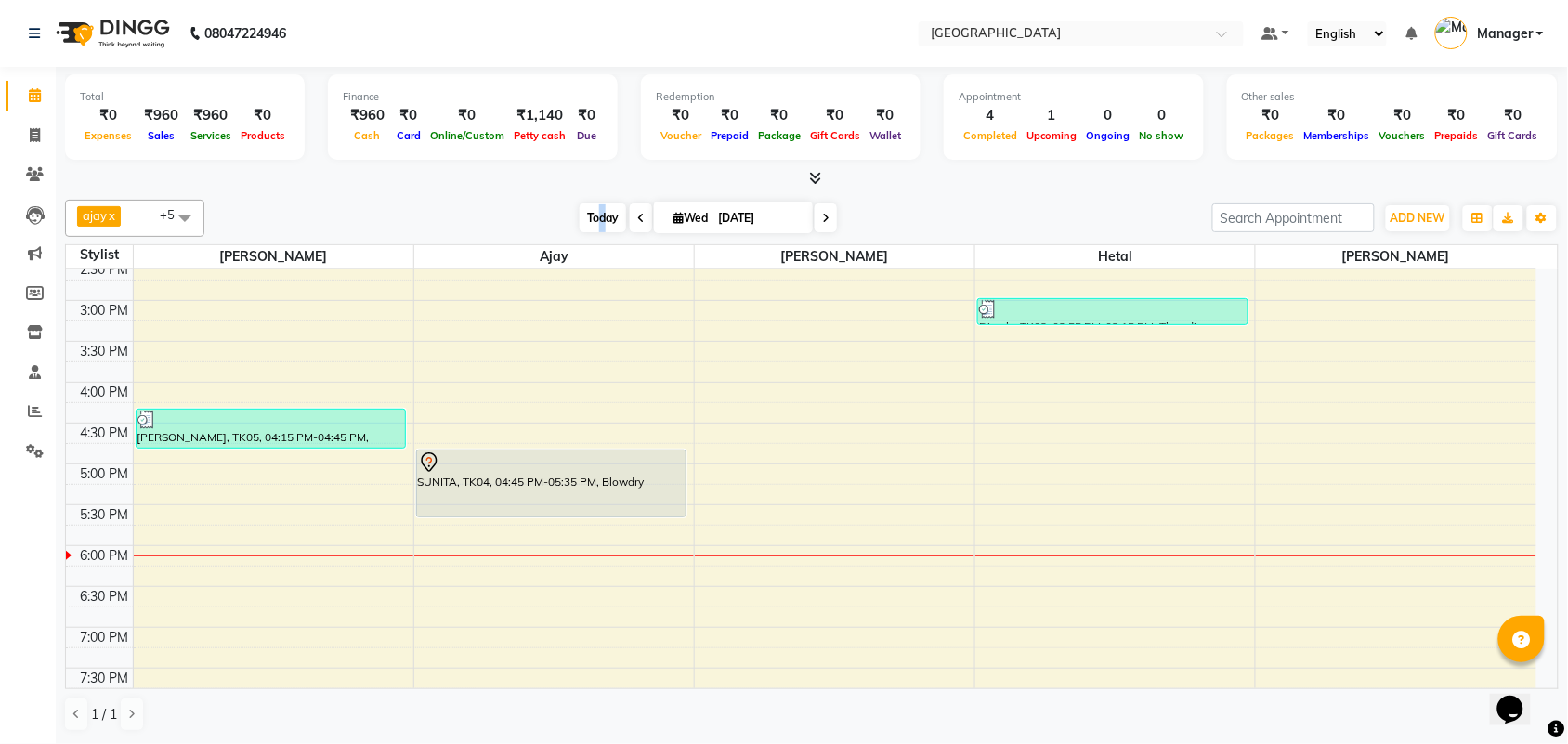
drag, startPoint x: 600, startPoint y: 234, endPoint x: 598, endPoint y: 218, distance: 16.1
click at [598, 218] on div "ajay x [PERSON_NAME] x [PERSON_NAME] x [PERSON_NAME] x [PERSON_NAME] x [PERSON_…" at bounding box center [812, 218] width 1493 height 37
click at [598, 218] on span "Today" at bounding box center [602, 217] width 46 height 28
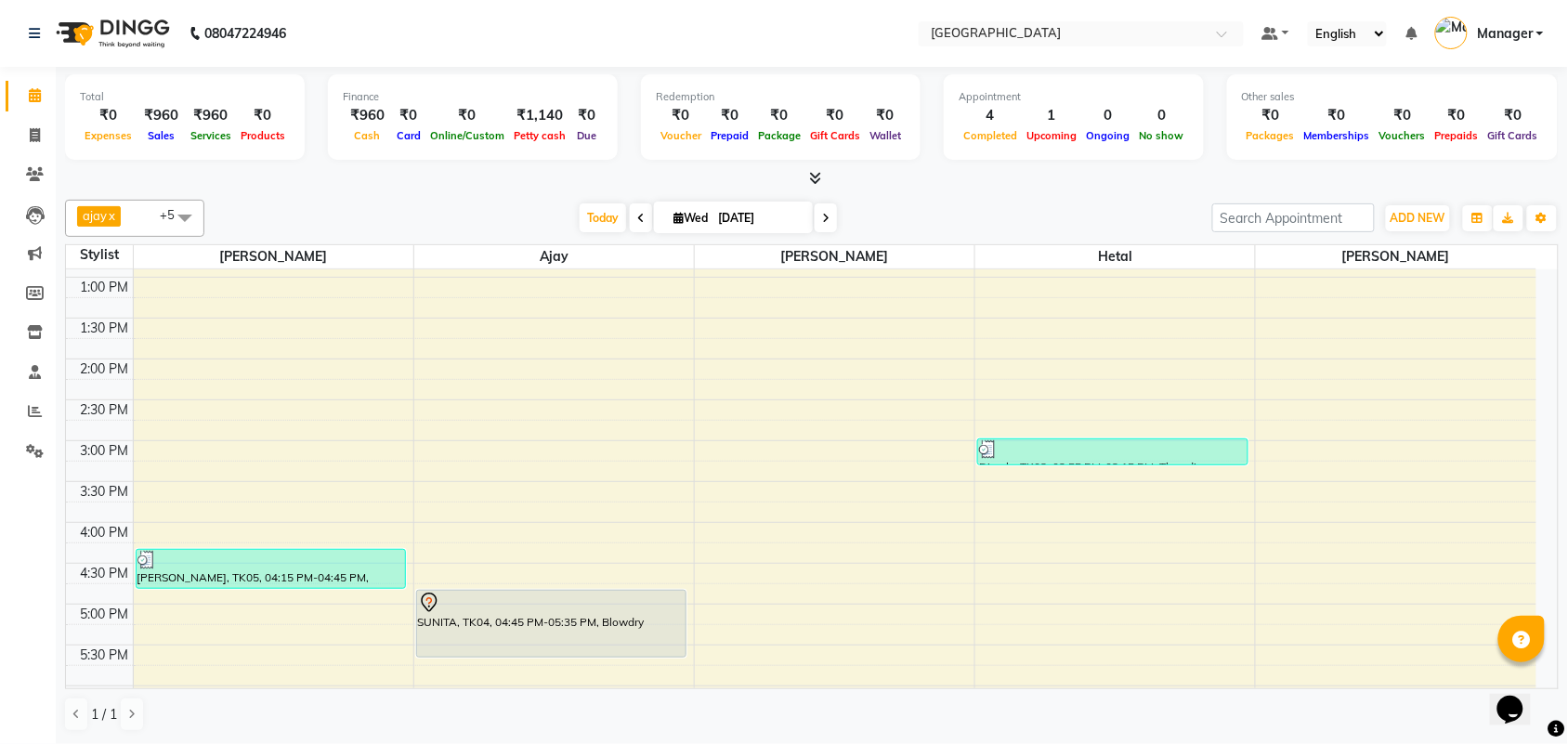
scroll to position [192, 0]
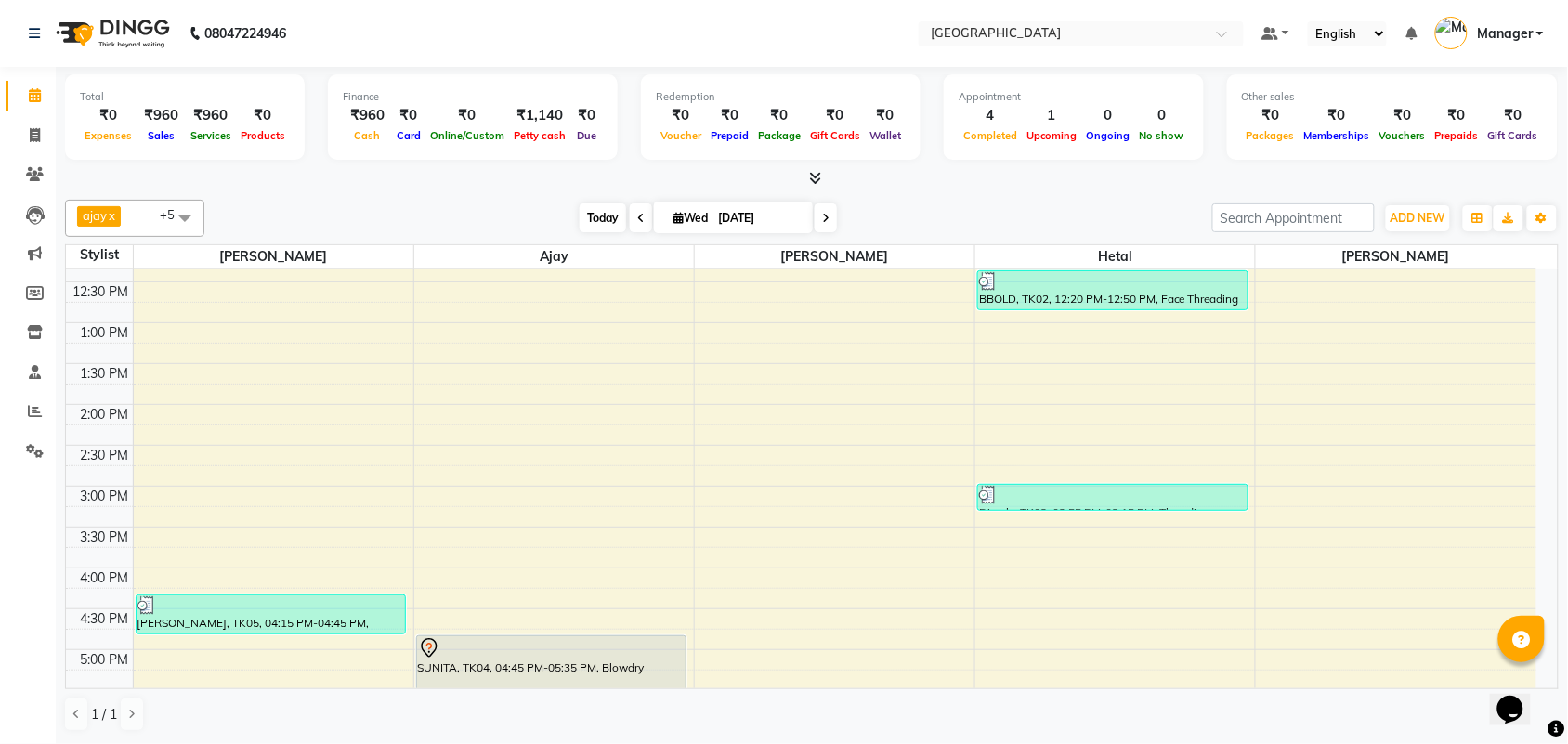
click at [601, 212] on span "Today" at bounding box center [602, 217] width 46 height 28
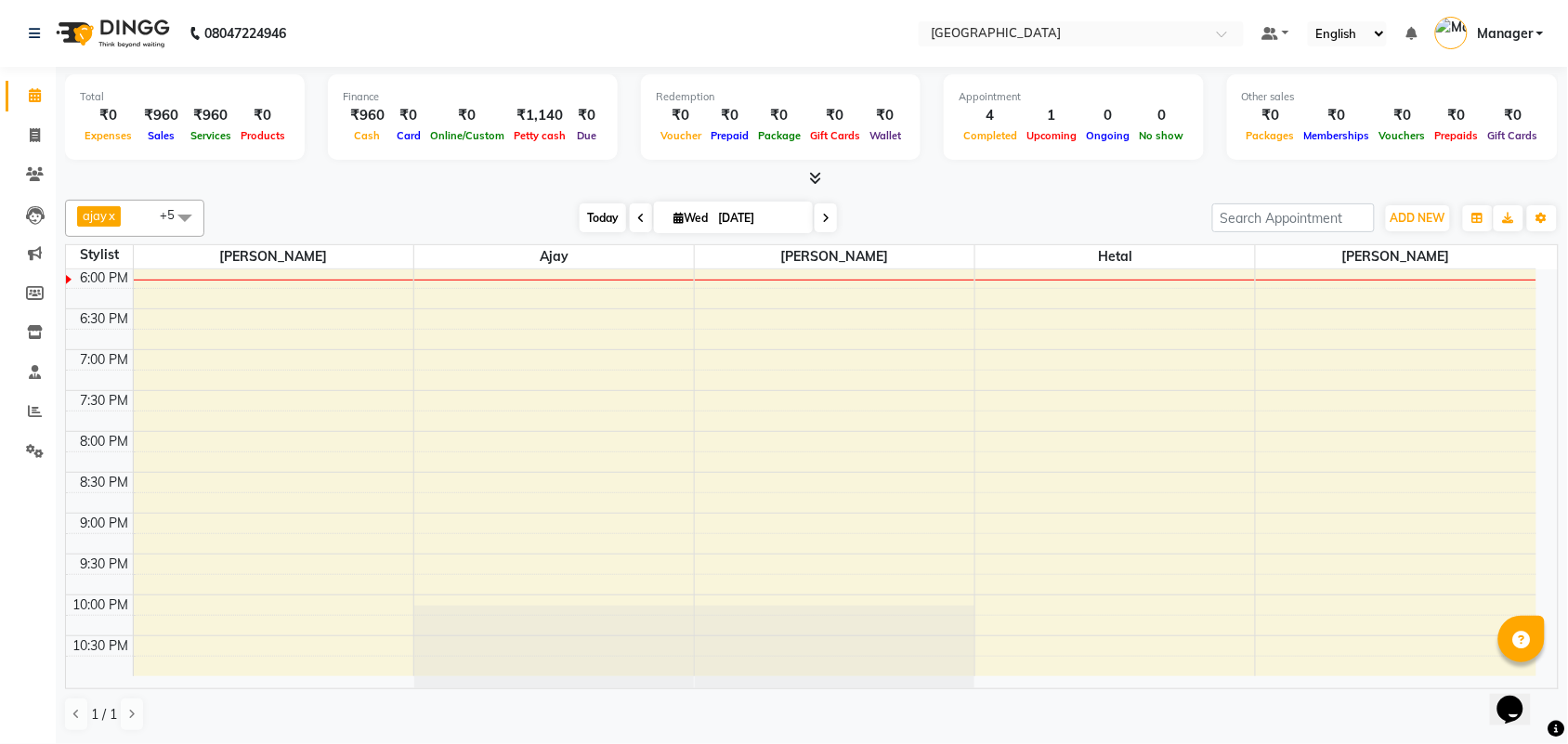
click at [595, 221] on span "Today" at bounding box center [602, 217] width 46 height 28
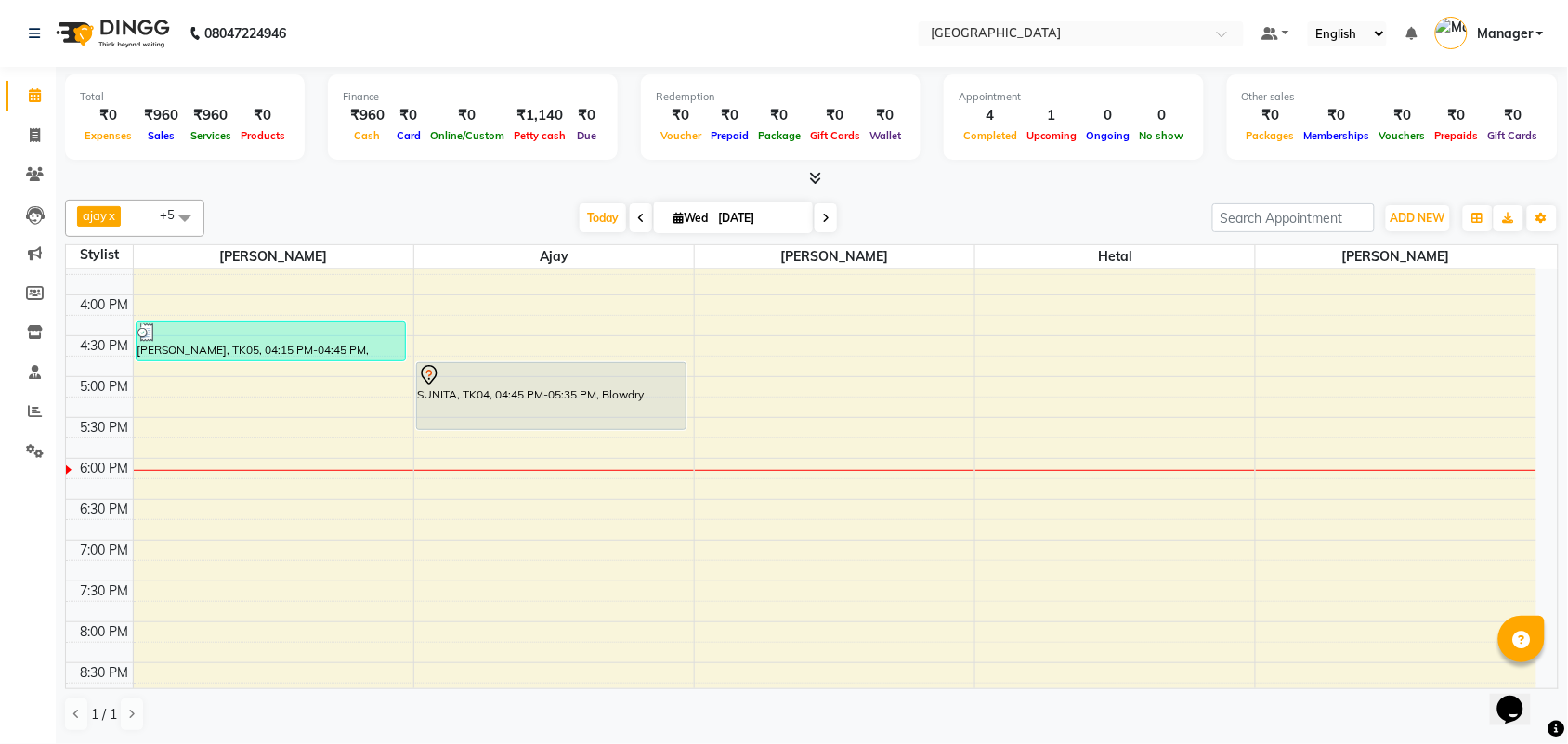
scroll to position [512, 0]
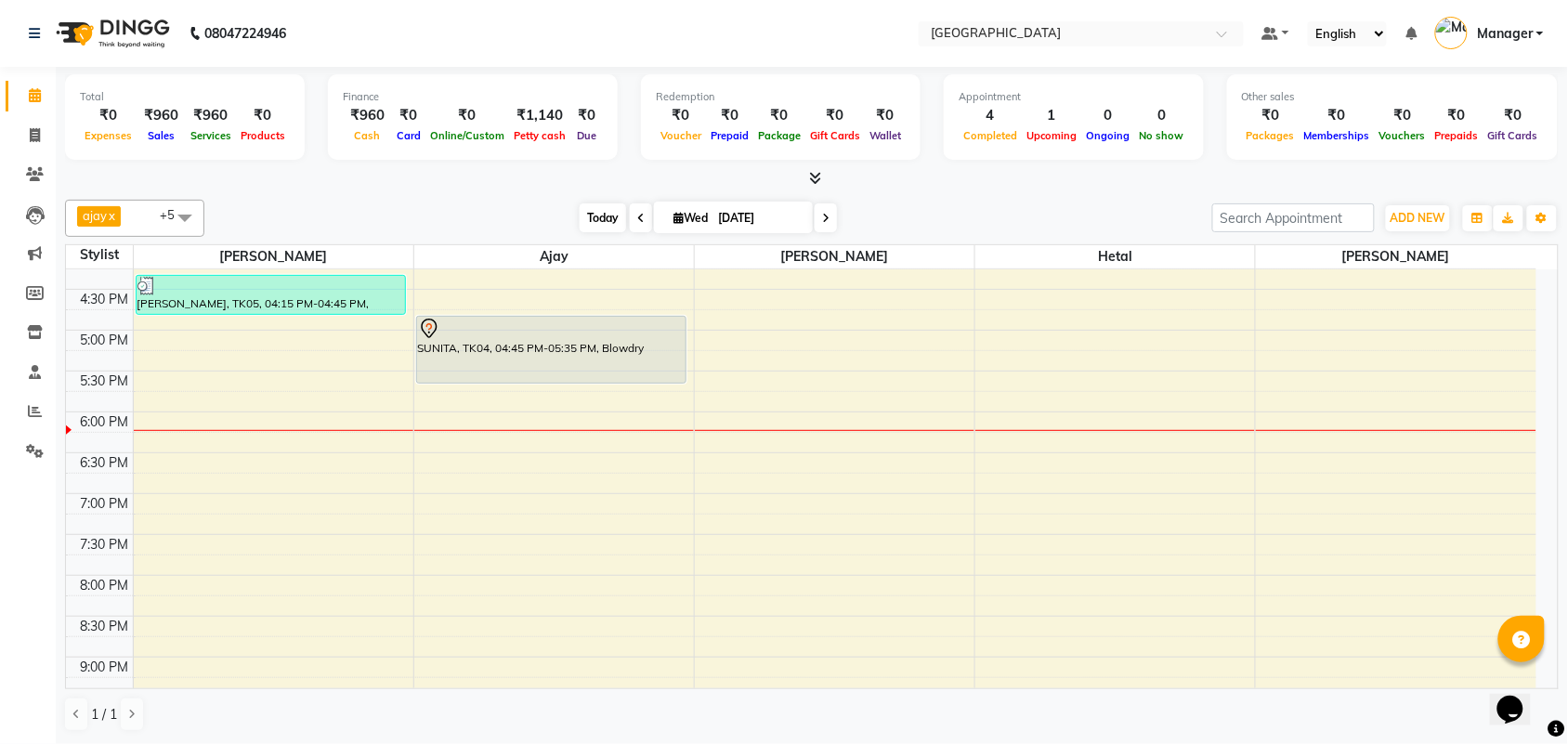
click at [593, 212] on span "Today" at bounding box center [602, 217] width 46 height 28
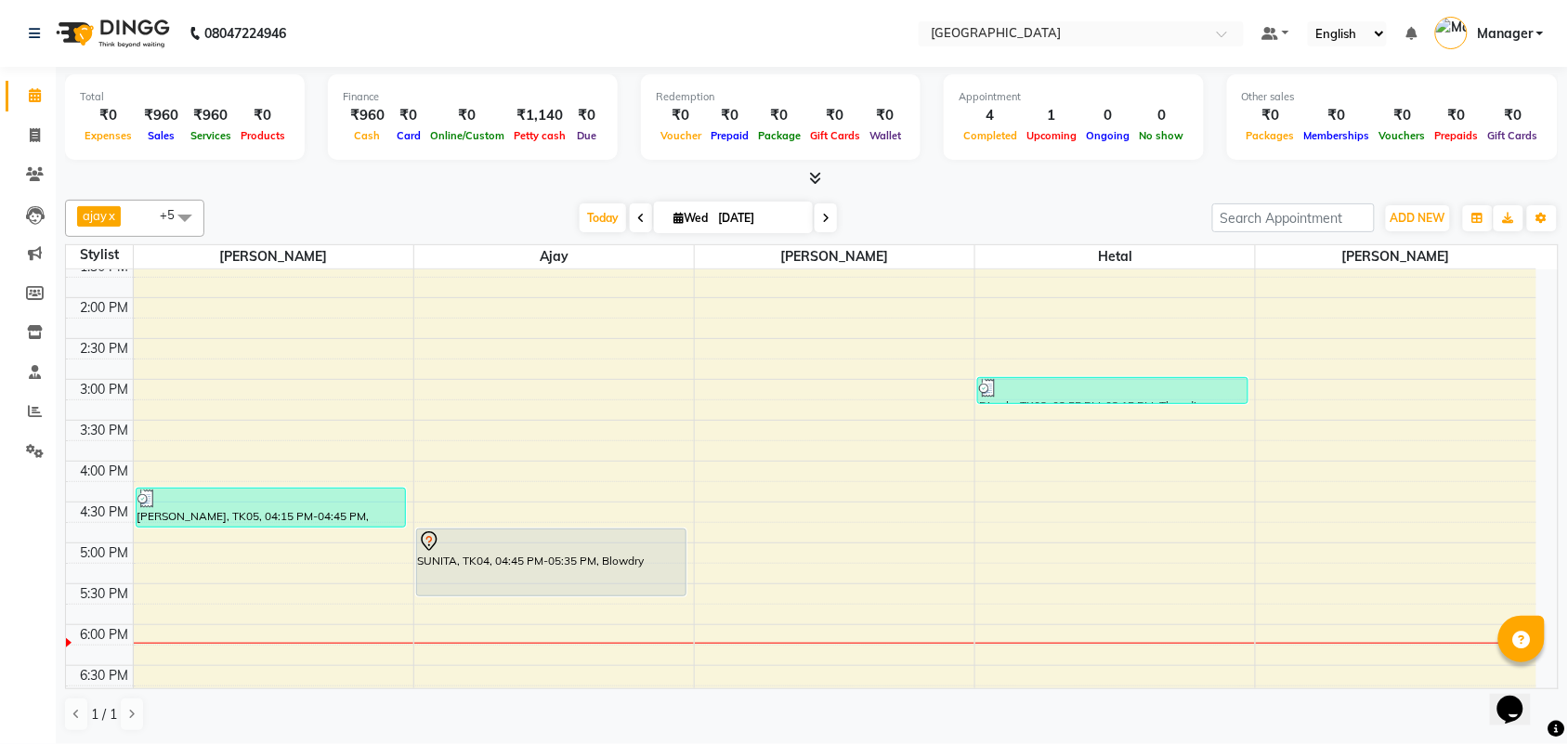
scroll to position [285, 0]
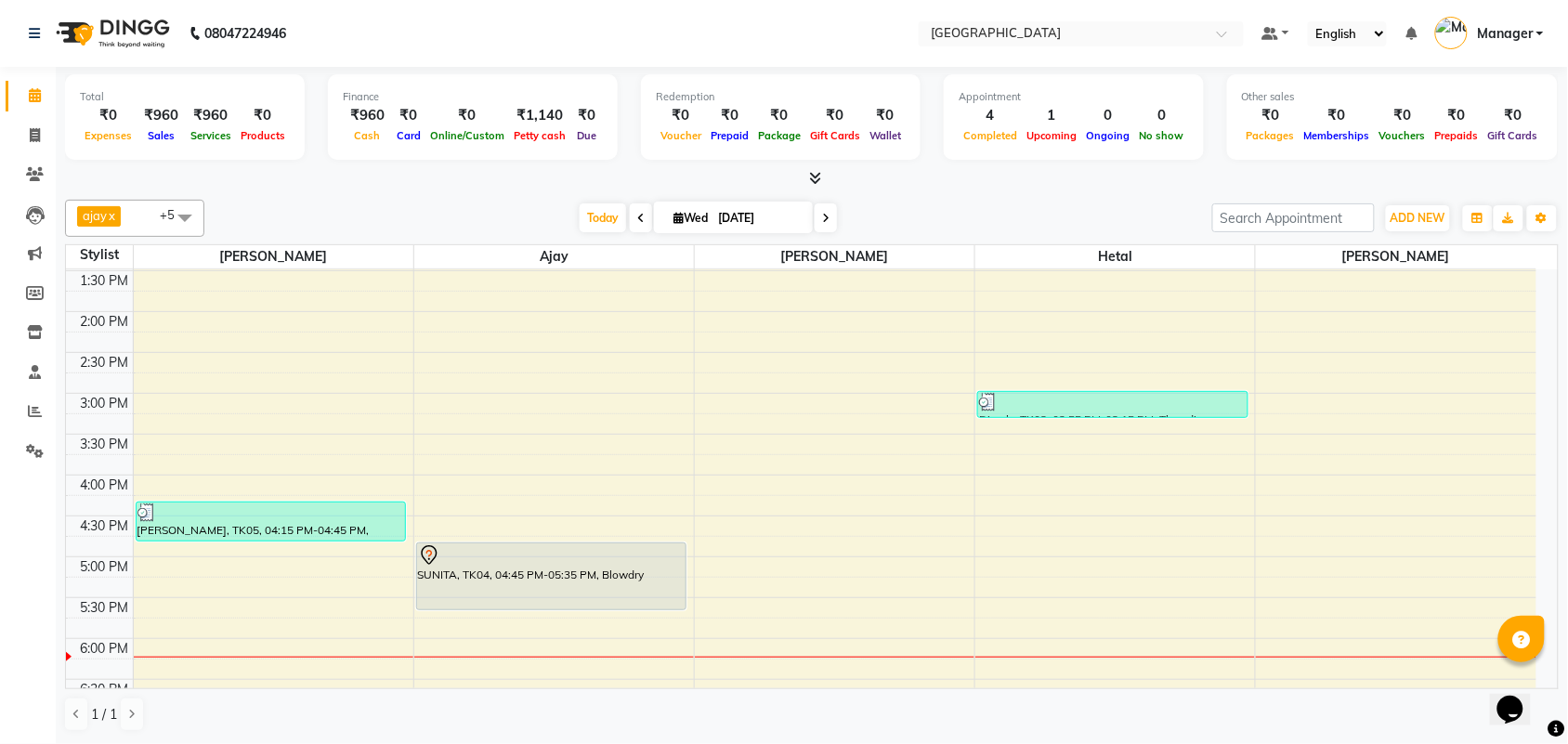
drag, startPoint x: 1553, startPoint y: 281, endPoint x: 1505, endPoint y: 197, distance: 96.7
click at [1505, 197] on div "ajay x [PERSON_NAME] x [PERSON_NAME] x [PERSON_NAME] x [PERSON_NAME] x [PERSON_…" at bounding box center [812, 466] width 1493 height 548
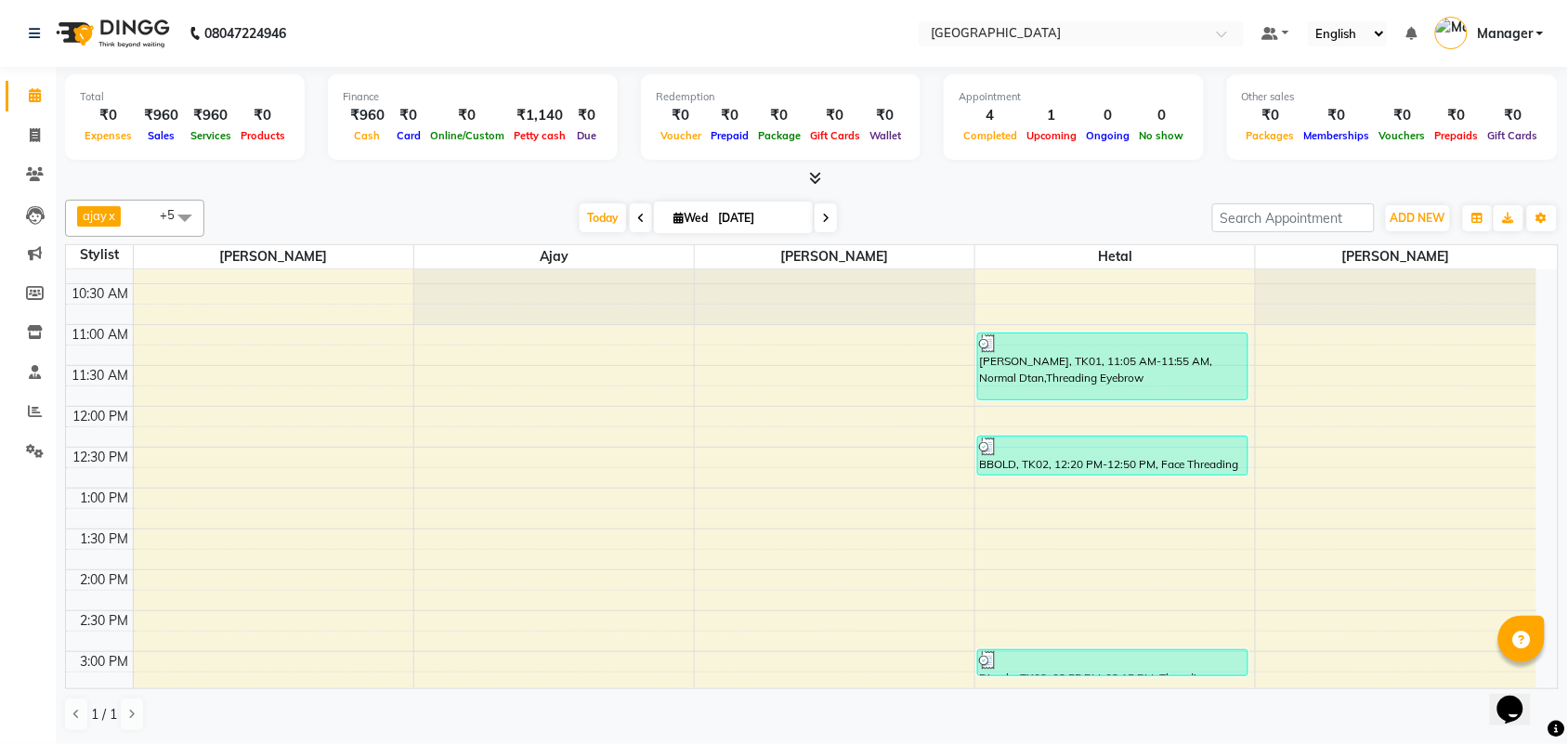
scroll to position [0, 0]
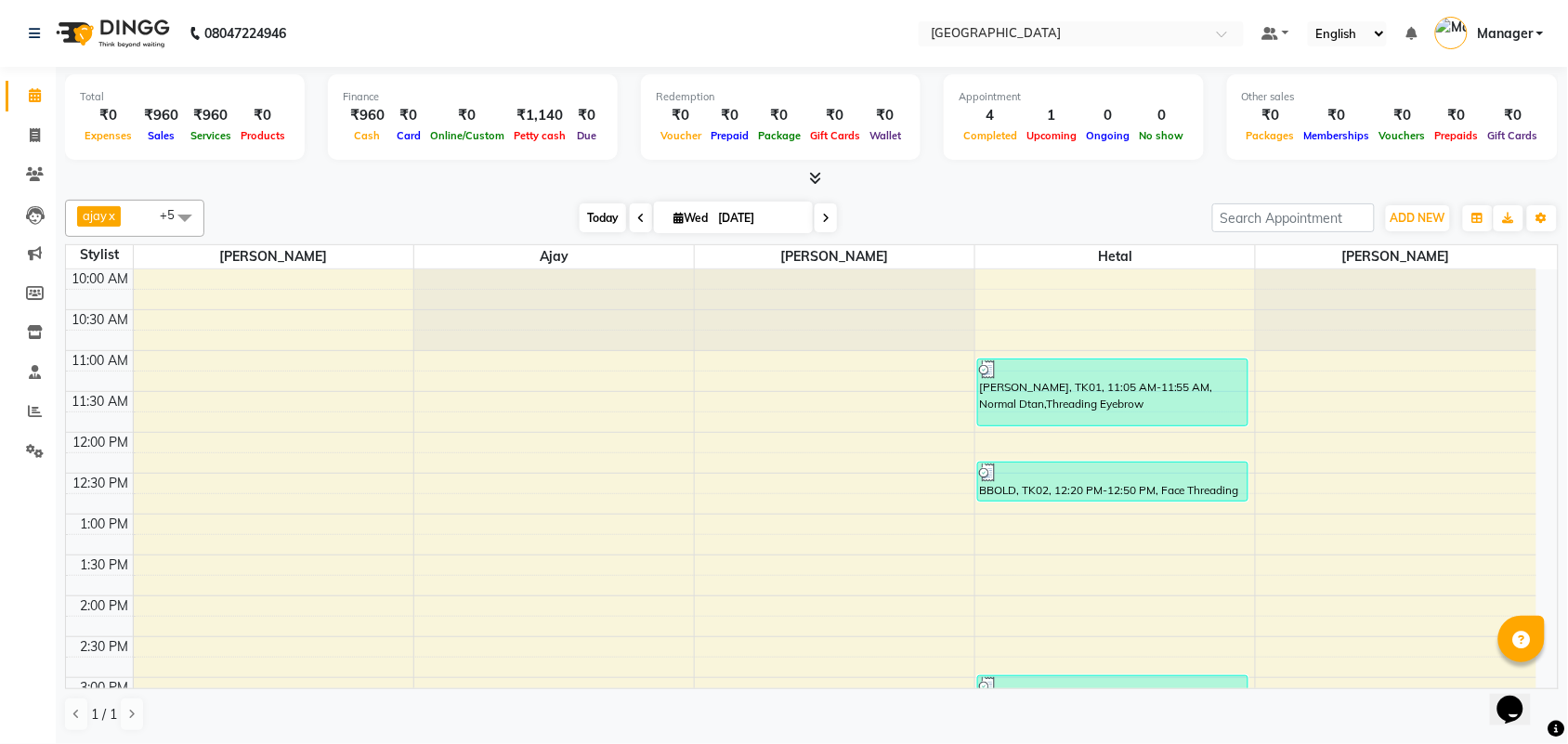
click at [600, 205] on span "Today" at bounding box center [602, 217] width 46 height 28
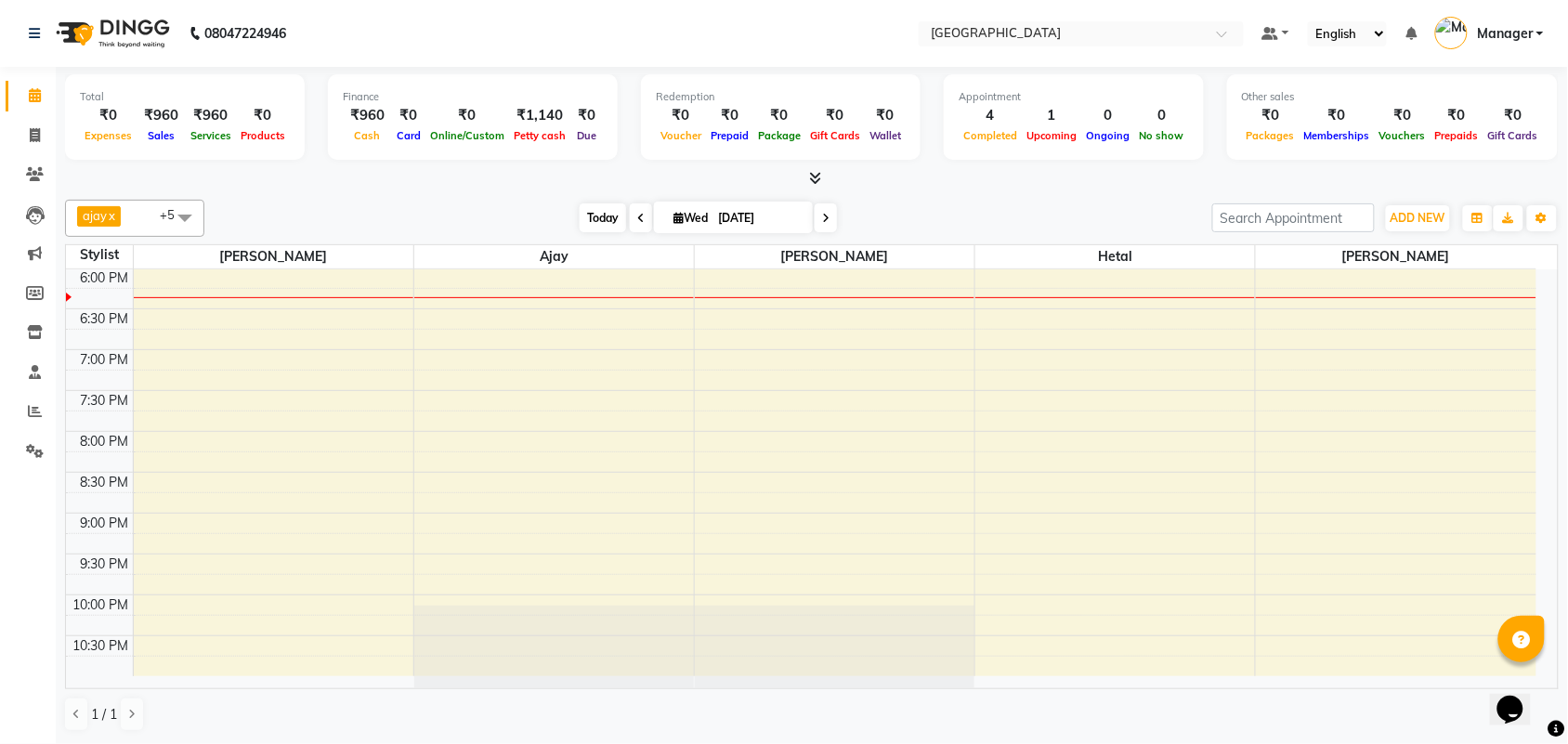
click at [600, 205] on span "Today" at bounding box center [602, 217] width 46 height 28
click at [601, 207] on span "Today" at bounding box center [602, 217] width 46 height 28
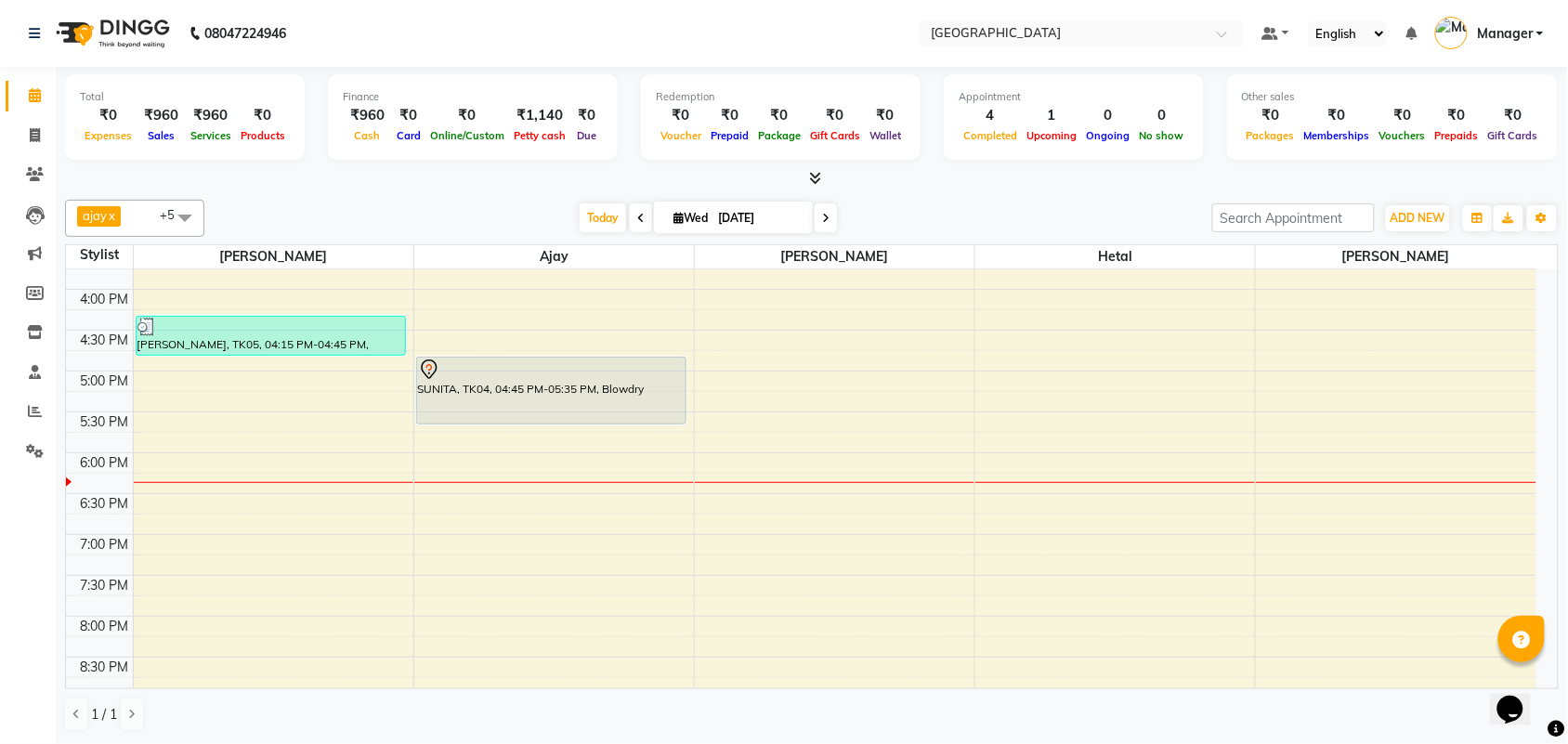
scroll to position [423, 0]
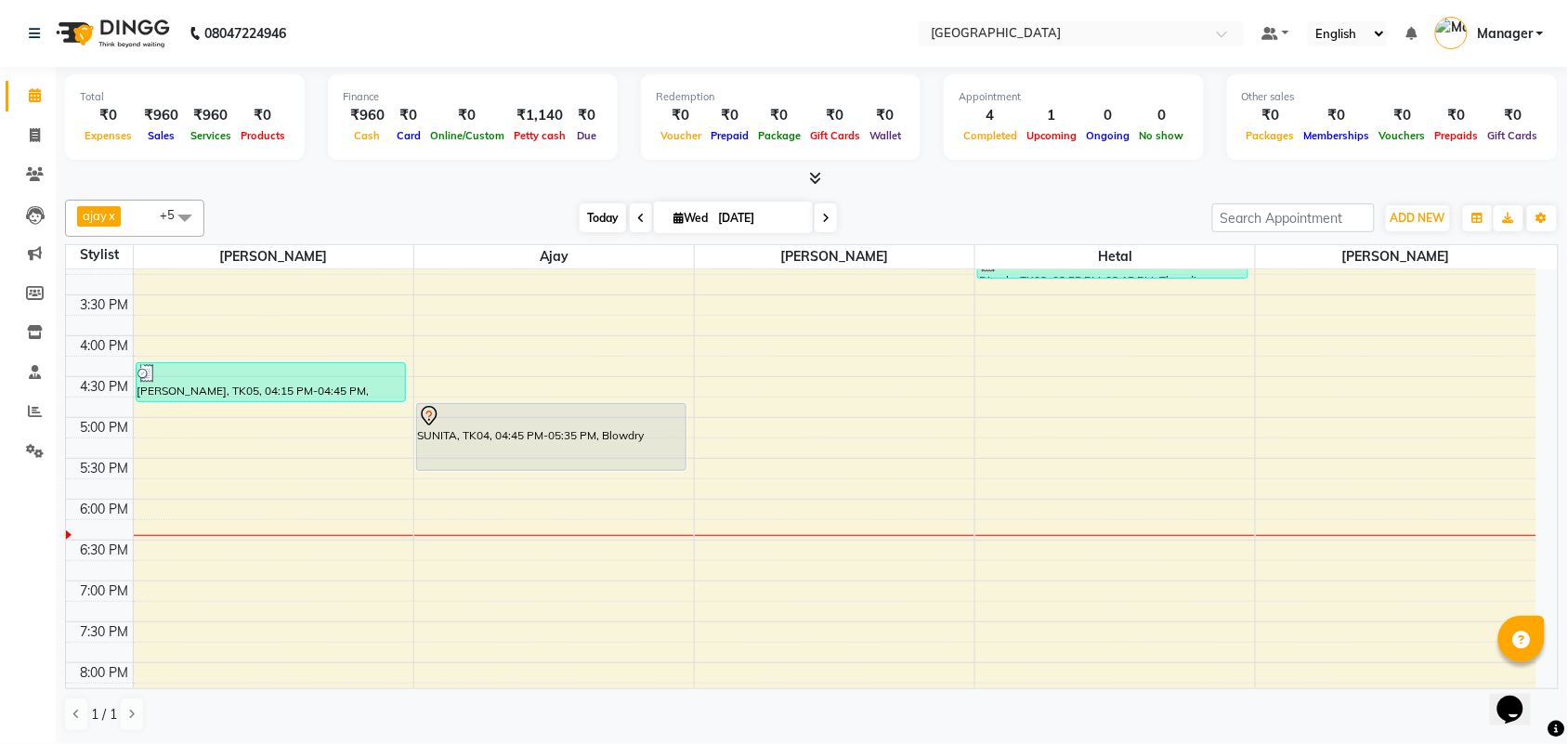
click at [592, 223] on span "Today" at bounding box center [602, 217] width 46 height 28
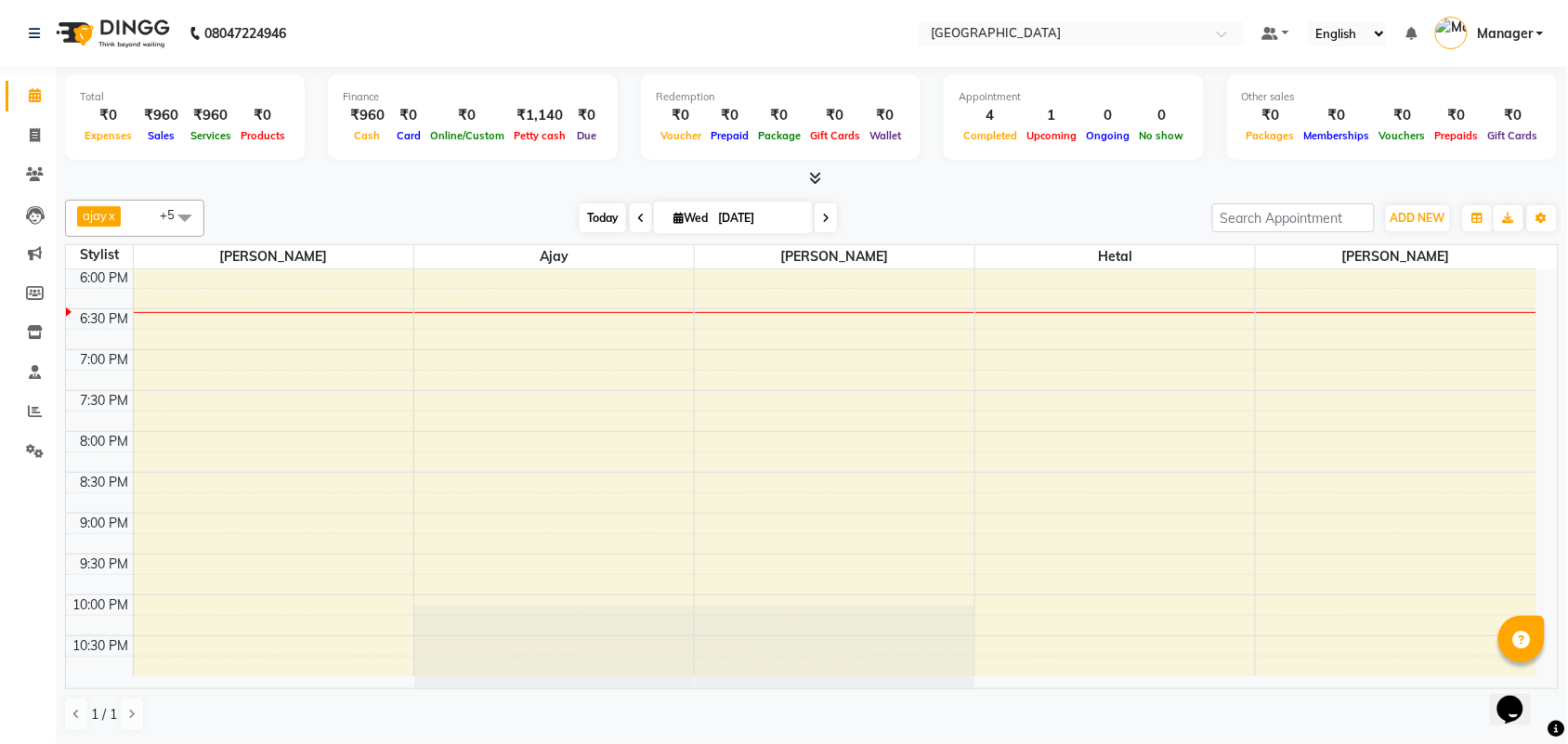
click at [590, 224] on span "Today" at bounding box center [602, 217] width 46 height 28
click at [587, 220] on span "Today" at bounding box center [602, 217] width 46 height 28
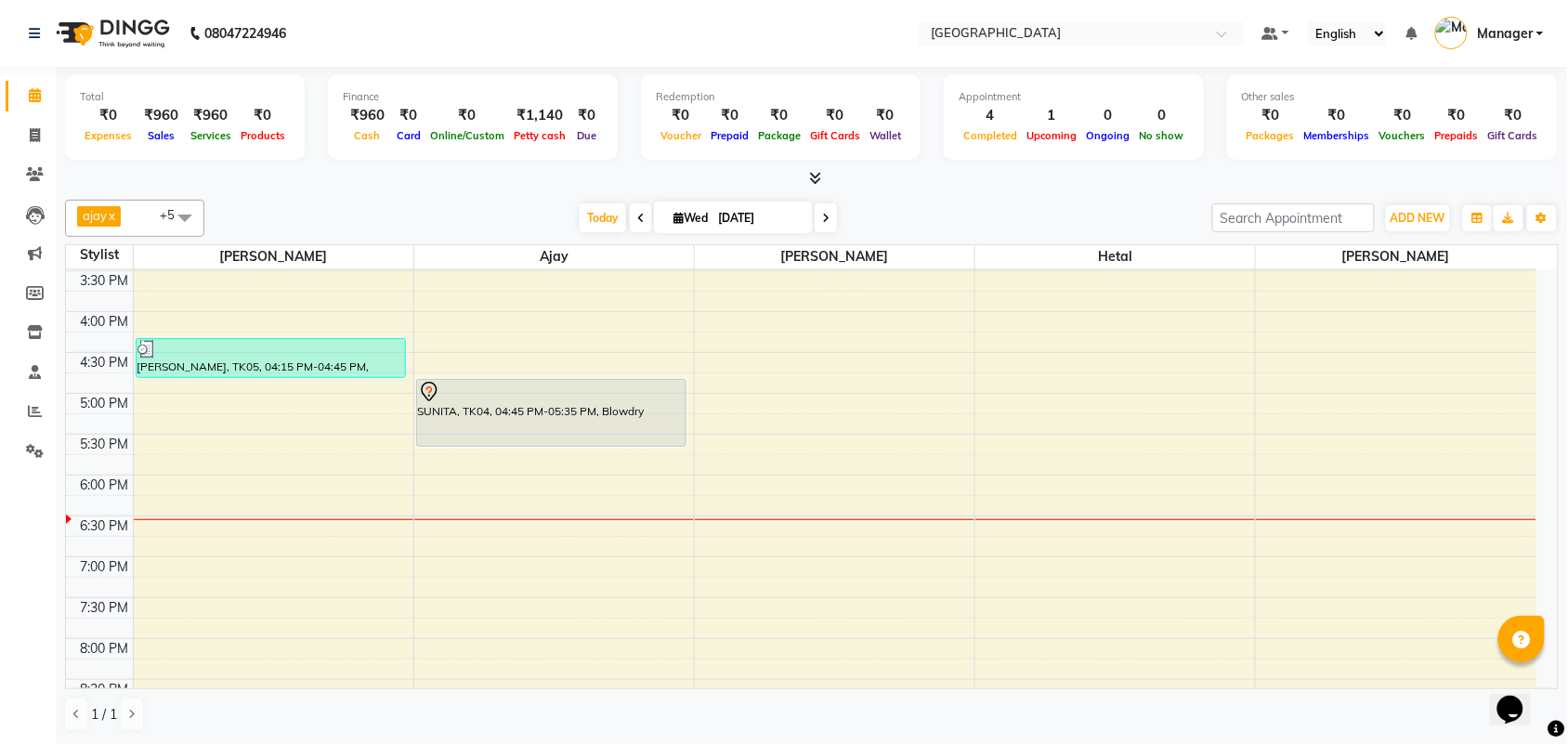
scroll to position [465, 0]
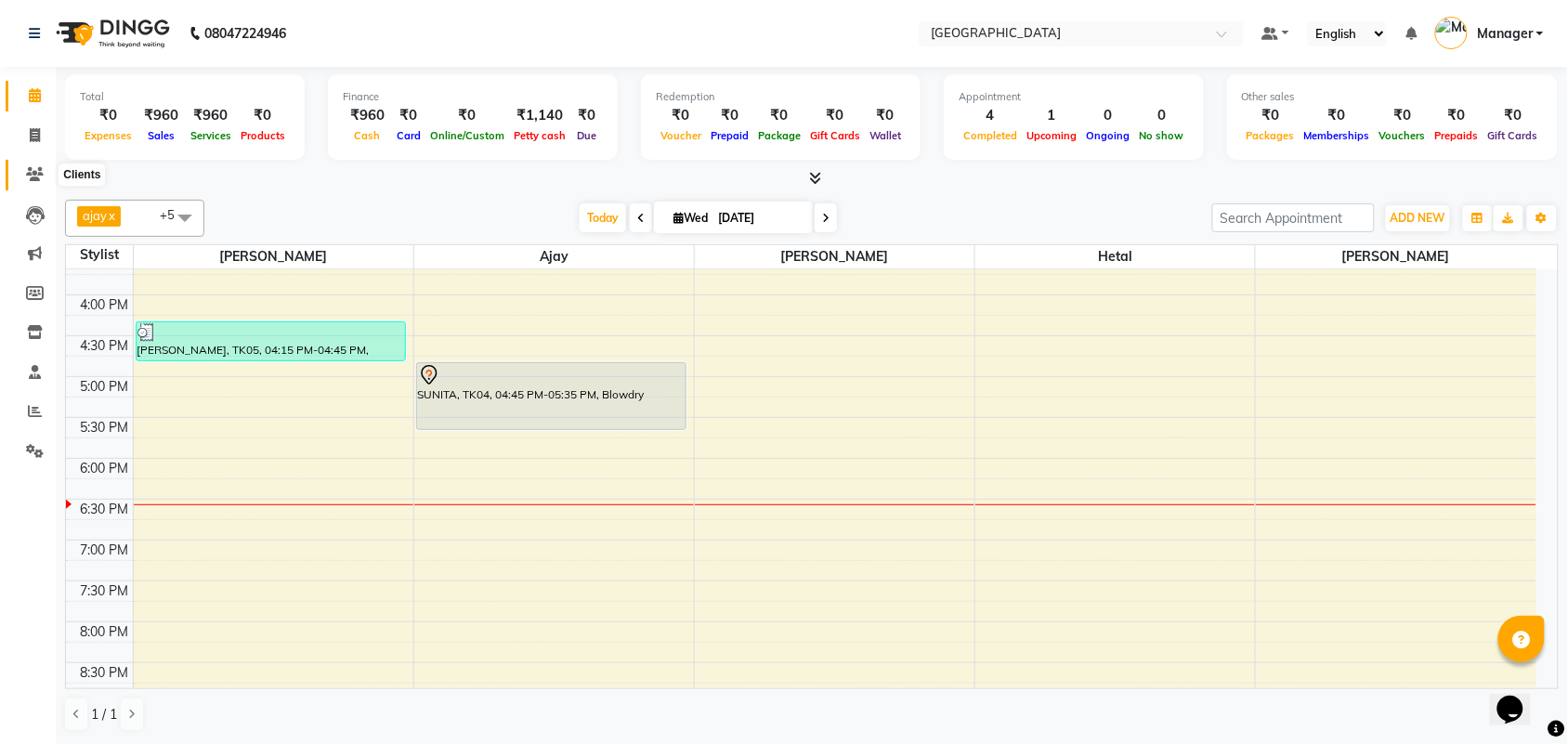
click at [43, 177] on icon at bounding box center [34, 174] width 18 height 14
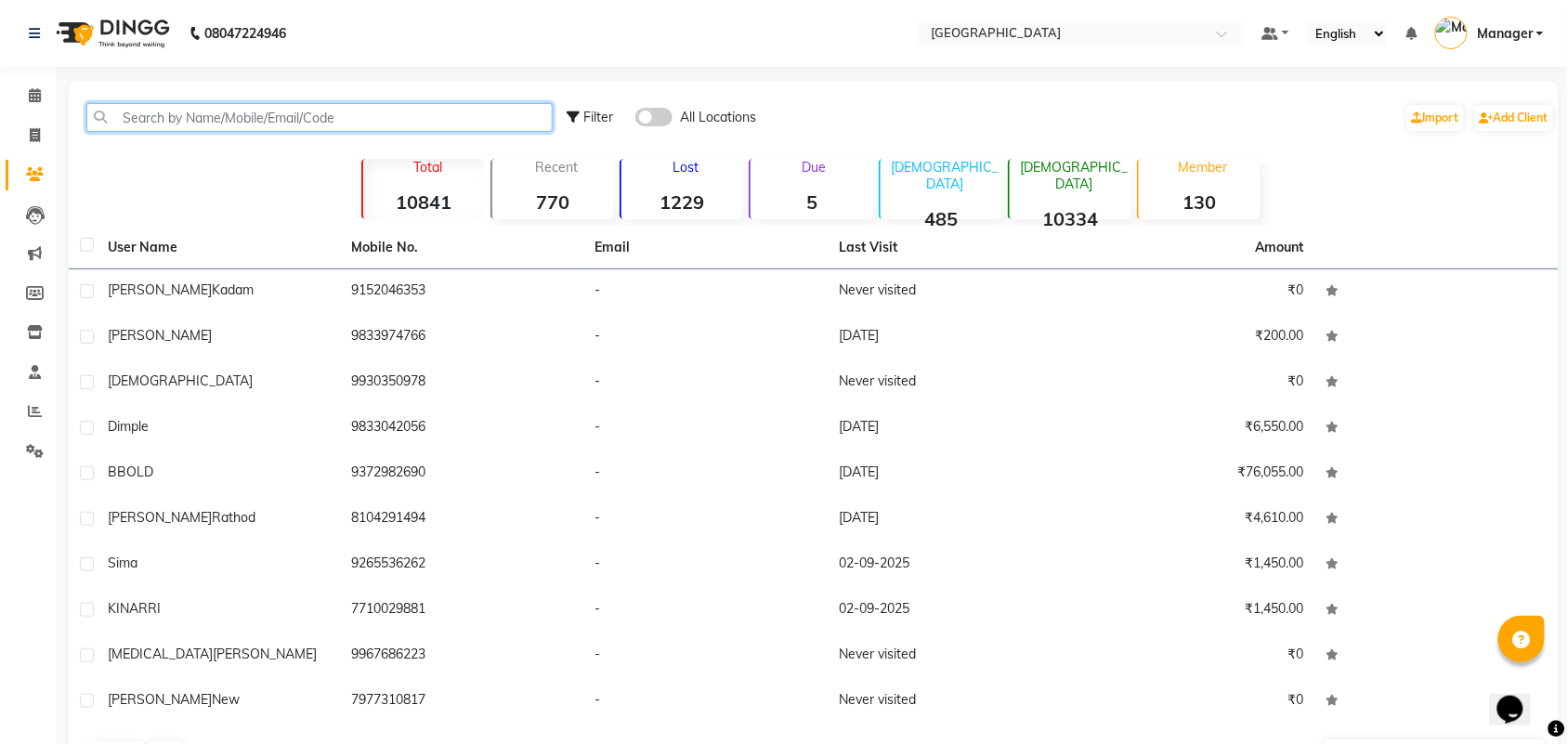
click at [152, 104] on input "text" at bounding box center [320, 118] width 467 height 28
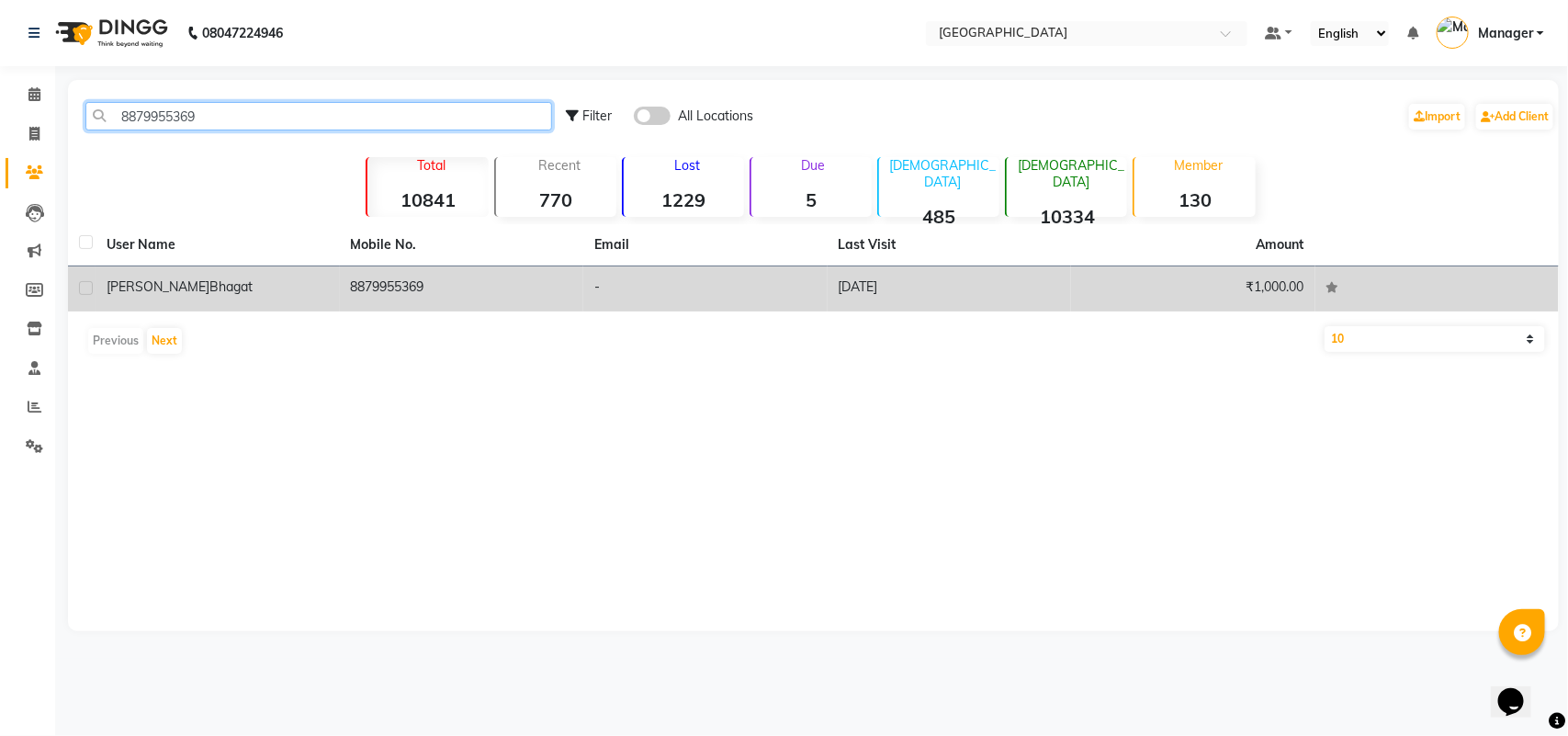
type input "8879955369"
click at [606, 278] on td "-" at bounding box center [706, 289] width 244 height 45
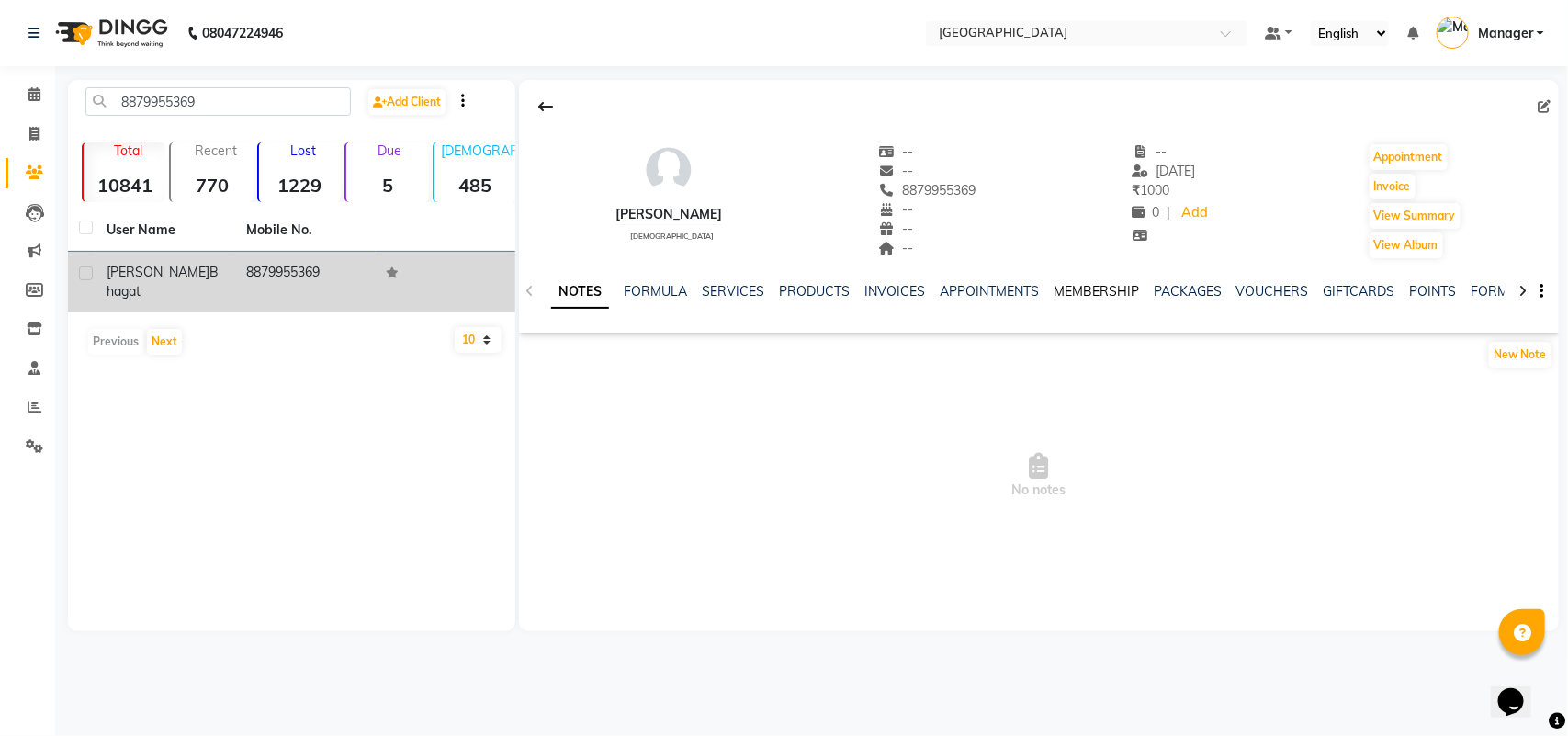
click at [1076, 299] on link "MEMBERSHIP" at bounding box center [1096, 292] width 85 height 17
click at [38, 108] on link "Calendar" at bounding box center [27, 95] width 44 height 30
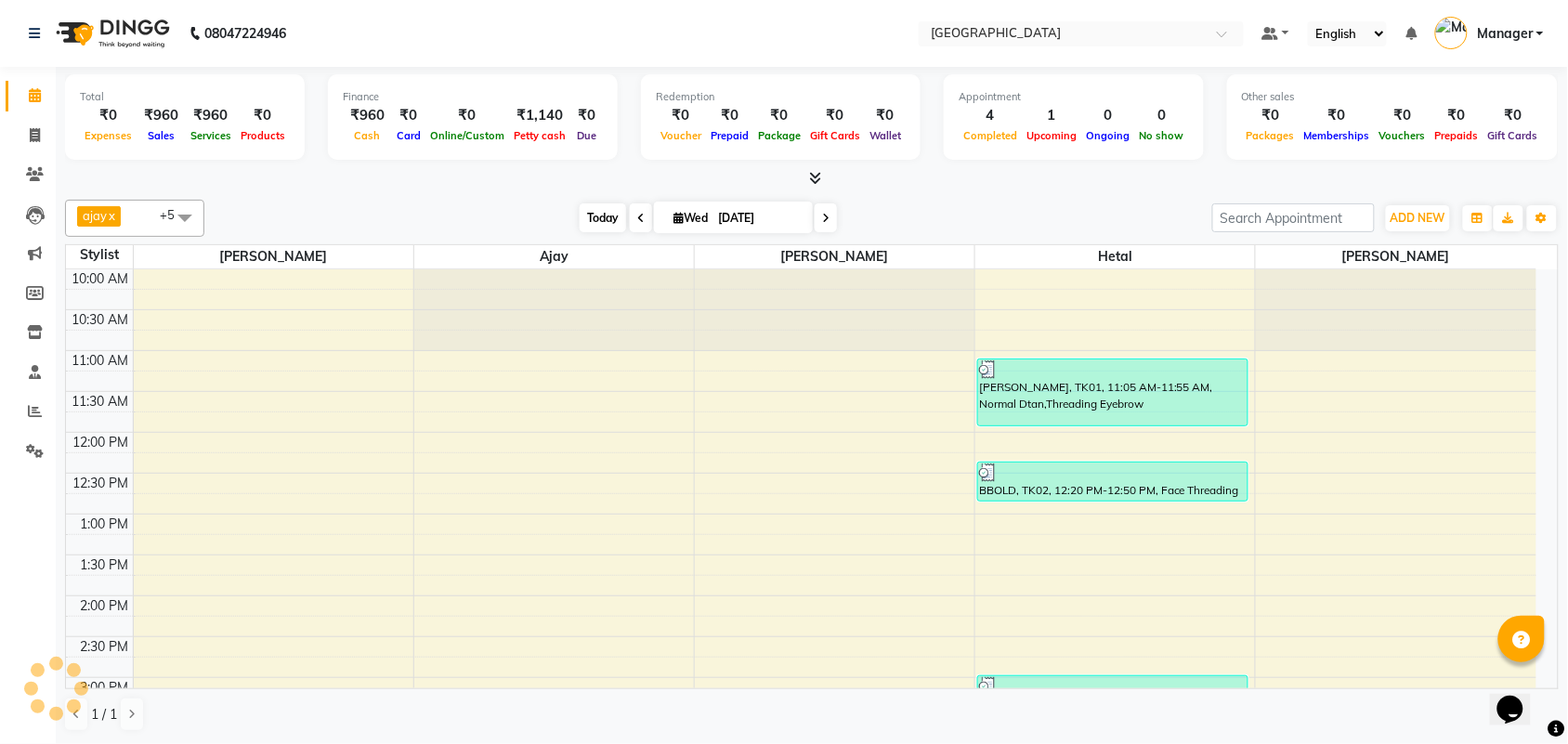
click at [598, 224] on span "Today" at bounding box center [602, 217] width 46 height 28
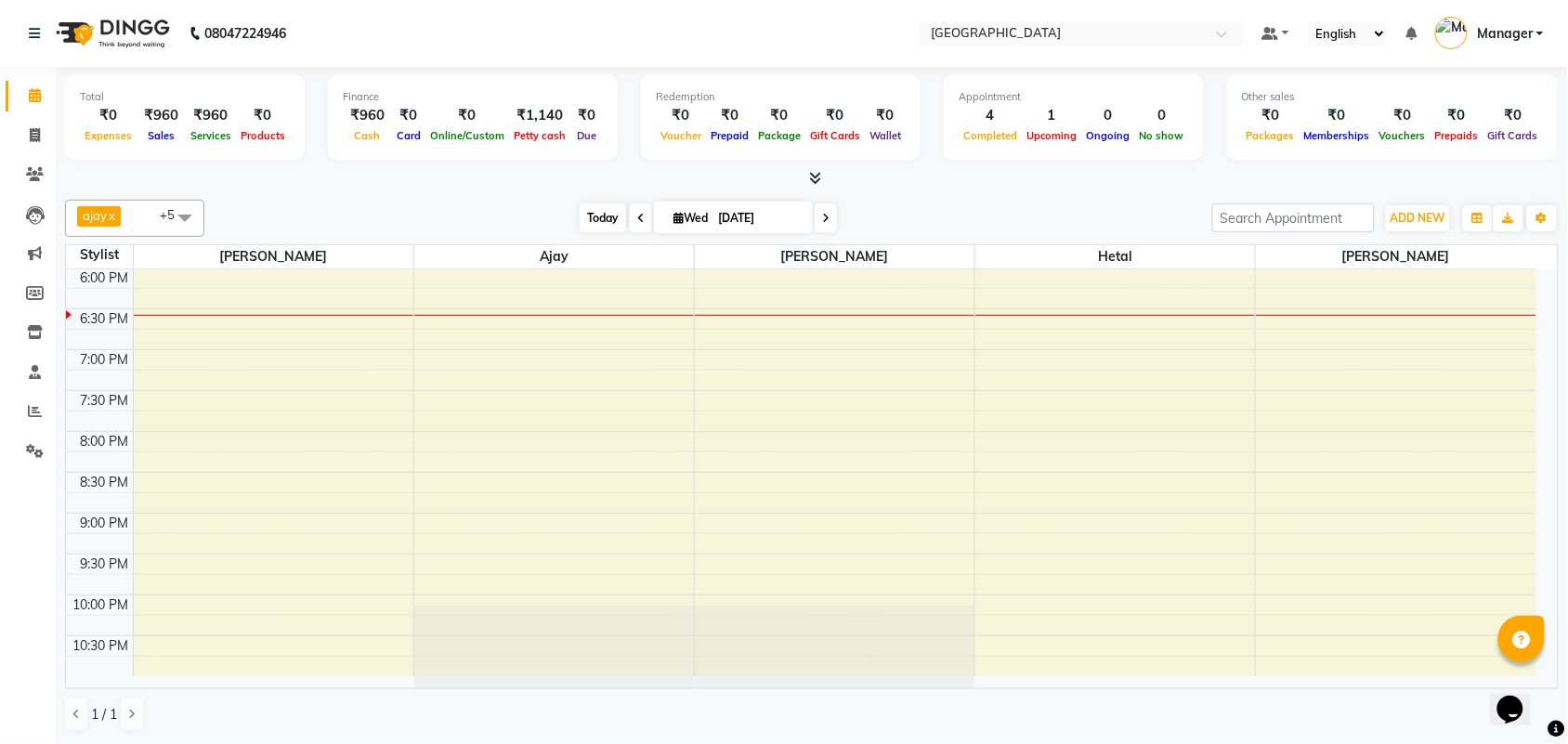
click at [598, 224] on span "Today" at bounding box center [602, 217] width 46 height 28
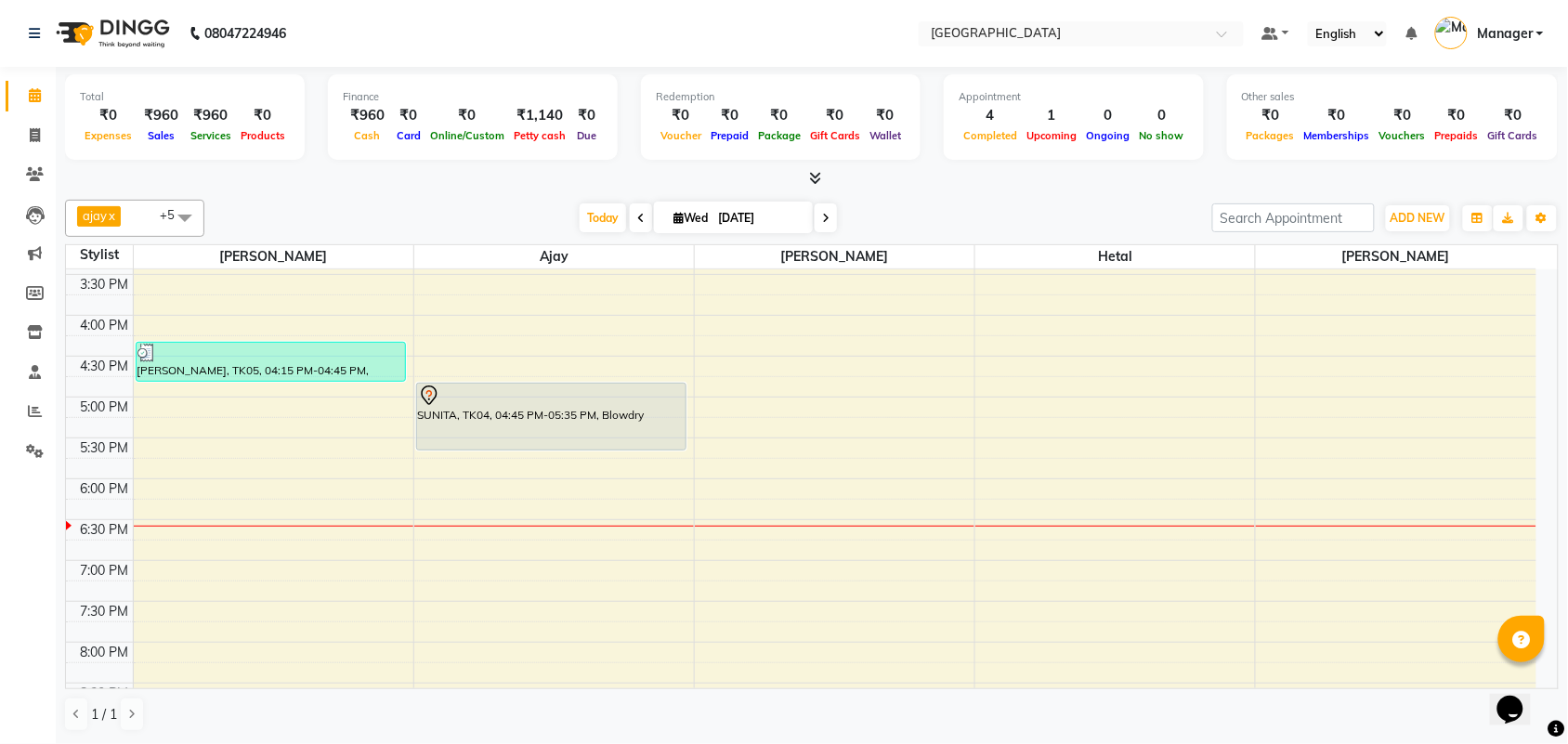
scroll to position [423, 0]
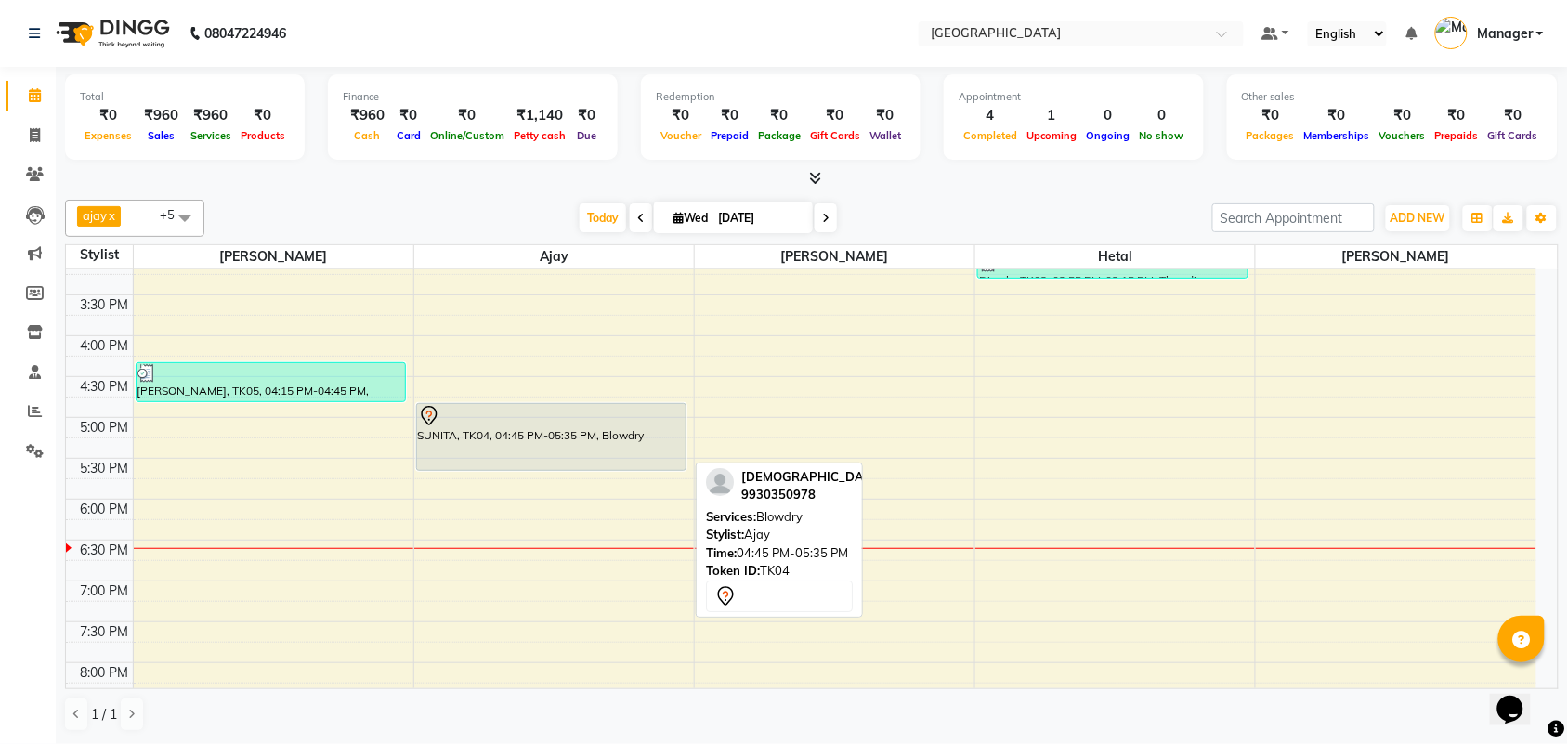
click at [623, 425] on div at bounding box center [552, 416] width 267 height 22
select select "7"
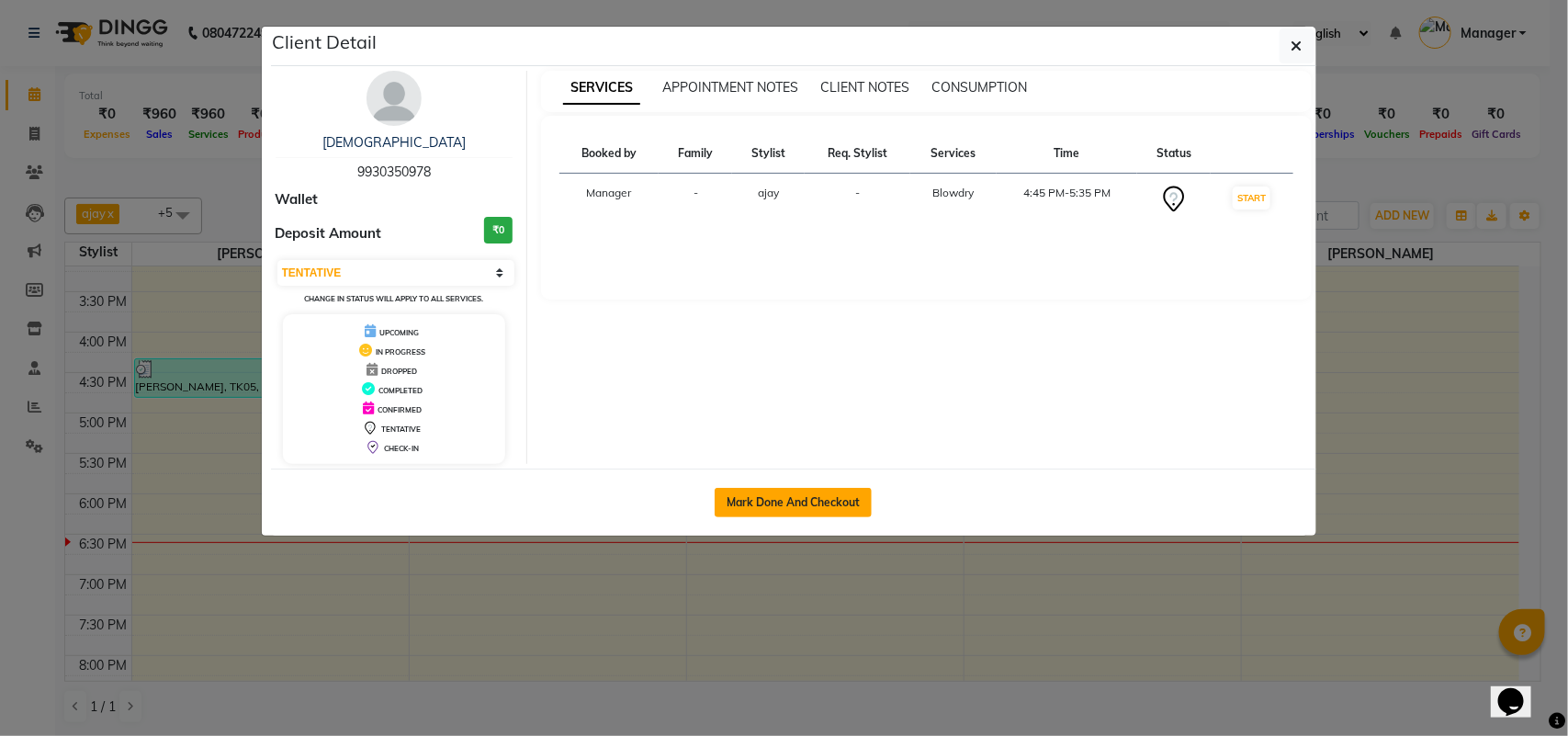
click at [797, 498] on button "Mark Done And Checkout" at bounding box center [793, 502] width 157 height 29
select select "7353"
select select "service"
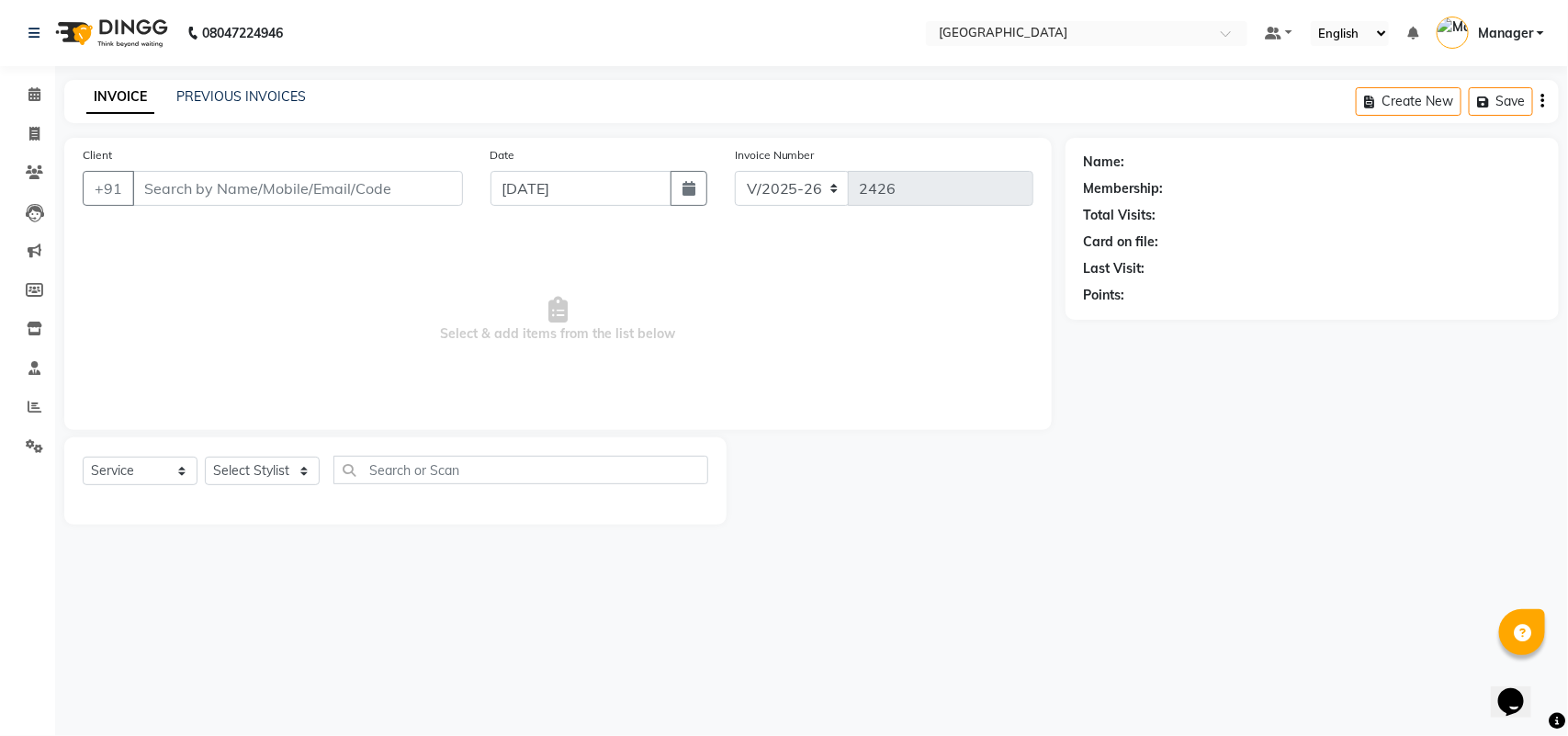
type input "9930350978"
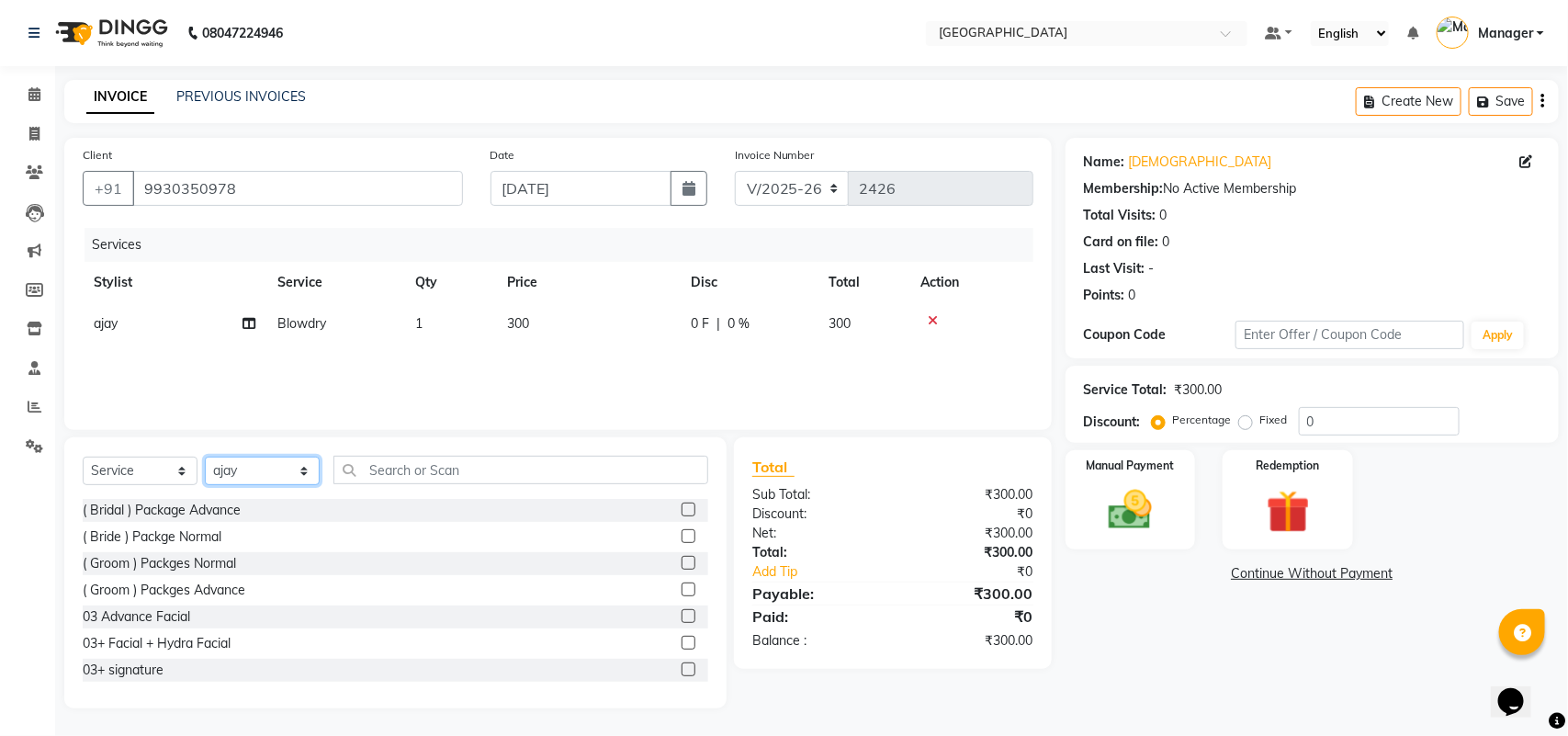
click at [254, 468] on select "Select Stylist [PERSON_NAME] [PERSON_NAME] [PERSON_NAME] [PERSON_NAME] [PERSON_…" at bounding box center [262, 471] width 114 height 28
select select "64926"
click at [205, 457] on select "Select Stylist [PERSON_NAME] [PERSON_NAME] [PERSON_NAME] [PERSON_NAME] [PERSON_…" at bounding box center [262, 471] width 114 height 28
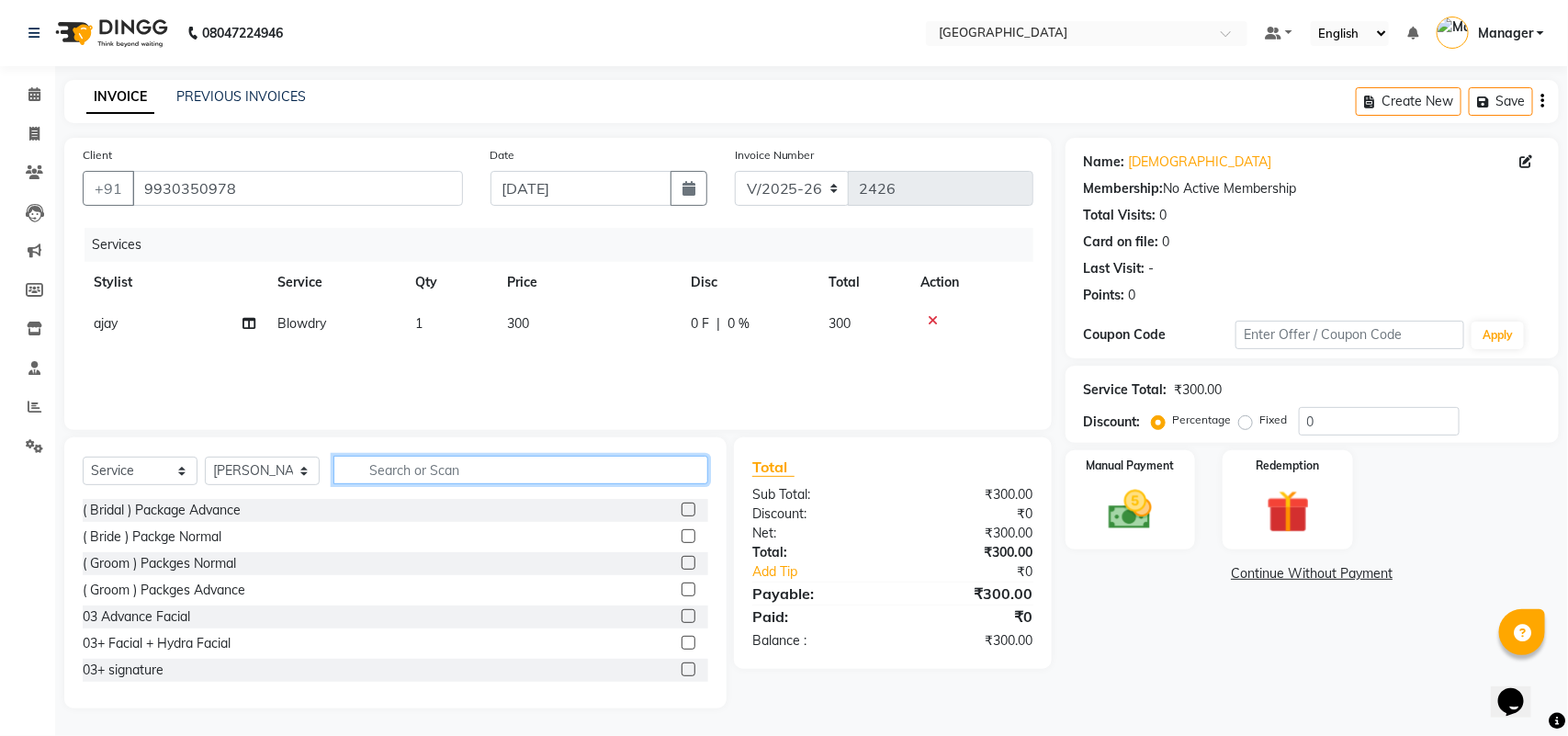
click at [515, 483] on input "text" at bounding box center [520, 470] width 374 height 28
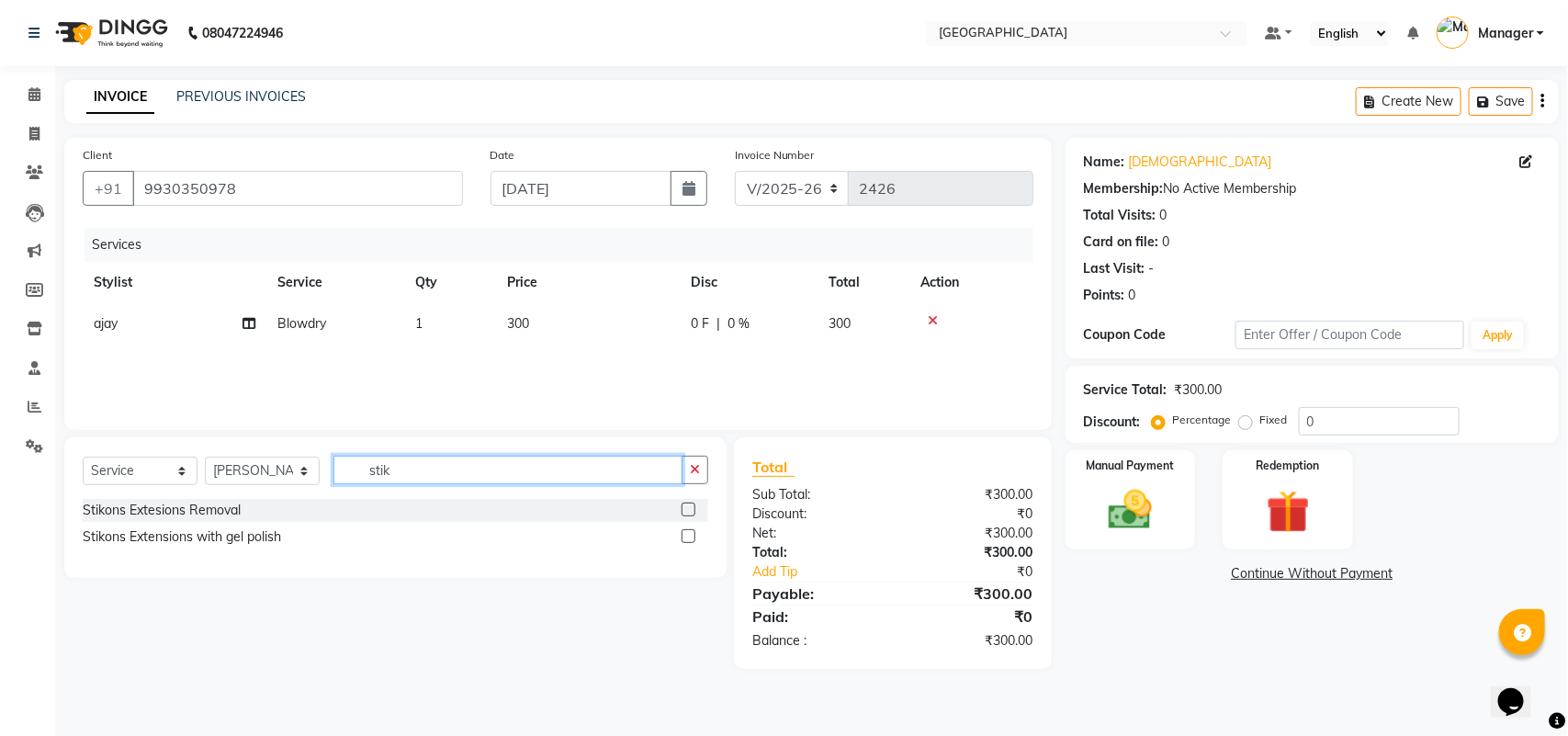
type input "stik"
click at [682, 539] on label at bounding box center [688, 536] width 14 height 14
click at [682, 539] on input "checkbox" at bounding box center [687, 537] width 12 height 12
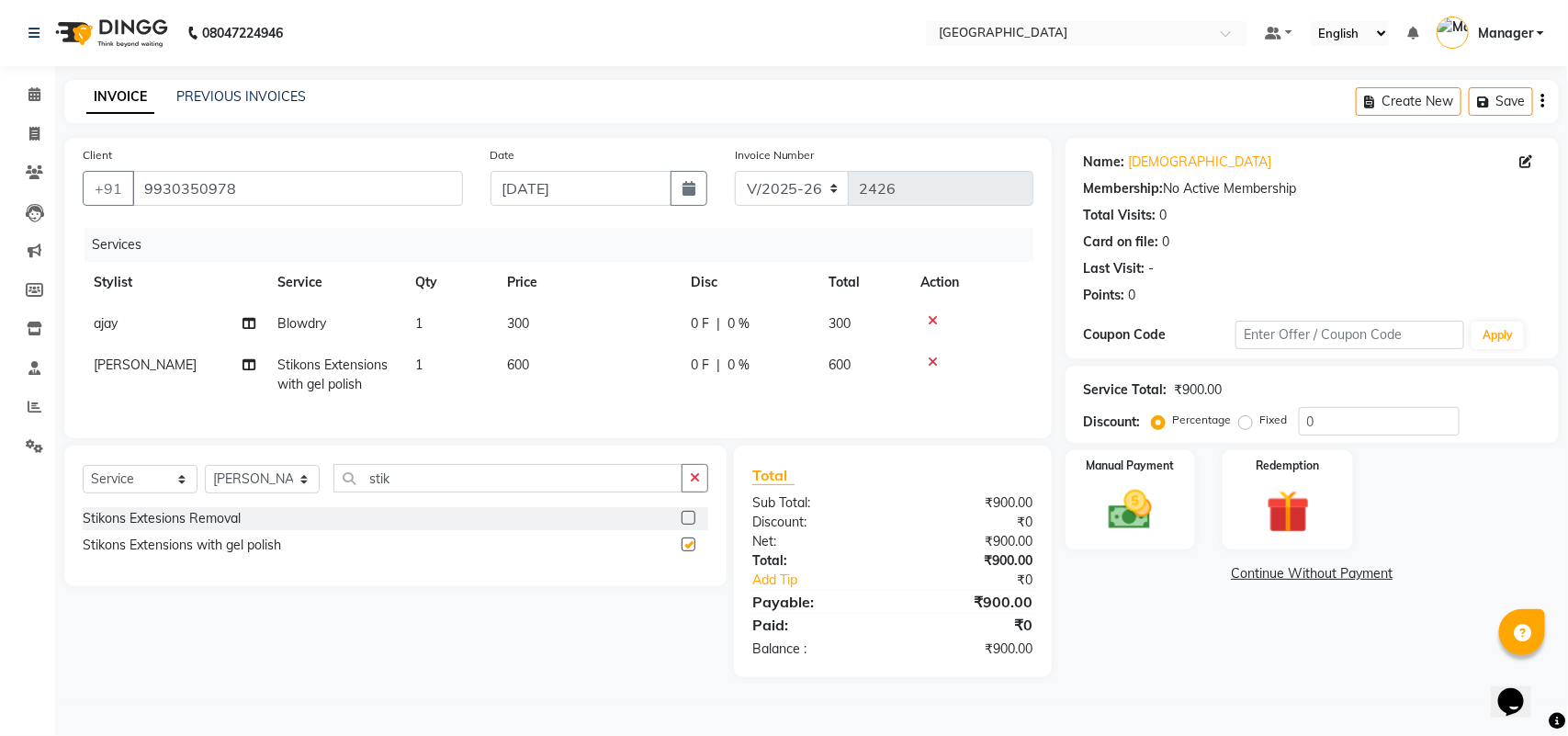
checkbox input "false"
click at [1550, 556] on div "Name: Sunita Membership: No Active Membership Total Visits: 0 Card on file: 0 L…" at bounding box center [1319, 407] width 507 height 540
click at [323, 330] on span "Blowdry" at bounding box center [302, 324] width 49 height 17
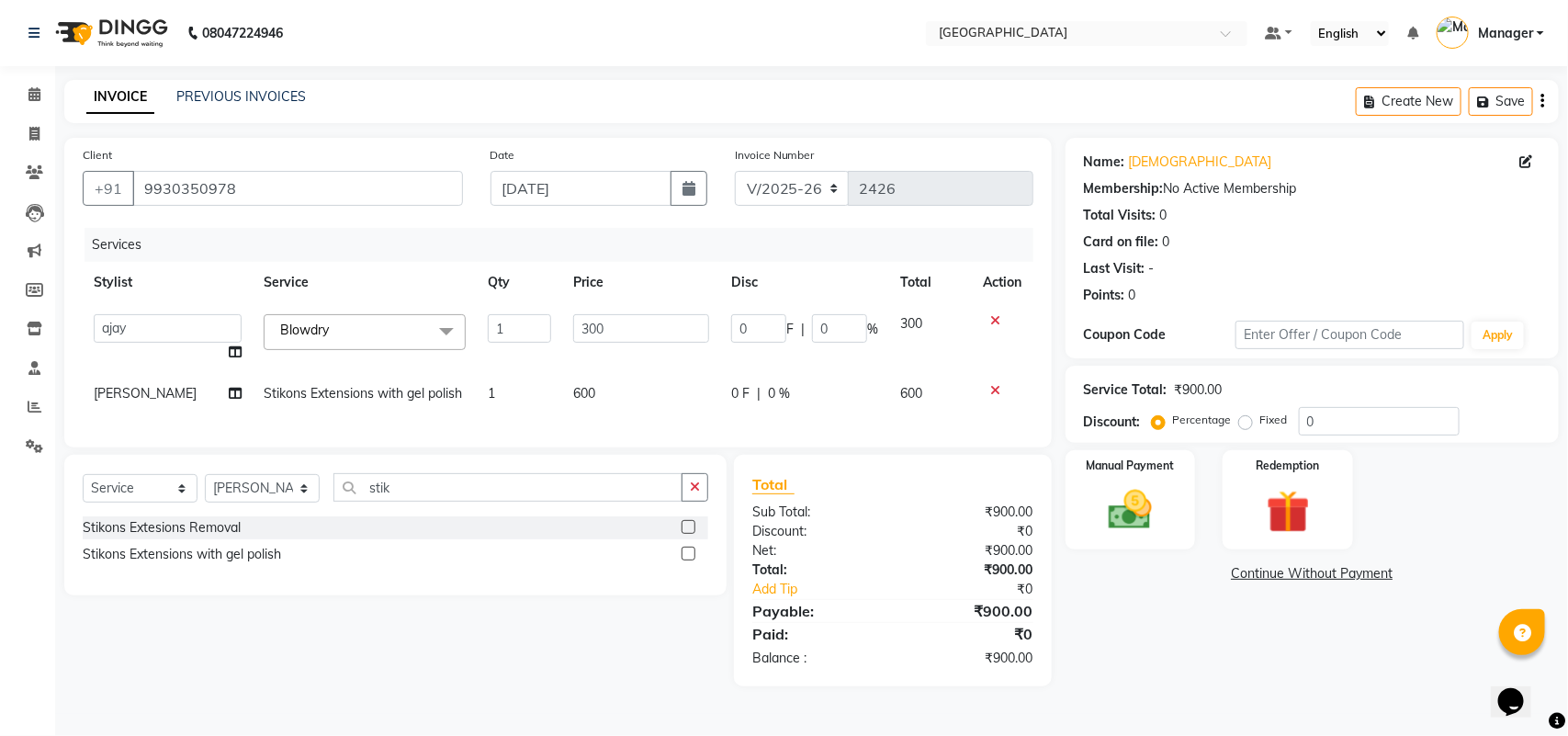
click at [323, 330] on span "Blowdry" at bounding box center [305, 330] width 49 height 17
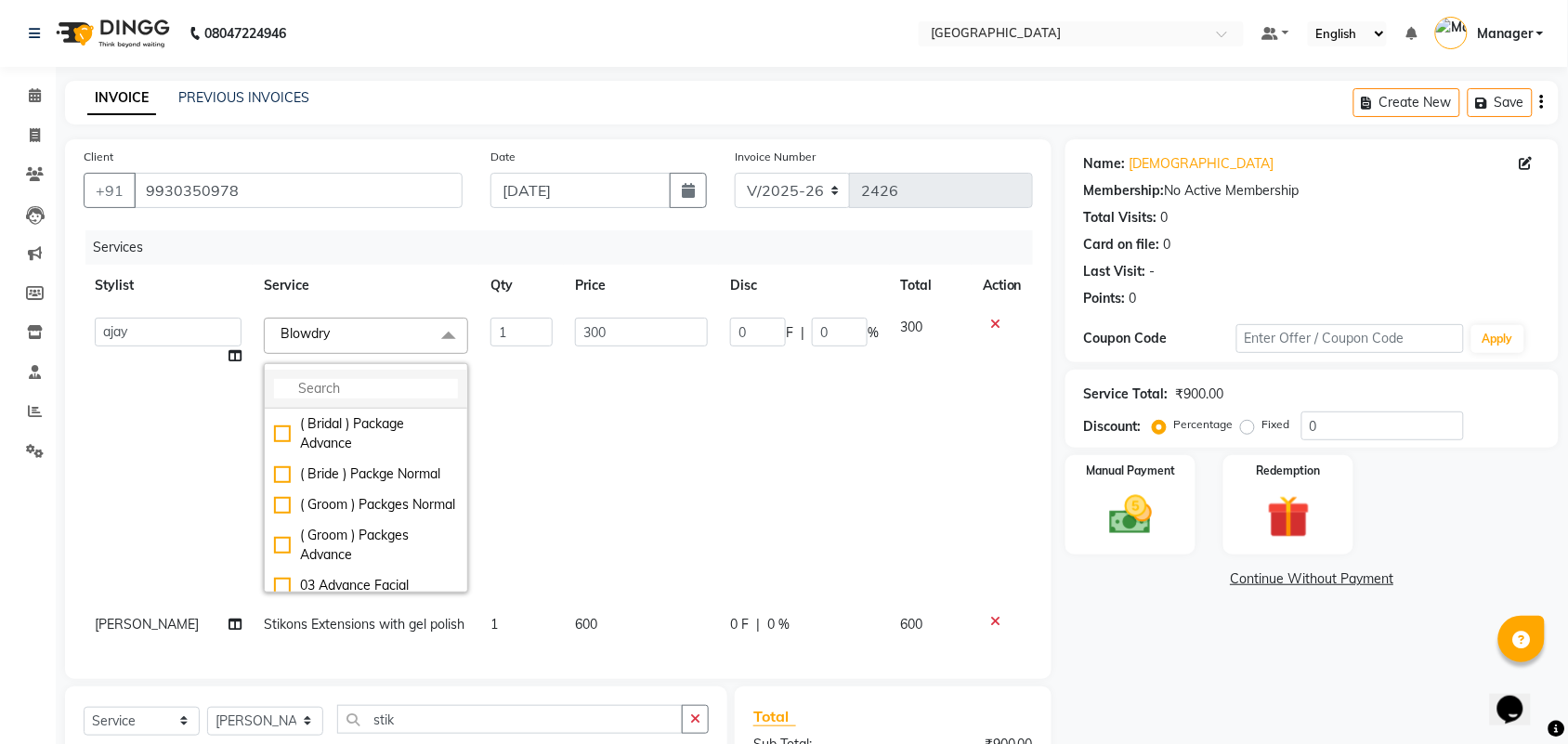
click at [318, 379] on input "multiselect-search" at bounding box center [366, 388] width 184 height 20
type input "fe"
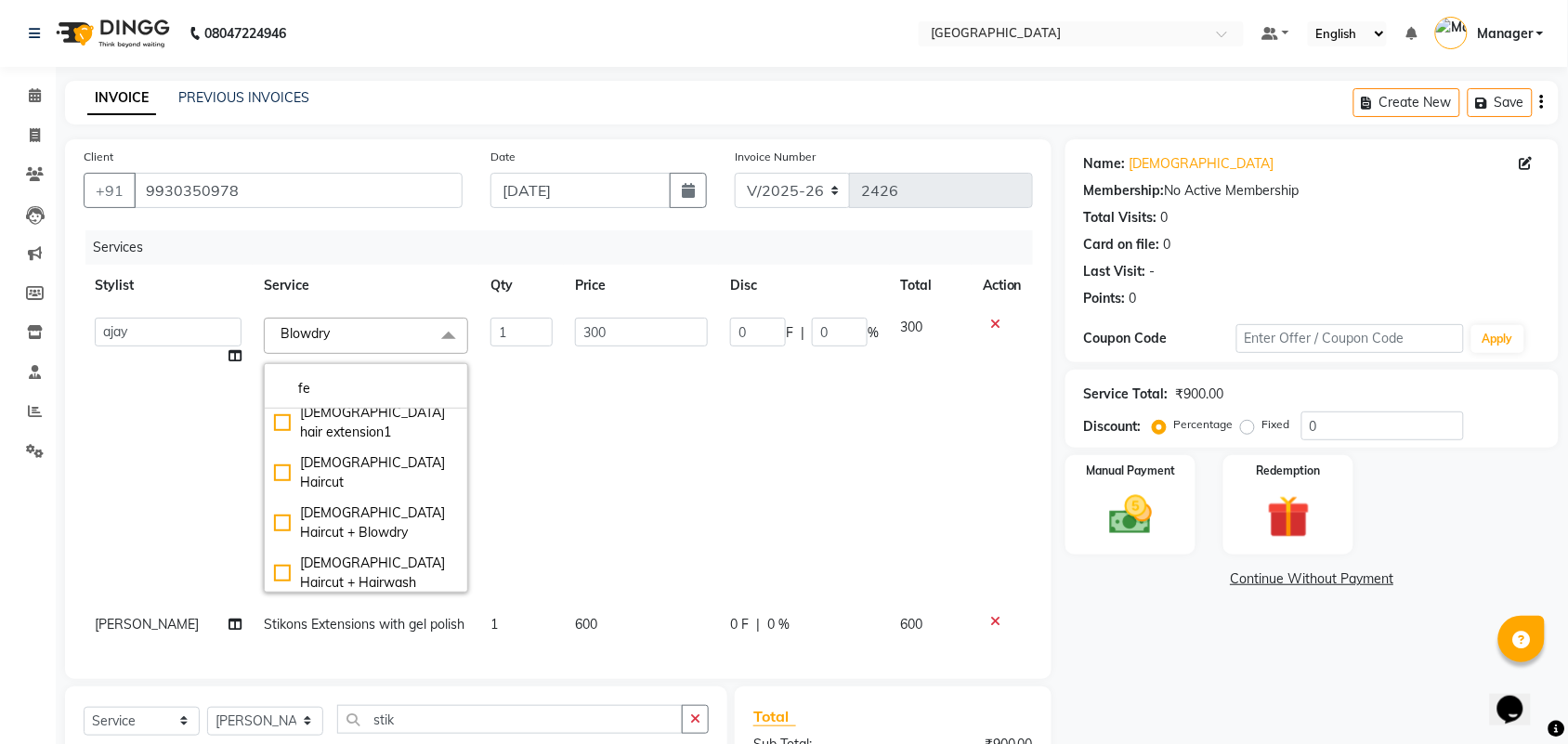
scroll to position [465, 0]
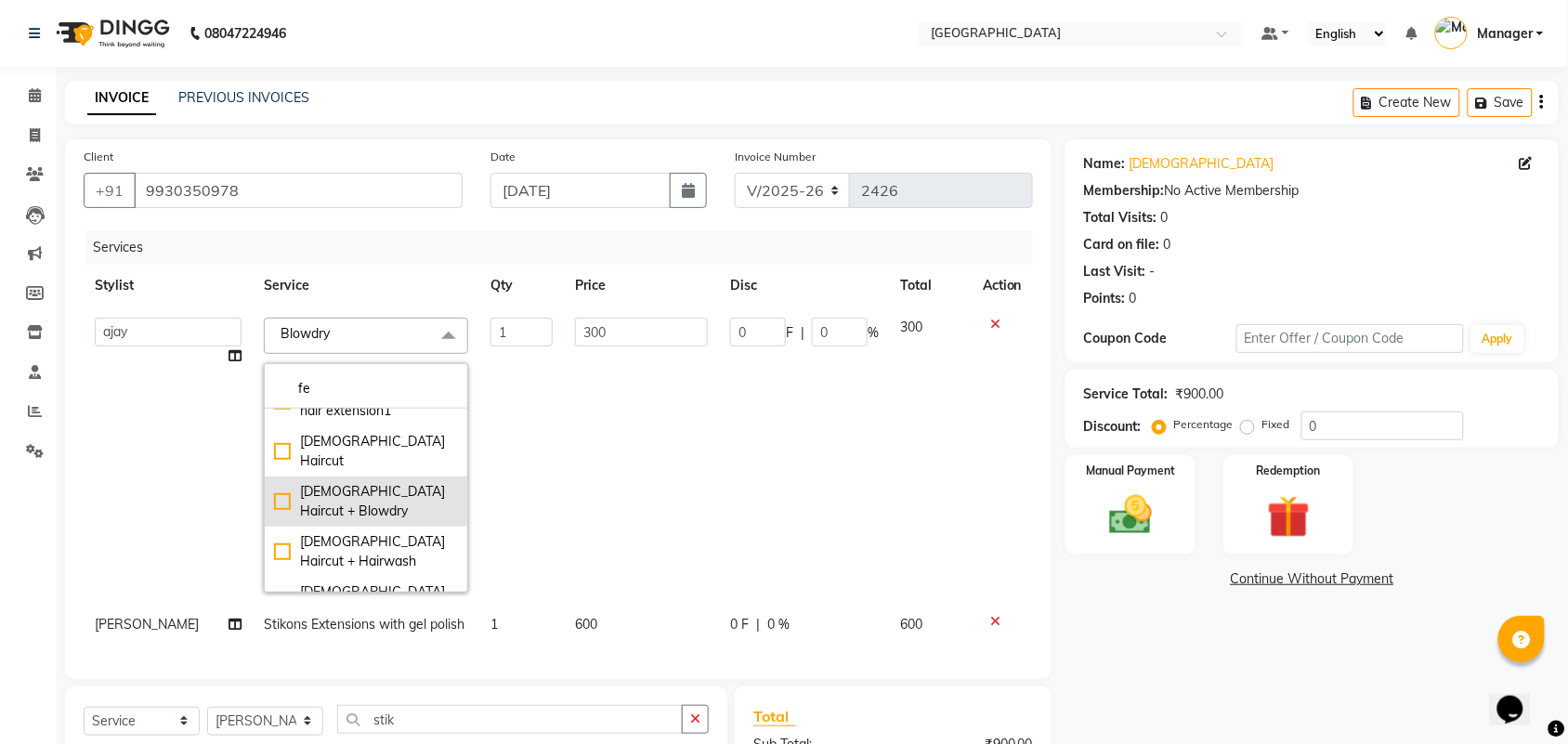
click at [274, 497] on div "[DEMOGRAPHIC_DATA] Haircut + Blowdry" at bounding box center [366, 501] width 184 height 39
checkbox input "true"
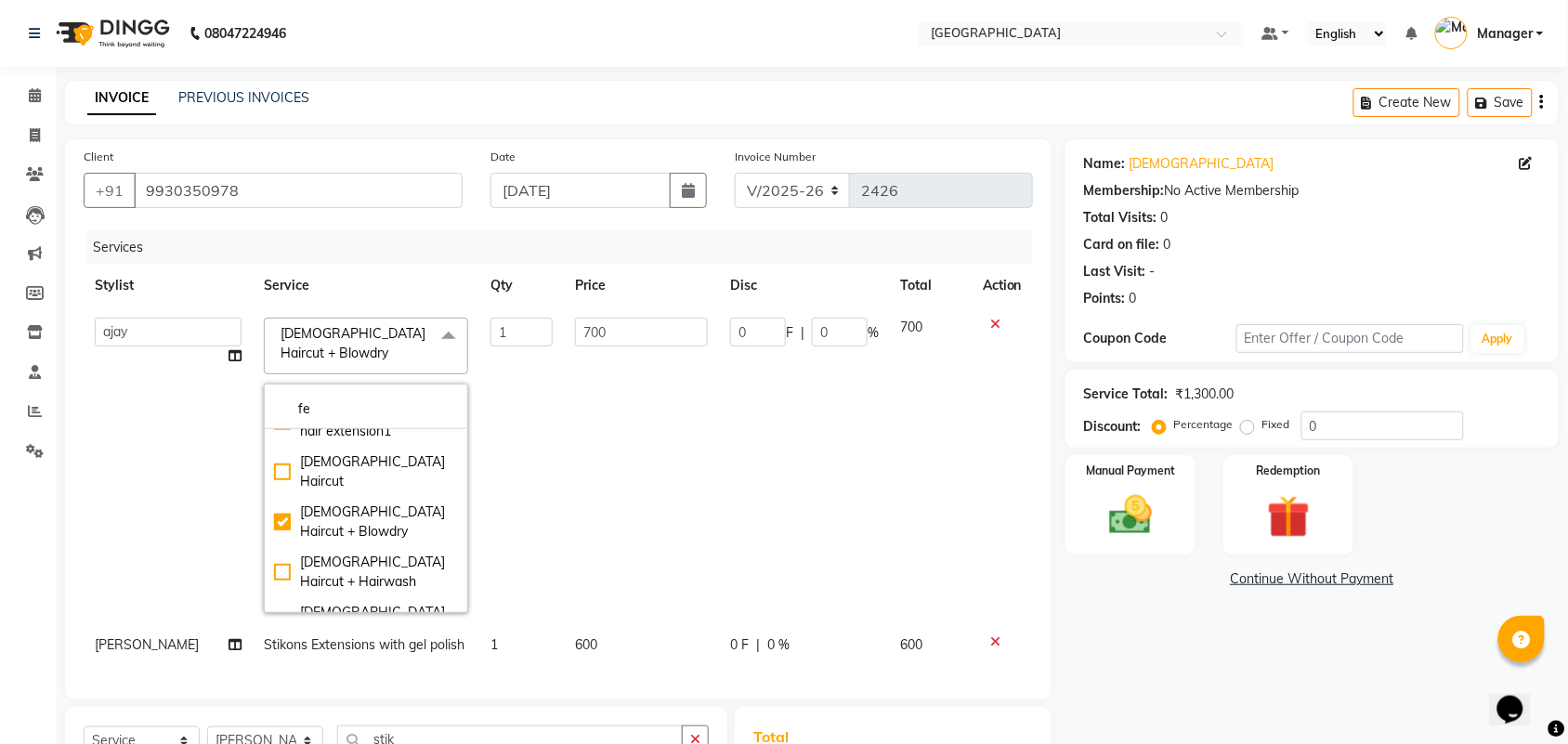
click at [662, 411] on td "700" at bounding box center [641, 465] width 156 height 318
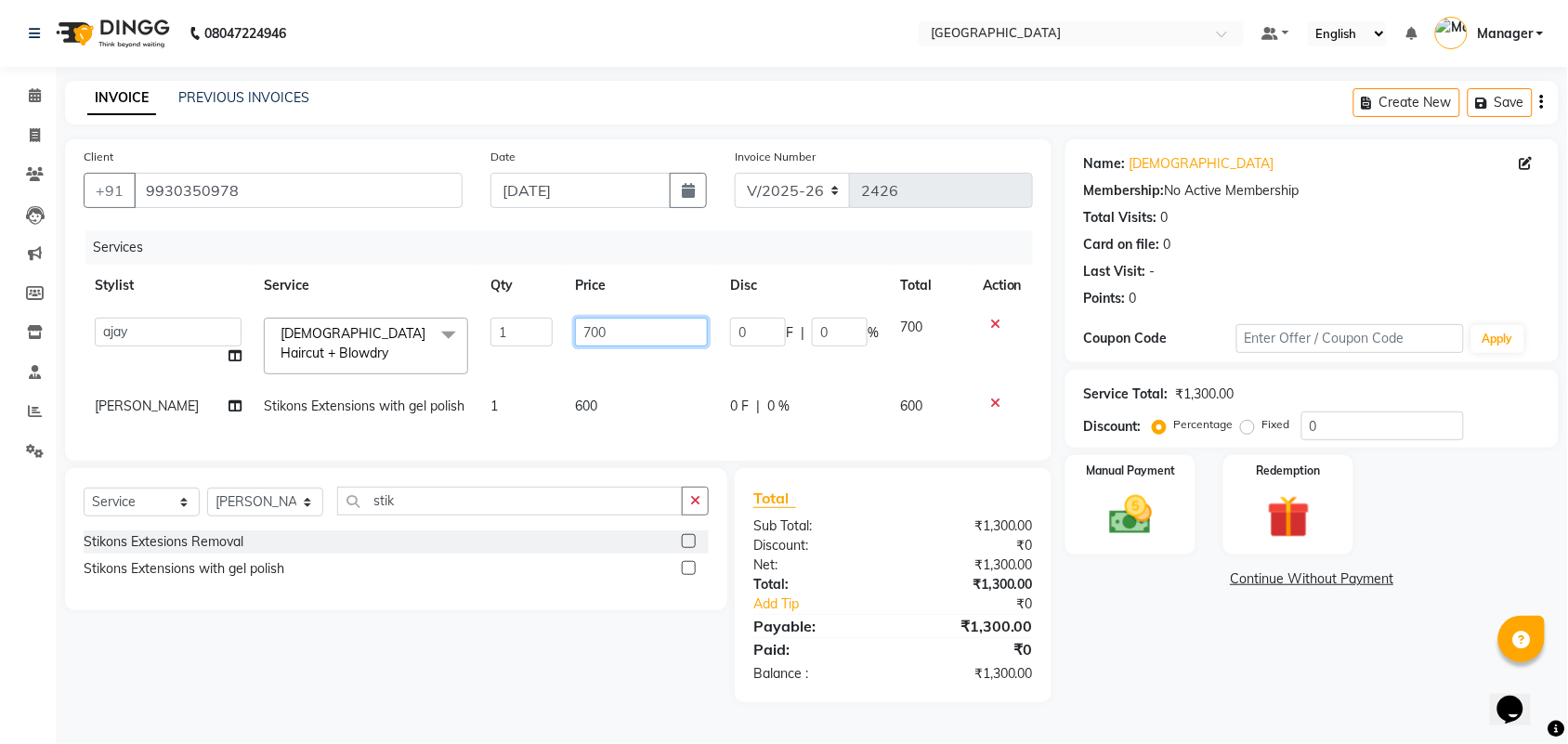
click at [609, 324] on input "700" at bounding box center [641, 332] width 133 height 28
click at [588, 332] on input "700" at bounding box center [641, 332] width 133 height 28
type input "500"
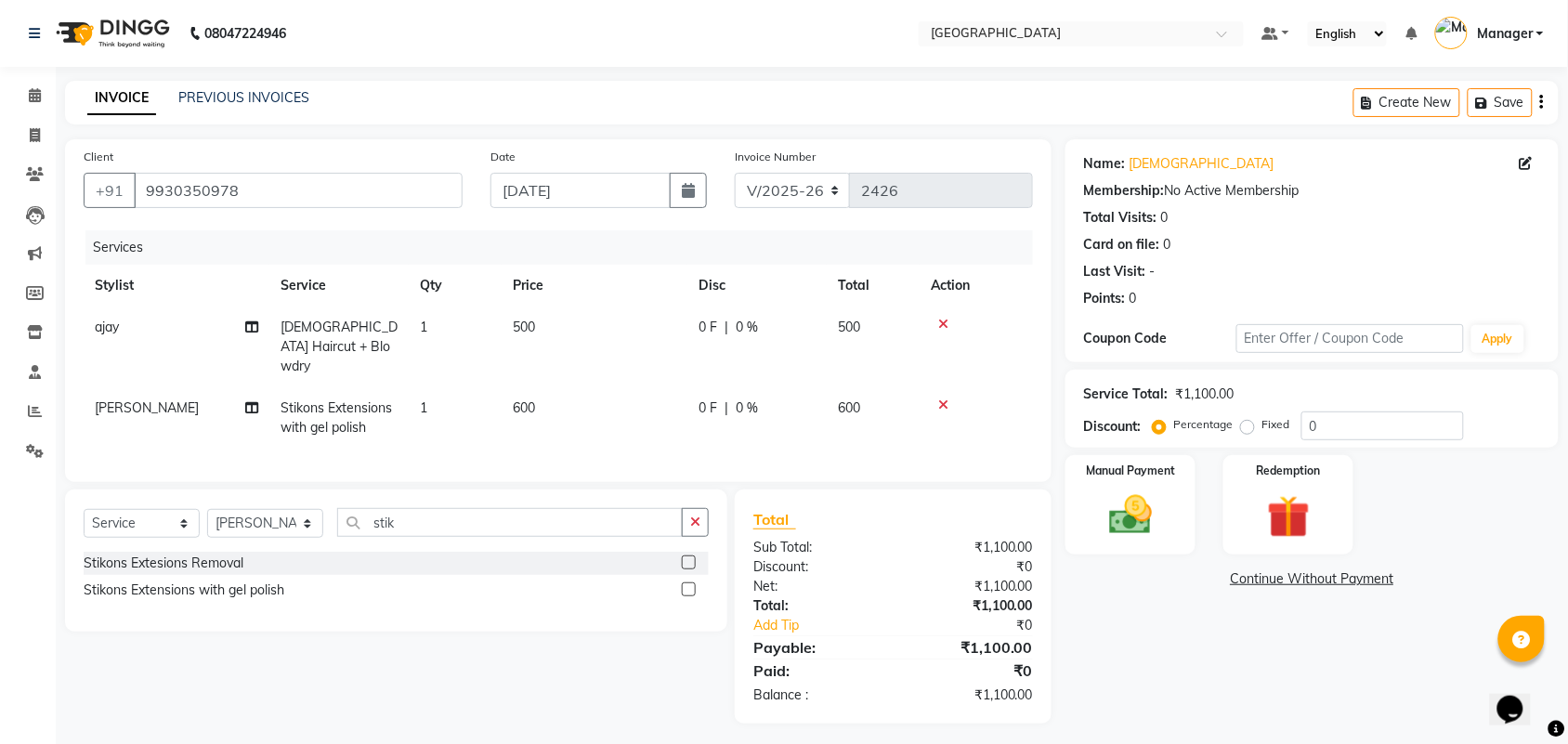
click at [657, 438] on div "Services Stylist Service Qty Price Disc Total Action ajay [DEMOGRAPHIC_DATA] Ha…" at bounding box center [558, 347] width 950 height 233
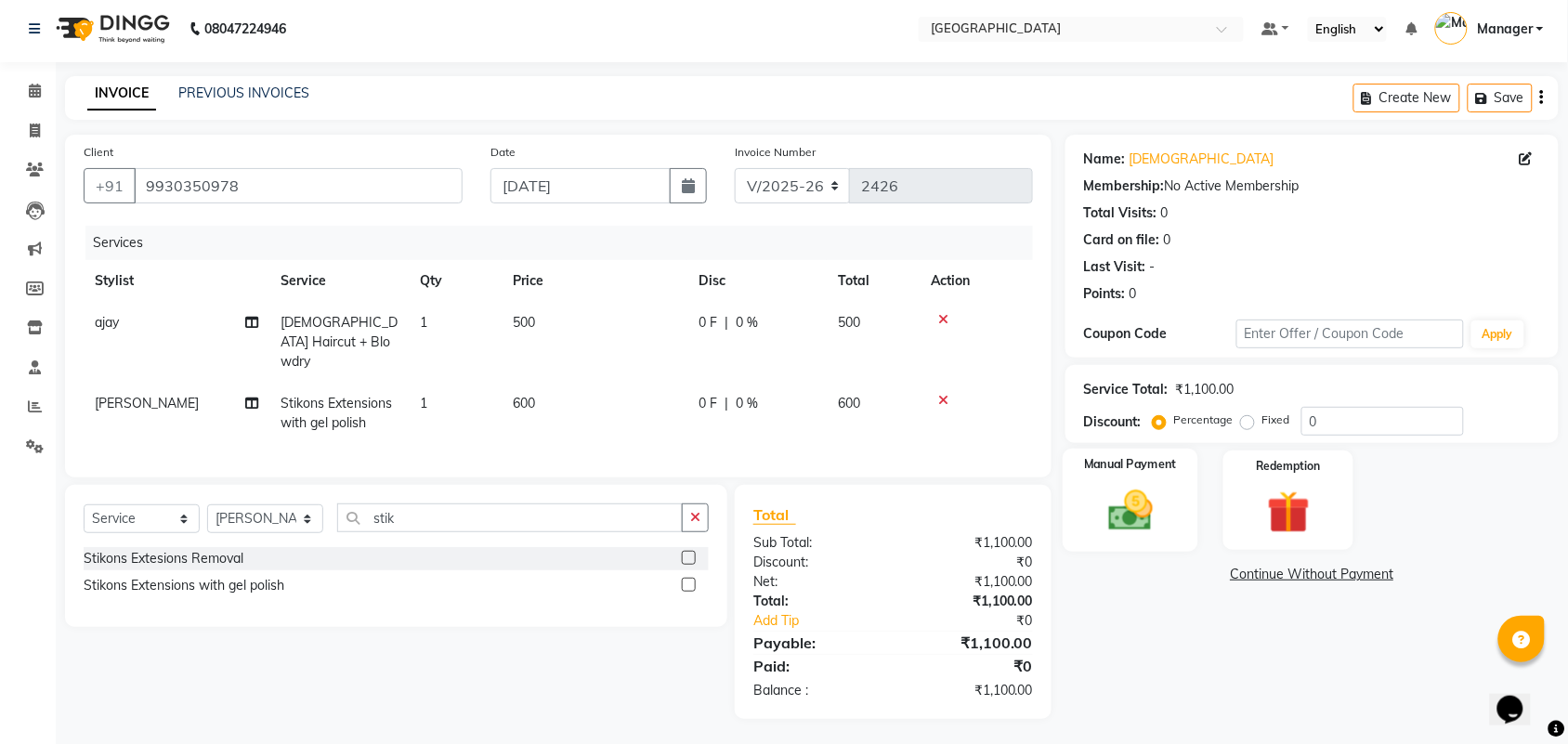
click at [1153, 481] on div "Manual Payment" at bounding box center [1130, 501] width 136 height 104
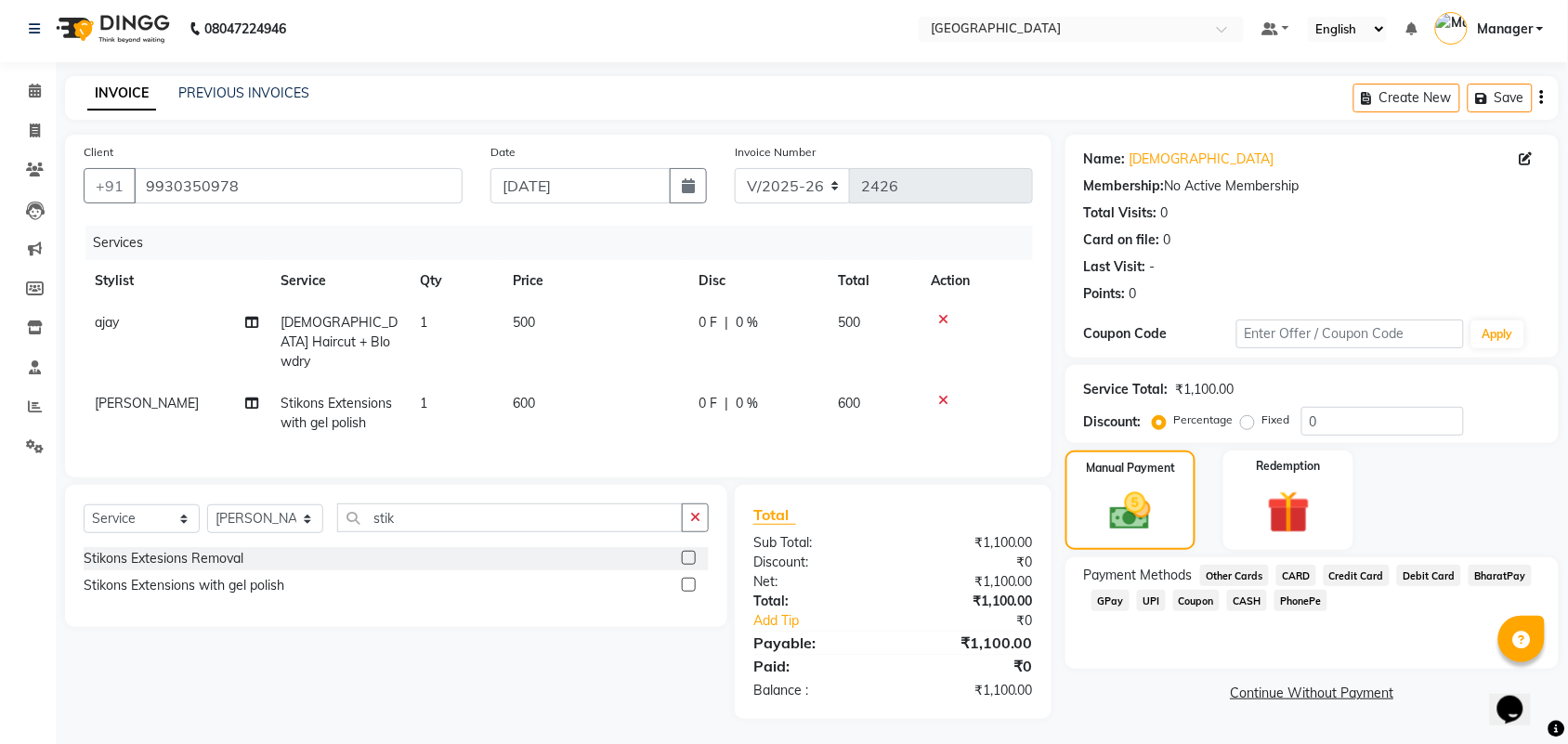
drag, startPoint x: 1549, startPoint y: 509, endPoint x: 1554, endPoint y: 523, distance: 14.9
click at [1554, 523] on div "Manual Payment Redemption" at bounding box center [1311, 500] width 521 height 100
click at [1098, 590] on span "GPay" at bounding box center [1110, 601] width 38 height 22
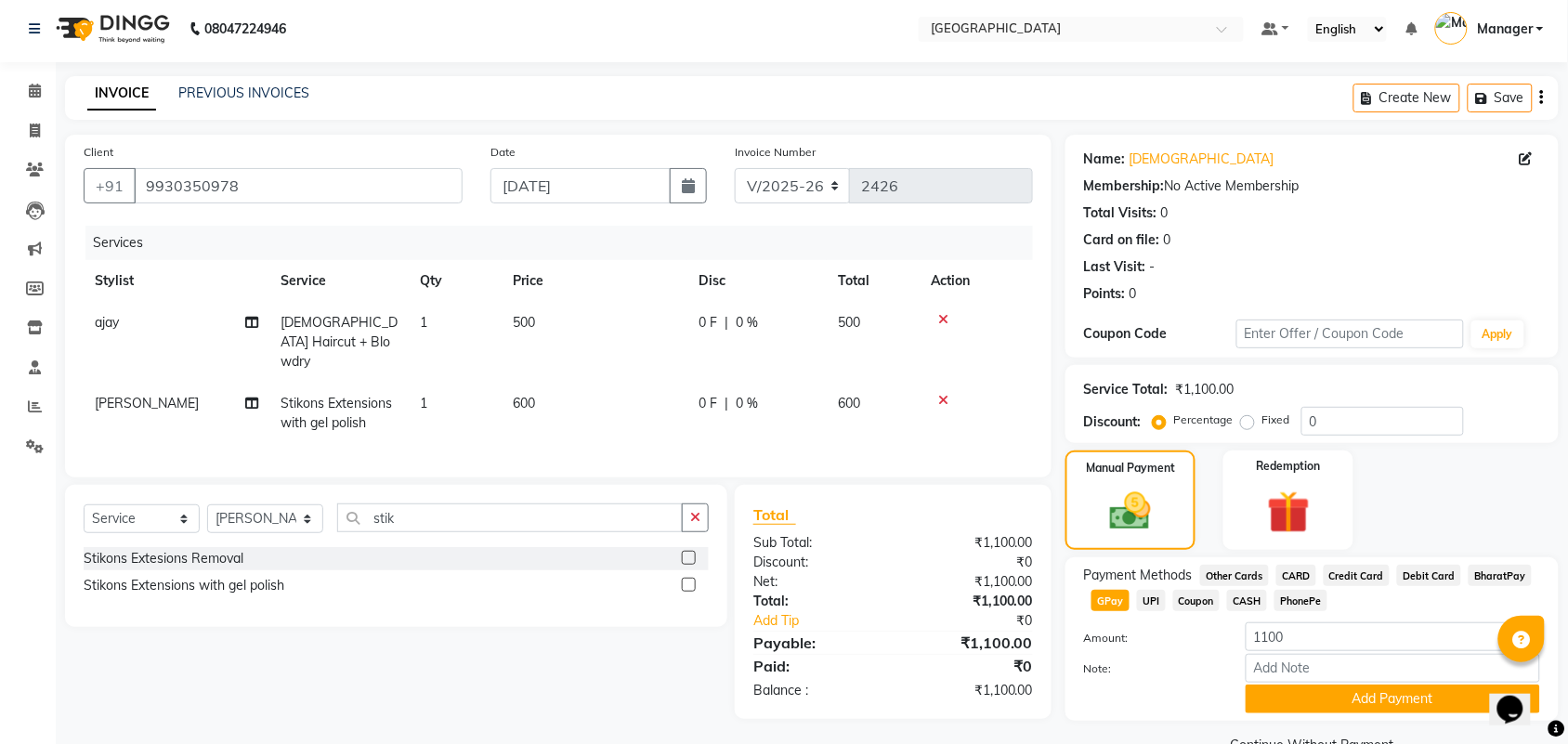
scroll to position [46, 0]
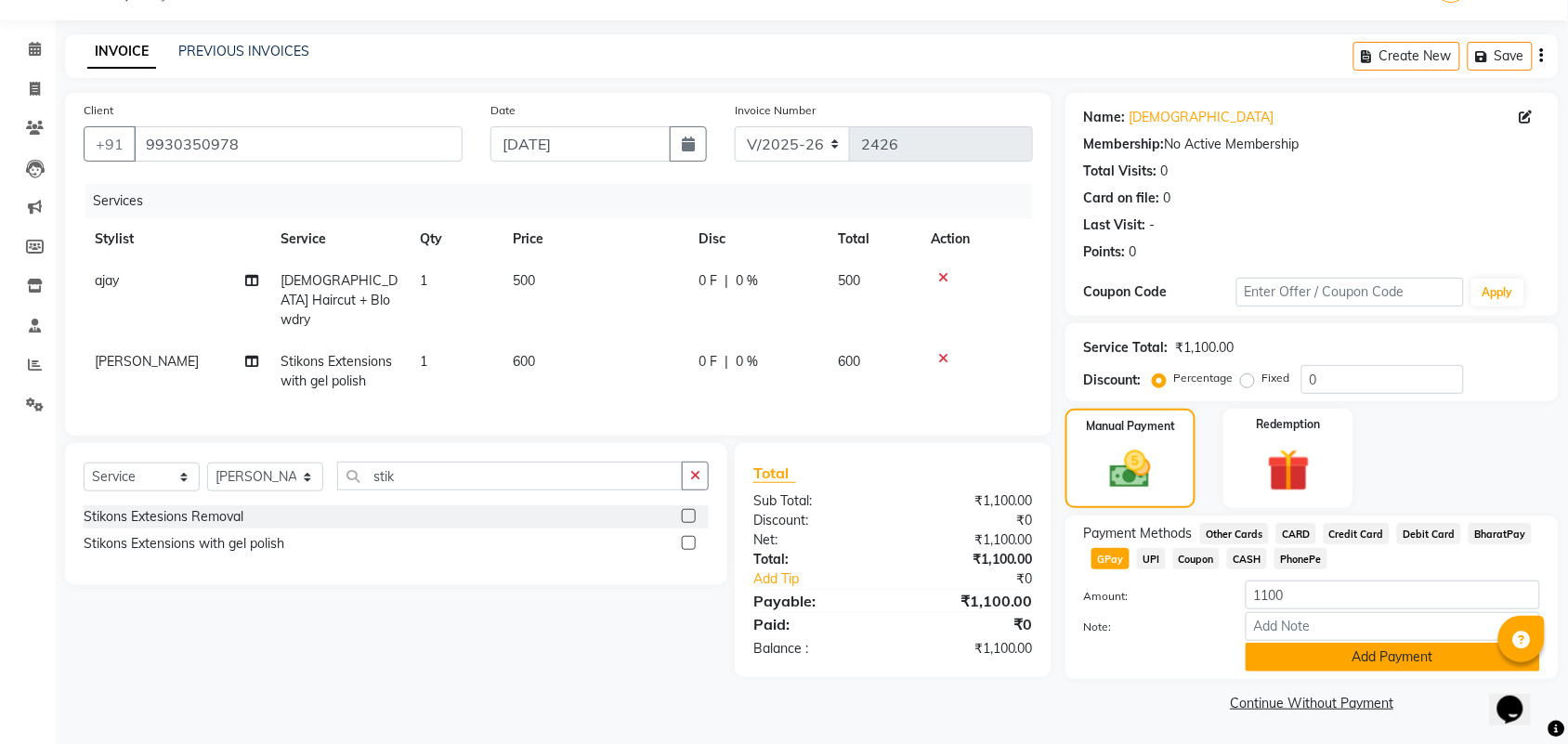
click at [1298, 652] on button "Add Payment" at bounding box center [1393, 658] width 294 height 28
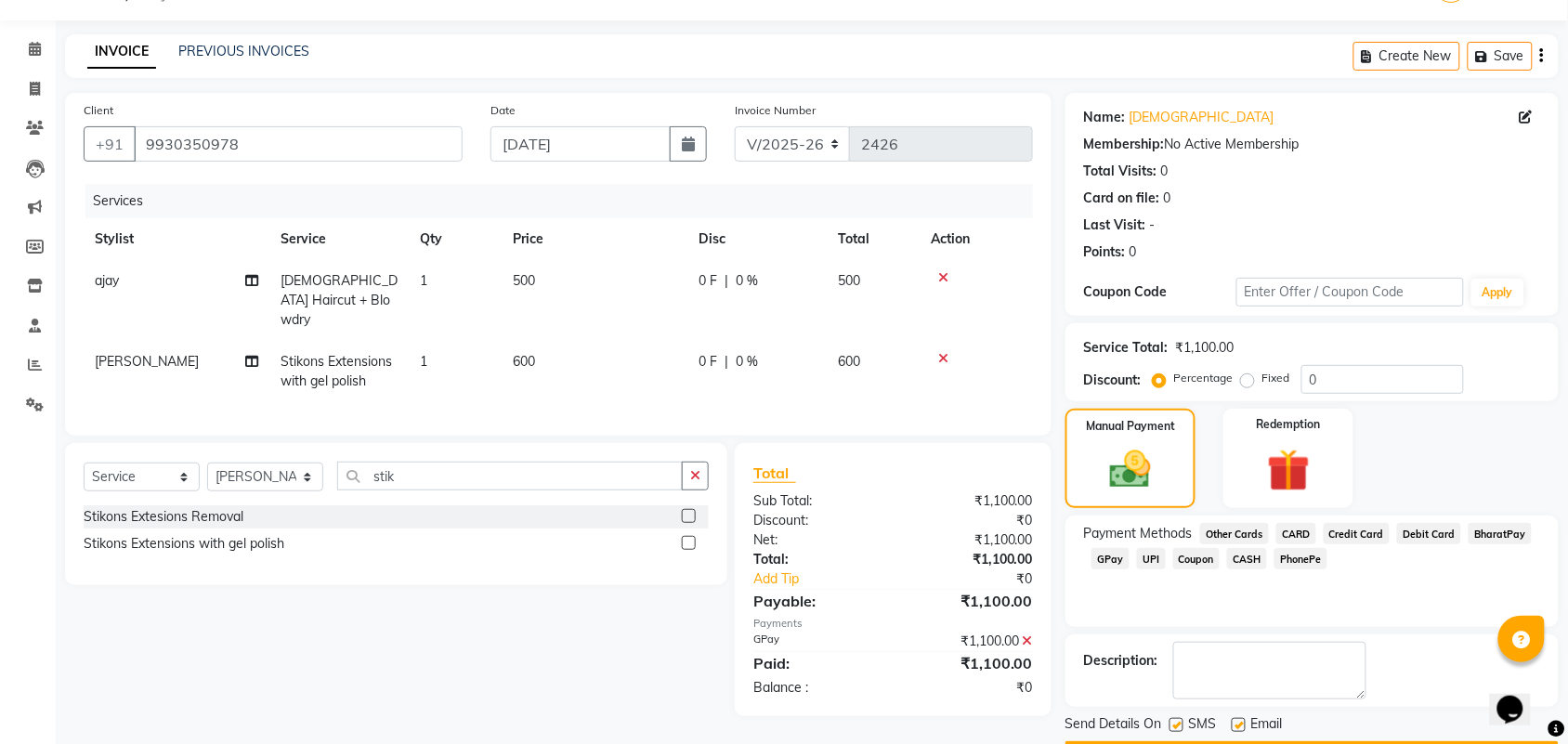
scroll to position [101, 0]
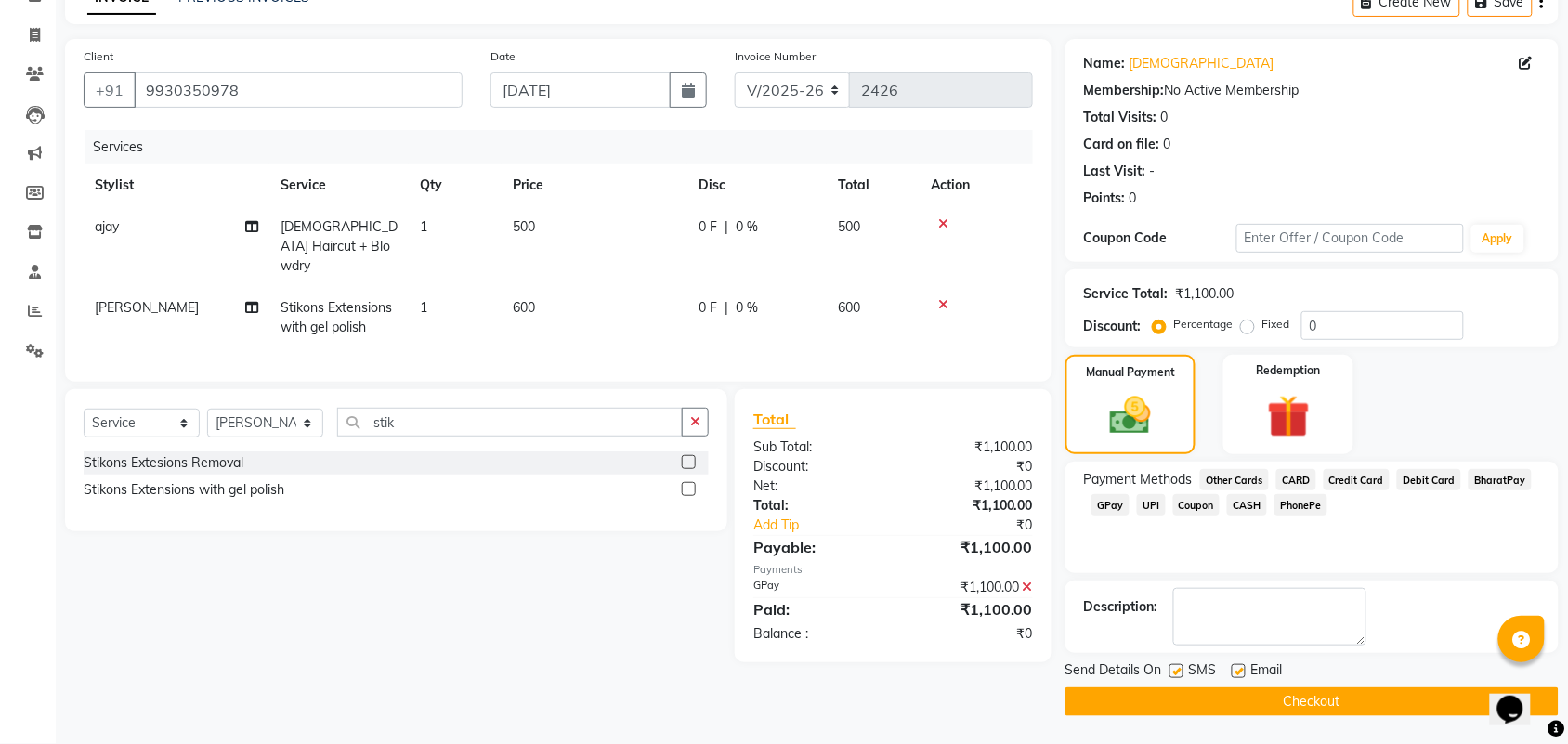
click at [1385, 703] on button "Checkout" at bounding box center [1312, 702] width 493 height 28
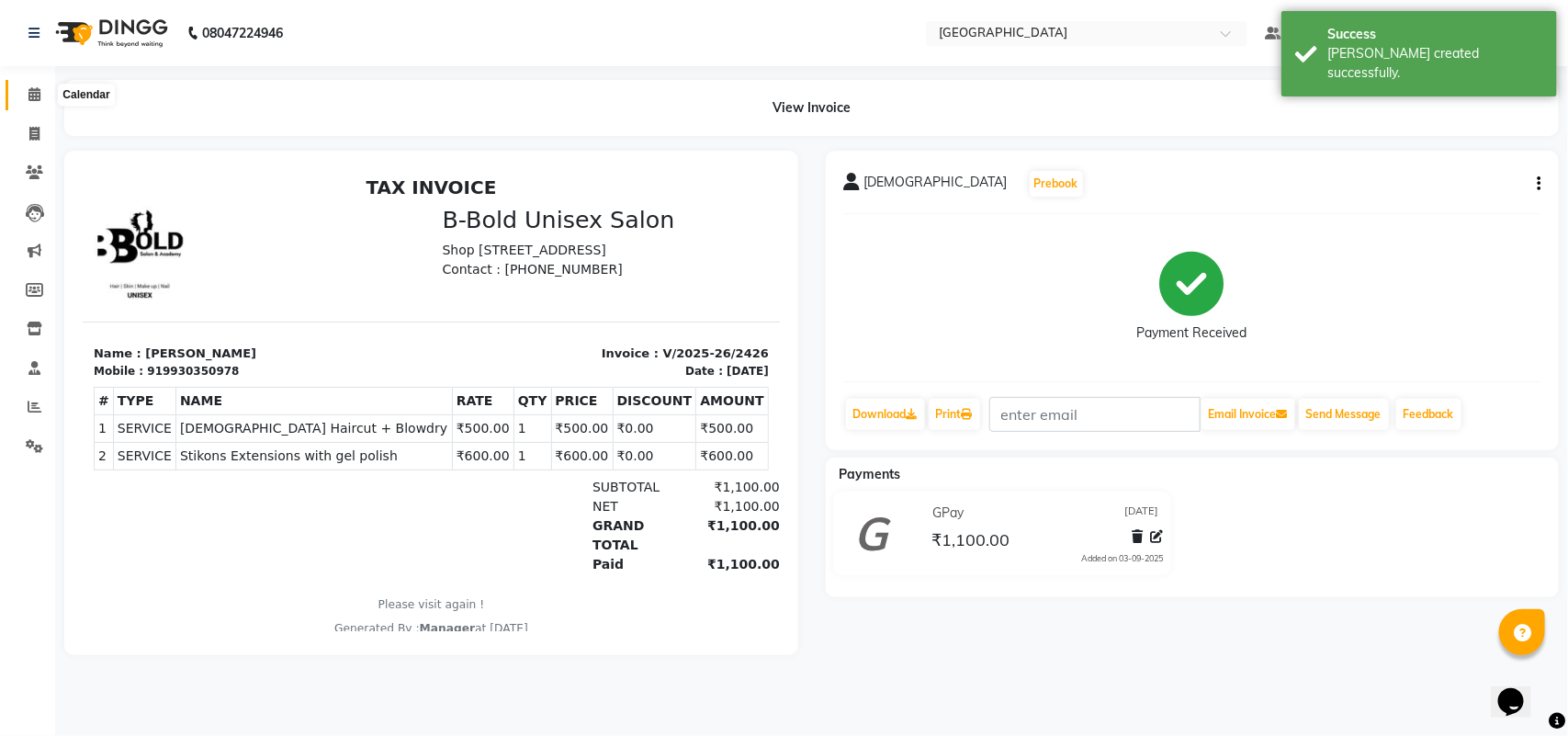
click at [28, 101] on icon at bounding box center [34, 94] width 12 height 14
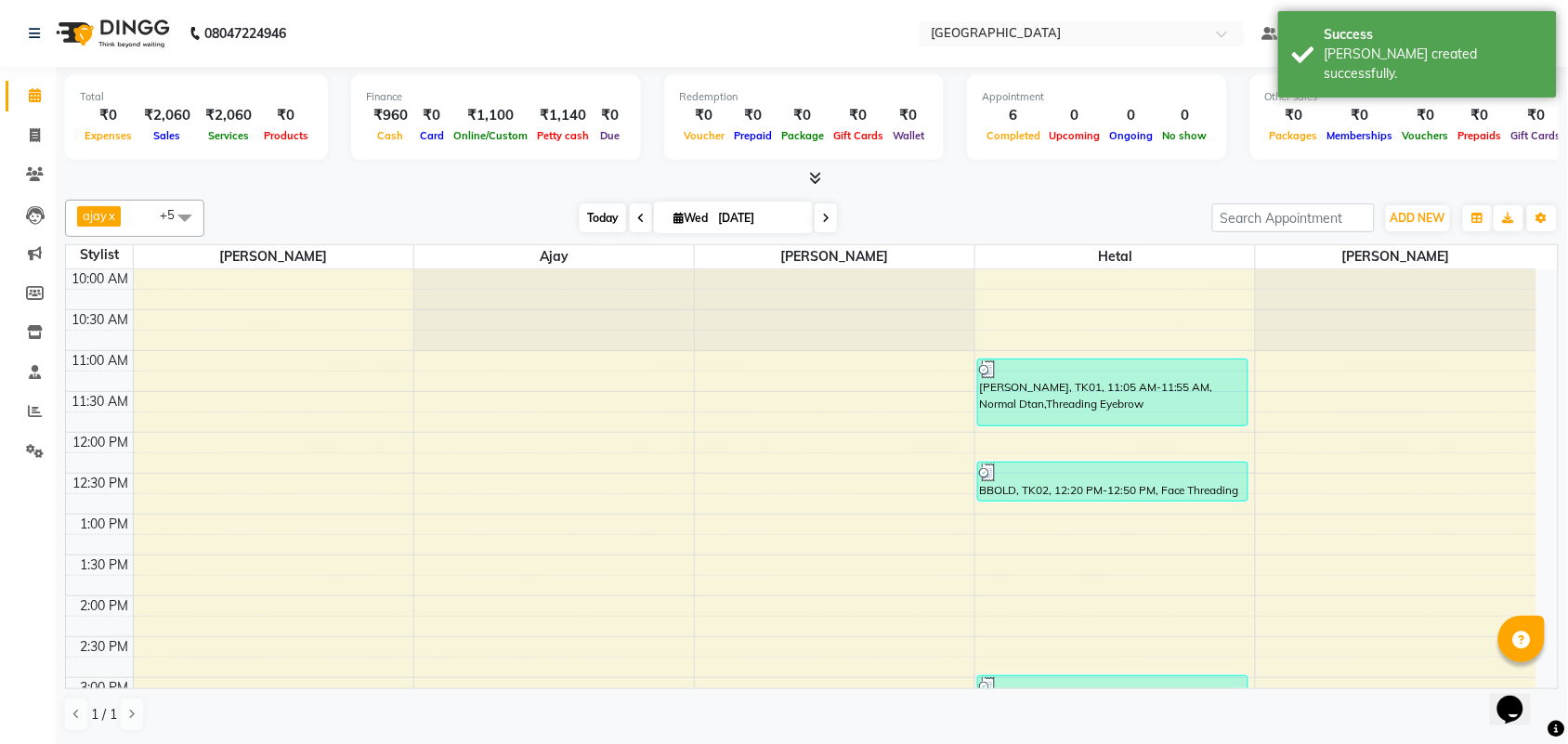
click at [593, 223] on span "Today" at bounding box center [602, 217] width 46 height 28
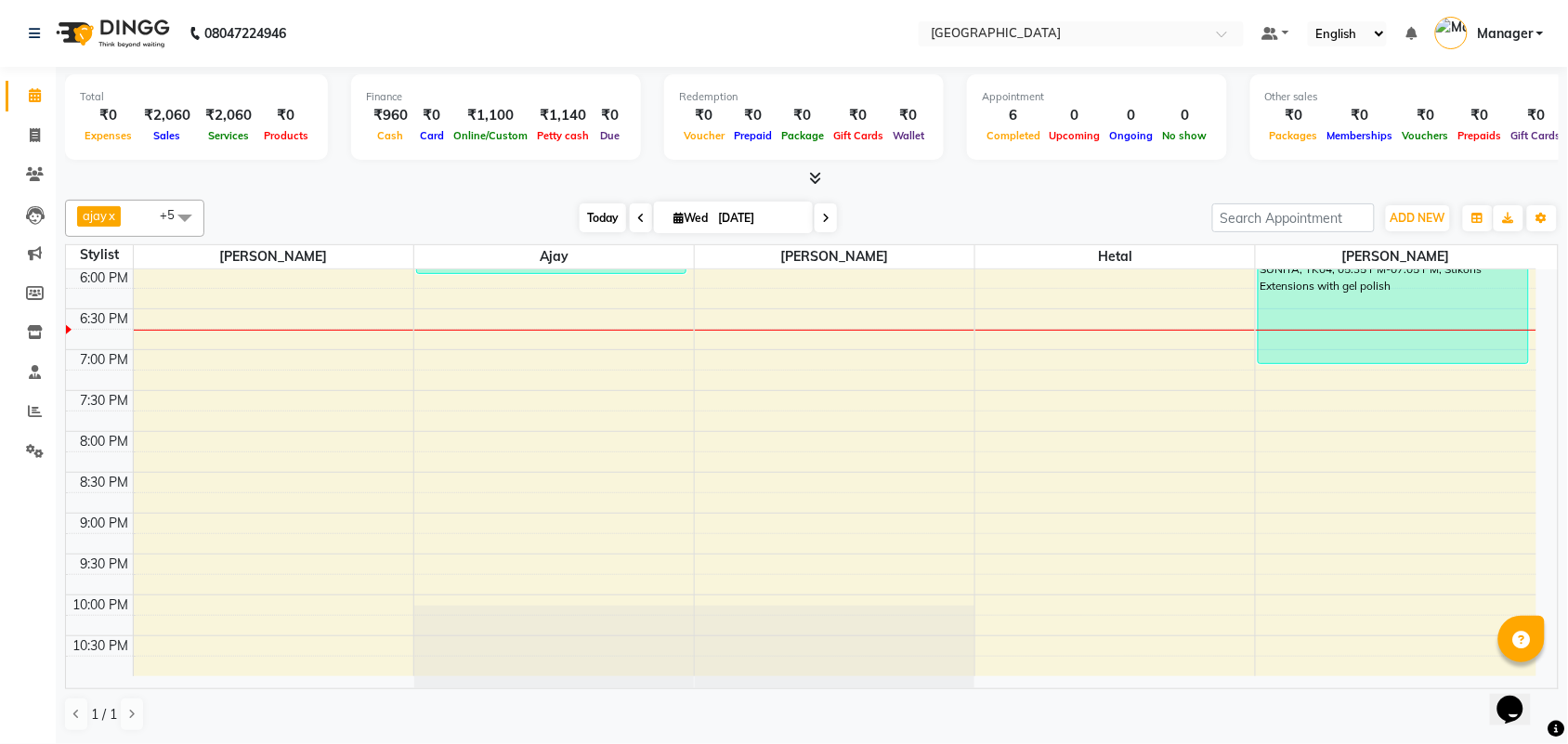
click at [593, 223] on span "Today" at bounding box center [602, 217] width 46 height 28
click at [33, 136] on icon at bounding box center [34, 135] width 10 height 14
select select "service"
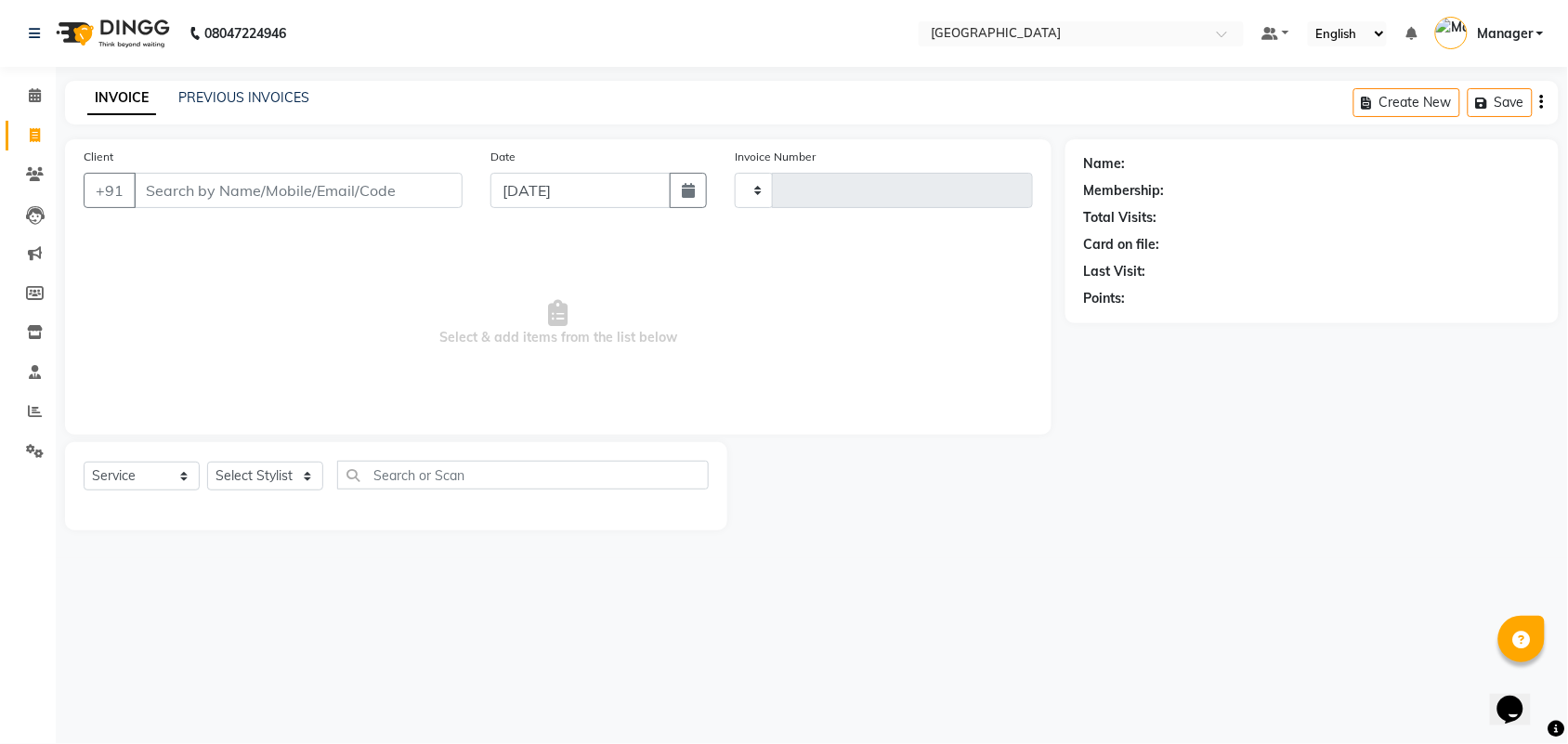
type input "2427"
select select "7353"
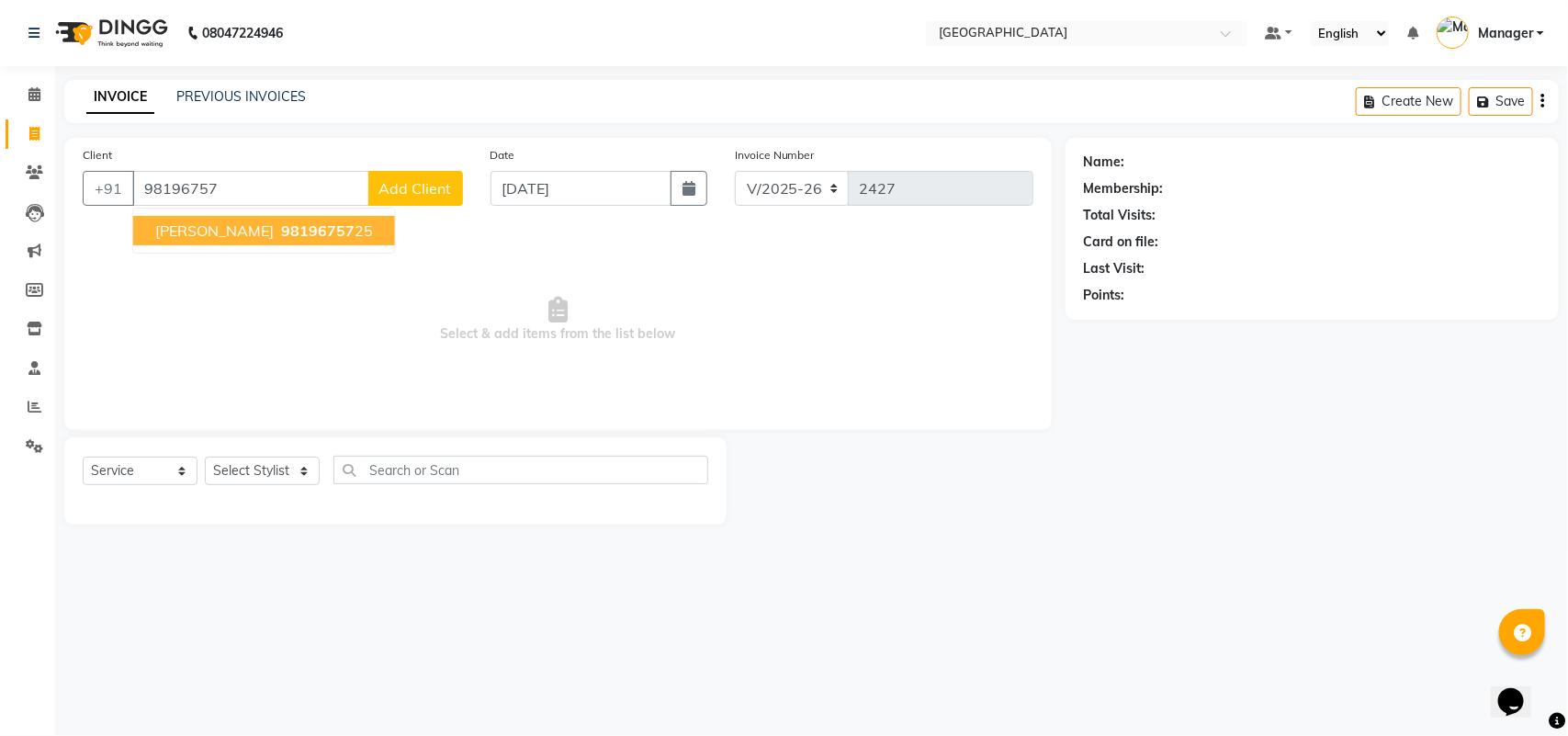
click at [299, 232] on button "[PERSON_NAME] 98196757 25" at bounding box center [264, 230] width 262 height 29
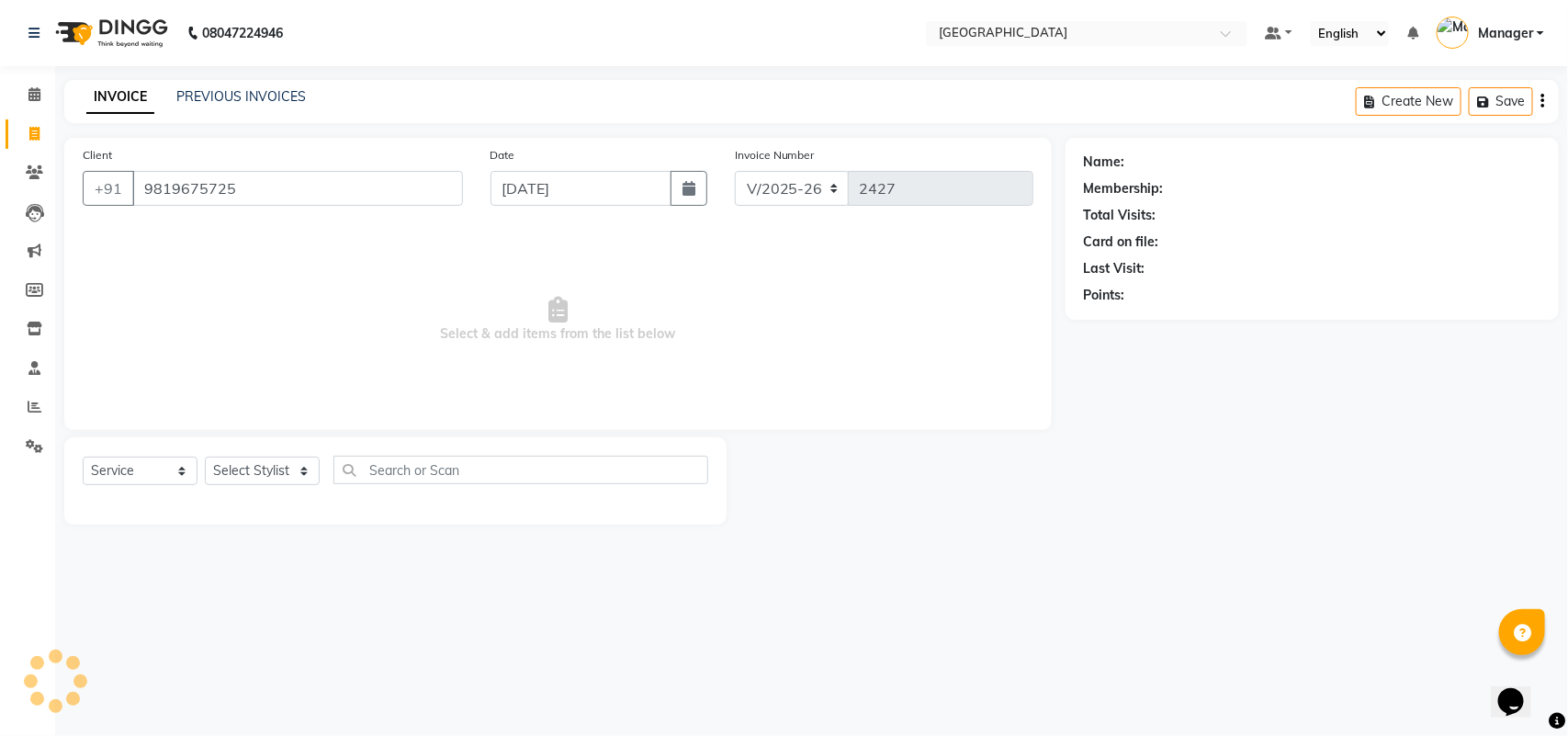
type input "9819675725"
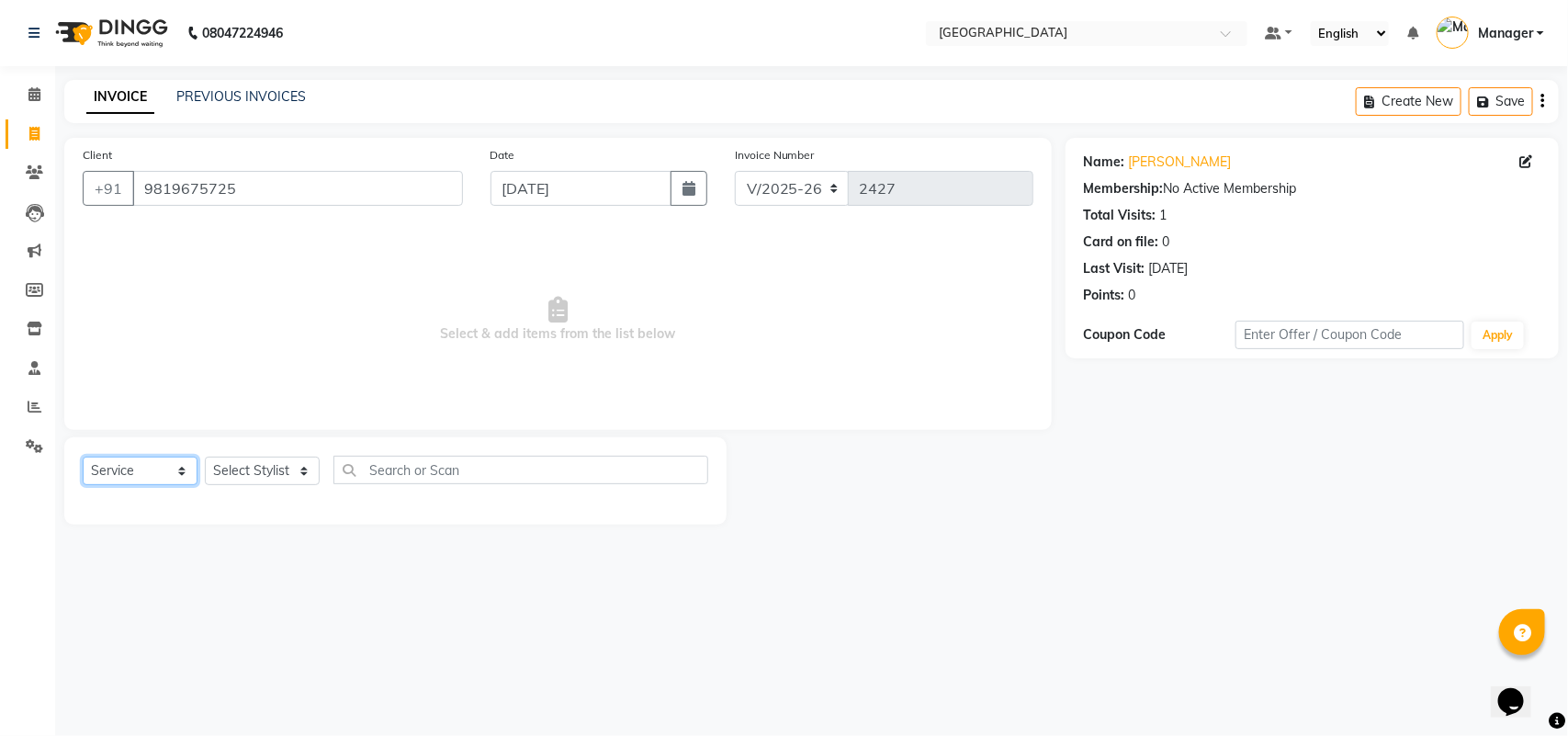
click at [153, 470] on select "Select Service Product Membership Package Voucher Prepaid Gift Card" at bounding box center [140, 471] width 114 height 28
click at [83, 457] on select "Select Service Product Membership Package Voucher Prepaid Gift Card" at bounding box center [140, 471] width 114 height 28
click at [236, 462] on select "Select Stylist [PERSON_NAME] [PERSON_NAME] [PERSON_NAME] [PERSON_NAME] [PERSON_…" at bounding box center [262, 471] width 114 height 28
select select "63648"
click at [205, 457] on select "Select Stylist [PERSON_NAME] [PERSON_NAME] [PERSON_NAME] [PERSON_NAME] [PERSON_…" at bounding box center [262, 471] width 114 height 28
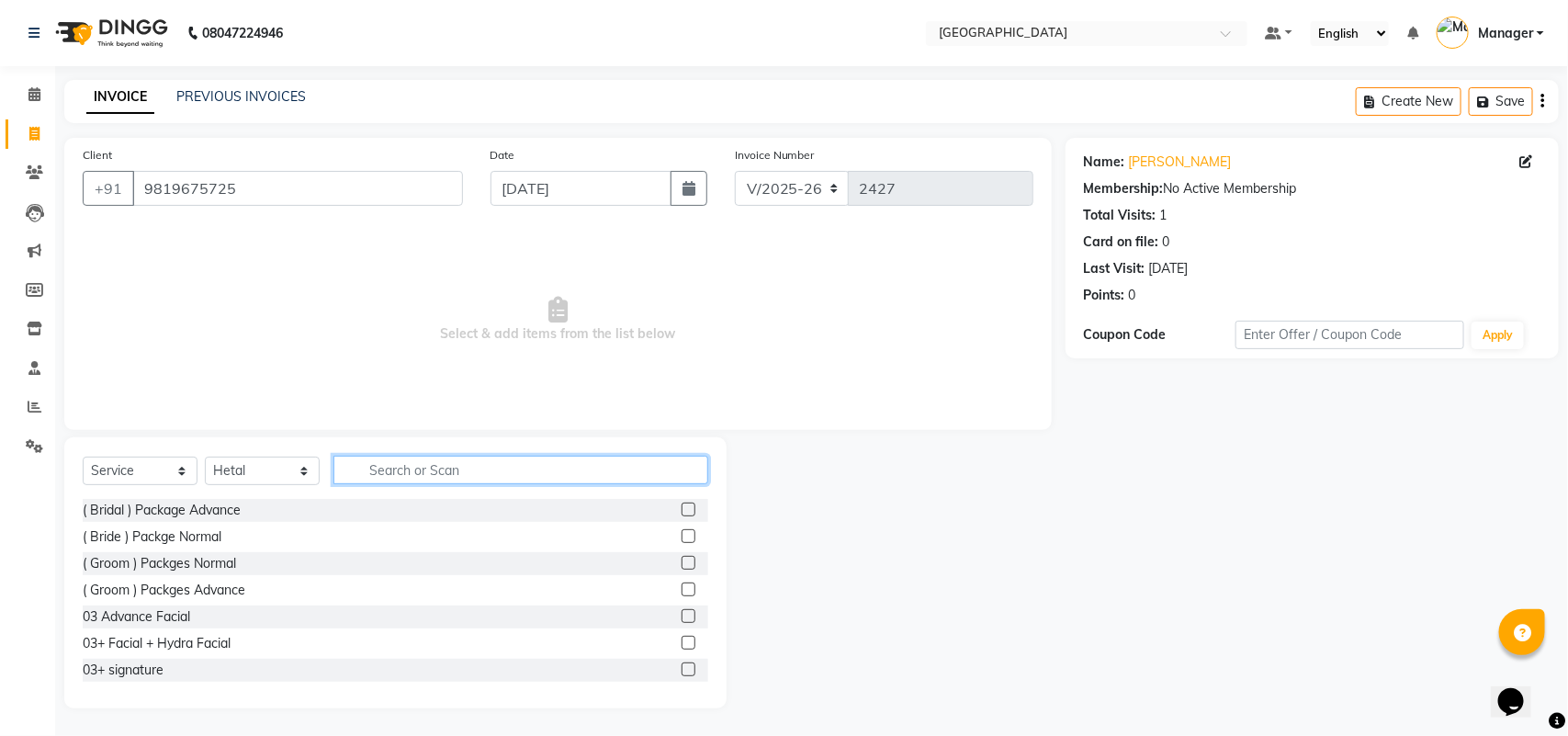
click at [420, 467] on input "text" at bounding box center [520, 470] width 374 height 28
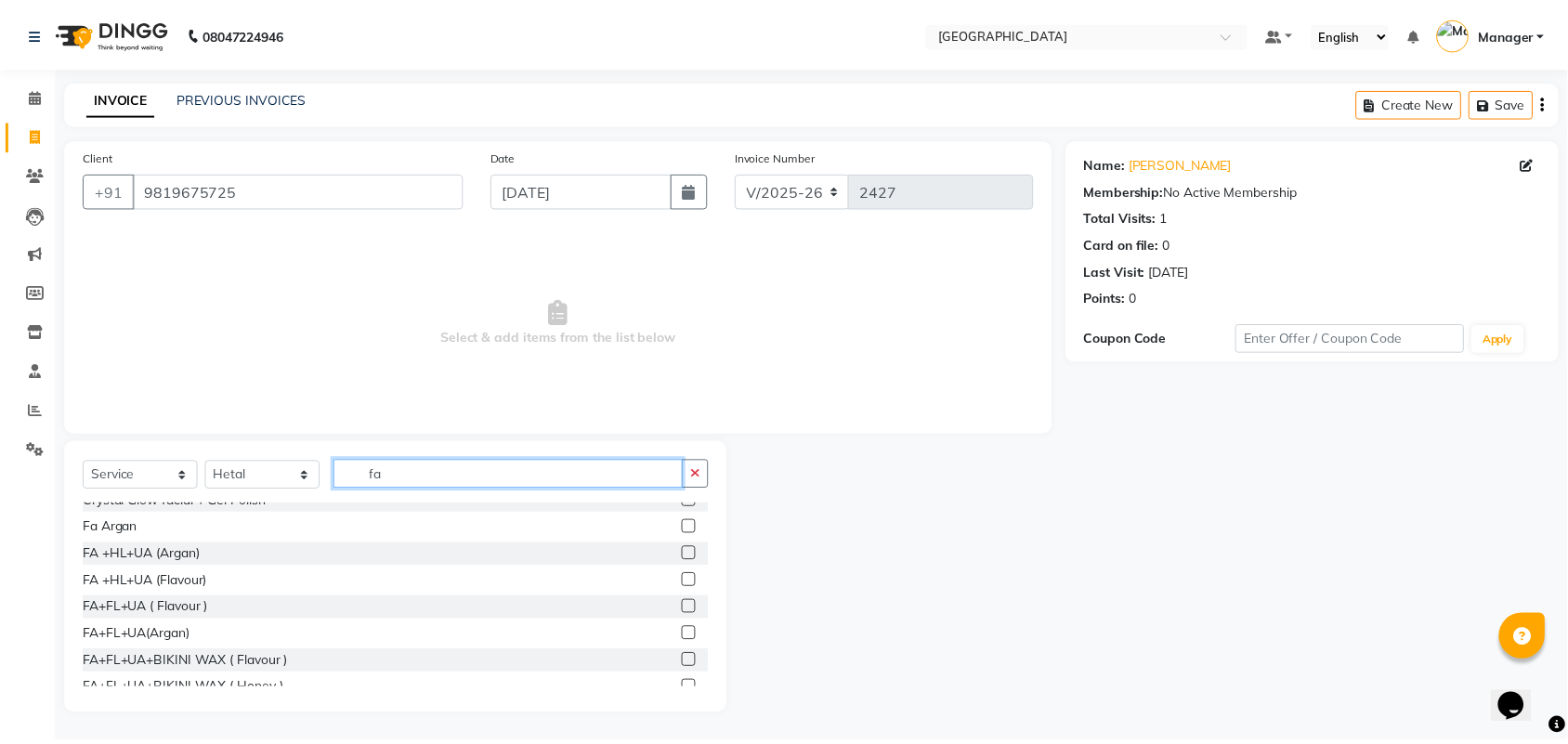
scroll to position [162, 0]
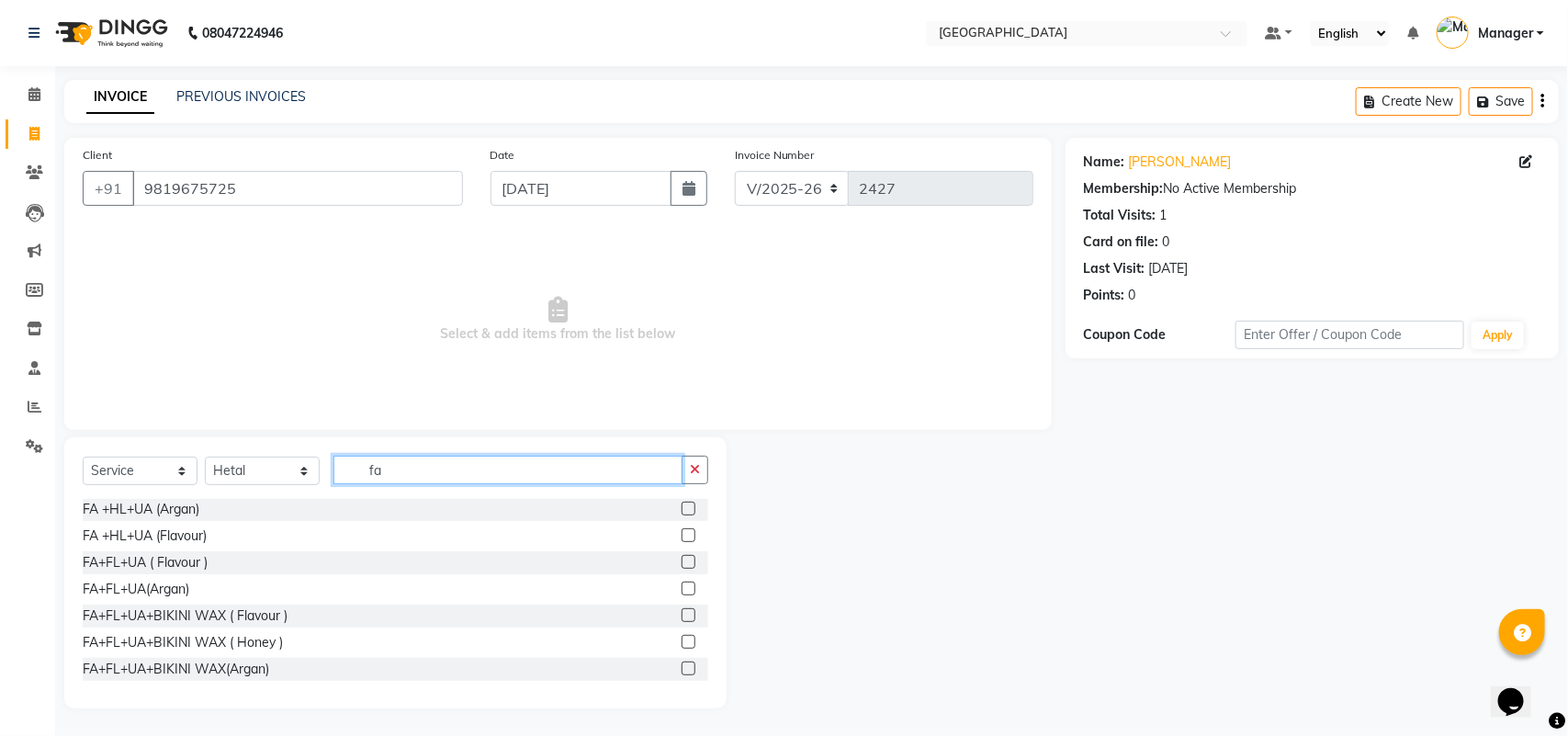
type input "fa"
click at [681, 561] on label at bounding box center [688, 561] width 14 height 14
click at [681, 561] on input "checkbox" at bounding box center [687, 562] width 12 height 12
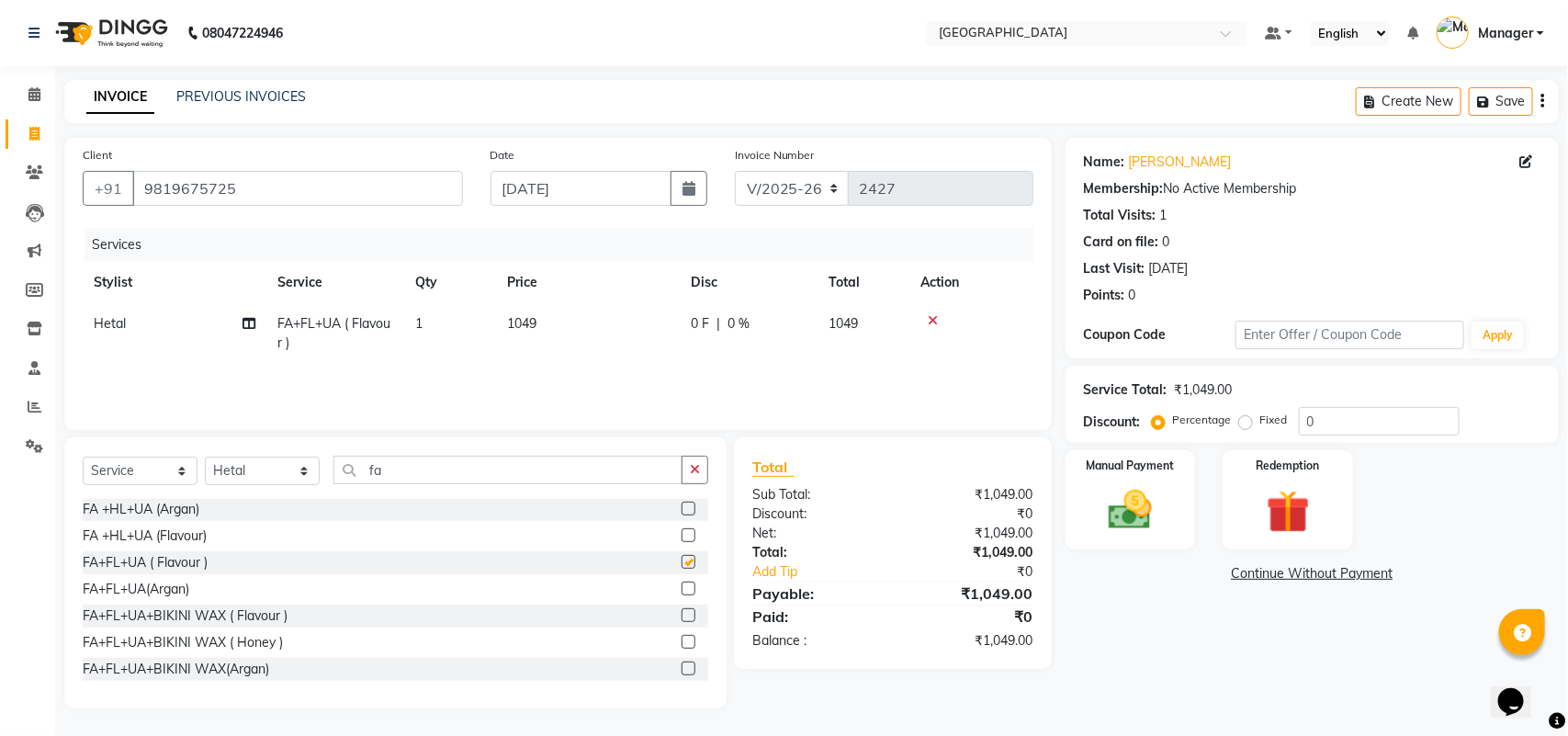
checkbox input "false"
click at [576, 310] on td "1049" at bounding box center [588, 333] width 184 height 61
select select "63648"
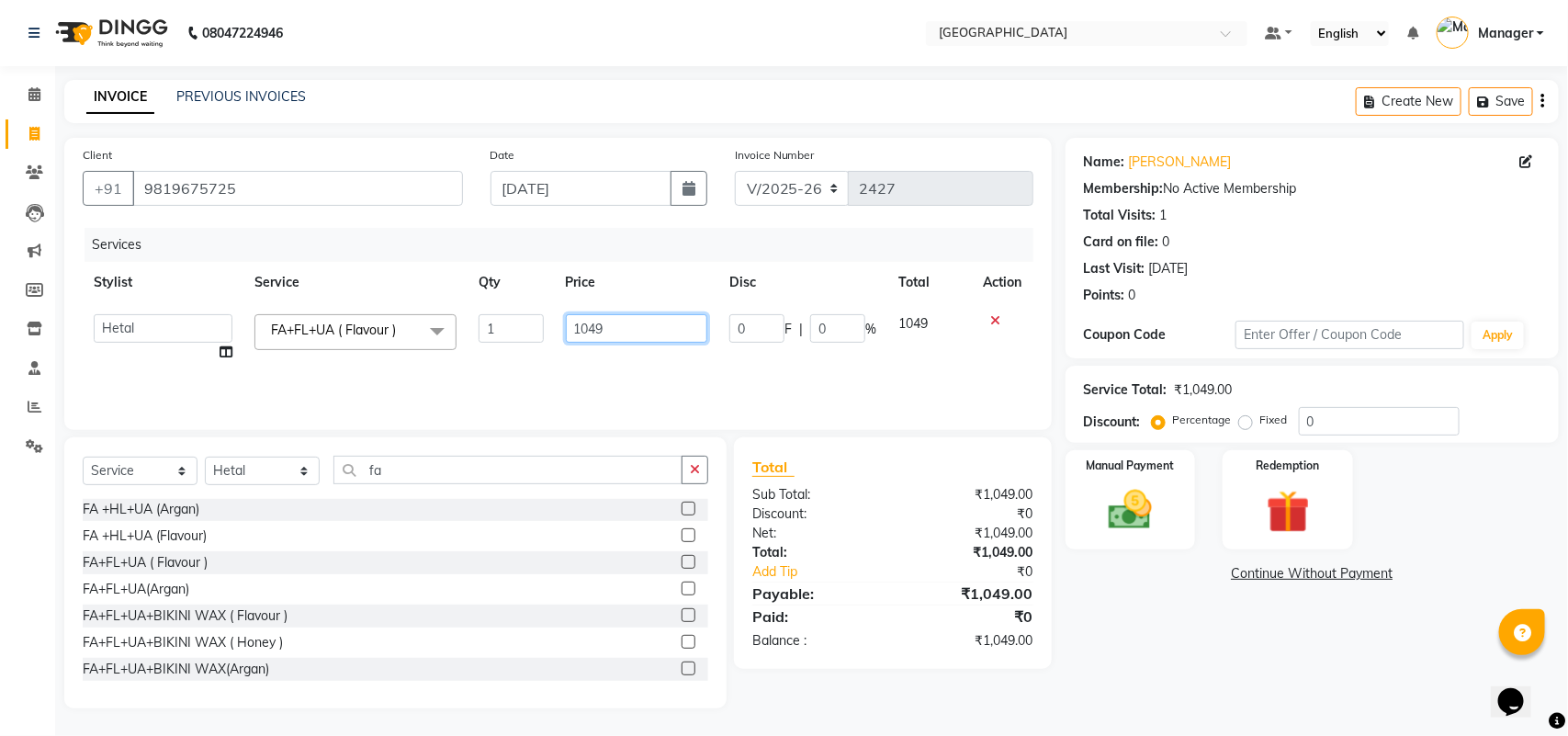
click at [584, 323] on input "1049" at bounding box center [637, 329] width 143 height 28
type input "1050"
click at [598, 351] on td "1050" at bounding box center [636, 338] width 164 height 69
select select "63648"
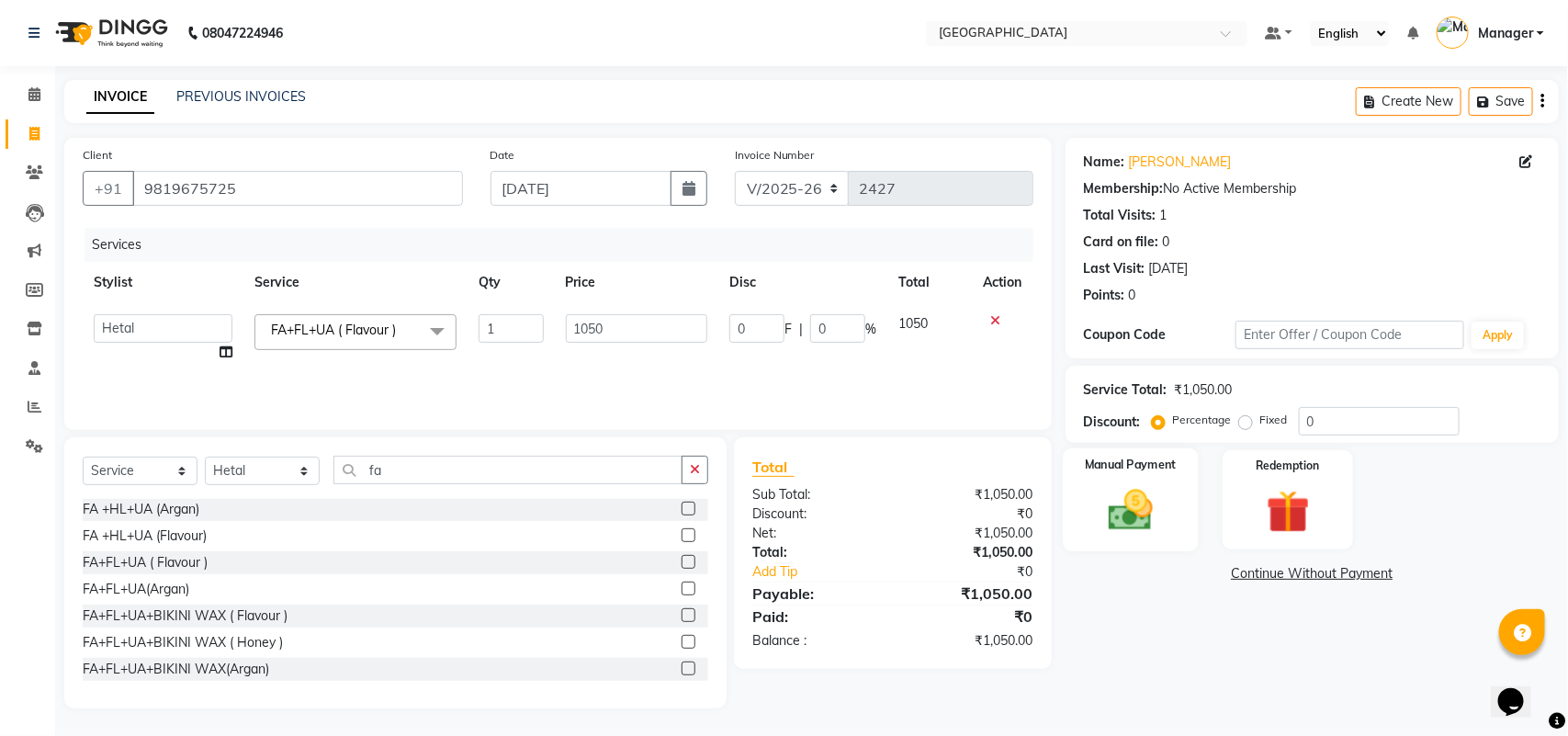
click at [1135, 510] on img at bounding box center [1130, 510] width 72 height 52
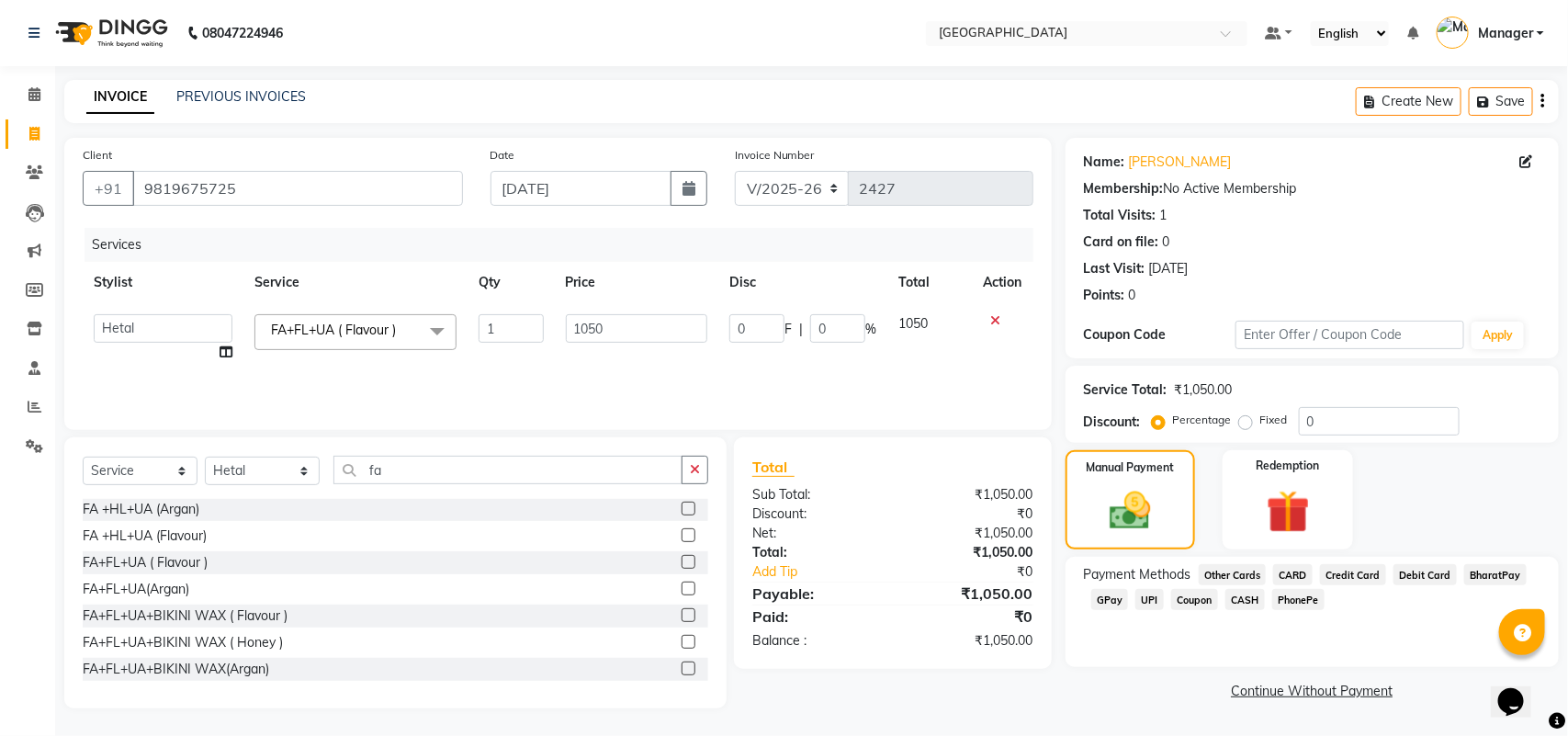
click at [1120, 598] on span "GPay" at bounding box center [1110, 600] width 38 height 22
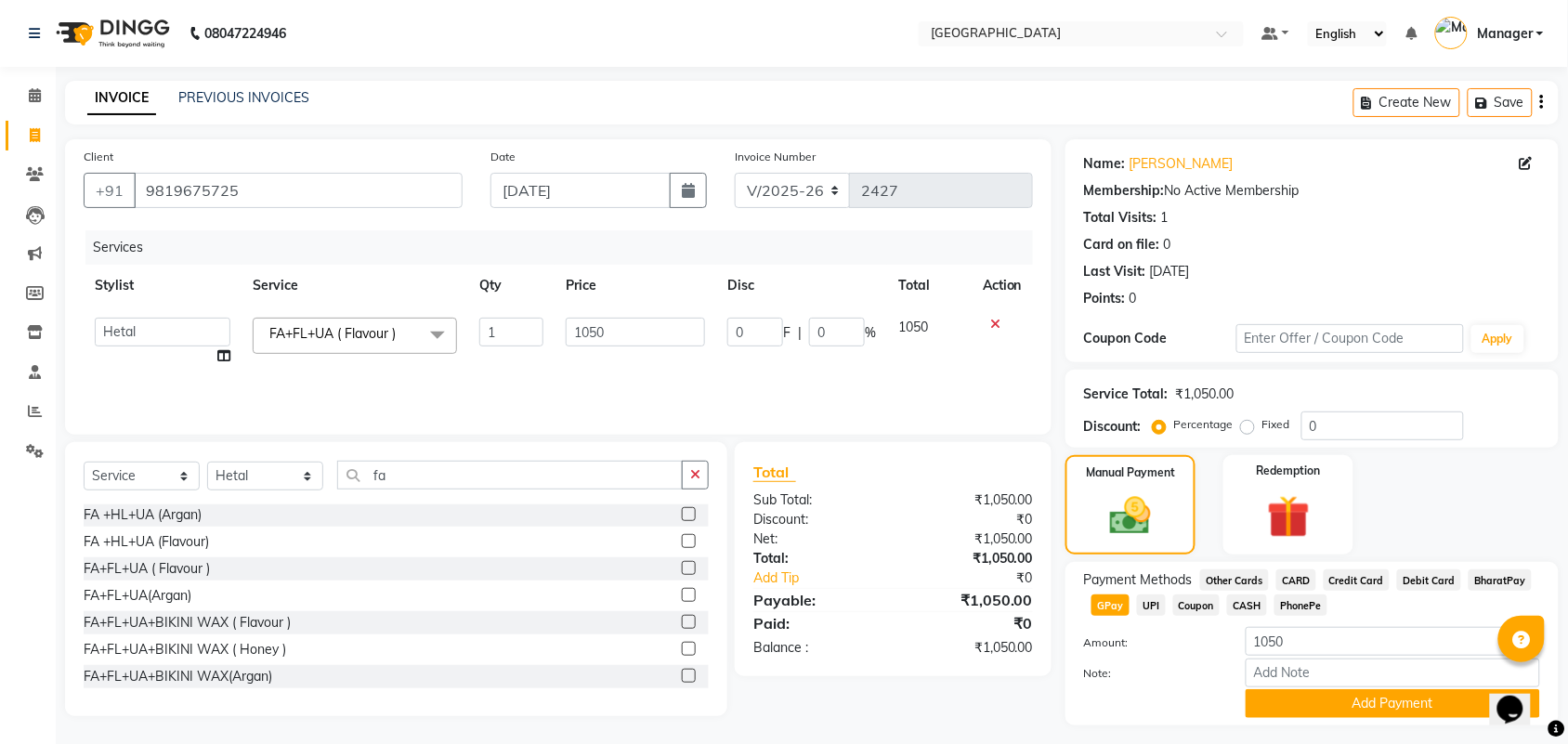
scroll to position [46, 0]
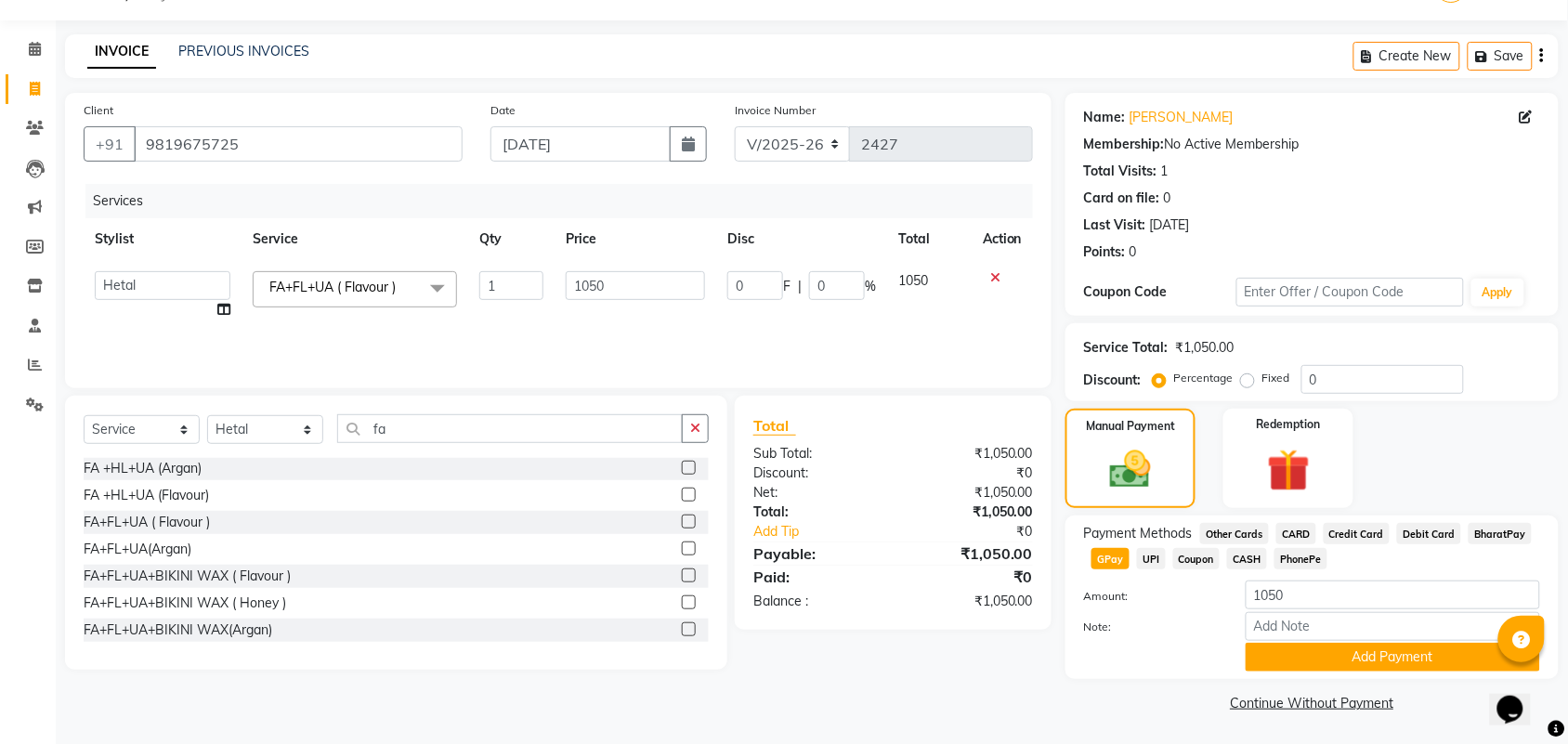
click at [1438, 671] on div "Payment Methods Other Cards CARD Credit Card Debit Card BharatPay GPay UPI Coup…" at bounding box center [1312, 597] width 493 height 163
click at [1445, 655] on button "Add Payment" at bounding box center [1393, 658] width 294 height 28
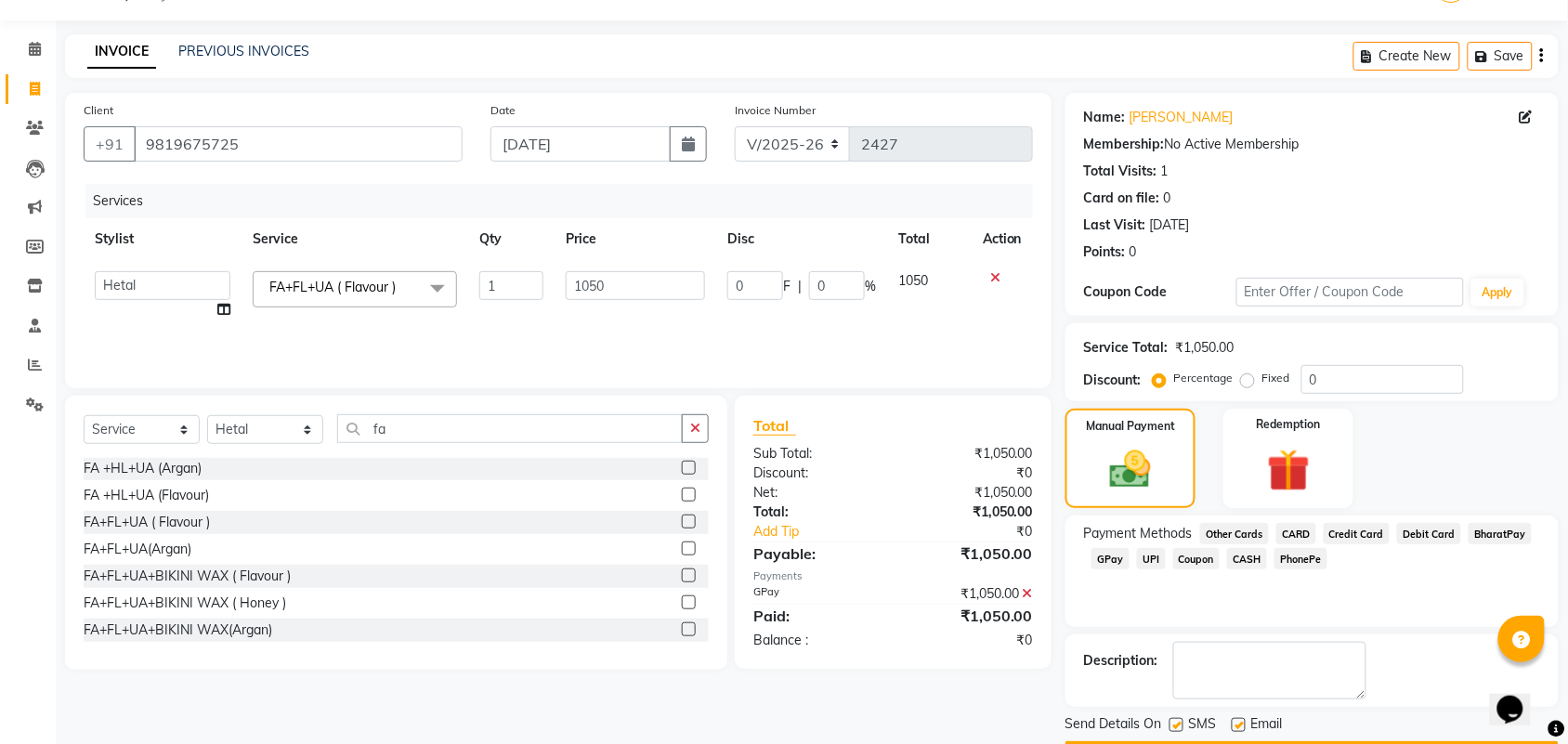
click at [1412, 741] on button "Checkout" at bounding box center [1312, 755] width 493 height 28
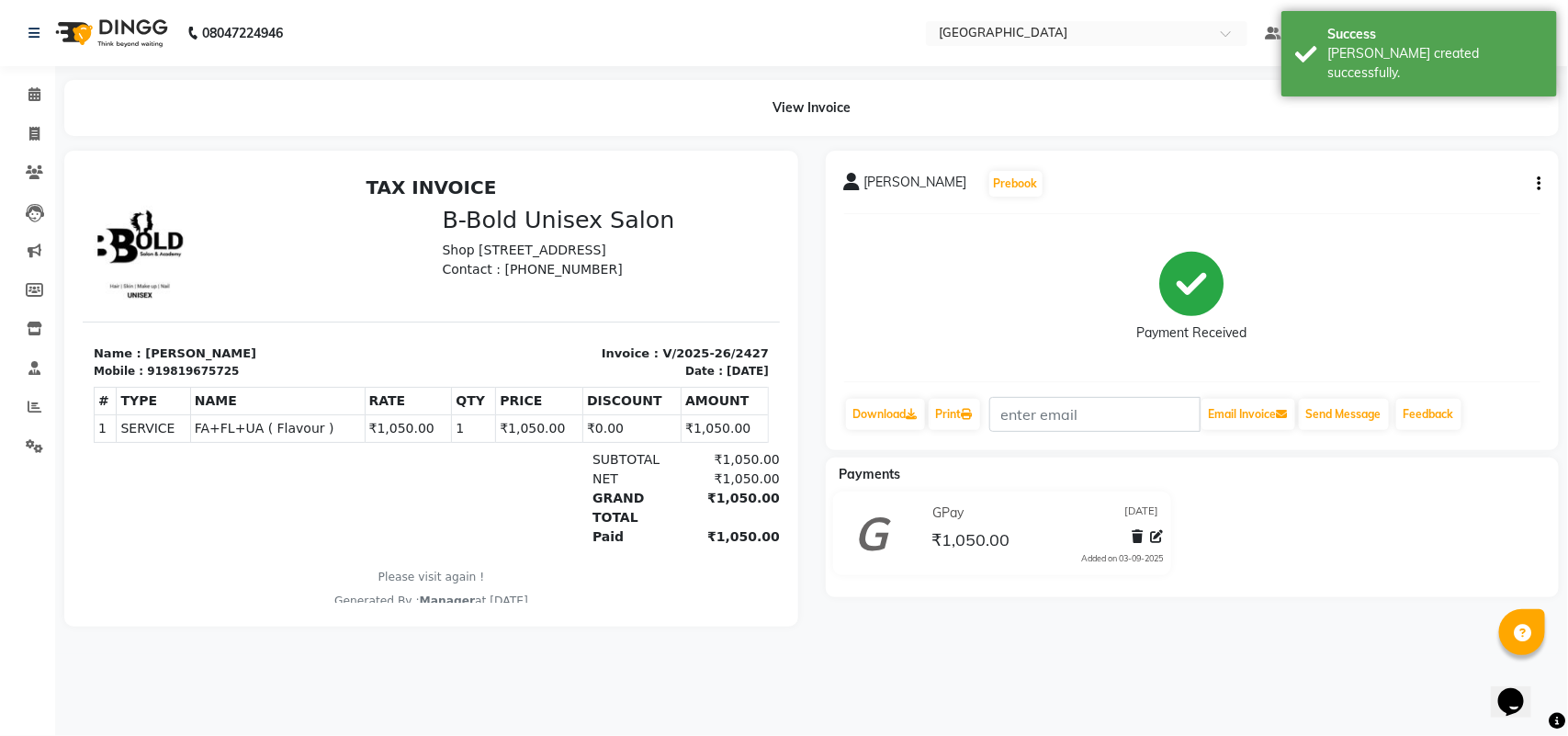
click at [307, 334] on section "Name : [PERSON_NAME] Mobile : 919819675725 Invoice : V/2025-26/2427 Date : [DAT…" at bounding box center [430, 350] width 697 height 58
click at [44, 85] on span at bounding box center [35, 95] width 32 height 22
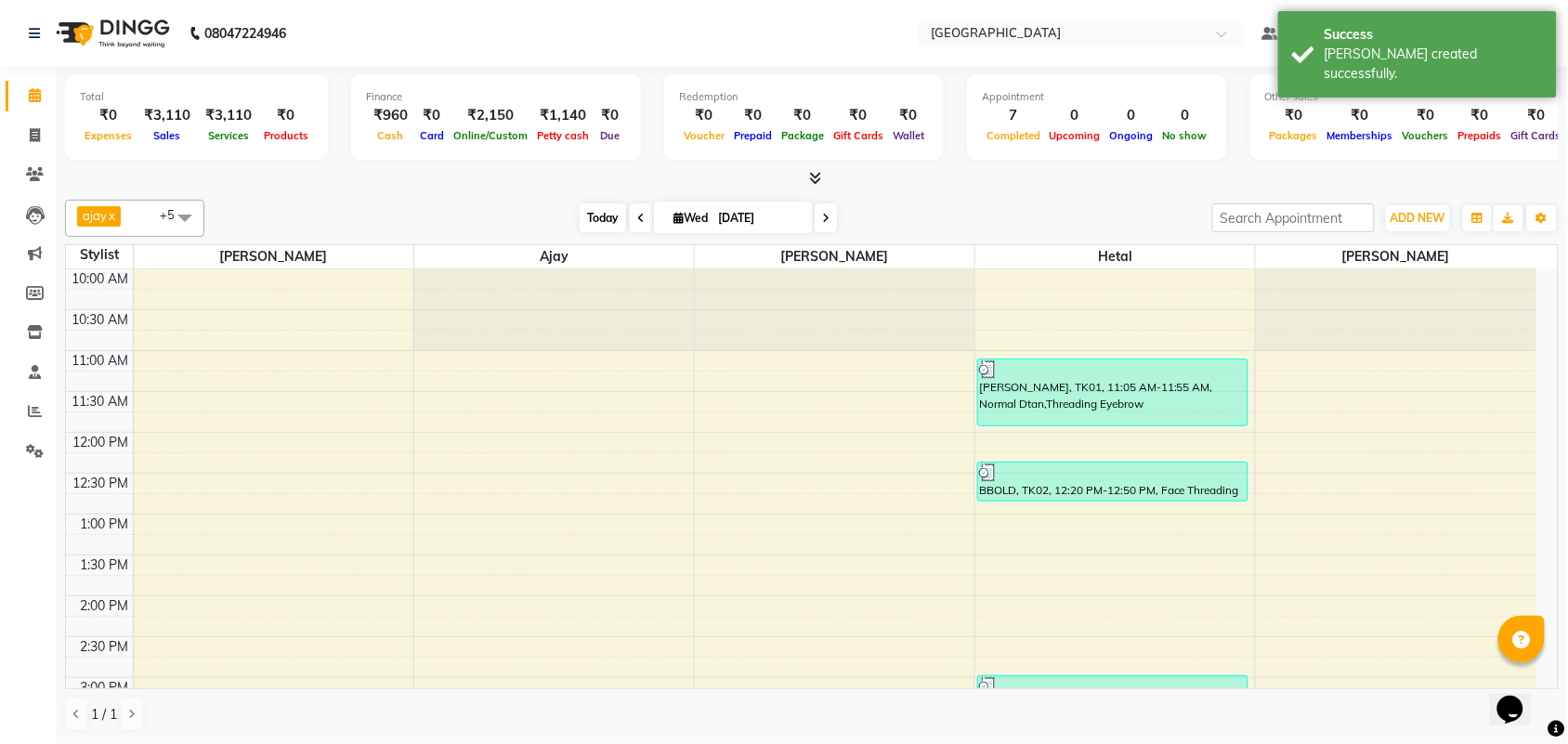
click at [581, 210] on span "Today" at bounding box center [602, 217] width 46 height 28
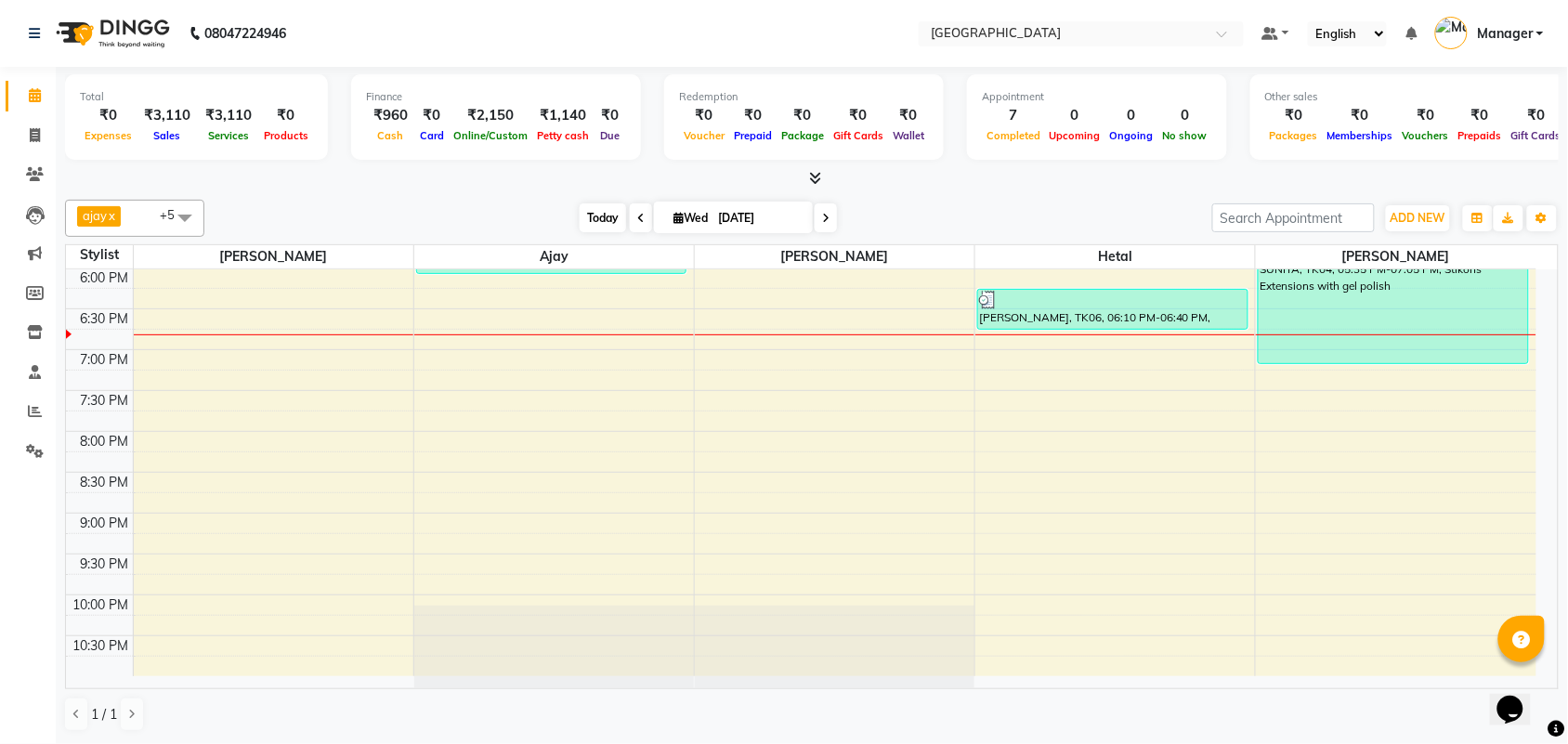
click at [581, 210] on span "Today" at bounding box center [602, 217] width 46 height 28
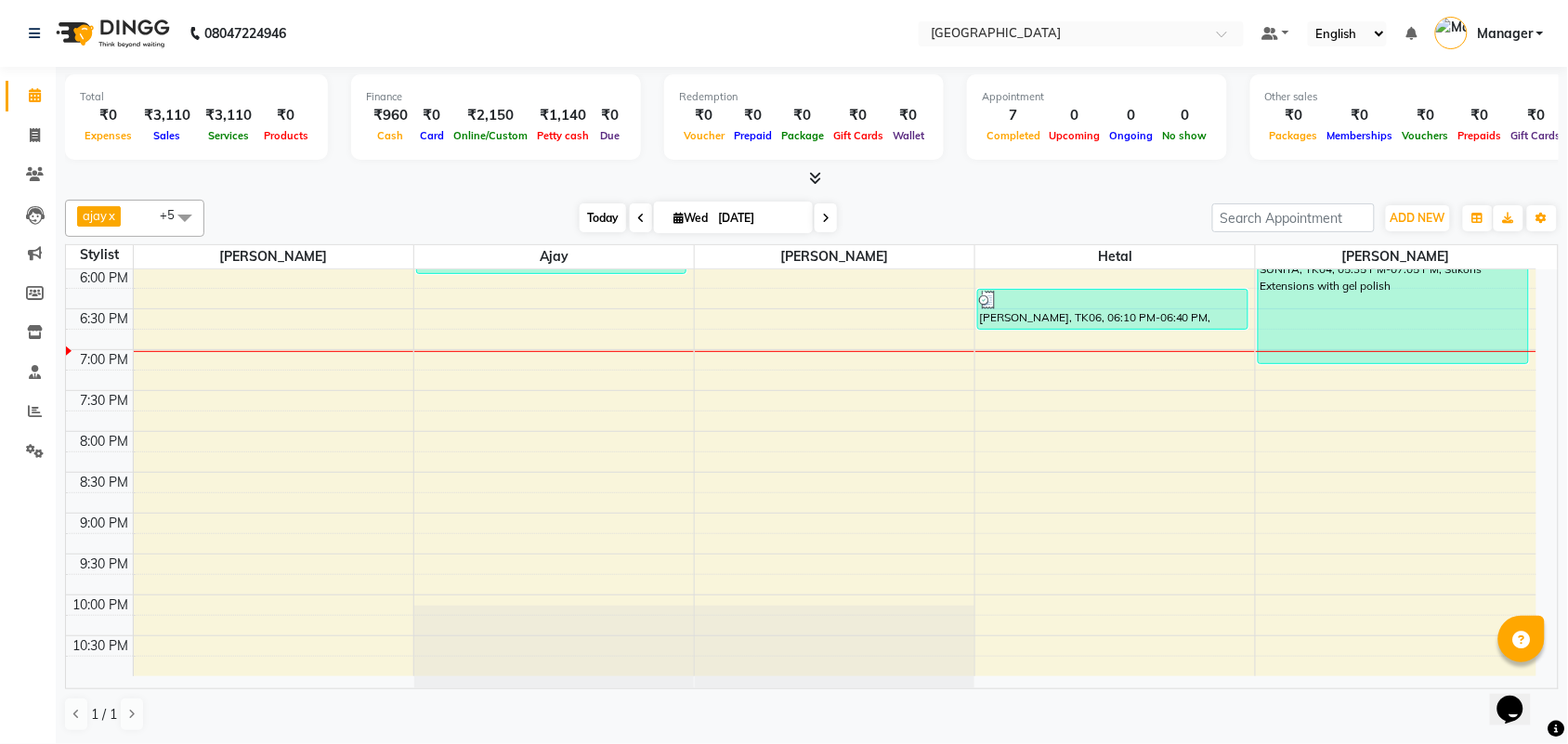
click at [581, 210] on span "Today" at bounding box center [602, 217] width 46 height 28
click at [587, 214] on span "Today" at bounding box center [602, 217] width 46 height 28
